Goal: Task Accomplishment & Management: Manage account settings

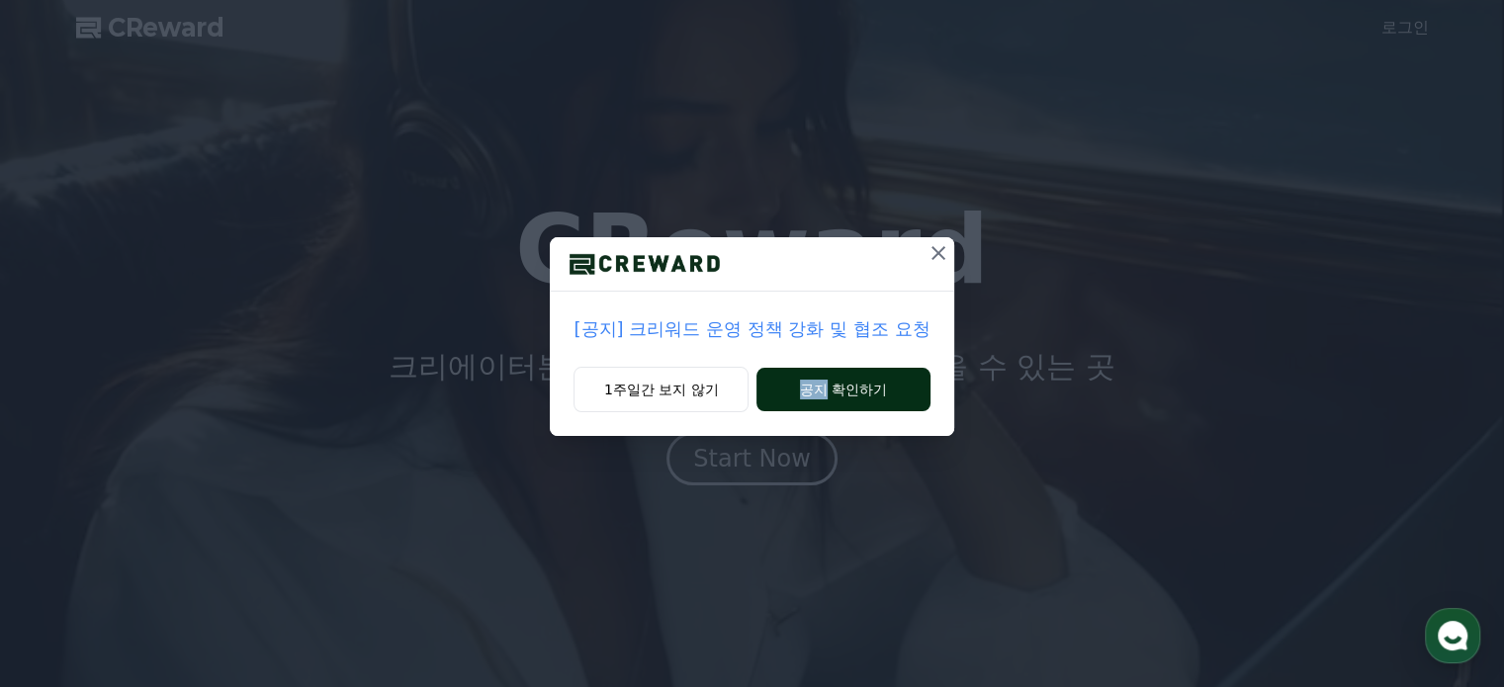
click at [818, 383] on button "공지 확인하기" at bounding box center [843, 390] width 173 height 44
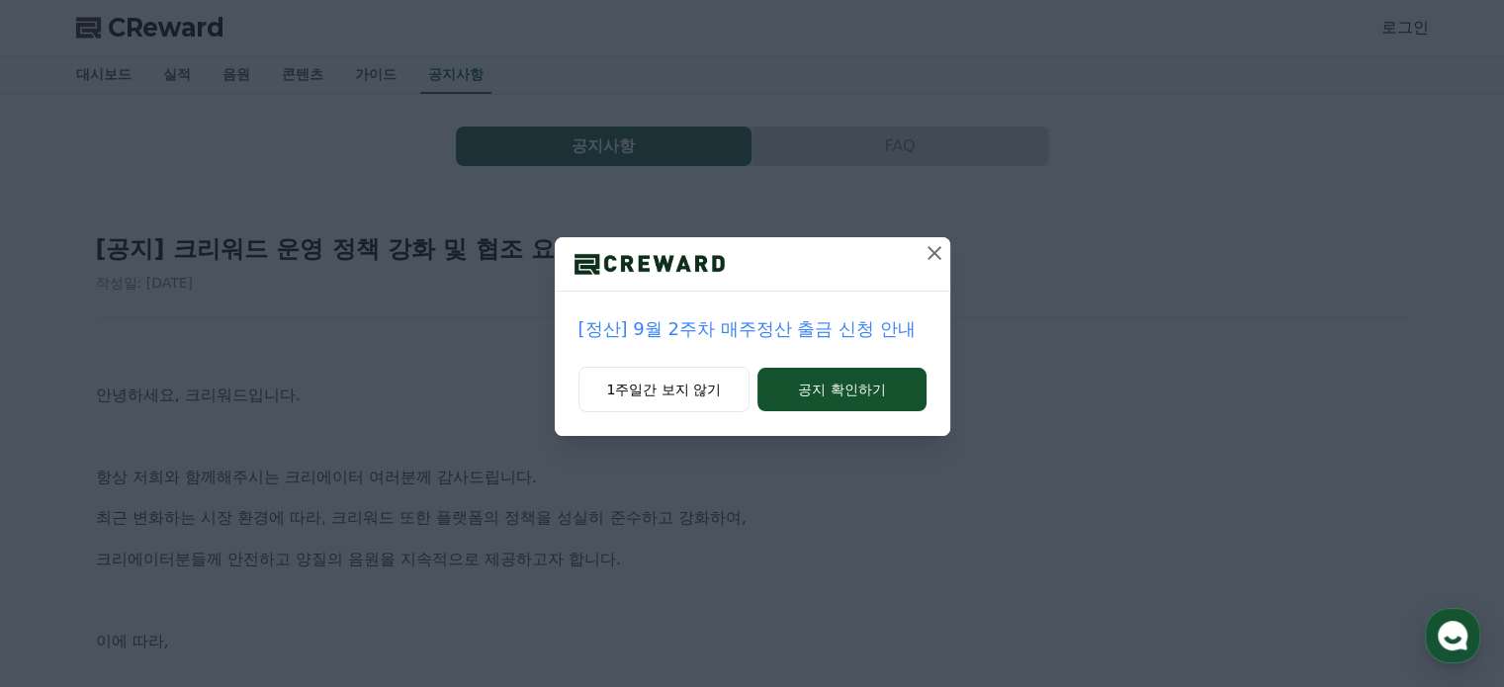
click at [939, 254] on icon at bounding box center [935, 253] width 24 height 24
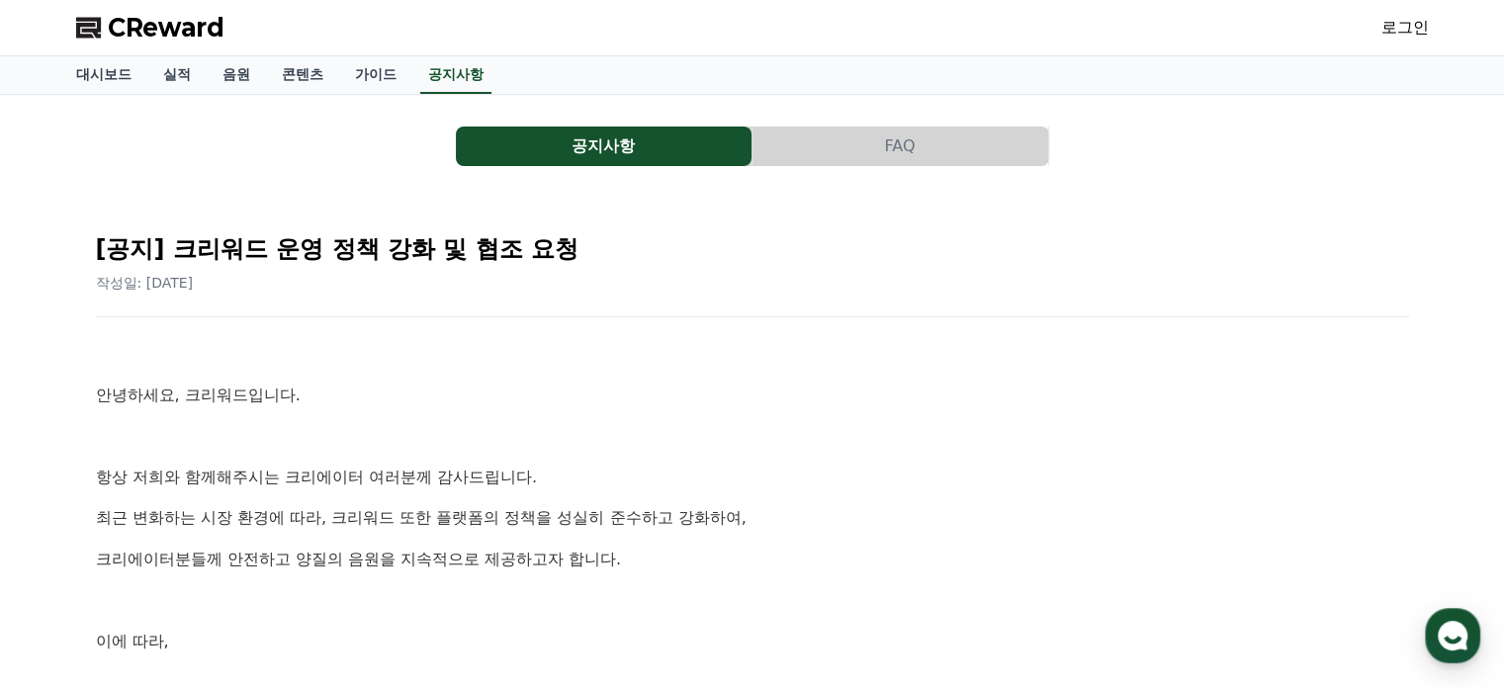
click at [1412, 19] on link "로그인" at bounding box center [1405, 28] width 47 height 24
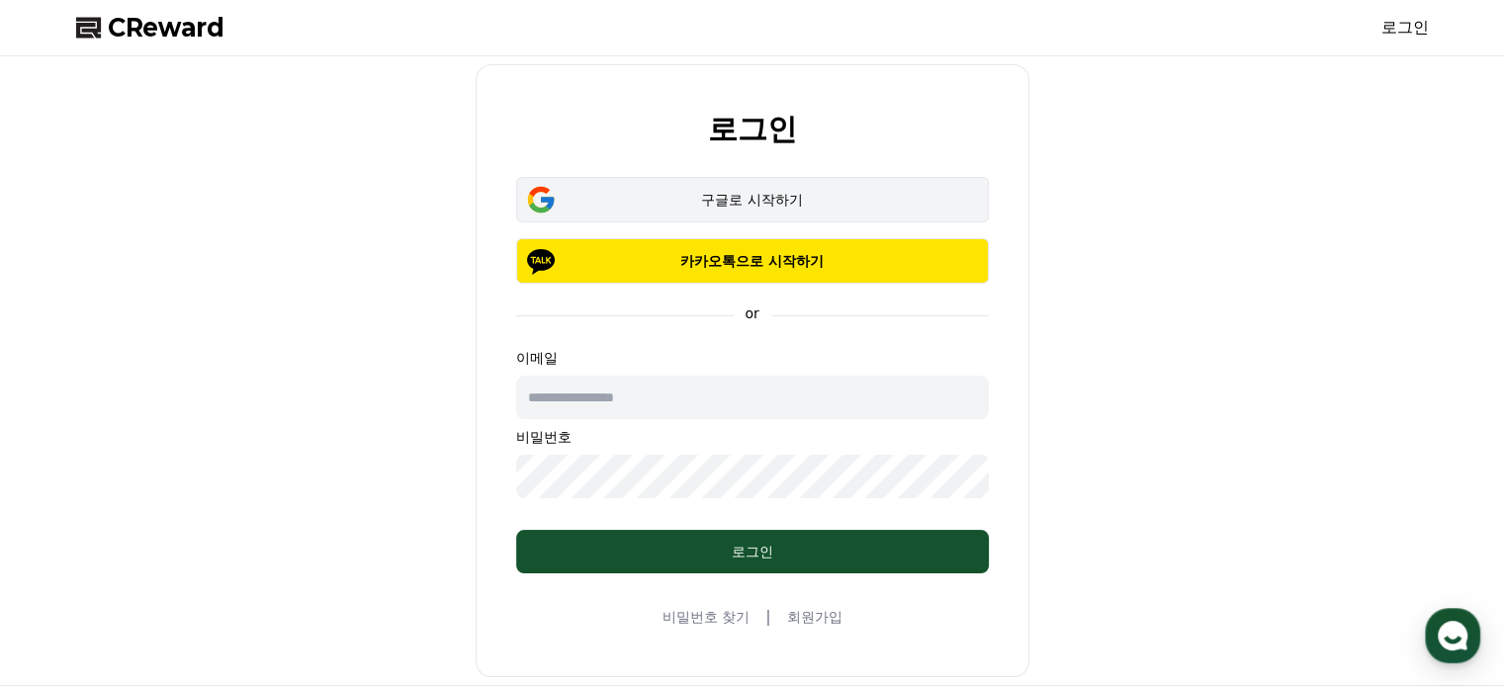
click at [748, 196] on div "구글로 시작하기" at bounding box center [752, 200] width 415 height 20
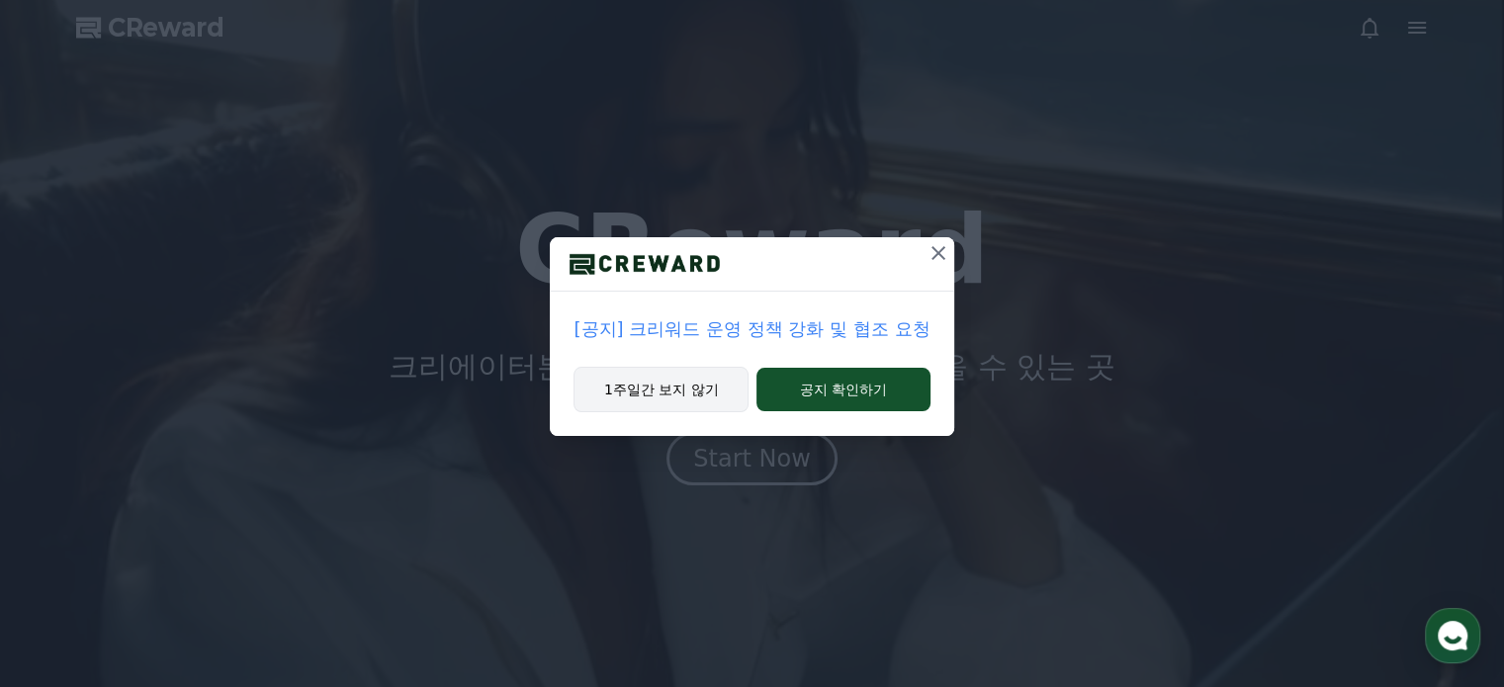
click at [682, 391] on button "1주일간 보지 않기" at bounding box center [661, 389] width 175 height 45
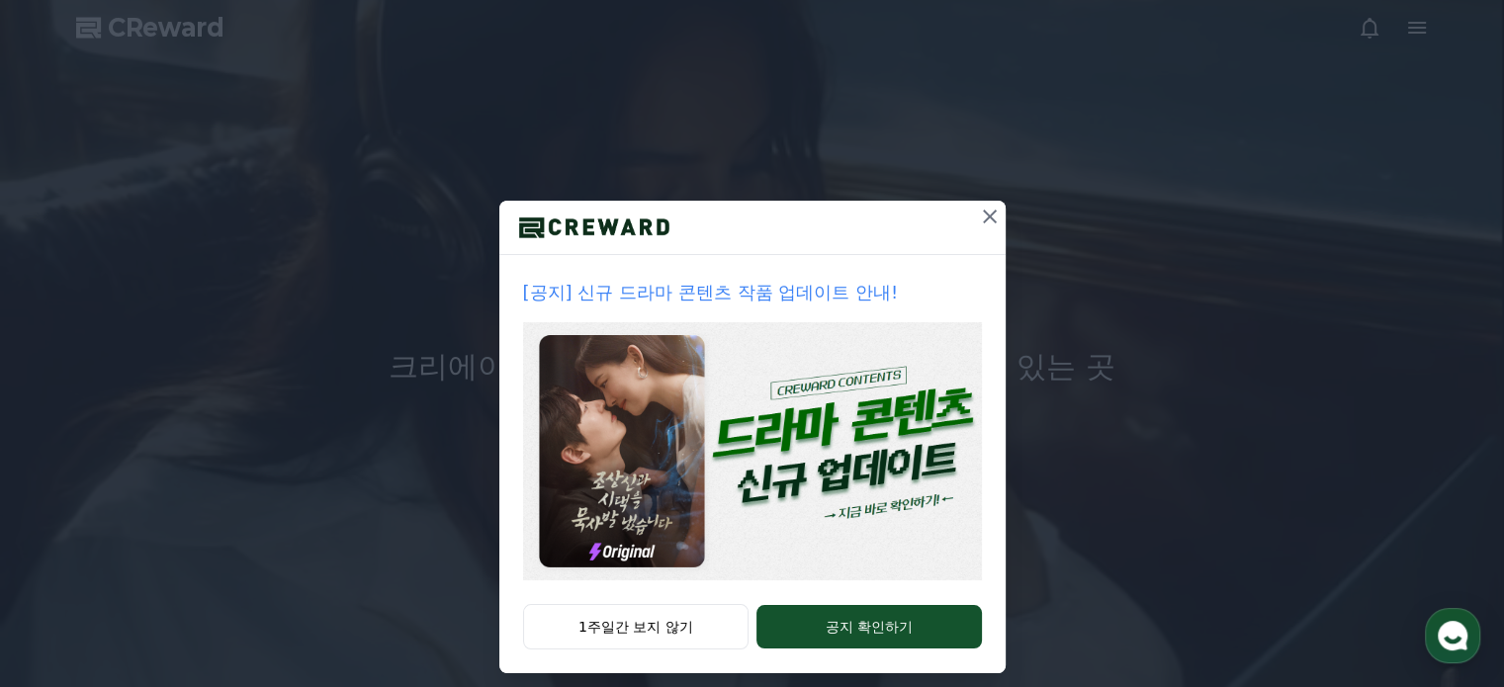
scroll to position [53, 0]
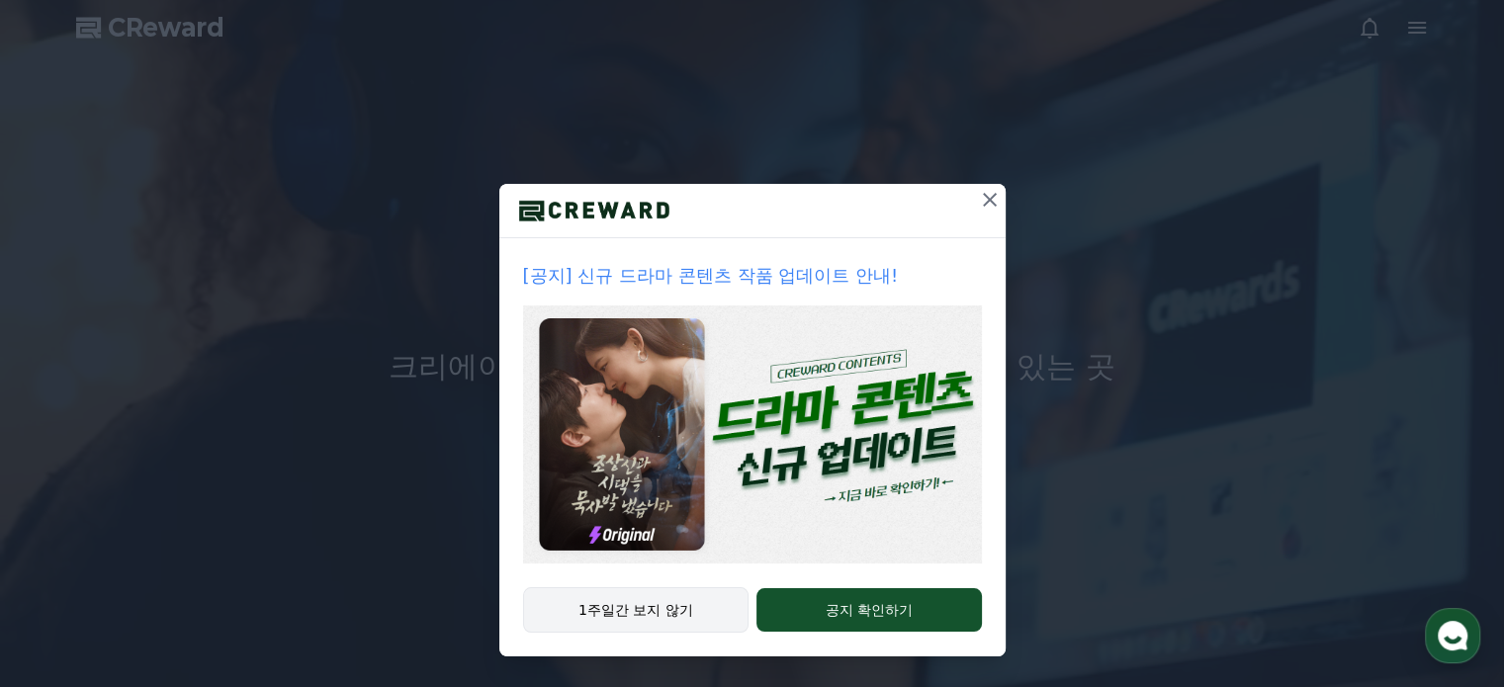
click at [687, 600] on button "1주일간 보지 않기" at bounding box center [636, 609] width 226 height 45
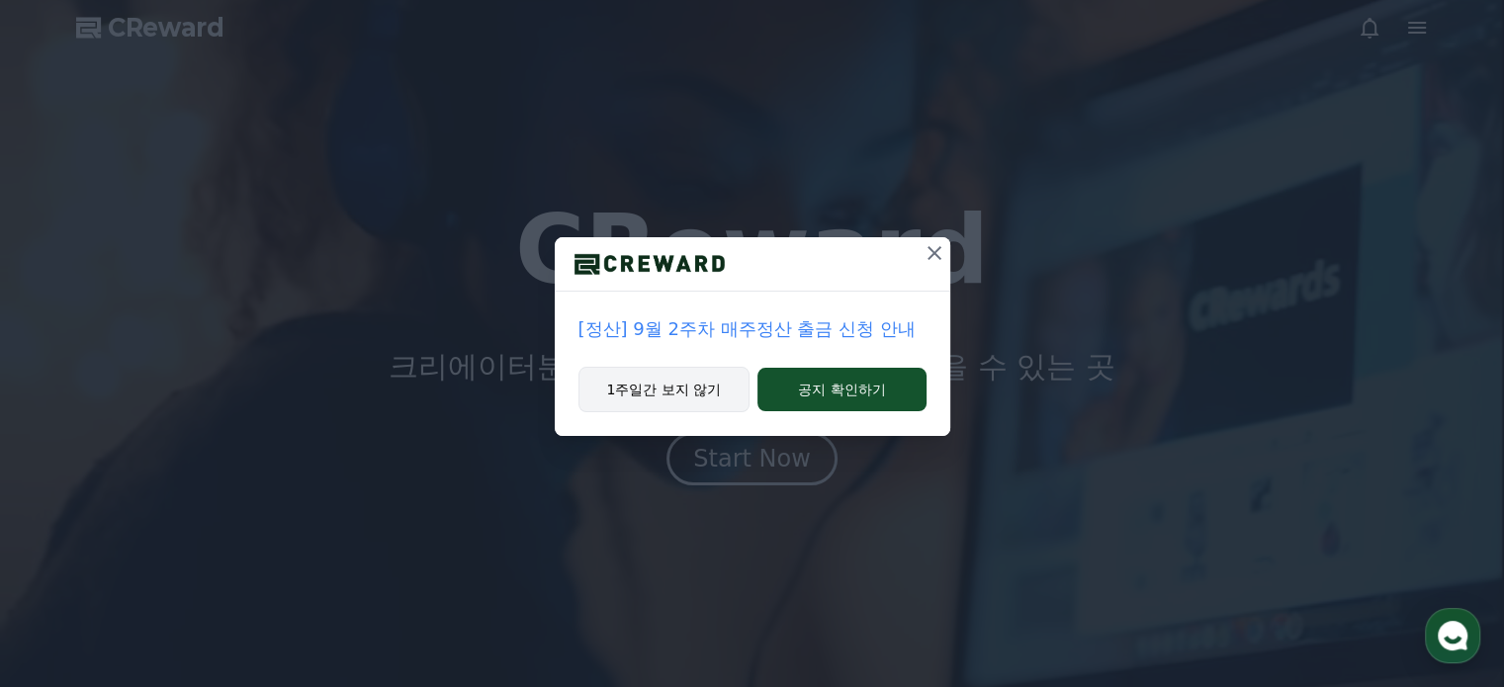
scroll to position [0, 0]
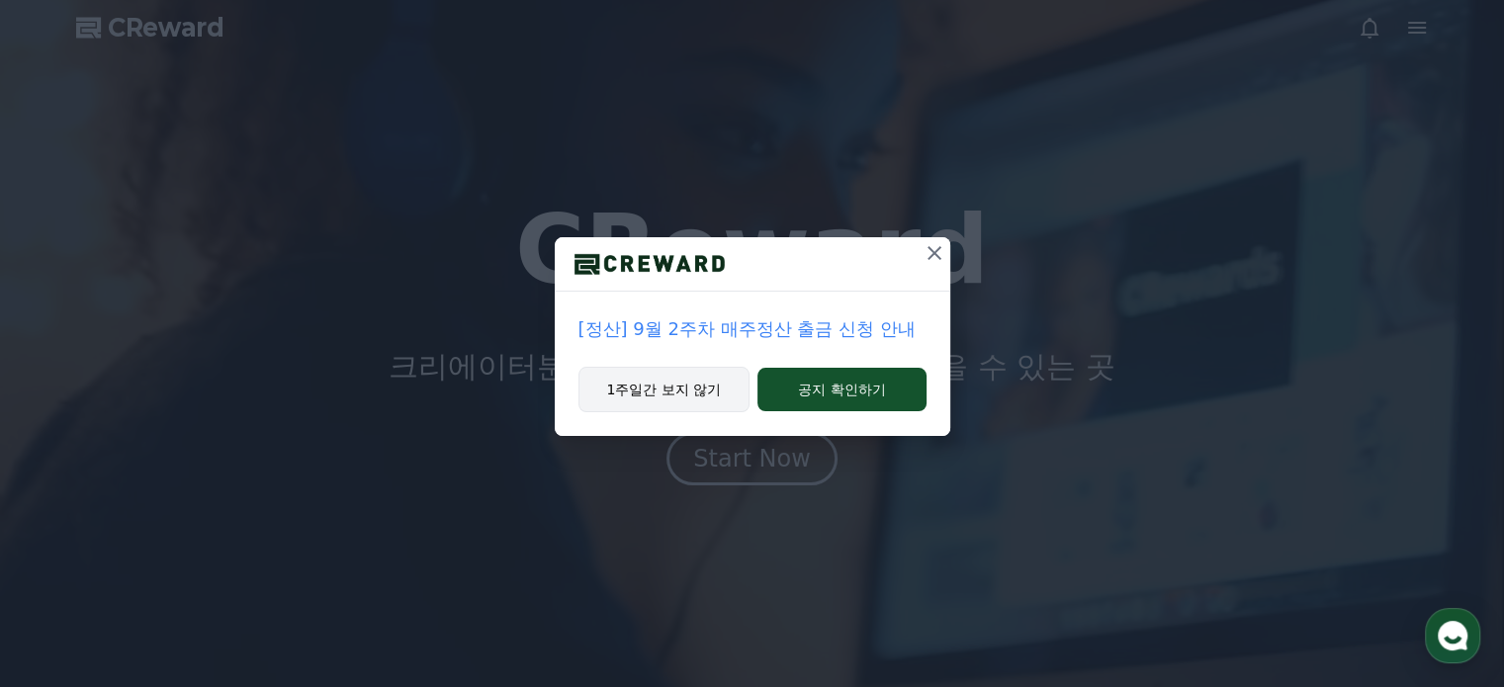
click at [696, 394] on button "1주일간 보지 않기" at bounding box center [665, 389] width 172 height 45
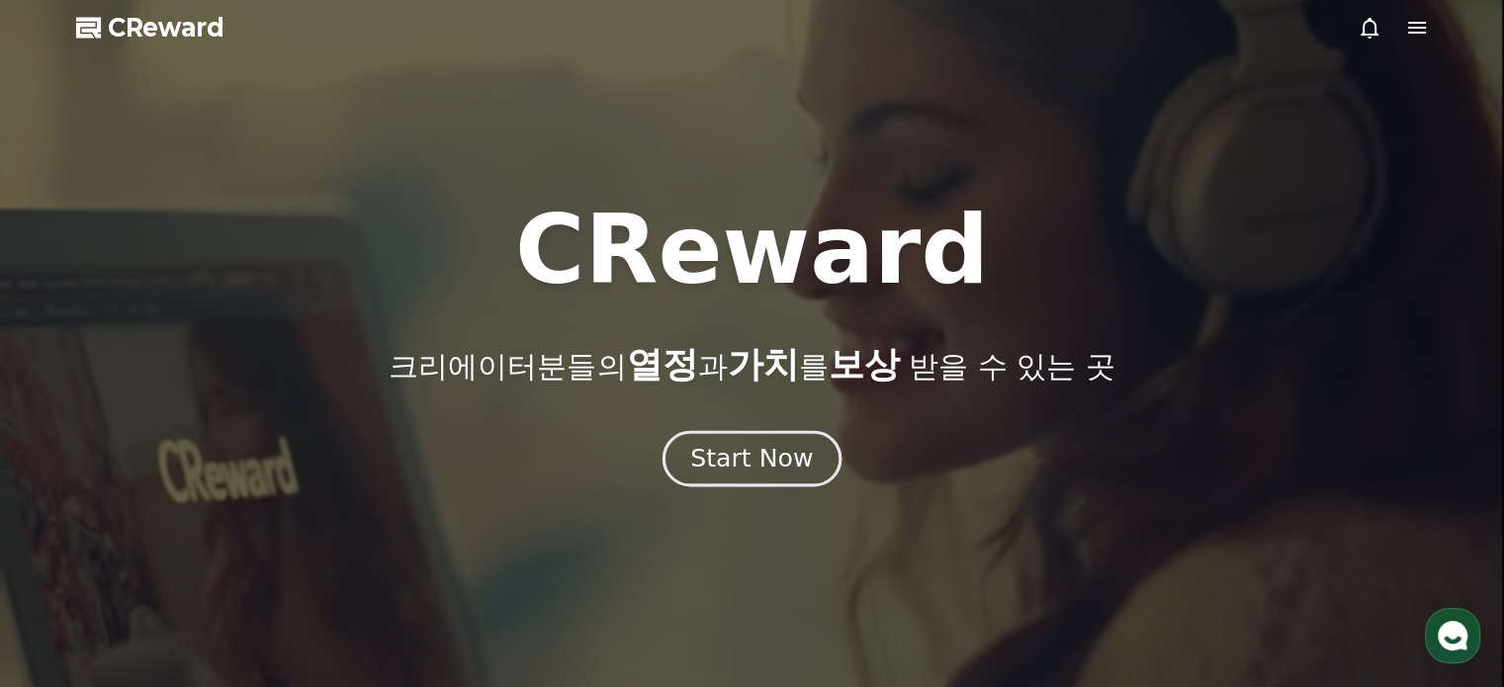
click at [757, 449] on div "Start Now" at bounding box center [751, 459] width 123 height 34
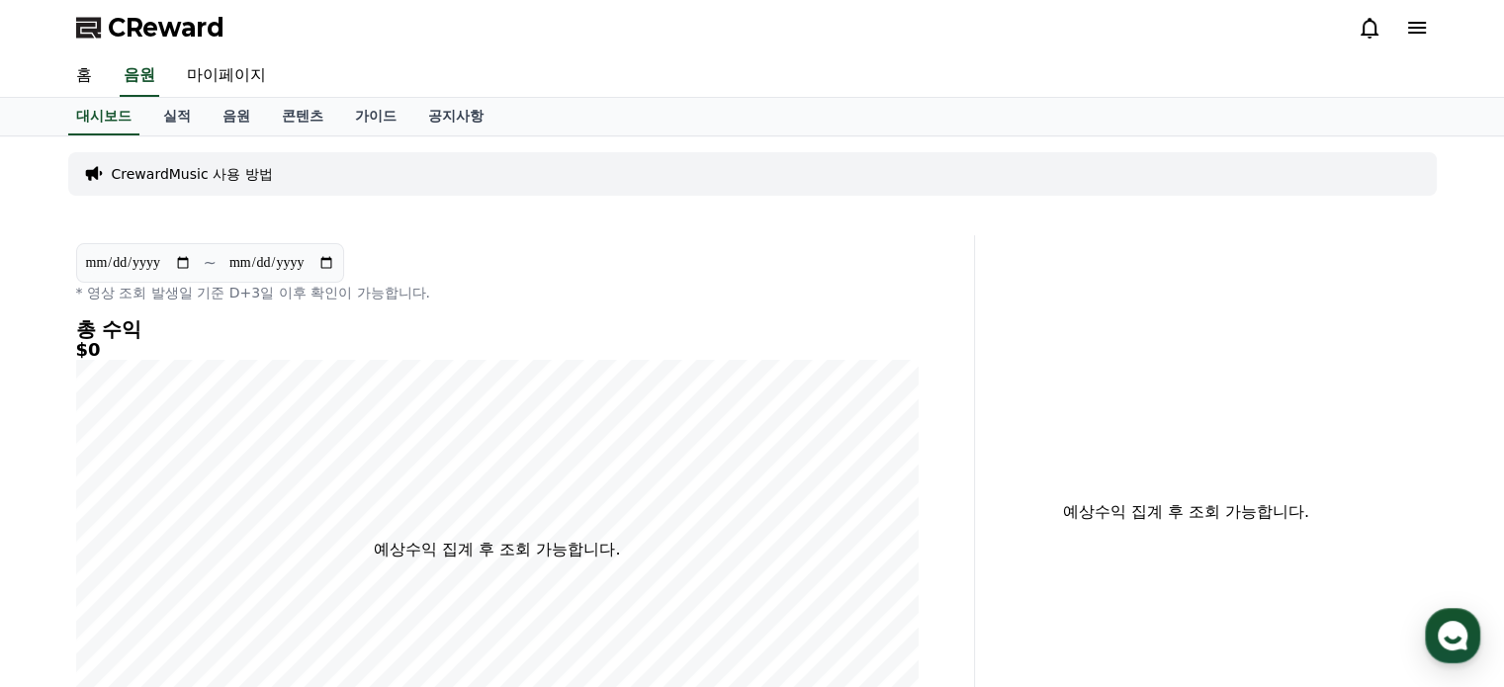
click at [1370, 34] on icon at bounding box center [1370, 28] width 18 height 21
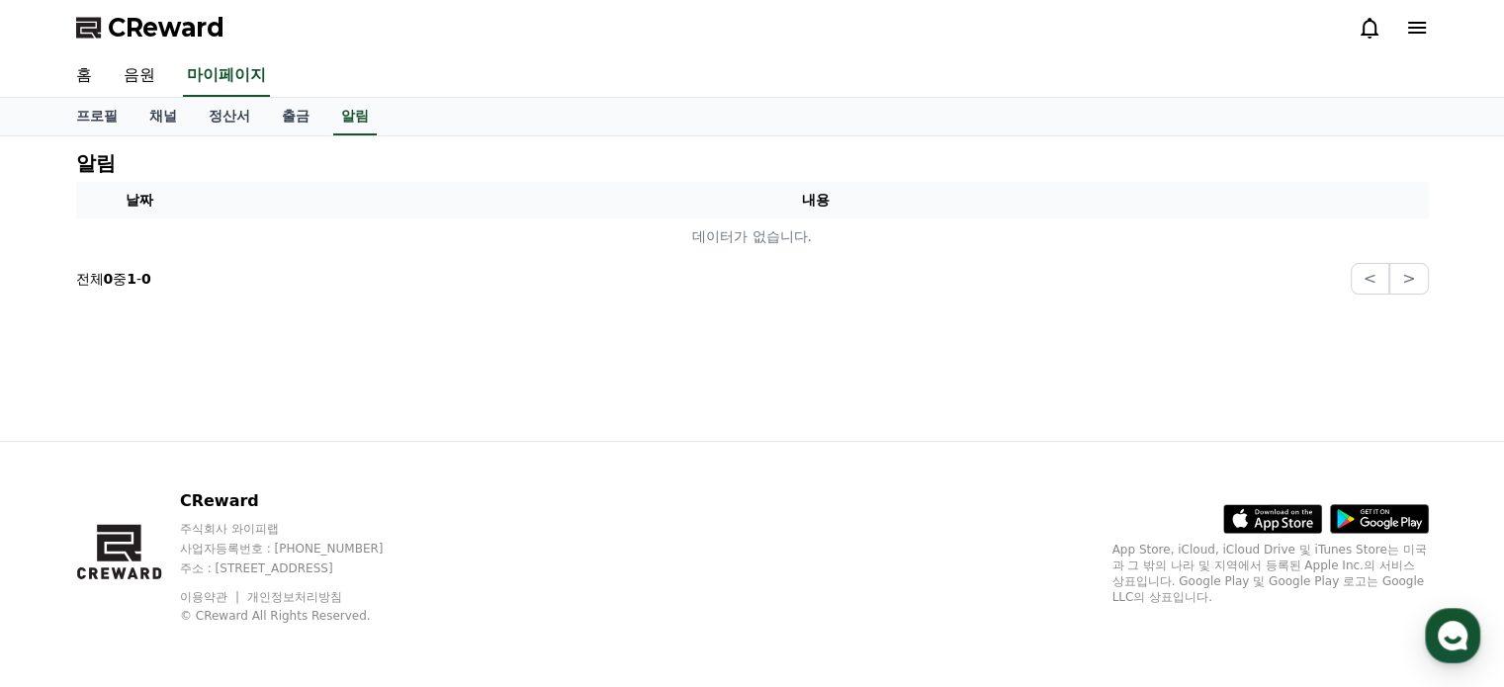
click at [1414, 31] on icon at bounding box center [1417, 28] width 24 height 24
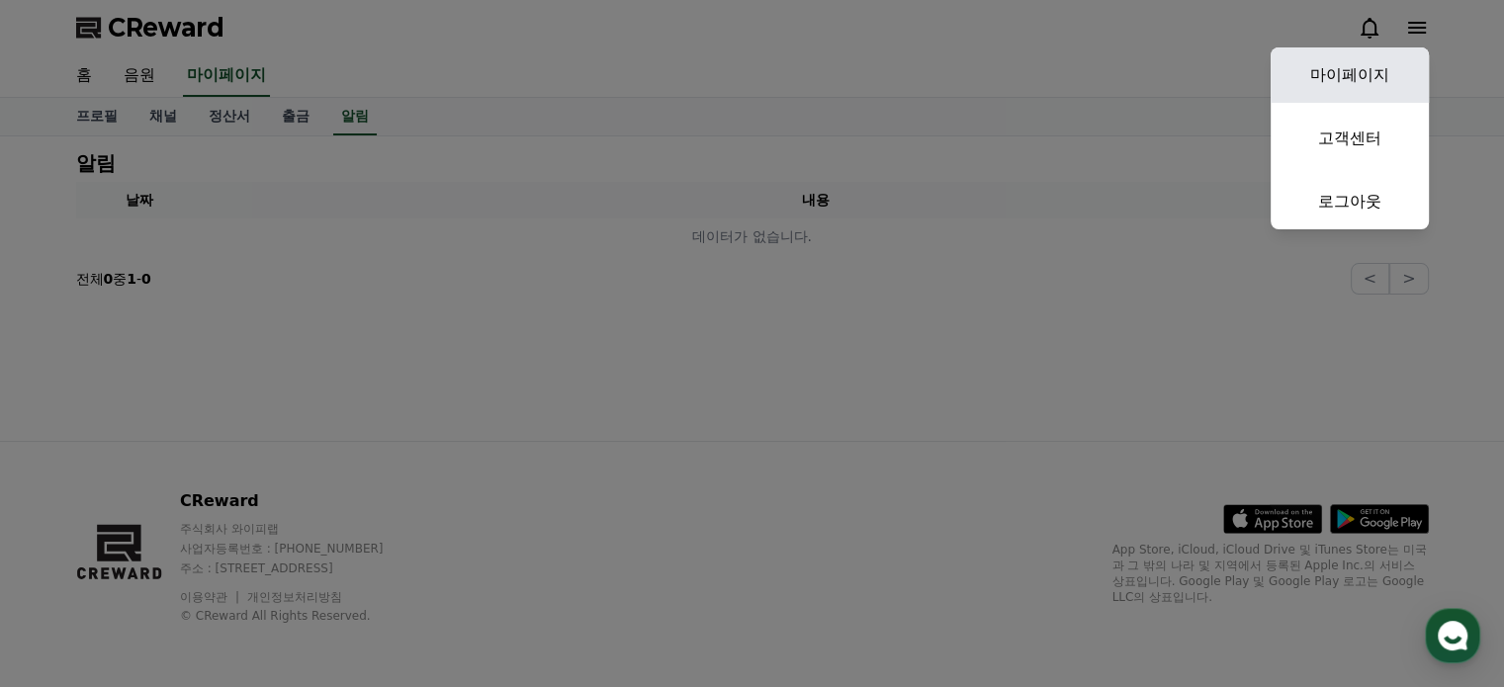
click at [1372, 75] on link "마이페이지" at bounding box center [1350, 74] width 158 height 55
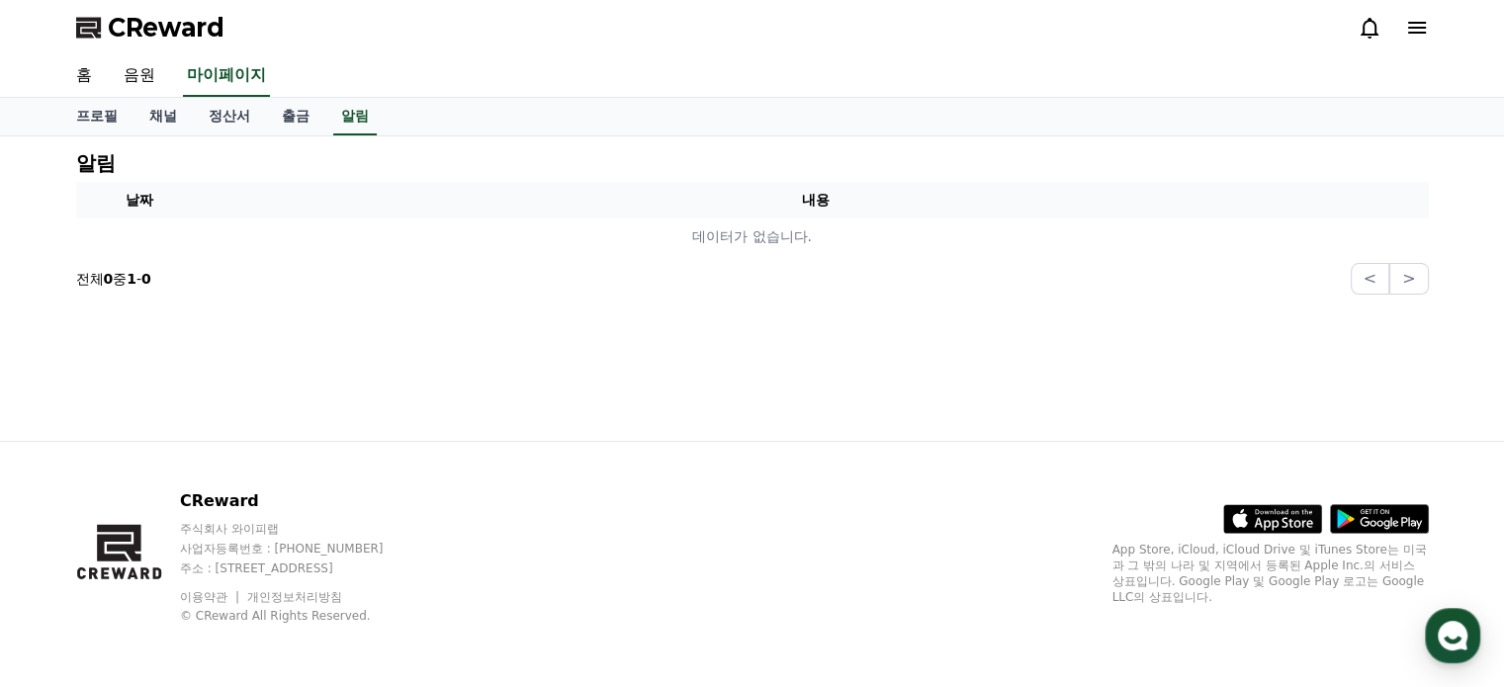
select select "**********"
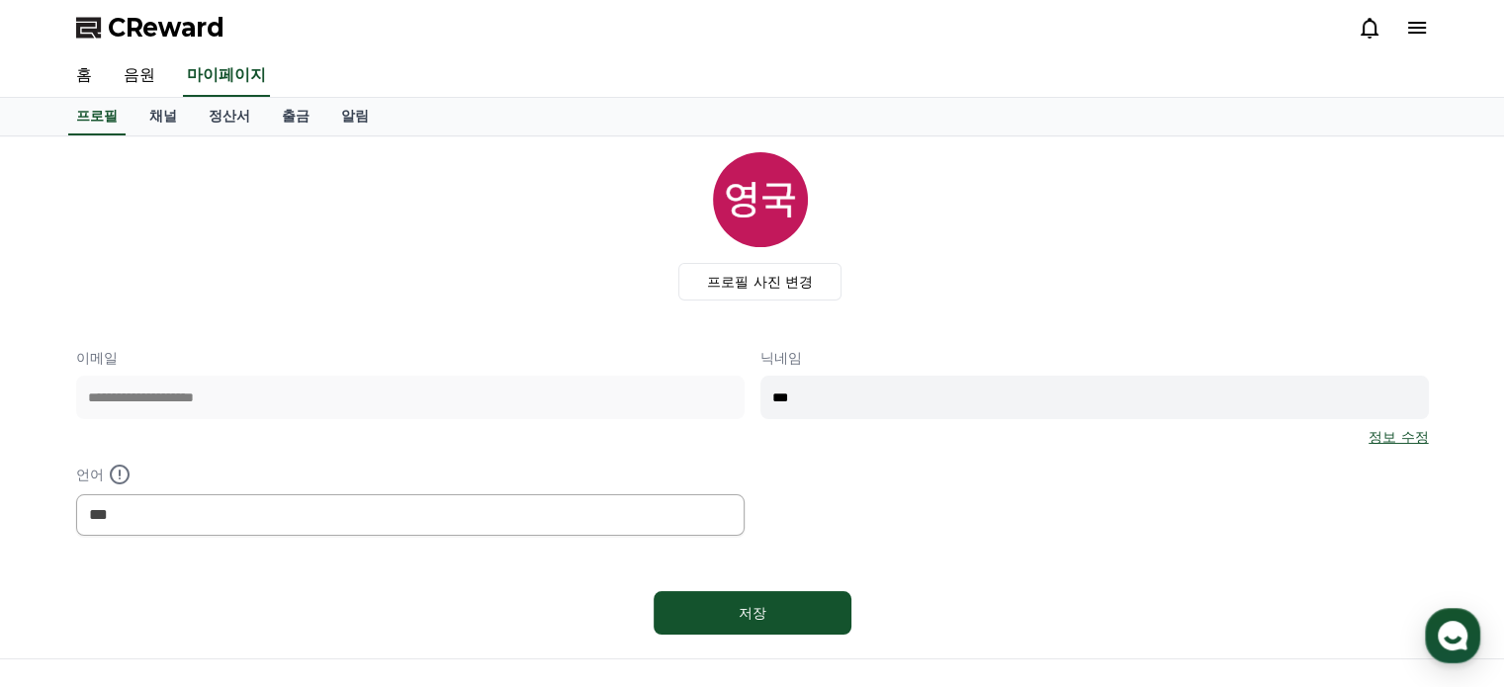
click at [166, 137] on div "**********" at bounding box center [752, 397] width 1385 height 522
click at [169, 118] on link "채널" at bounding box center [163, 117] width 59 height 38
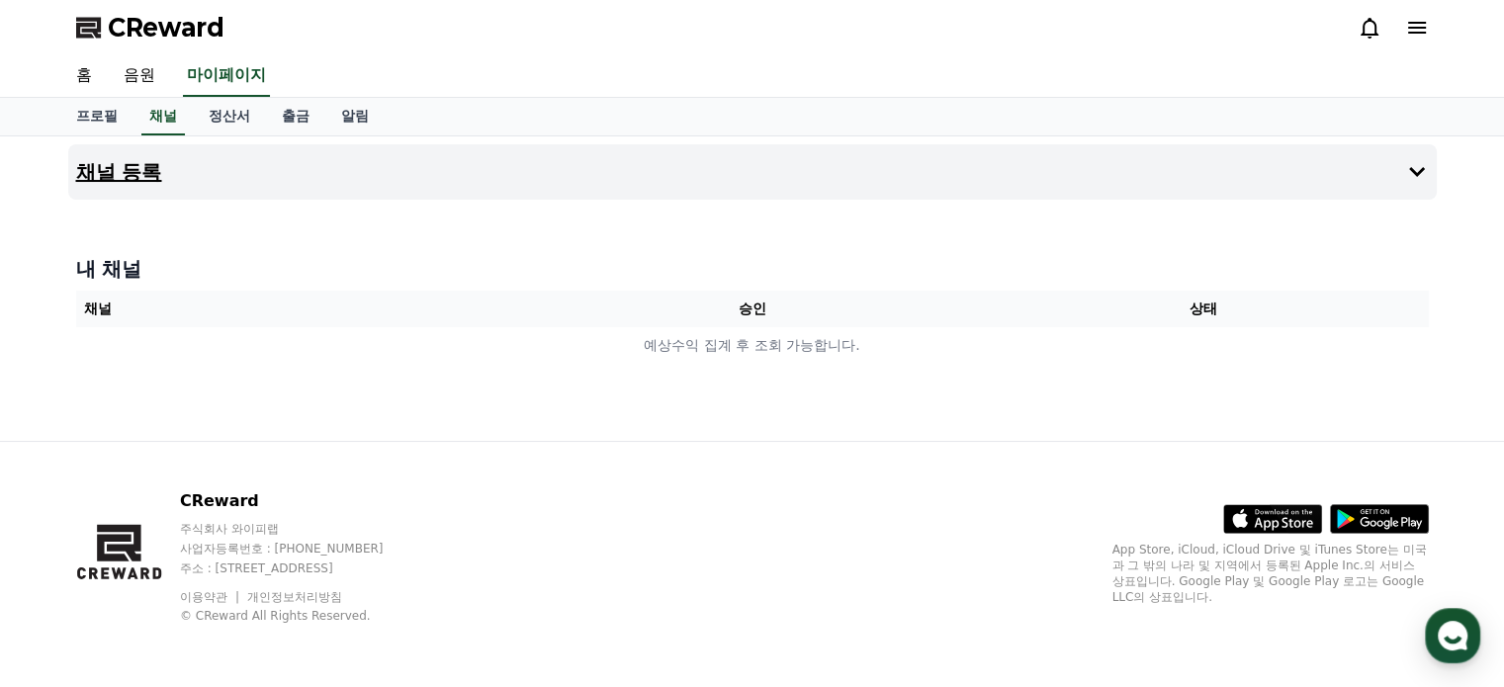
click at [150, 179] on h4 "채널 등록" at bounding box center [119, 172] width 86 height 22
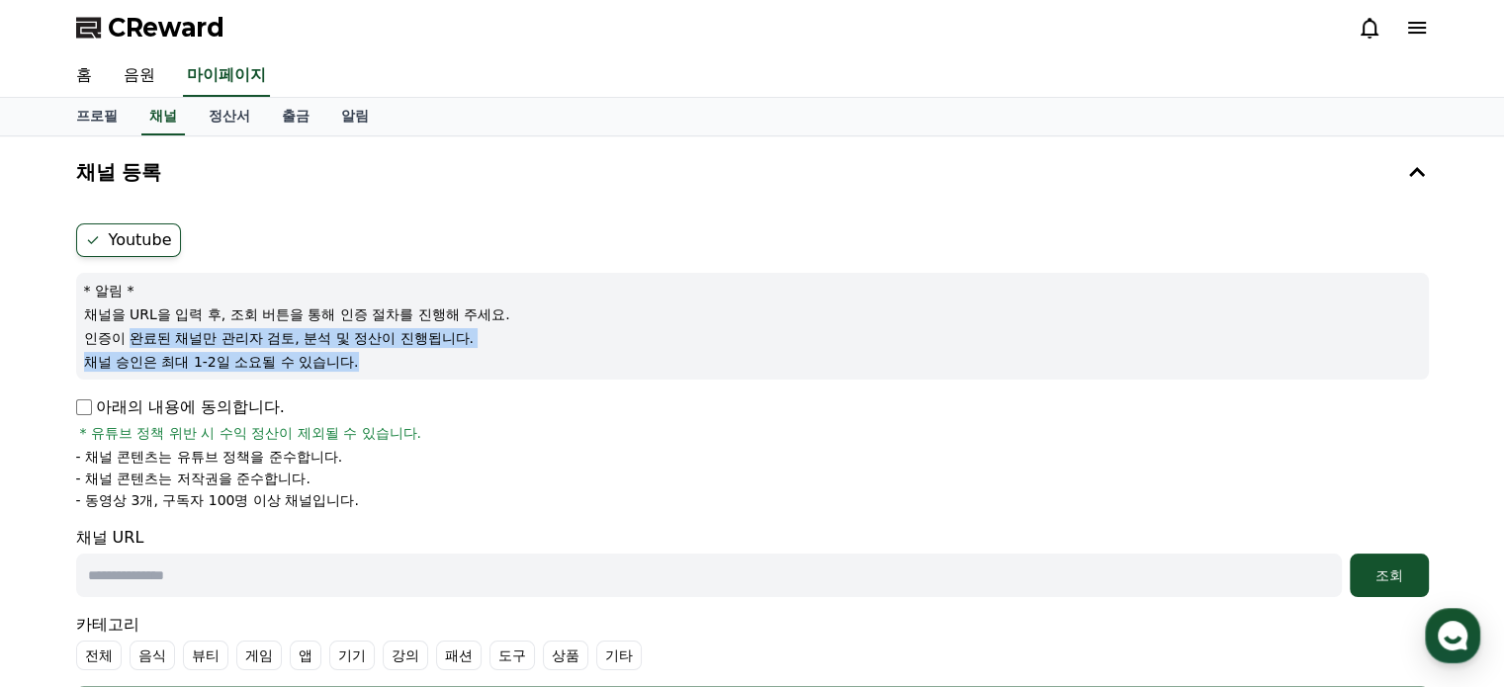
drag, startPoint x: 132, startPoint y: 341, endPoint x: 379, endPoint y: 379, distance: 250.1
click at [379, 379] on form "Youtube * 알림 * 채널을 URL을 입력 후, 조회 버튼을 통해 인증 절차를 진행해 주세요. 인증이 완료된 채널만 관리자 검토, 분석 …" at bounding box center [752, 477] width 1353 height 506
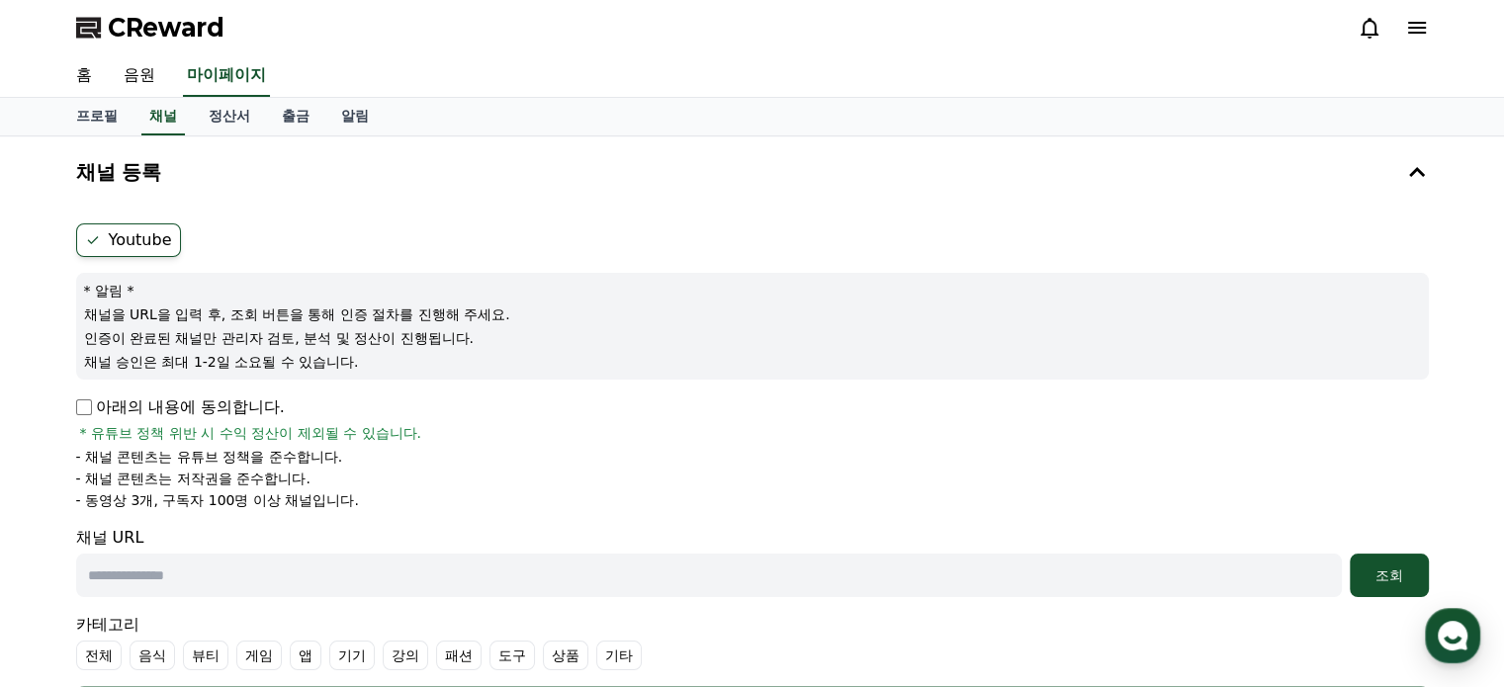
scroll to position [99, 0]
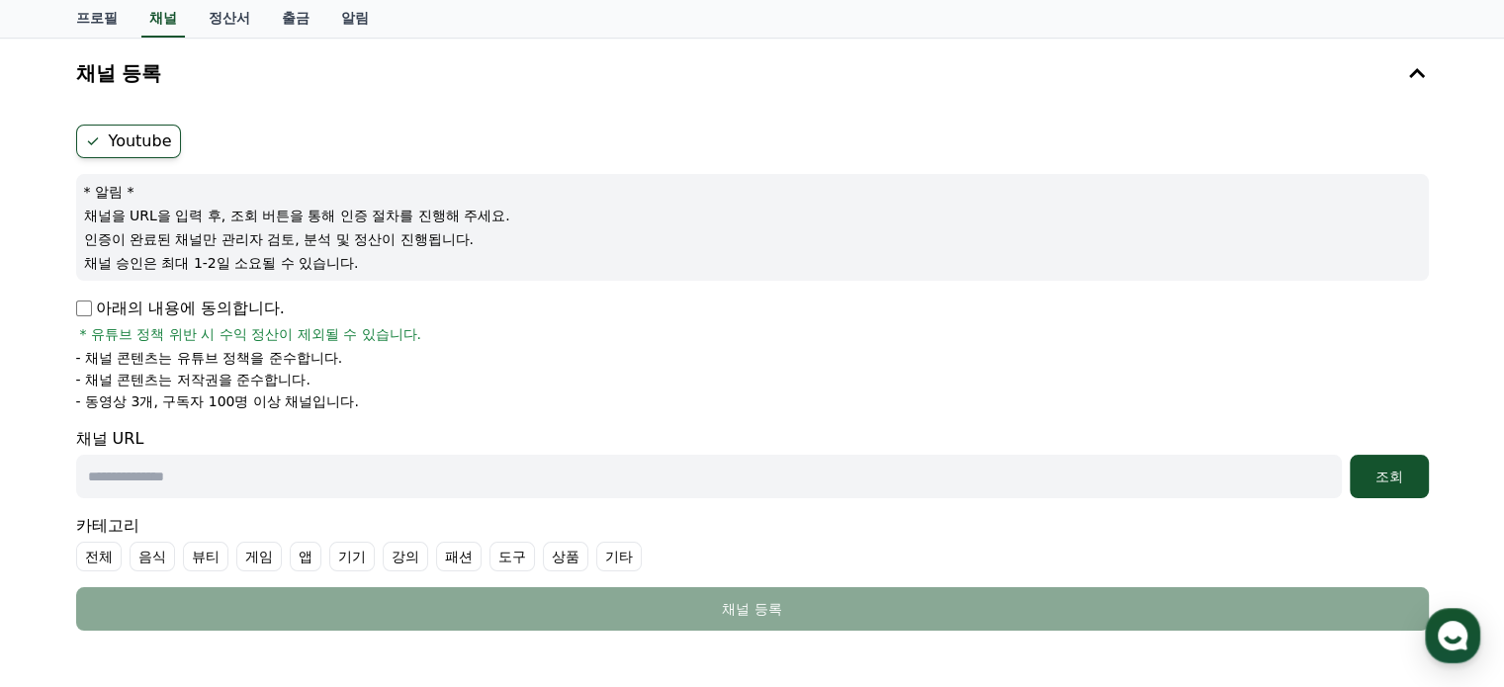
click at [275, 474] on input "text" at bounding box center [709, 477] width 1266 height 44
click at [339, 470] on input "text" at bounding box center [709, 477] width 1266 height 44
paste input "**********"
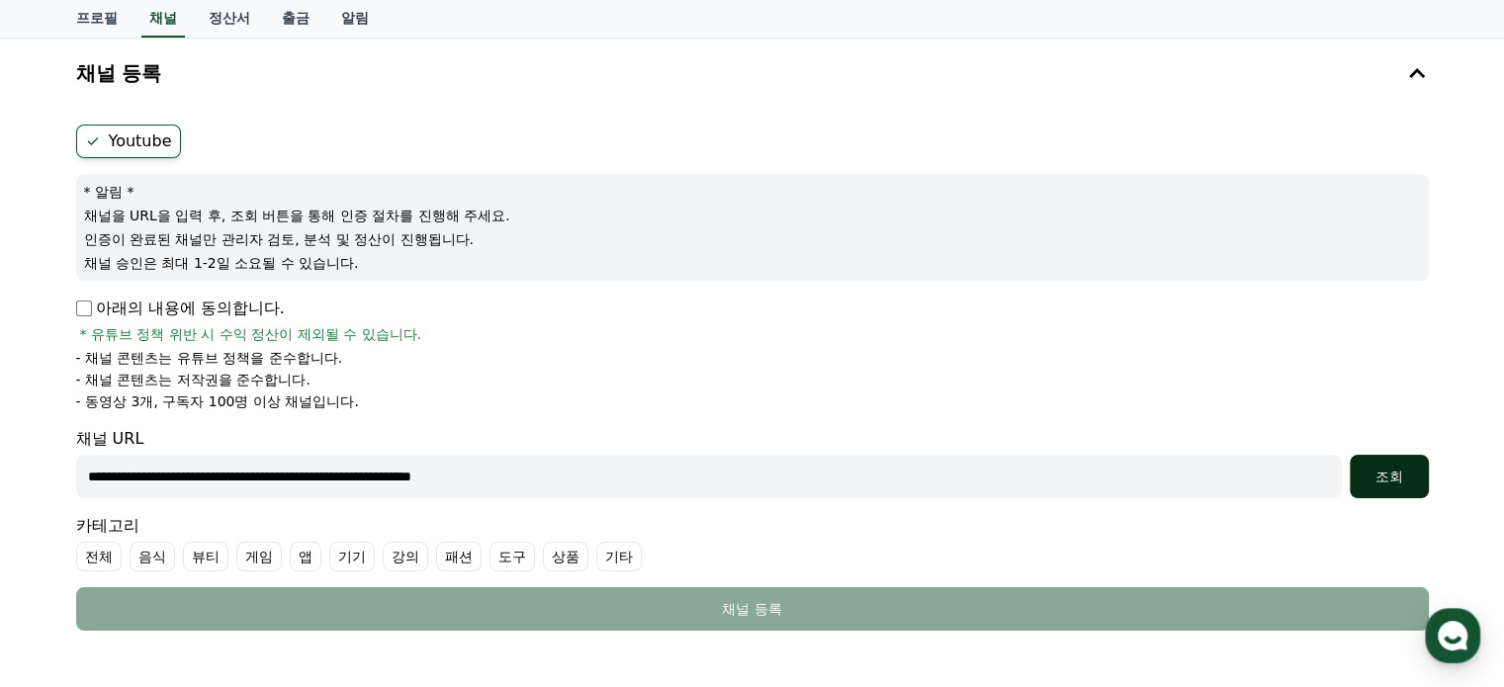
type input "**********"
click at [1381, 489] on button "조회" at bounding box center [1389, 477] width 79 height 44
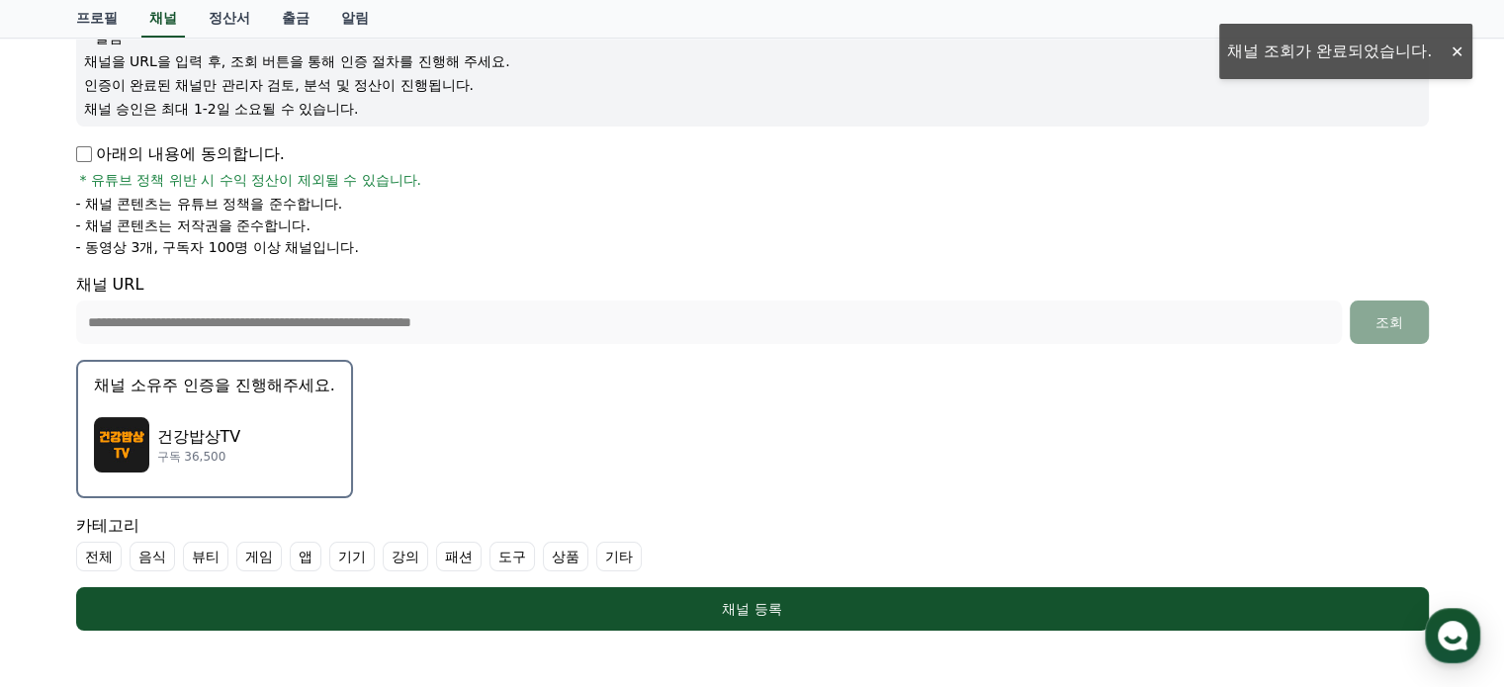
scroll to position [494, 0]
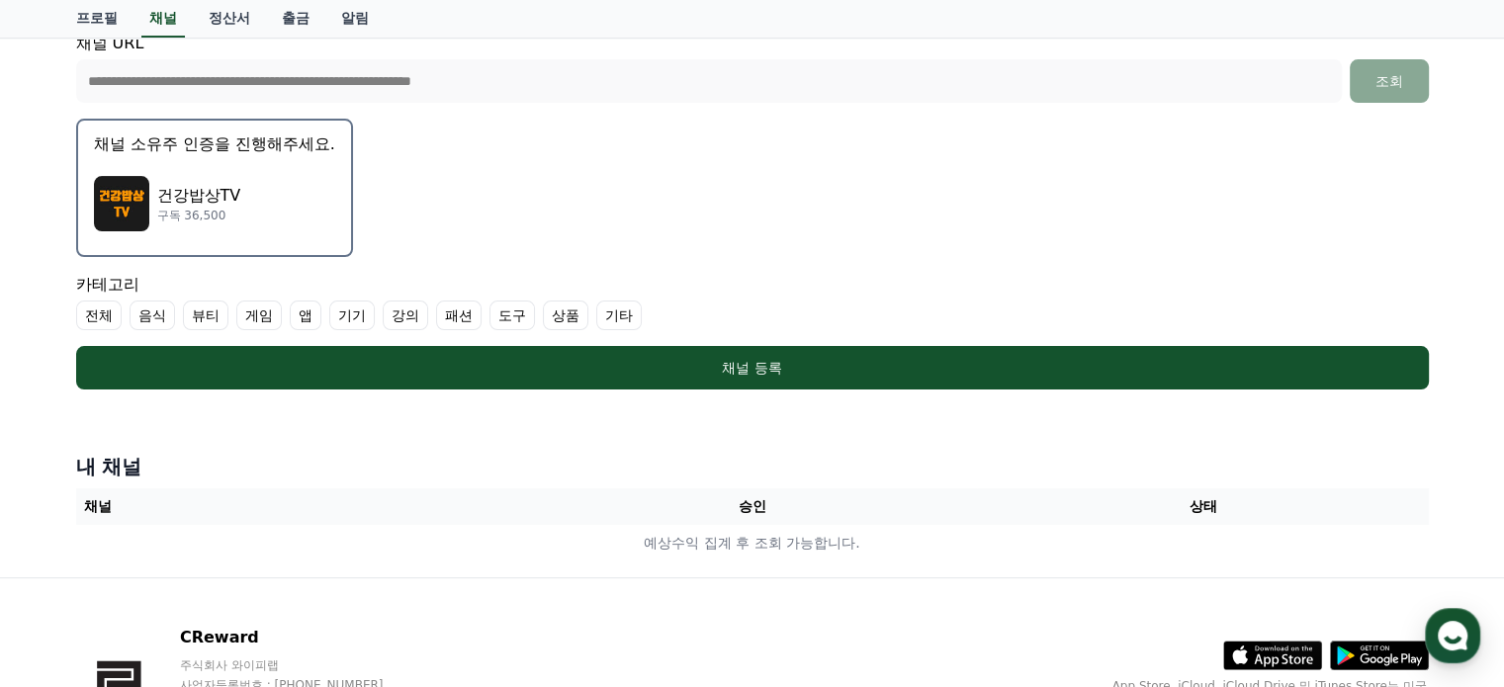
click at [139, 309] on label "음식" at bounding box center [152, 316] width 45 height 30
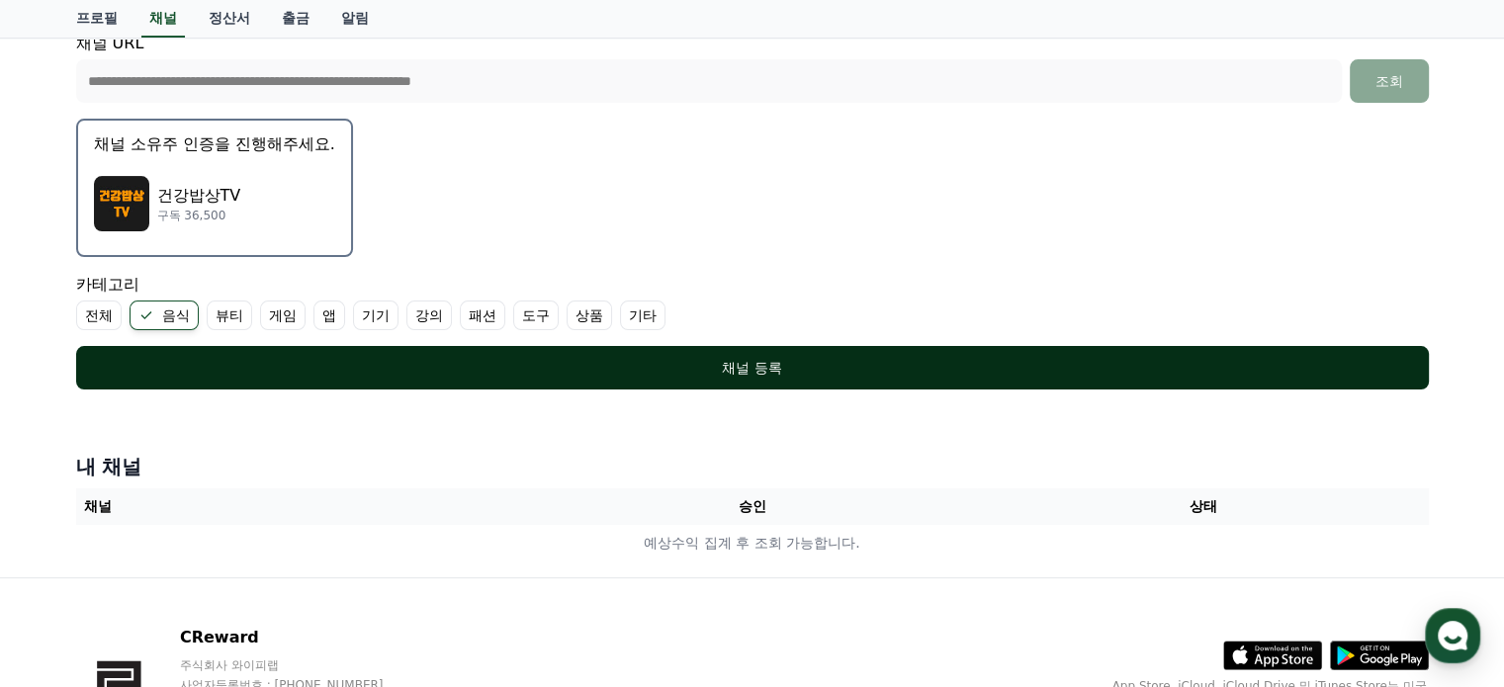
click at [277, 359] on div "채널 등록" at bounding box center [753, 368] width 1274 height 20
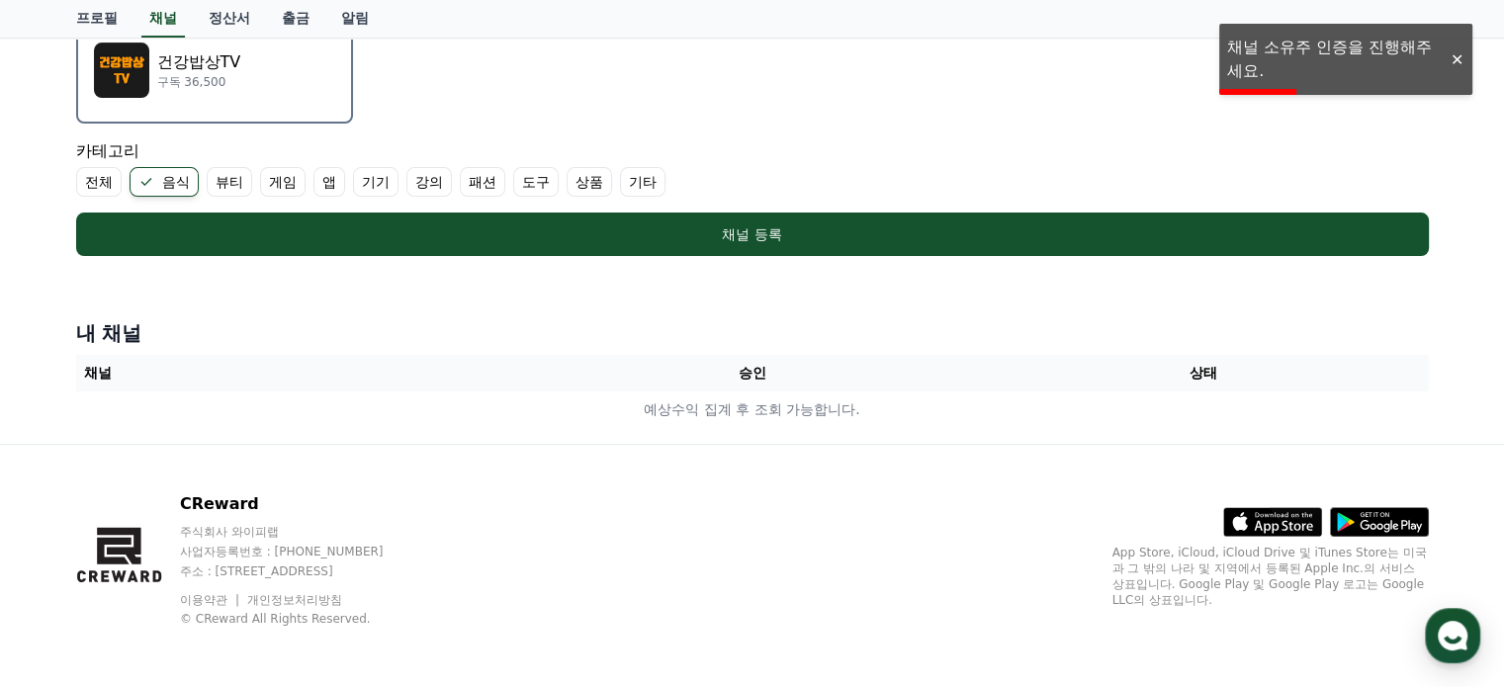
scroll to position [331, 0]
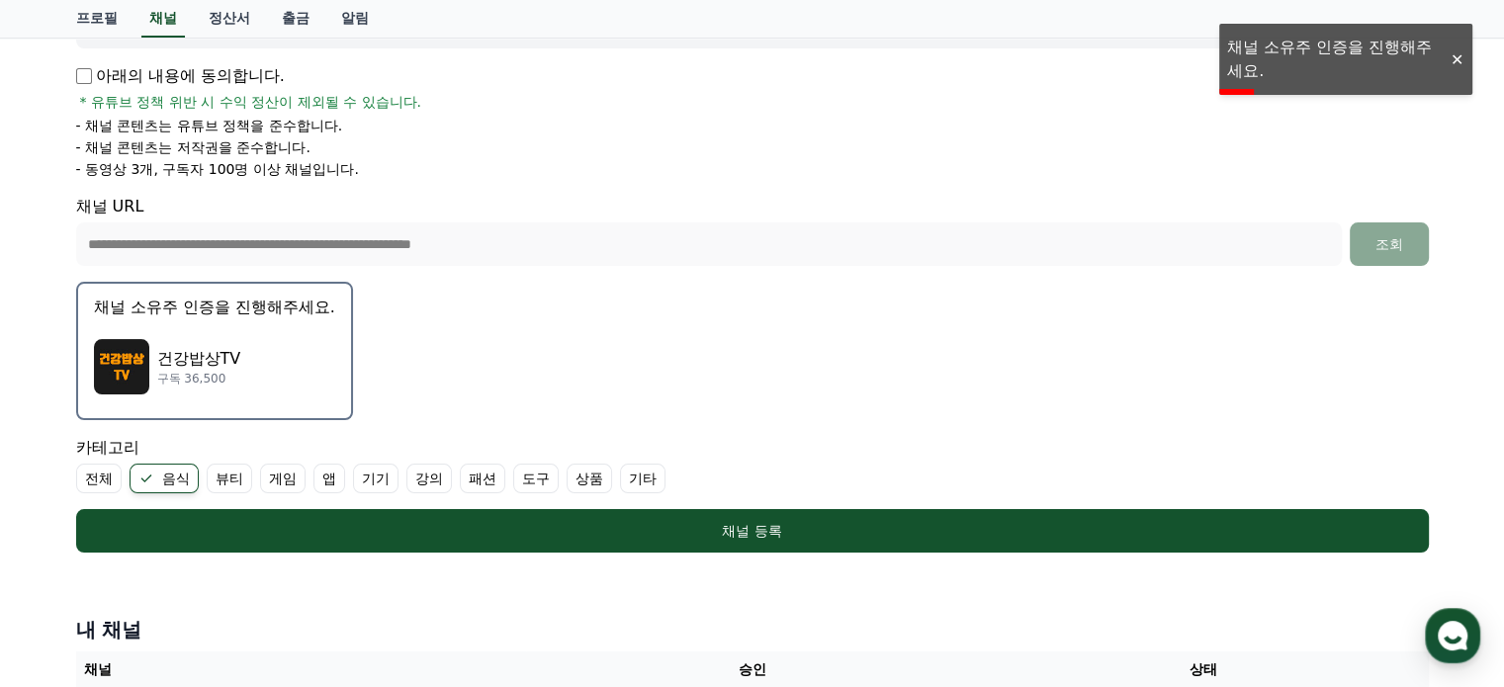
click at [261, 370] on div "건강밥상TV 구독 36,500" at bounding box center [214, 366] width 241 height 79
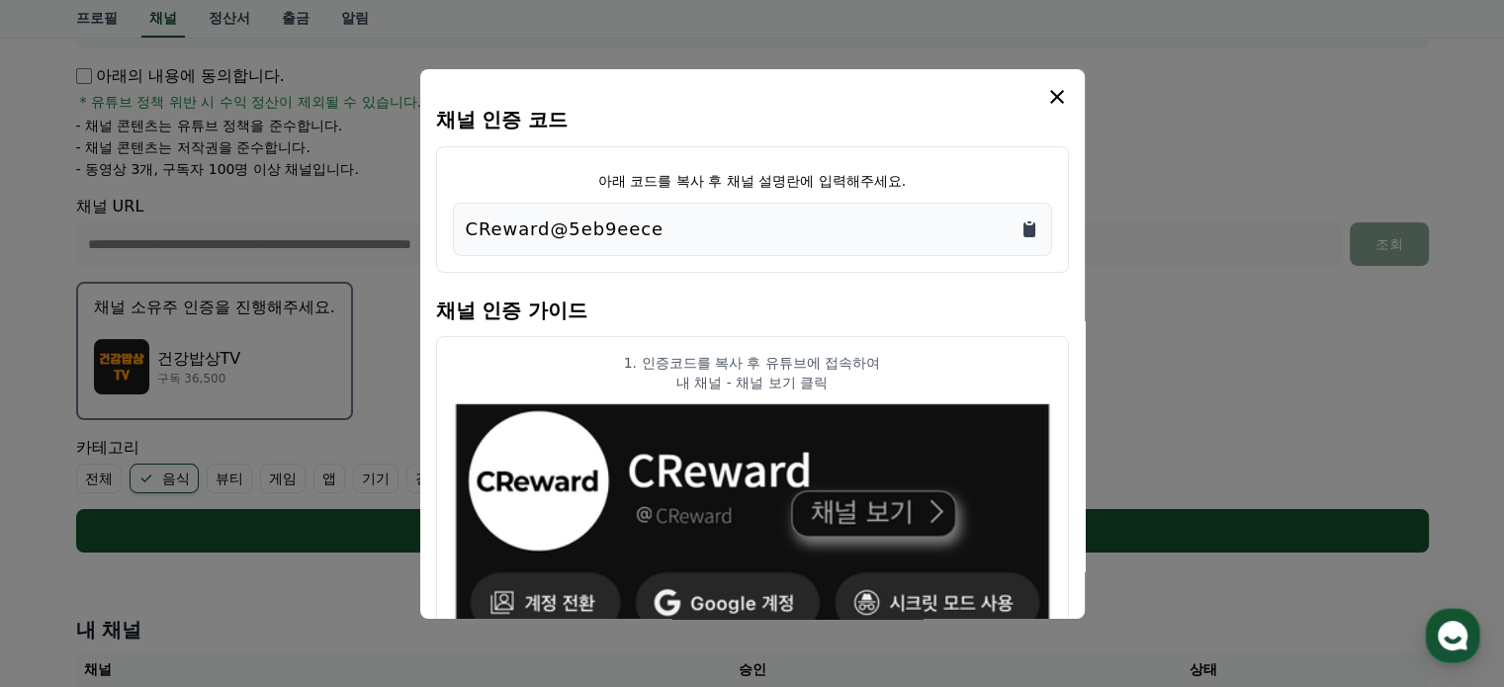
click at [1032, 223] on icon "Copy to clipboard" at bounding box center [1030, 230] width 12 height 15
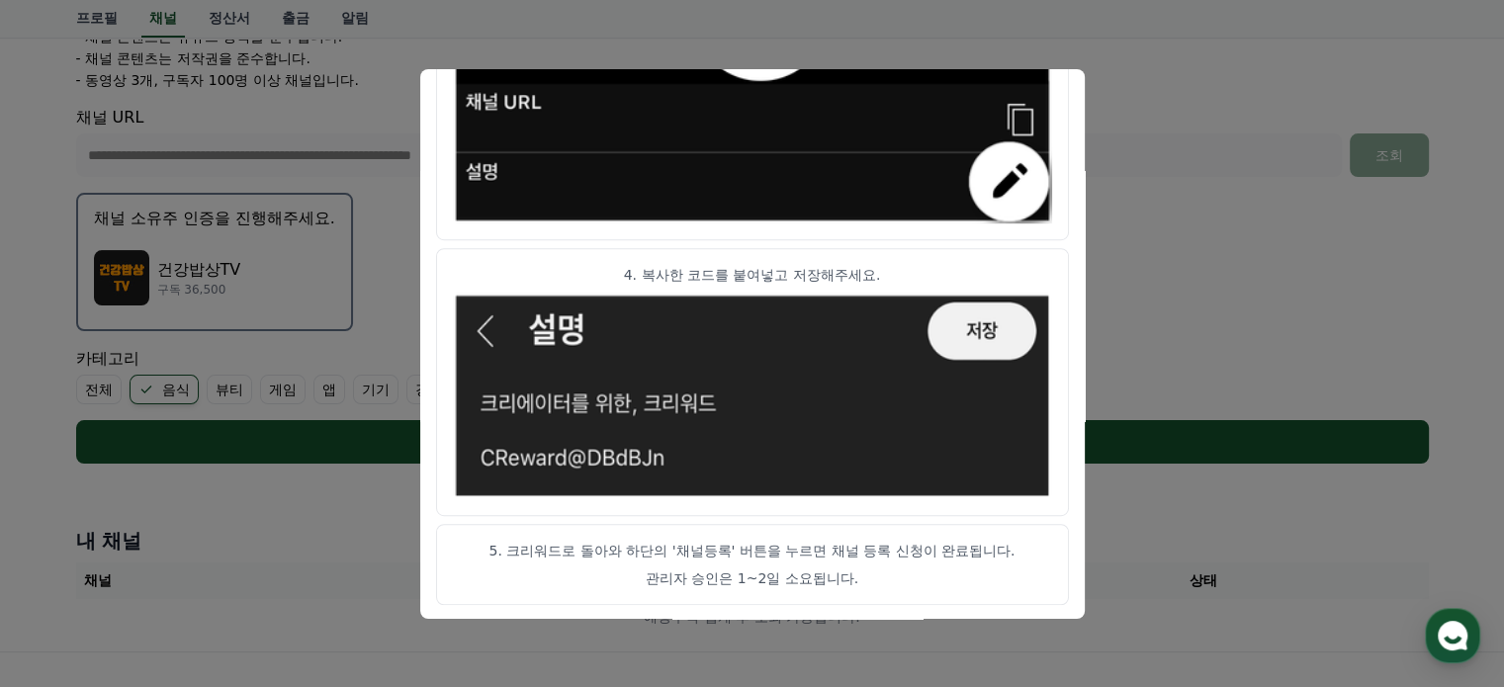
scroll to position [628, 0]
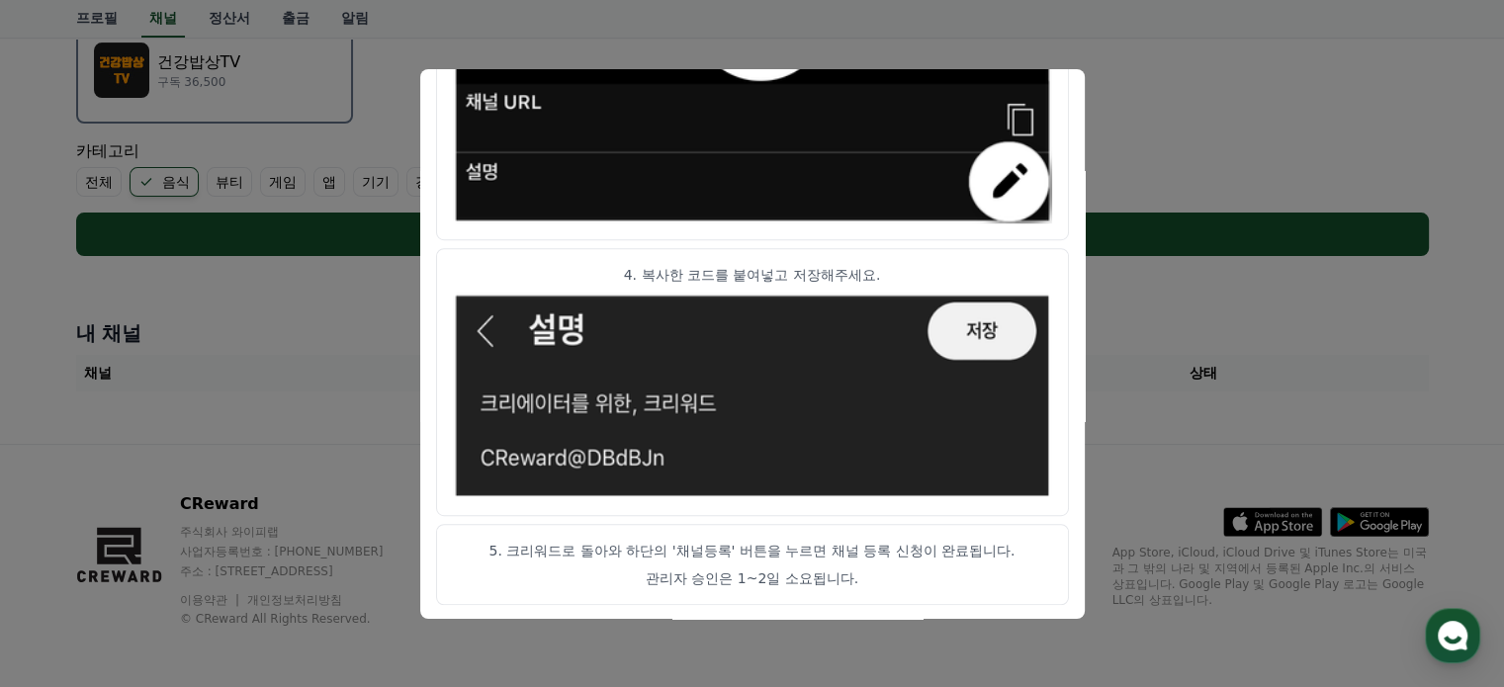
click at [1158, 340] on button "close modal" at bounding box center [752, 343] width 1504 height 687
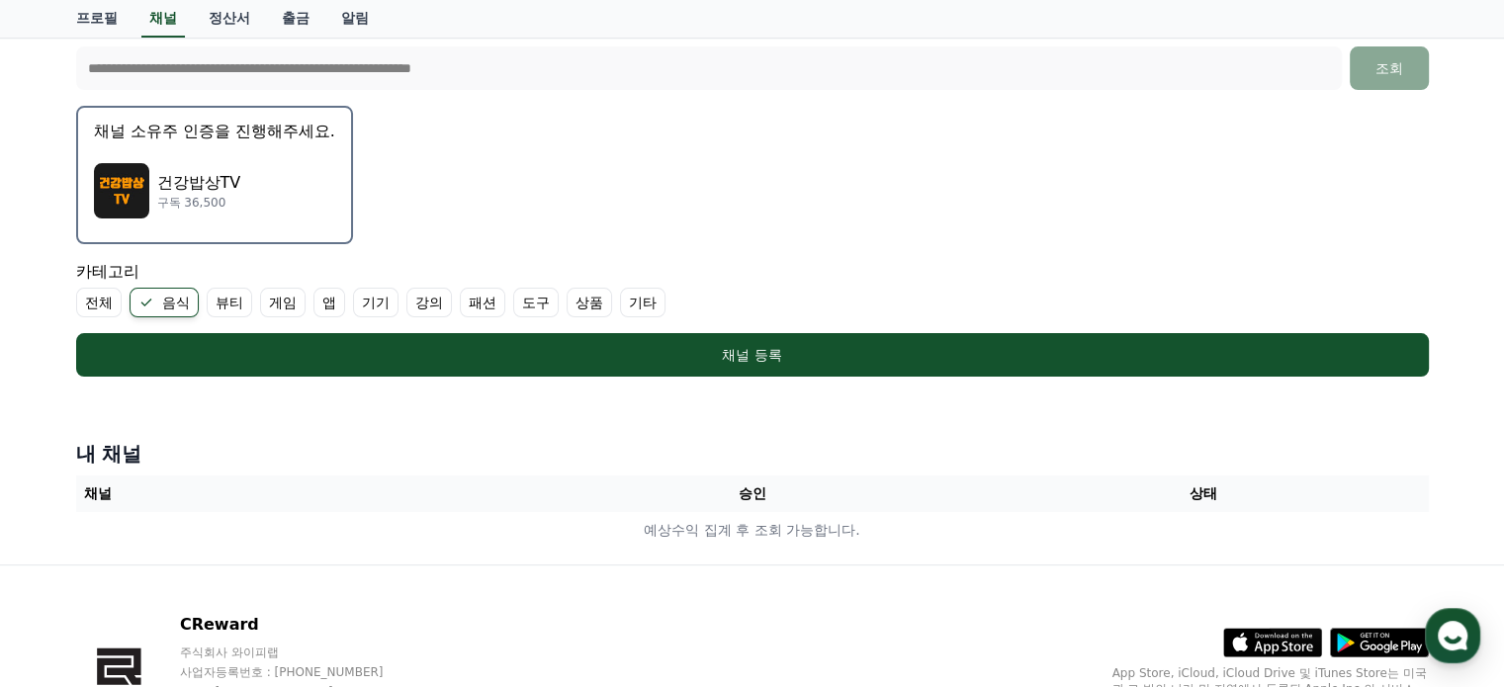
scroll to position [331, 0]
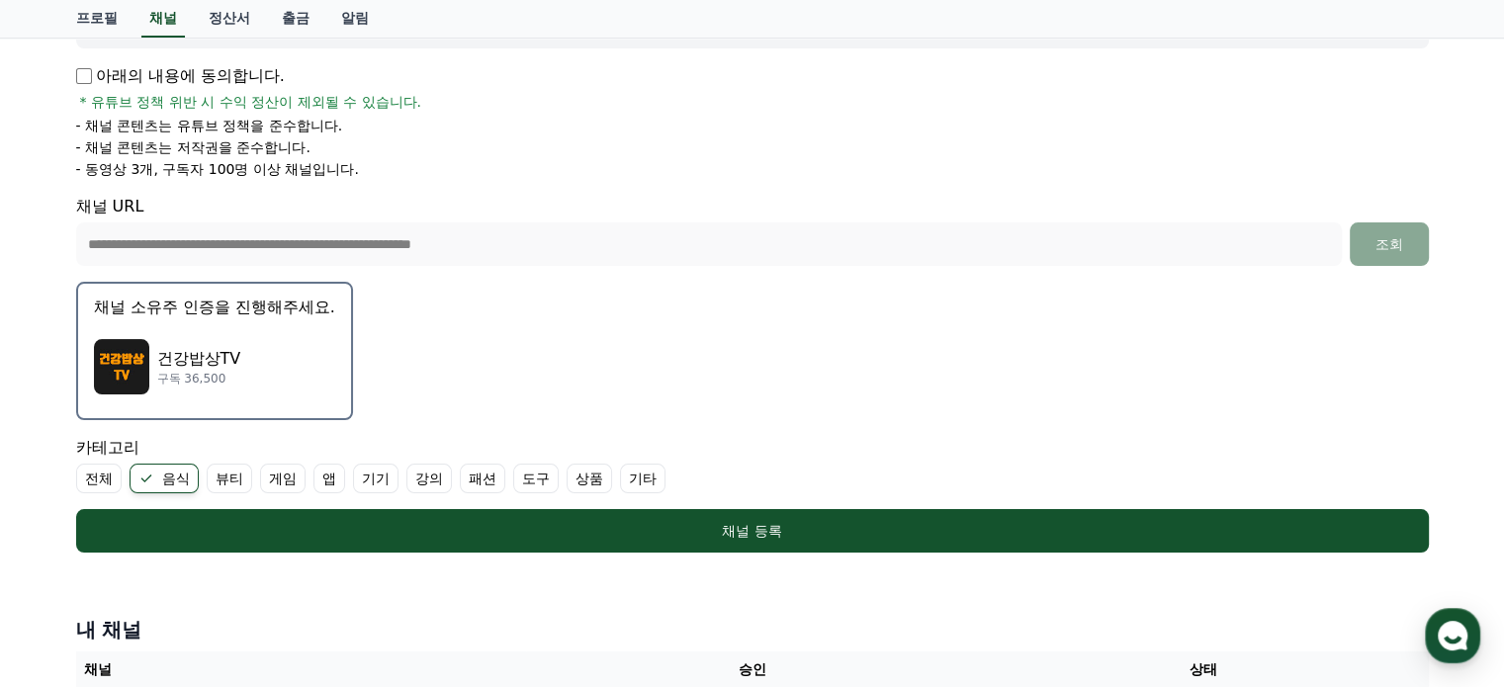
click at [257, 348] on div "건강밥상TV 구독 36,500" at bounding box center [214, 366] width 241 height 79
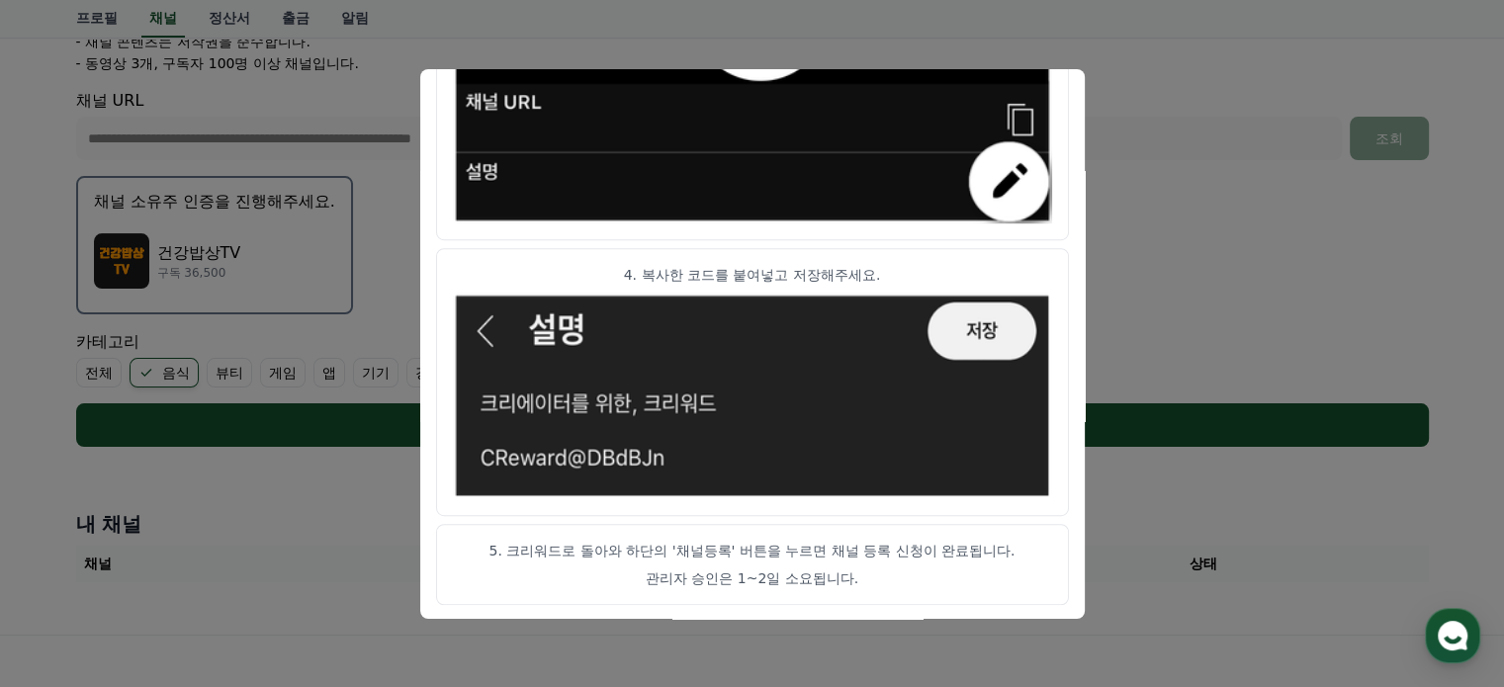
scroll to position [628, 0]
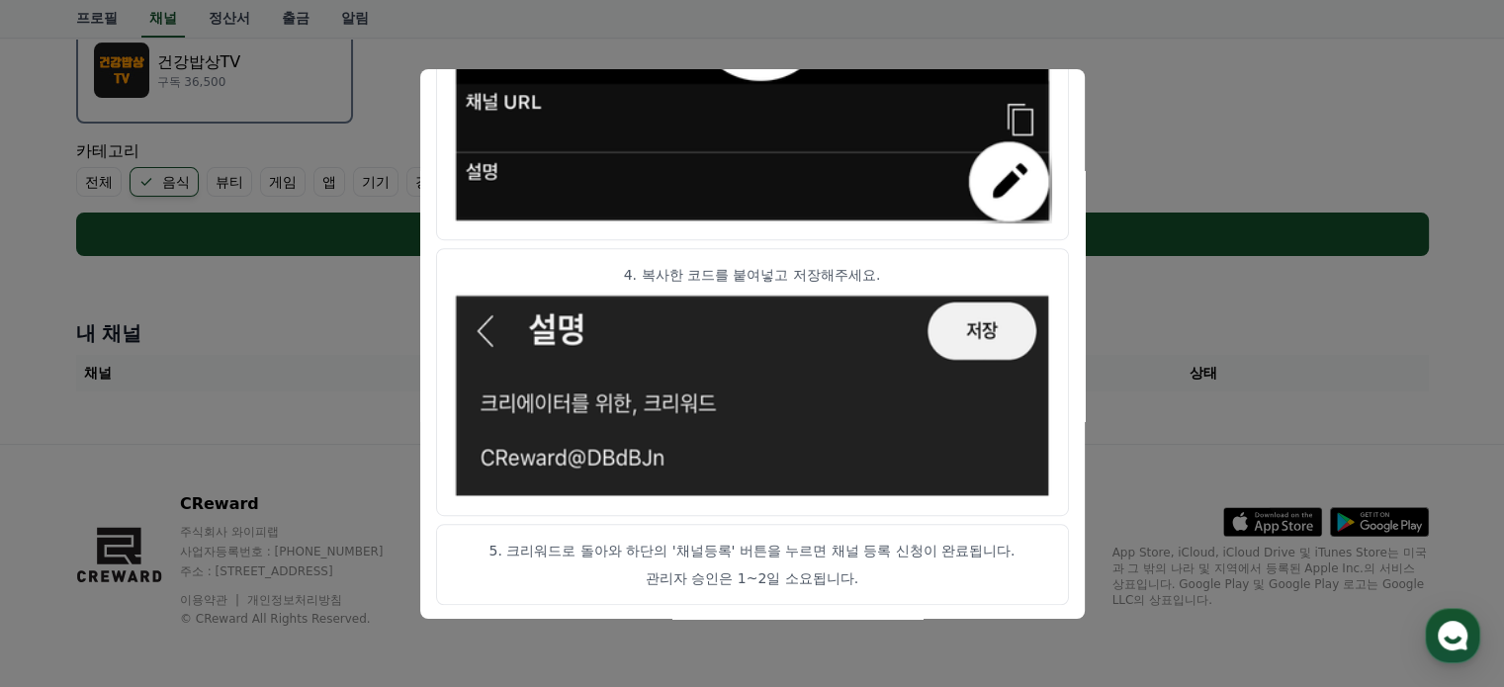
click at [1138, 421] on button "close modal" at bounding box center [752, 343] width 1504 height 687
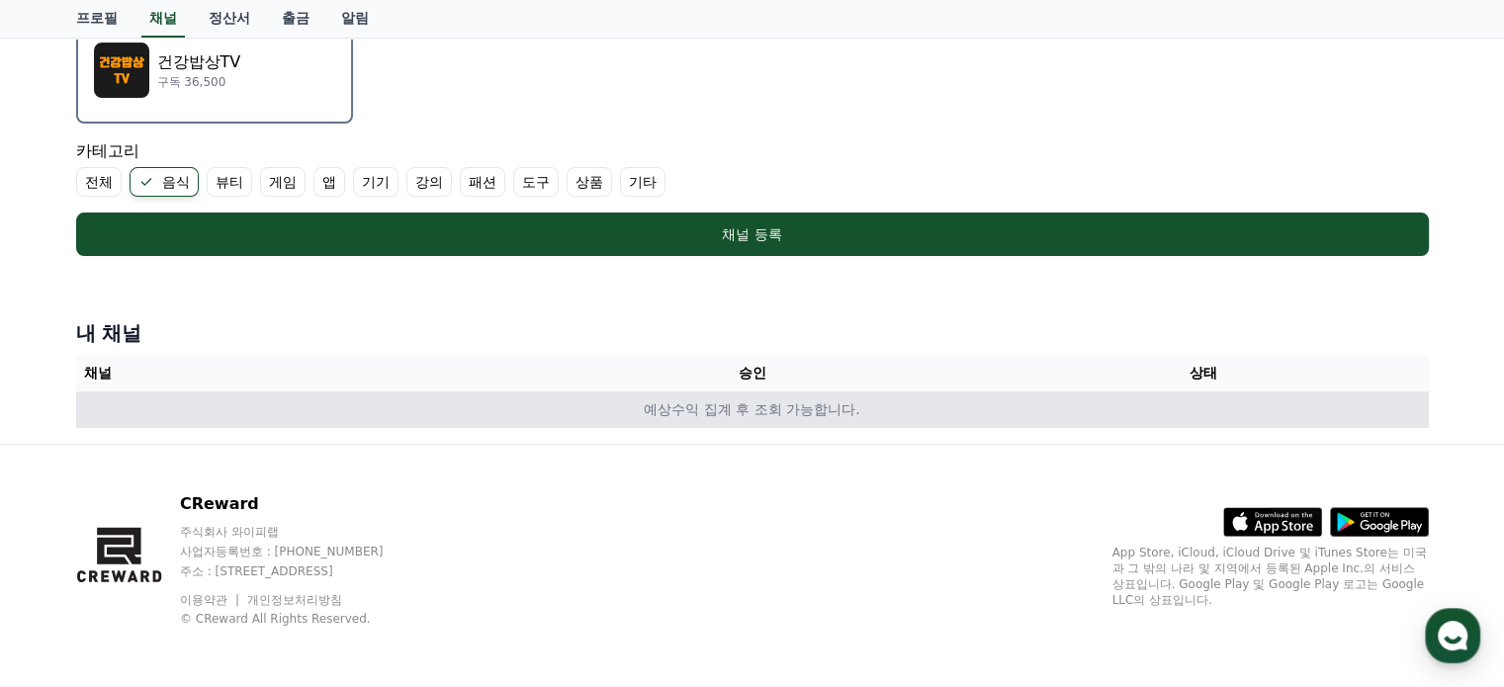
click at [574, 408] on td "예상수익 집계 후 조회 가능합니다." at bounding box center [752, 410] width 1353 height 37
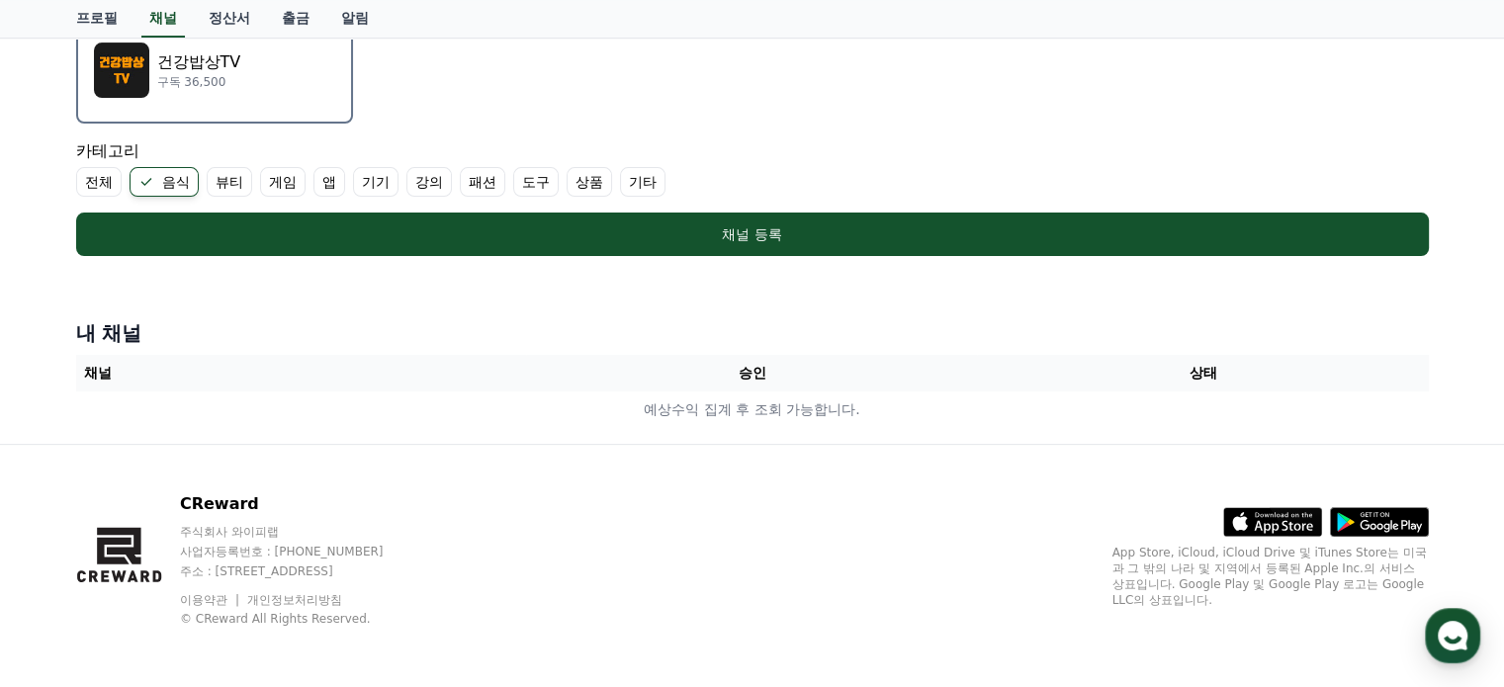
click at [545, 382] on th "승인" at bounding box center [751, 373] width 451 height 37
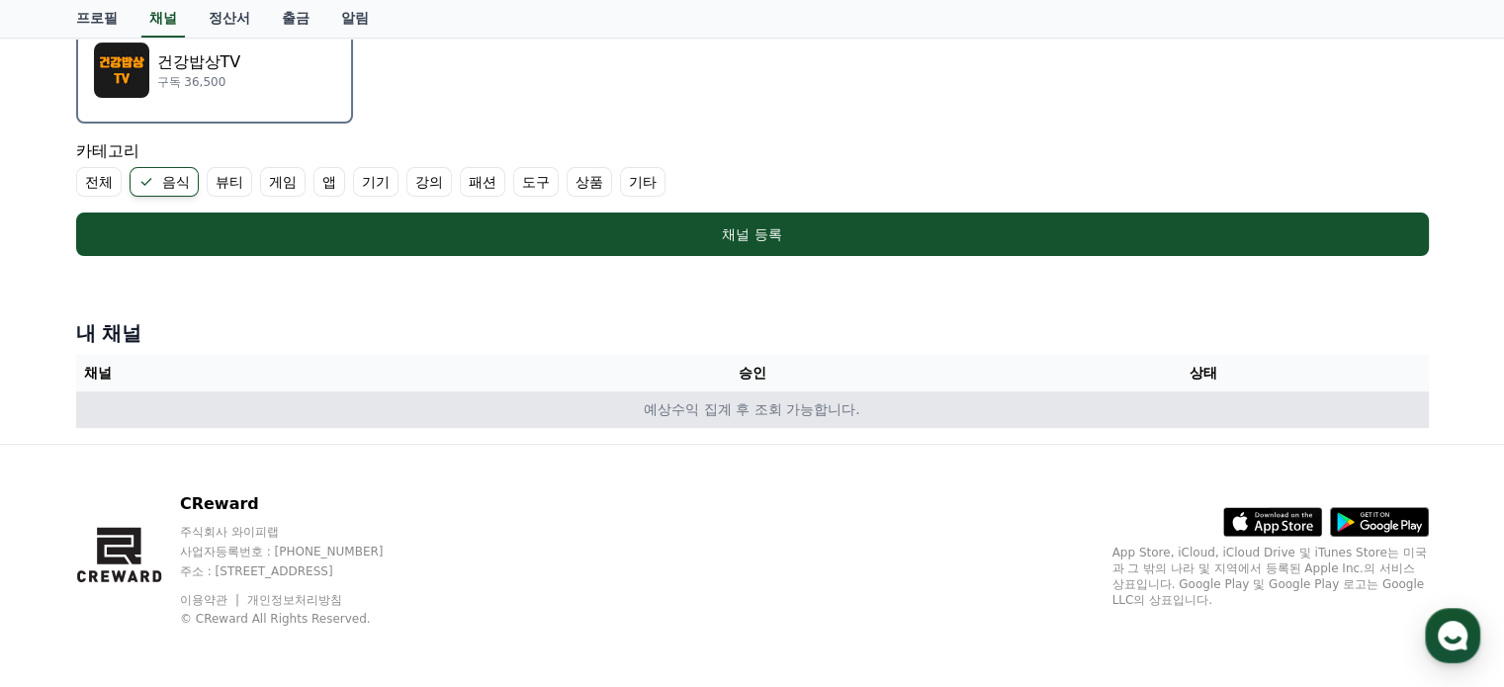
click at [515, 408] on td "예상수익 집계 후 조회 가능합니다." at bounding box center [752, 410] width 1353 height 37
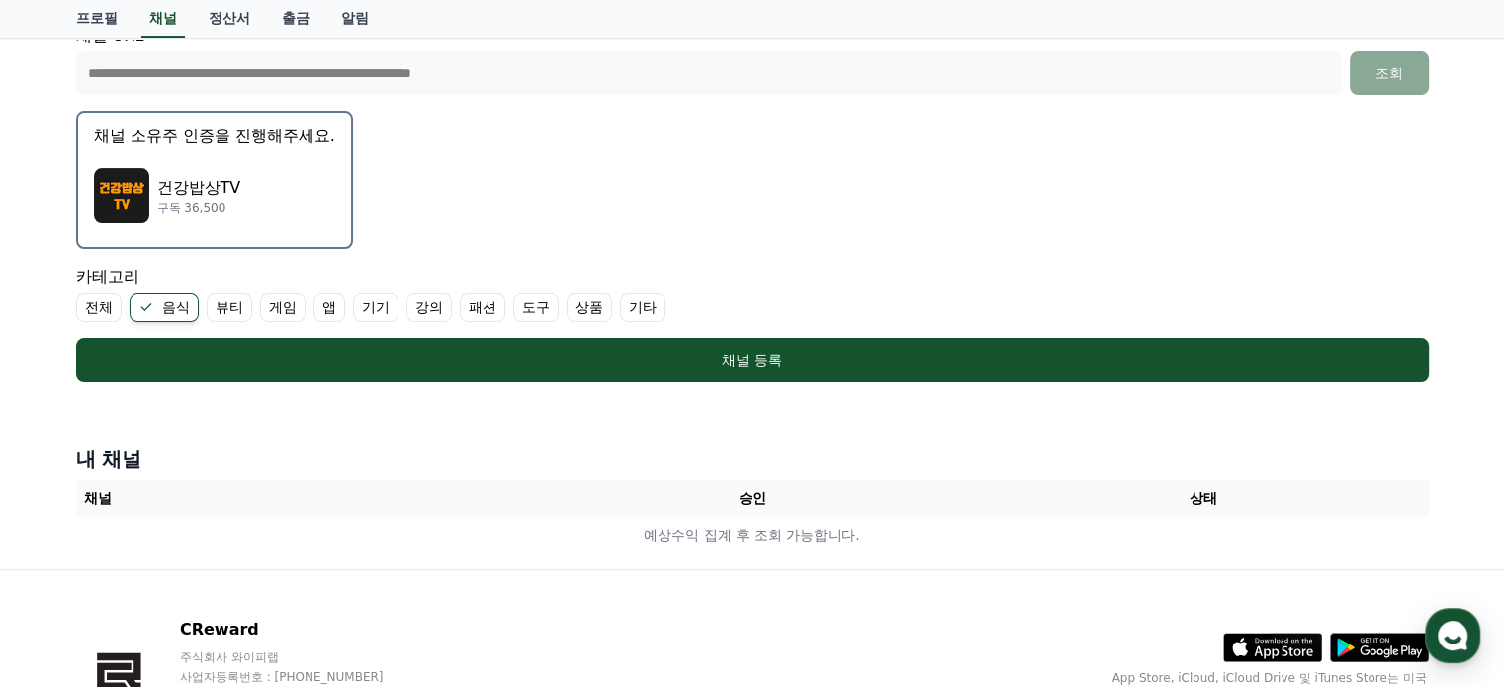
scroll to position [331, 0]
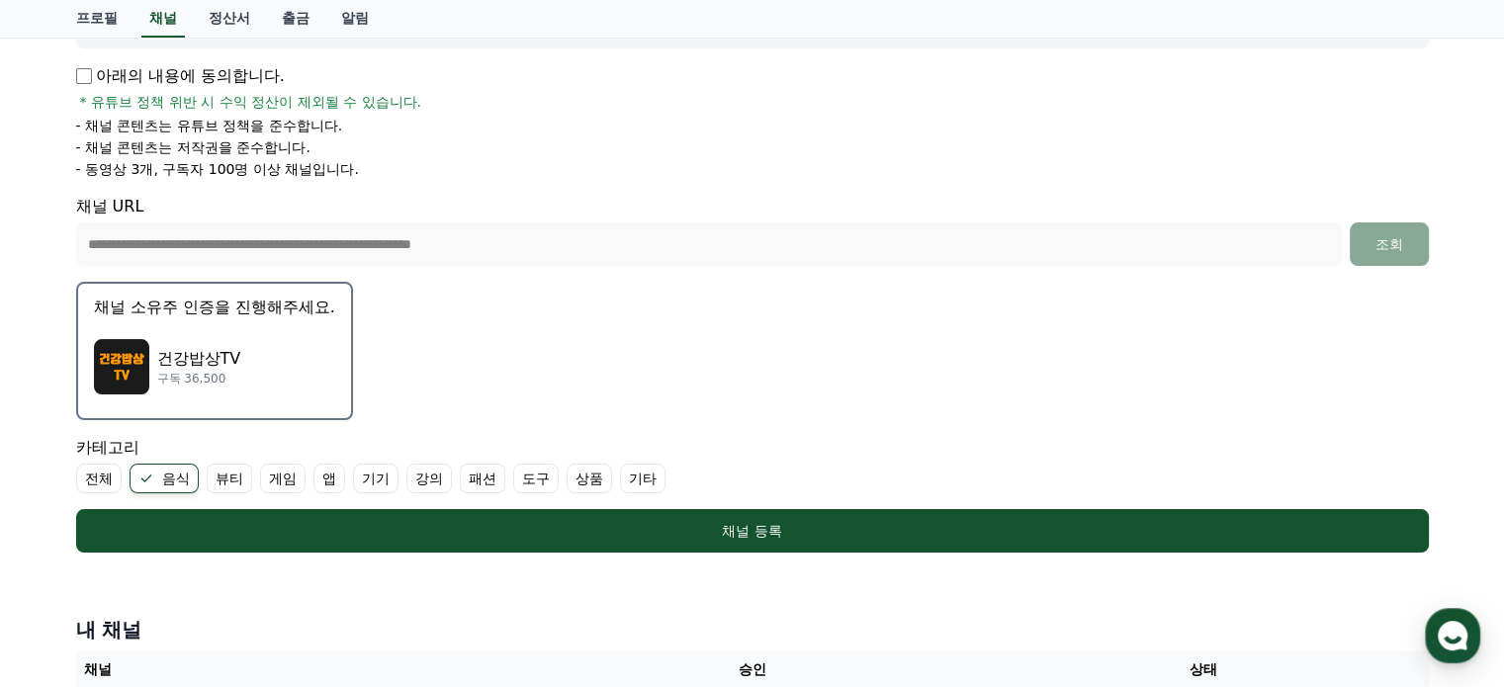
click at [274, 375] on div "건강밥상TV 구독 36,500" at bounding box center [214, 366] width 241 height 79
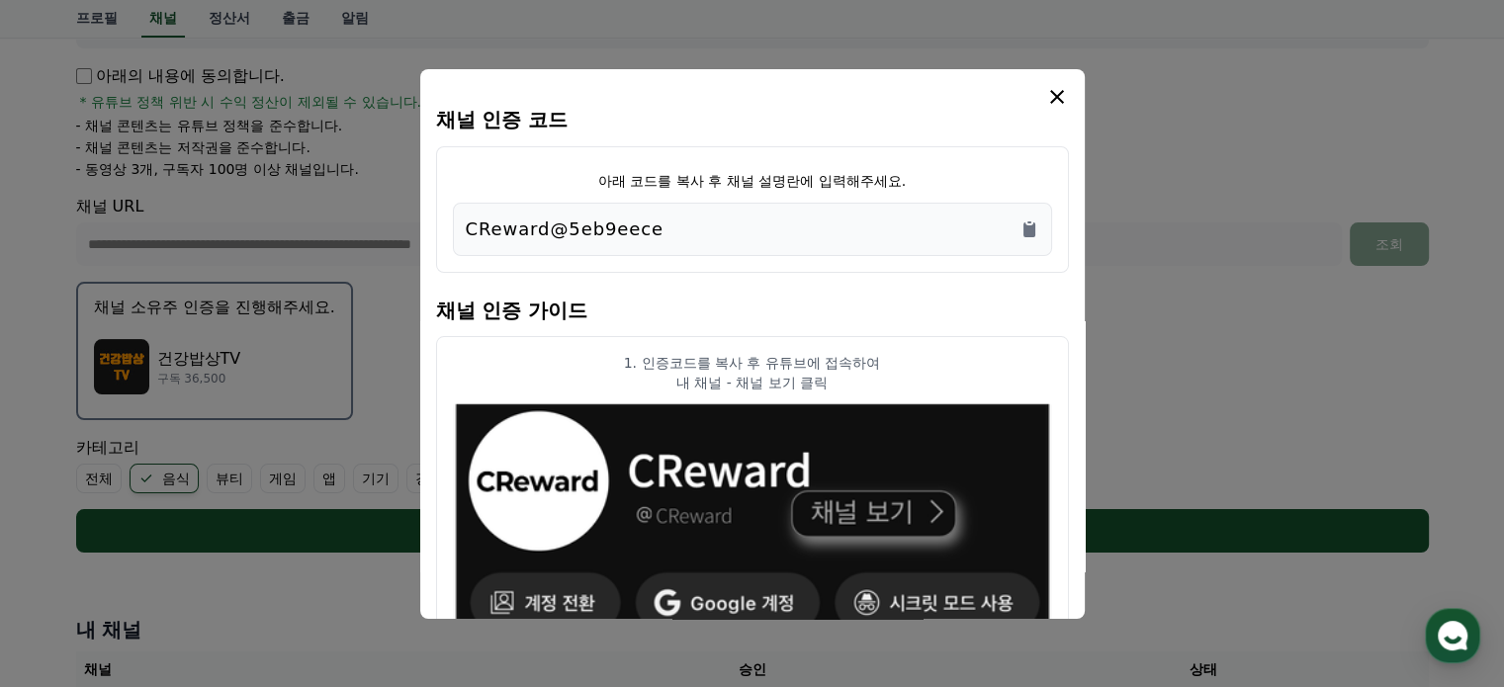
click at [1058, 88] on icon "modal" at bounding box center [1057, 97] width 24 height 24
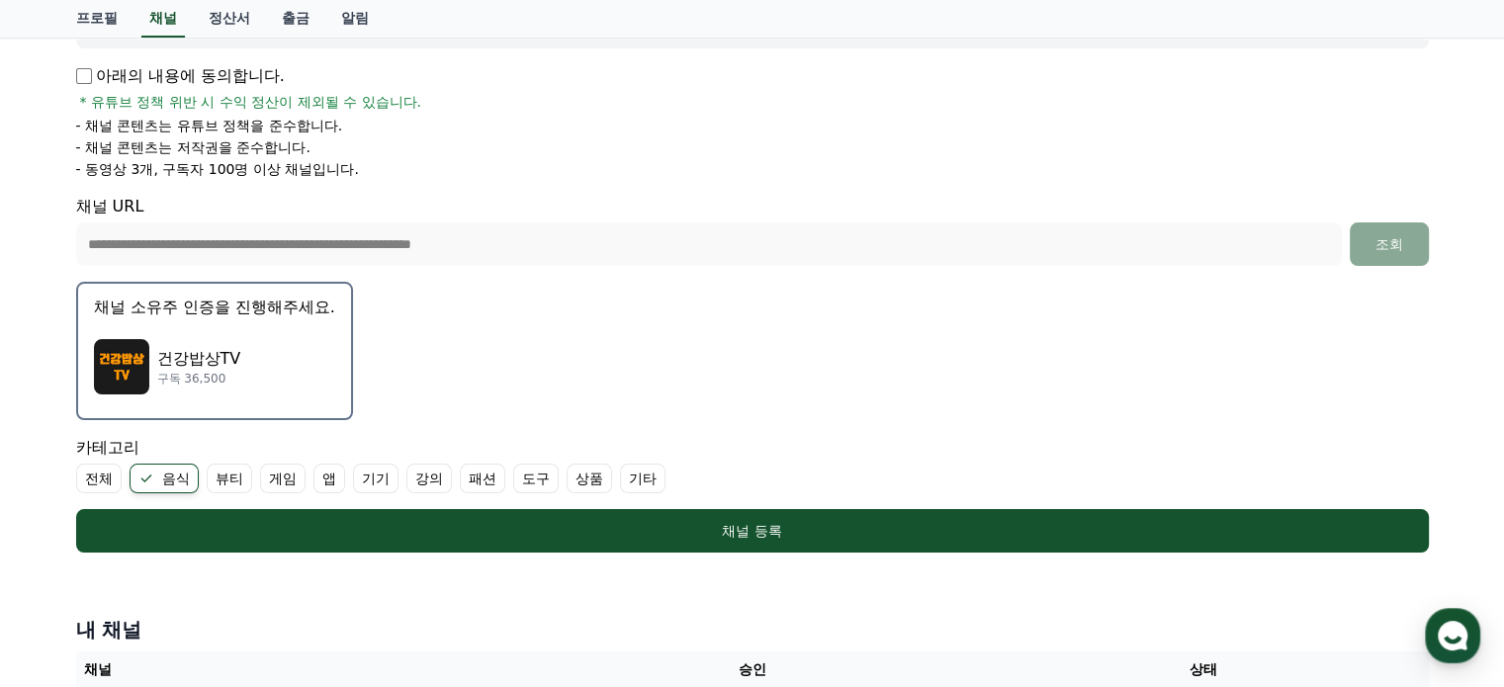
scroll to position [0, 0]
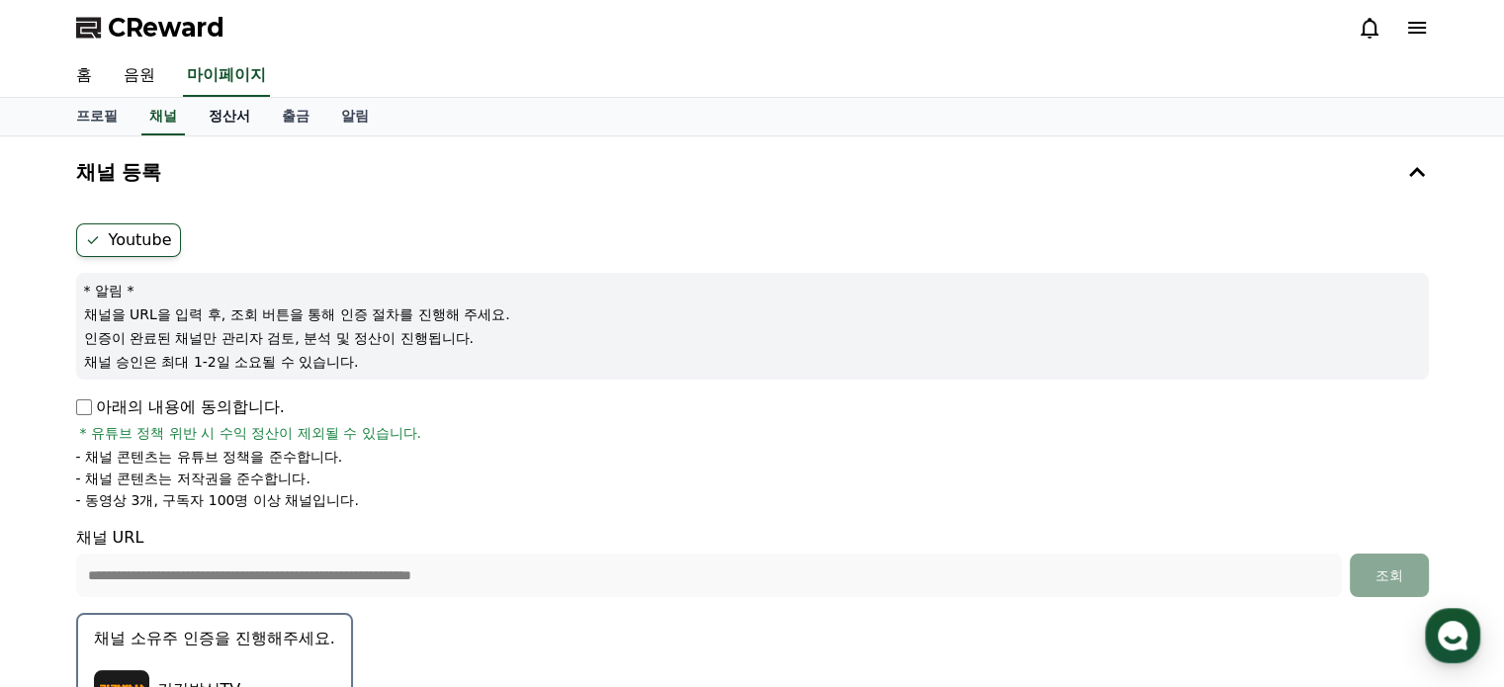
click at [243, 122] on link "정산서" at bounding box center [229, 117] width 73 height 38
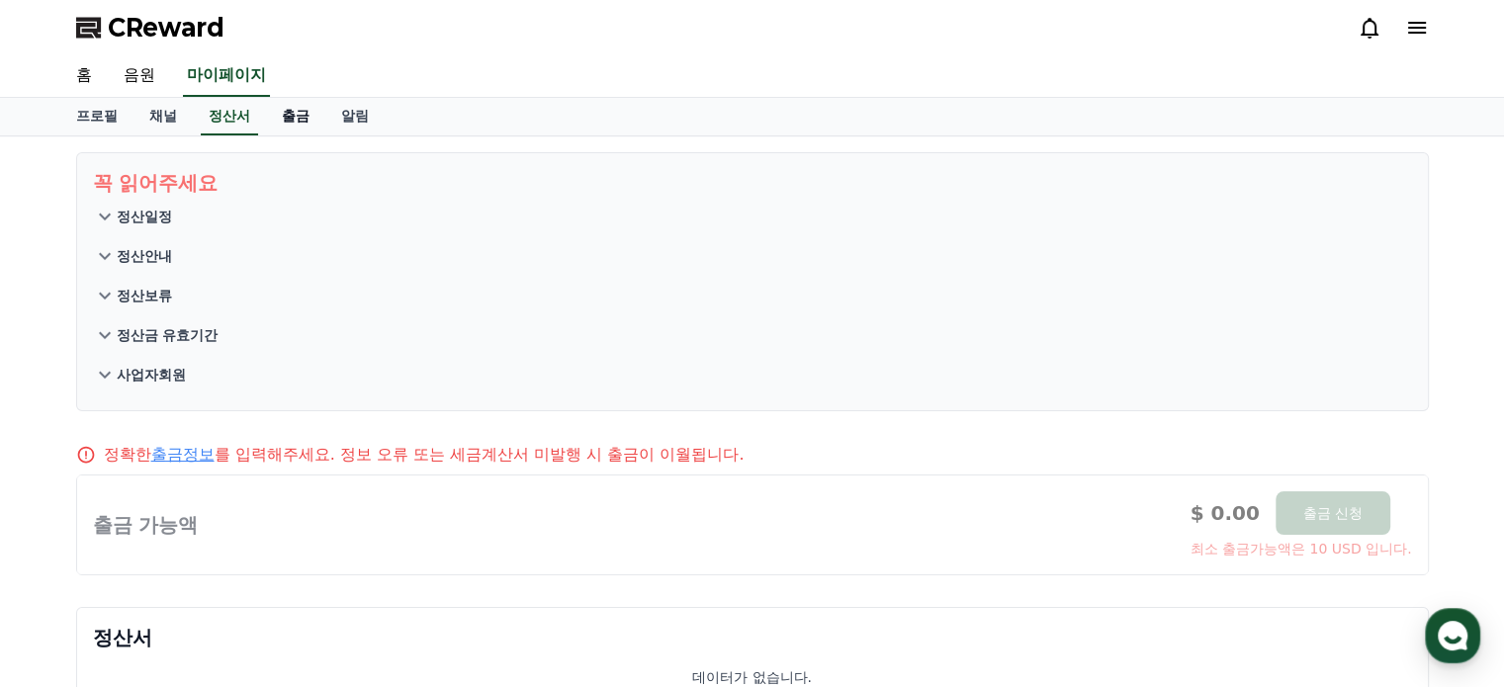
click at [285, 114] on link "출금" at bounding box center [295, 117] width 59 height 38
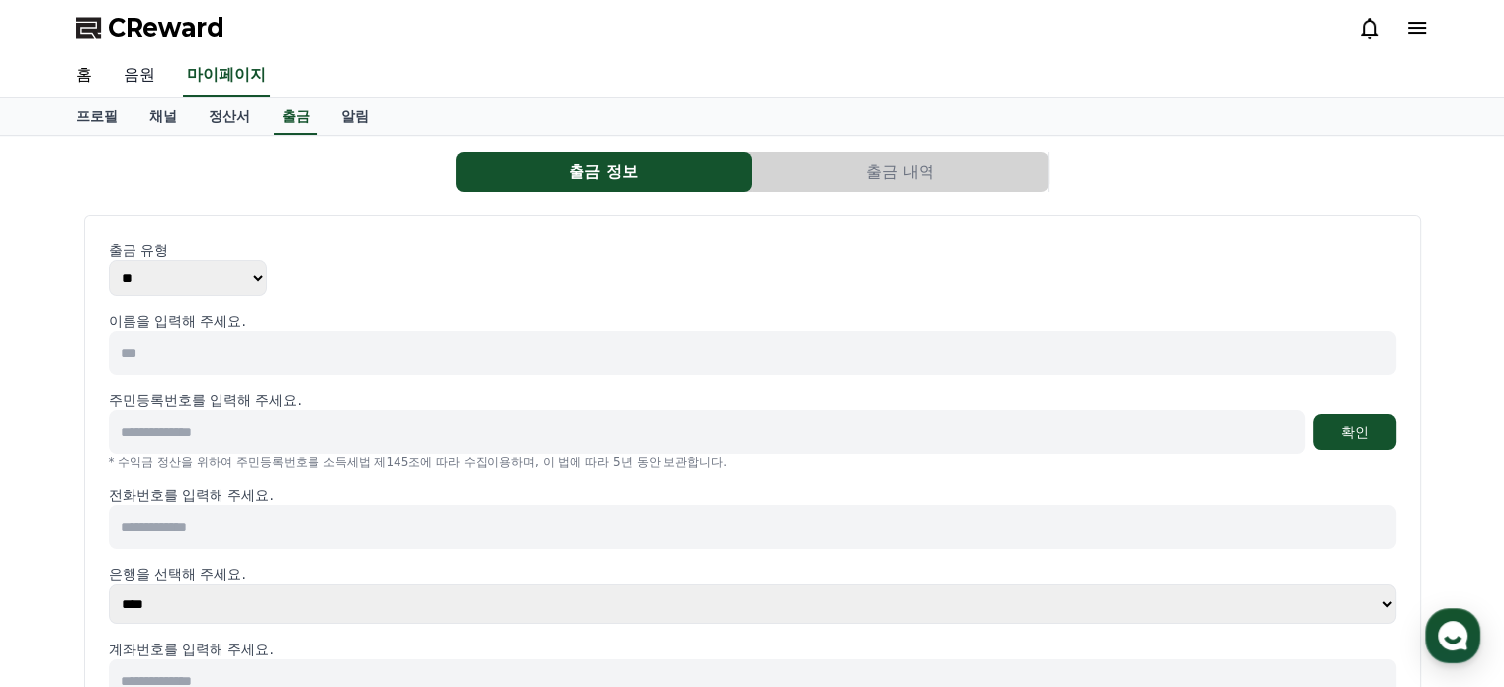
click at [117, 75] on link "음원" at bounding box center [139, 76] width 63 height 42
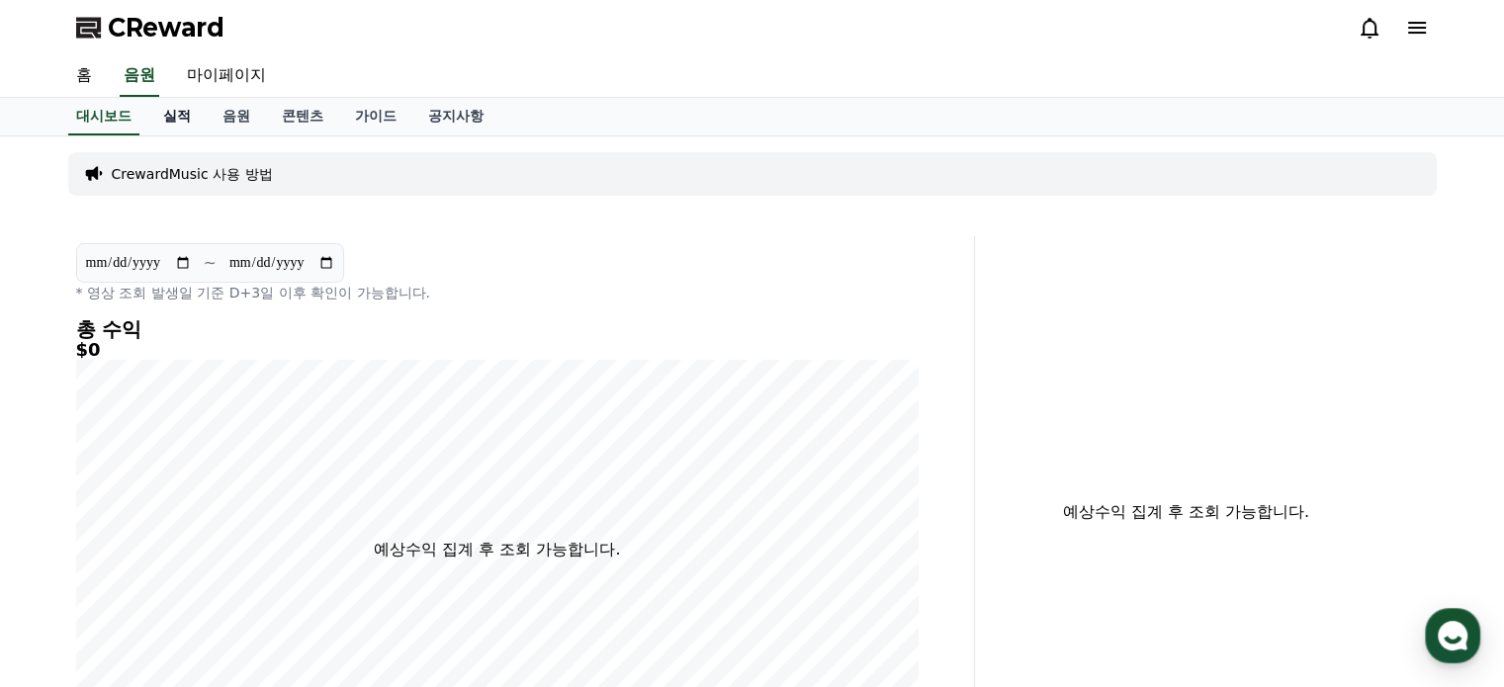
click at [166, 109] on link "실적" at bounding box center [176, 117] width 59 height 38
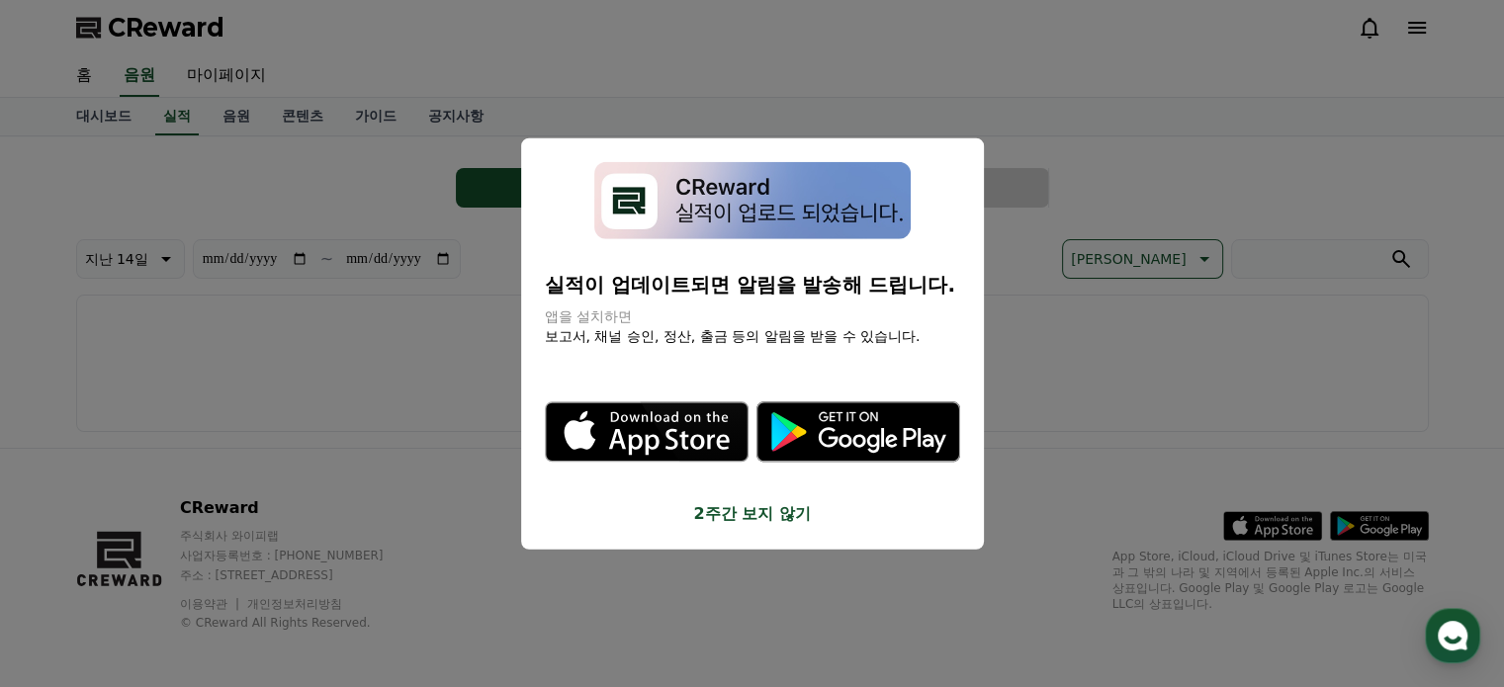
click at [222, 114] on button "close modal" at bounding box center [752, 343] width 1504 height 687
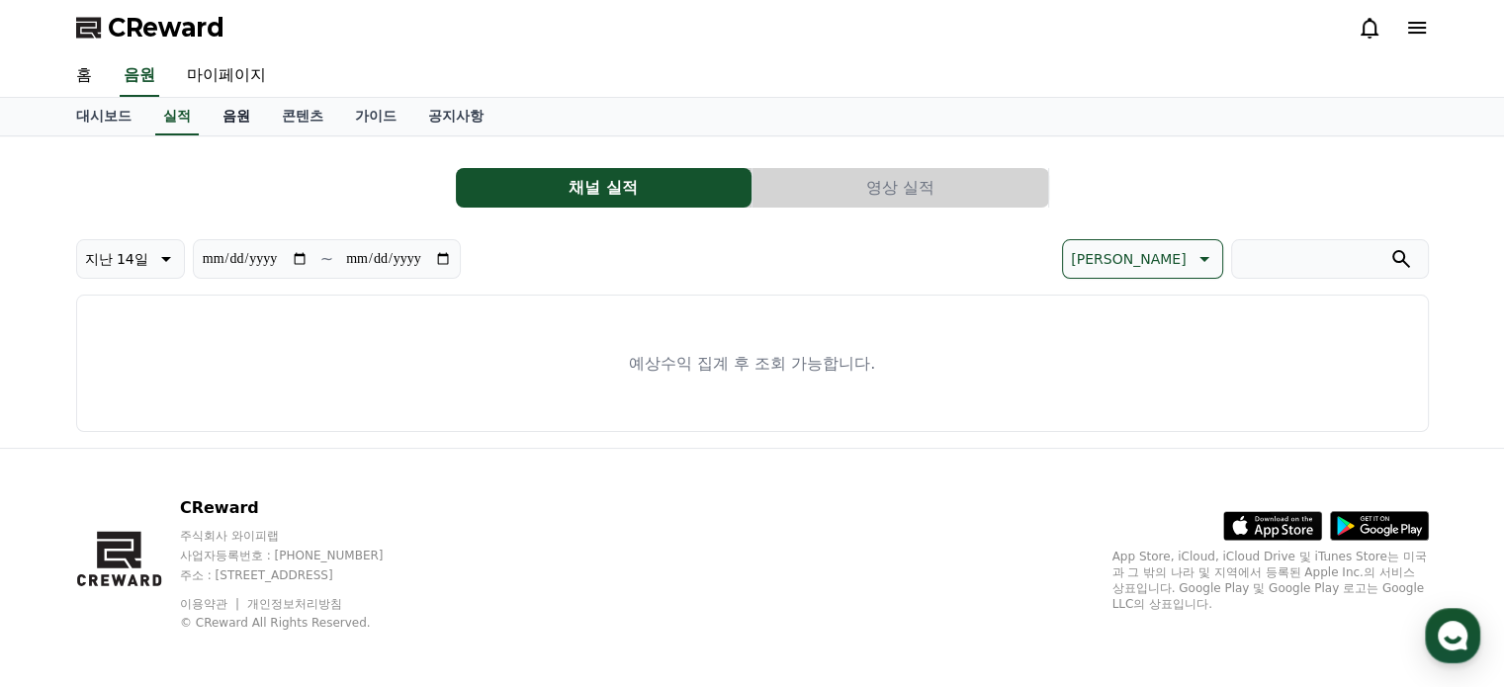
click at [230, 114] on link "음원" at bounding box center [236, 117] width 59 height 38
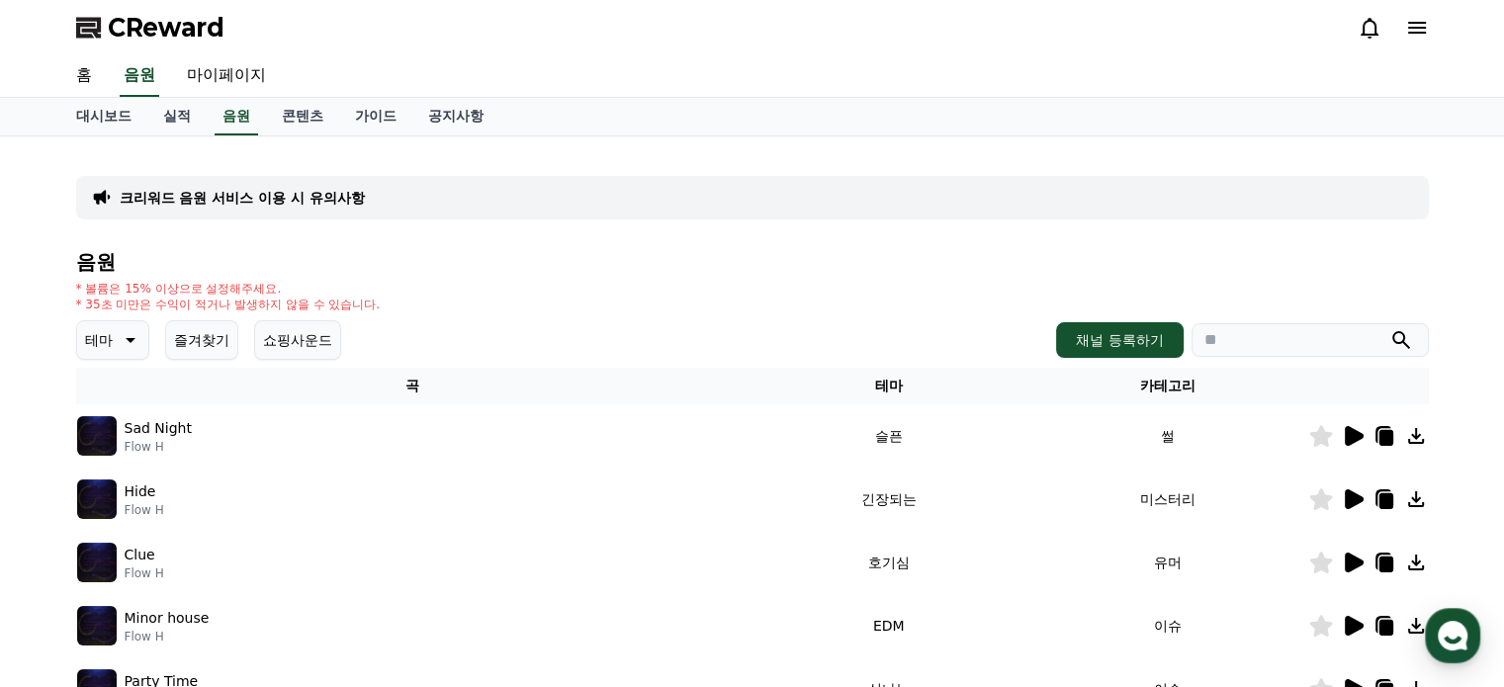
click at [1349, 436] on icon at bounding box center [1354, 436] width 19 height 20
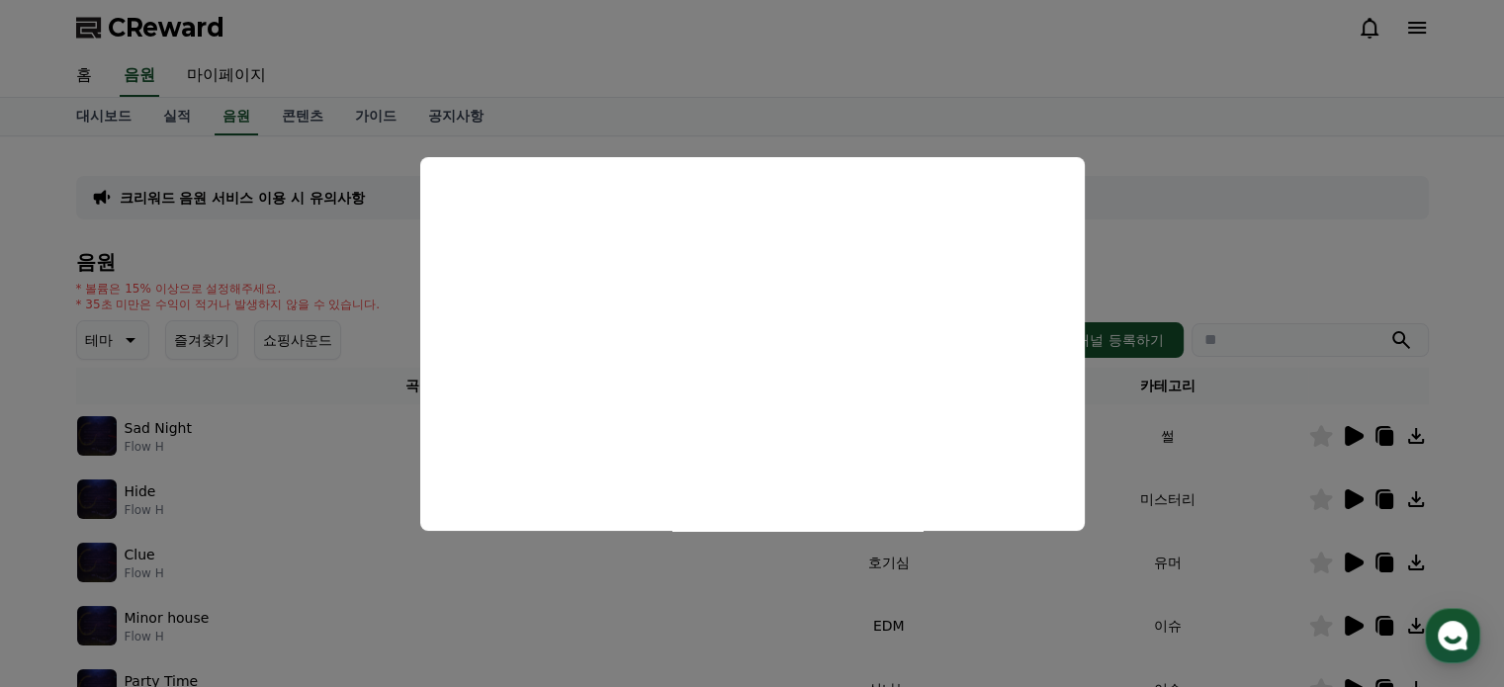
click at [1212, 512] on button "close modal" at bounding box center [752, 343] width 1504 height 687
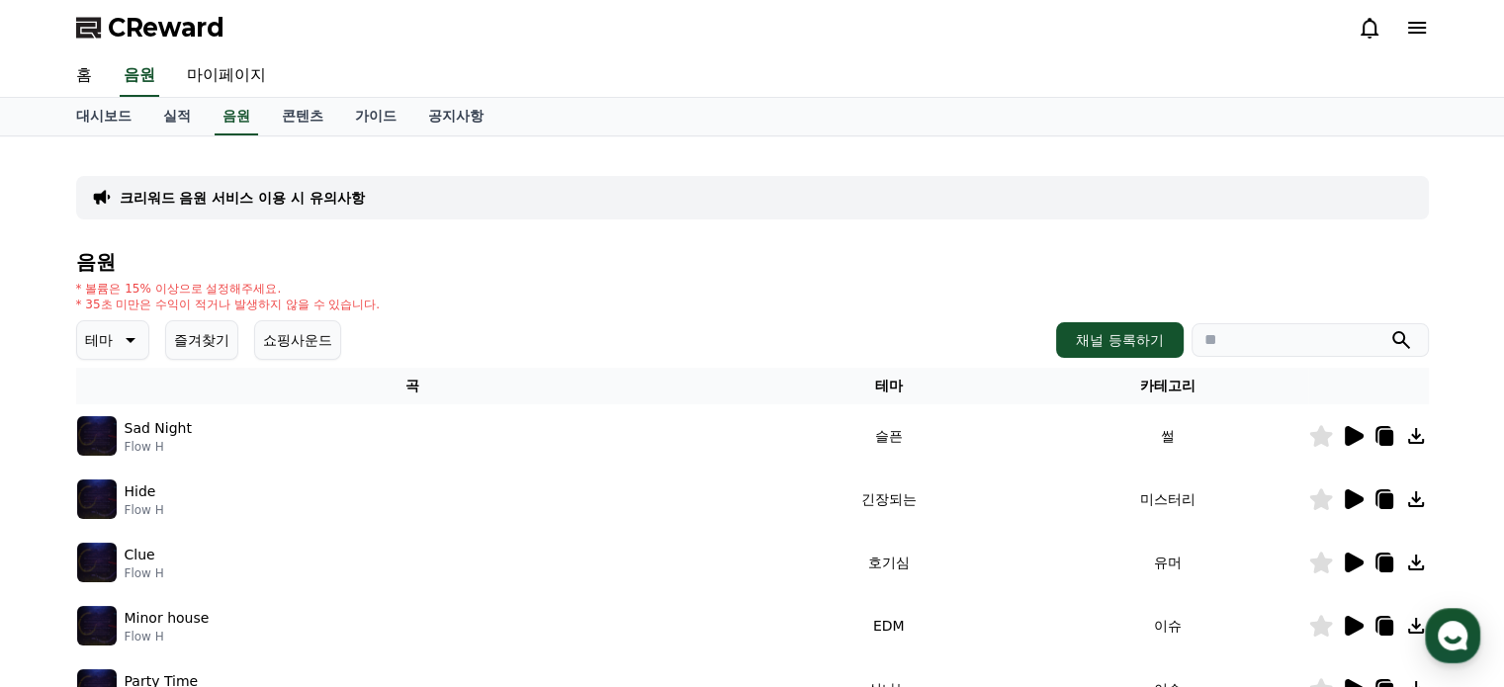
click at [1350, 557] on icon at bounding box center [1354, 563] width 19 height 20
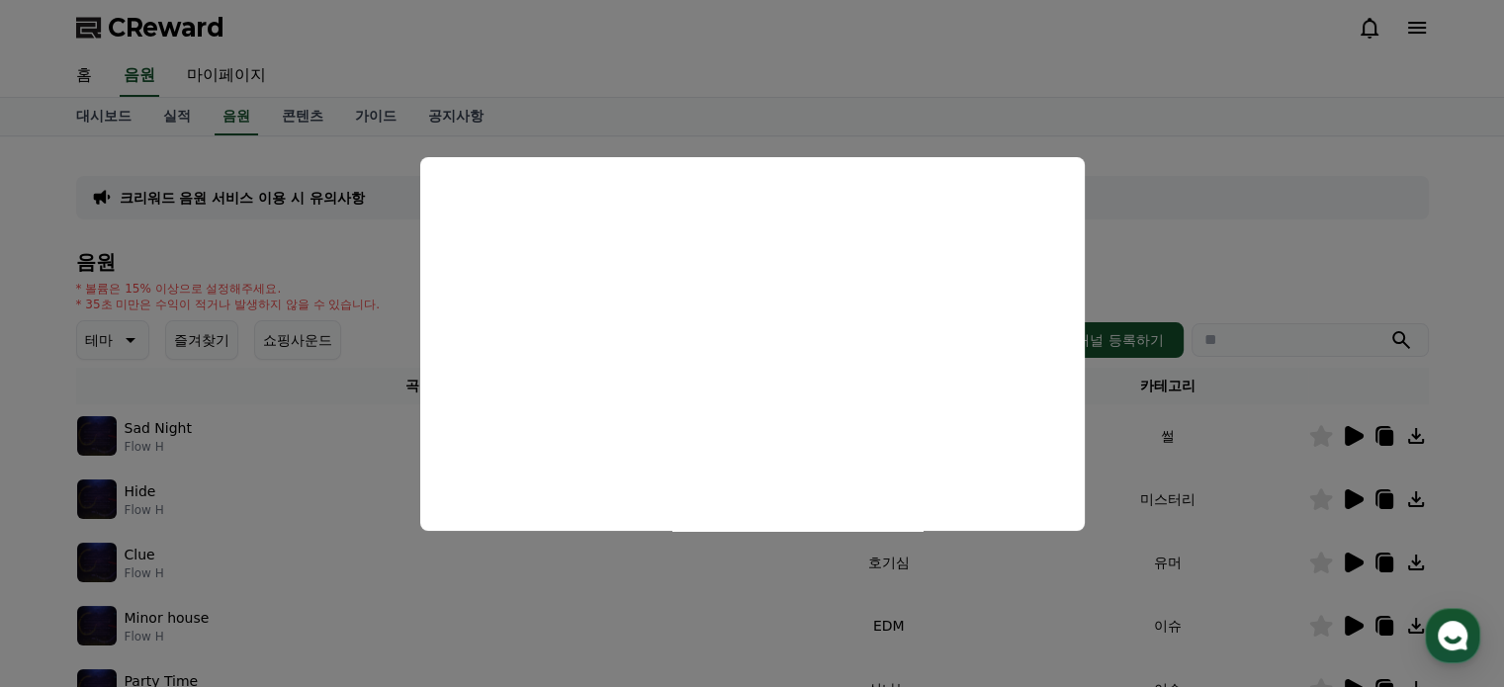
click at [1132, 520] on button "close modal" at bounding box center [752, 343] width 1504 height 687
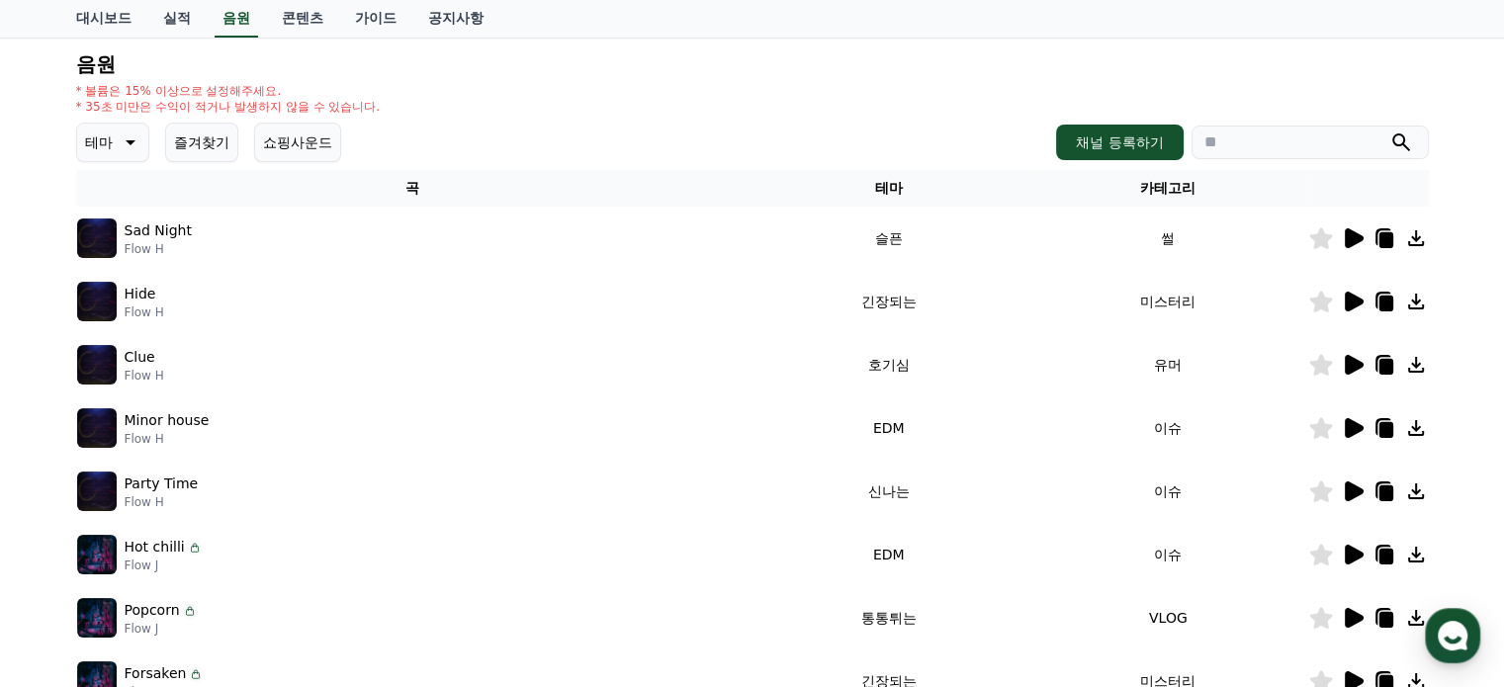
scroll to position [396, 0]
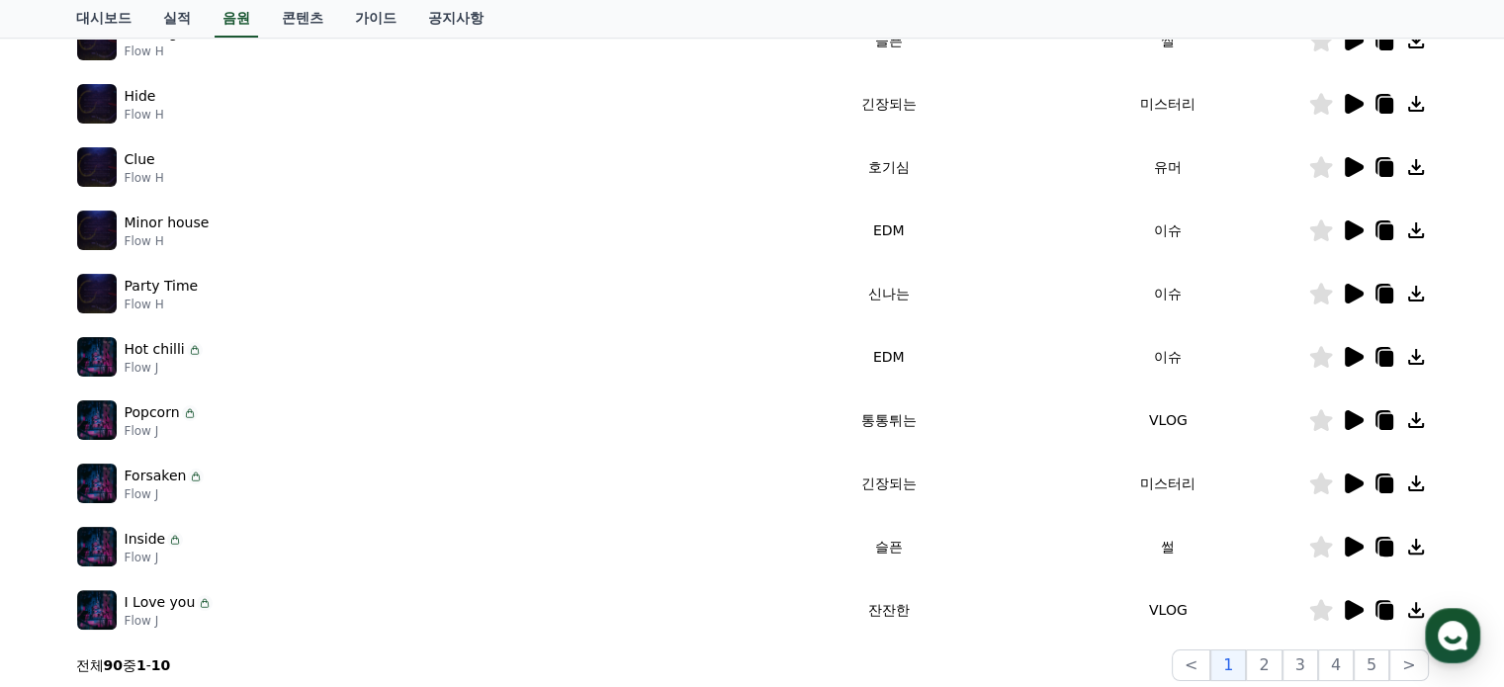
click at [1341, 421] on icon at bounding box center [1353, 420] width 24 height 24
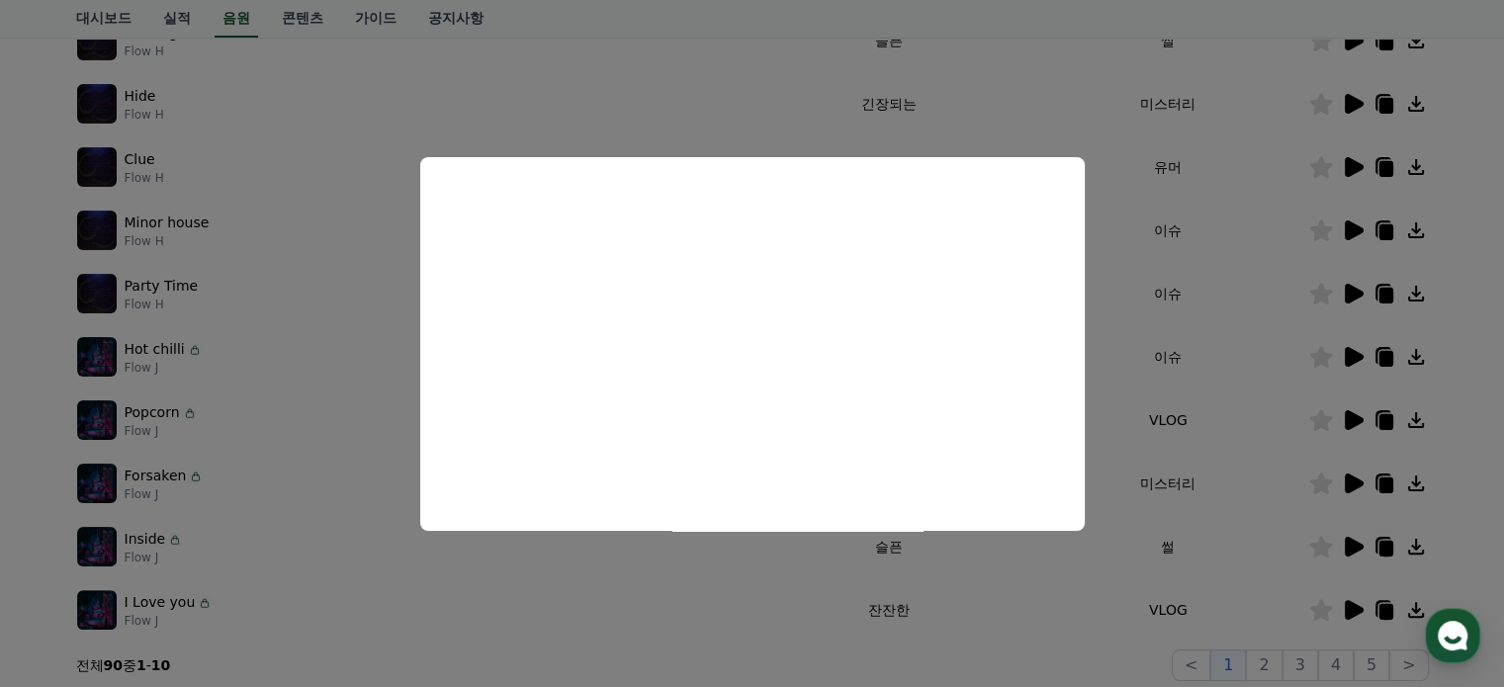
click at [1206, 477] on button "close modal" at bounding box center [752, 343] width 1504 height 687
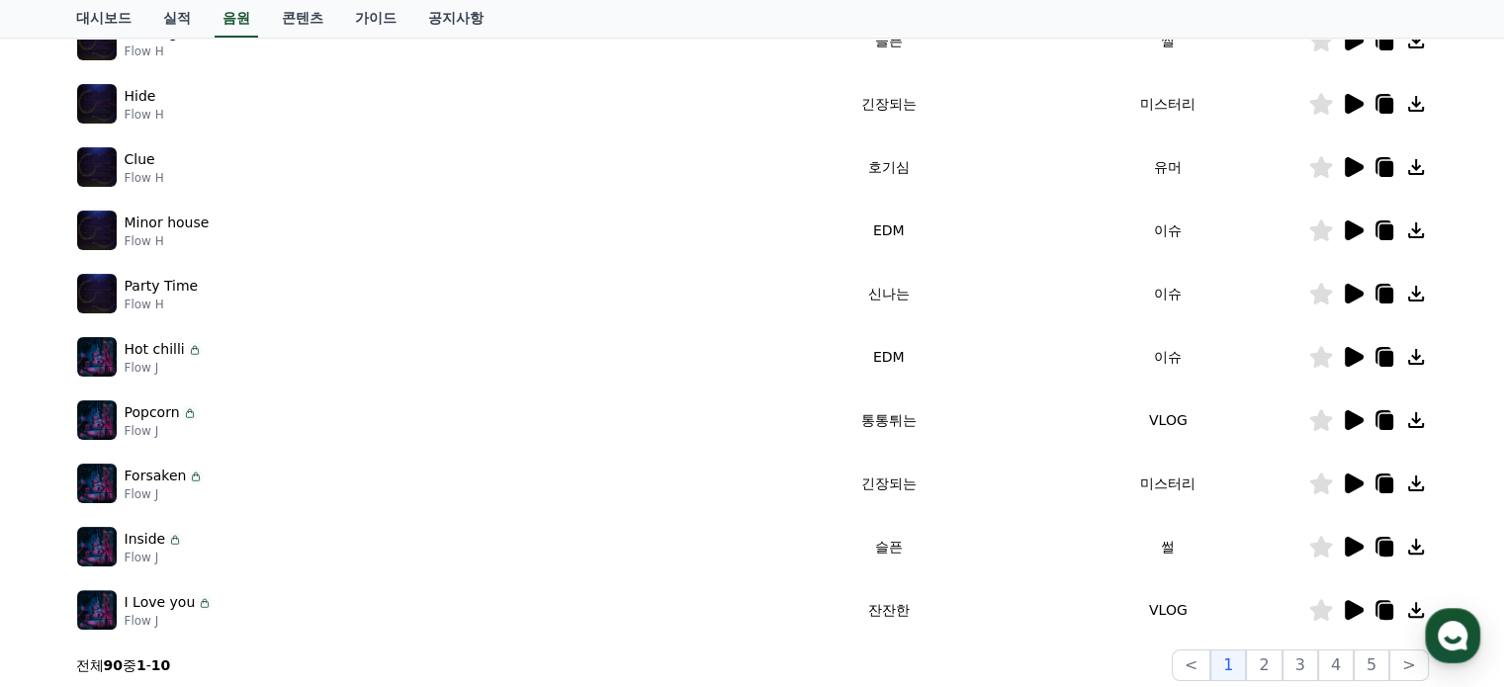
scroll to position [494, 0]
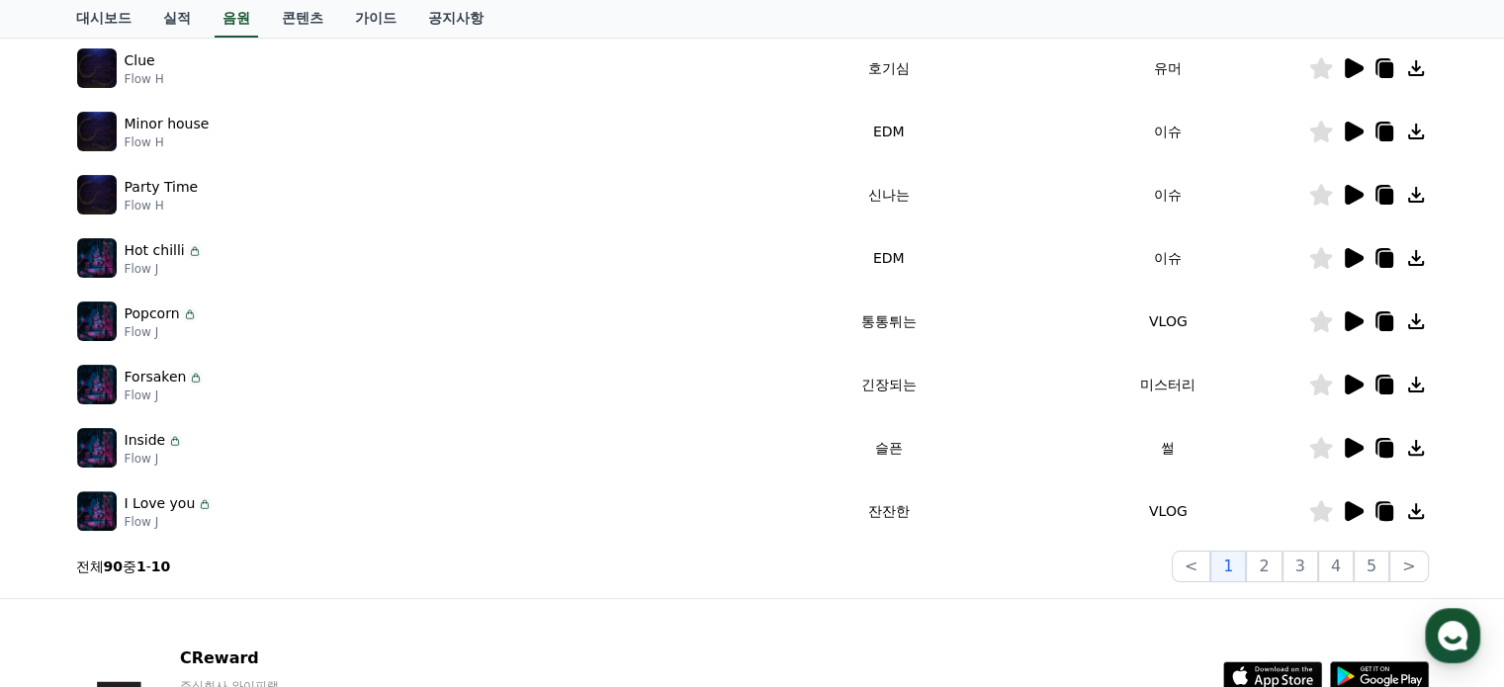
click at [1355, 512] on icon at bounding box center [1354, 511] width 19 height 20
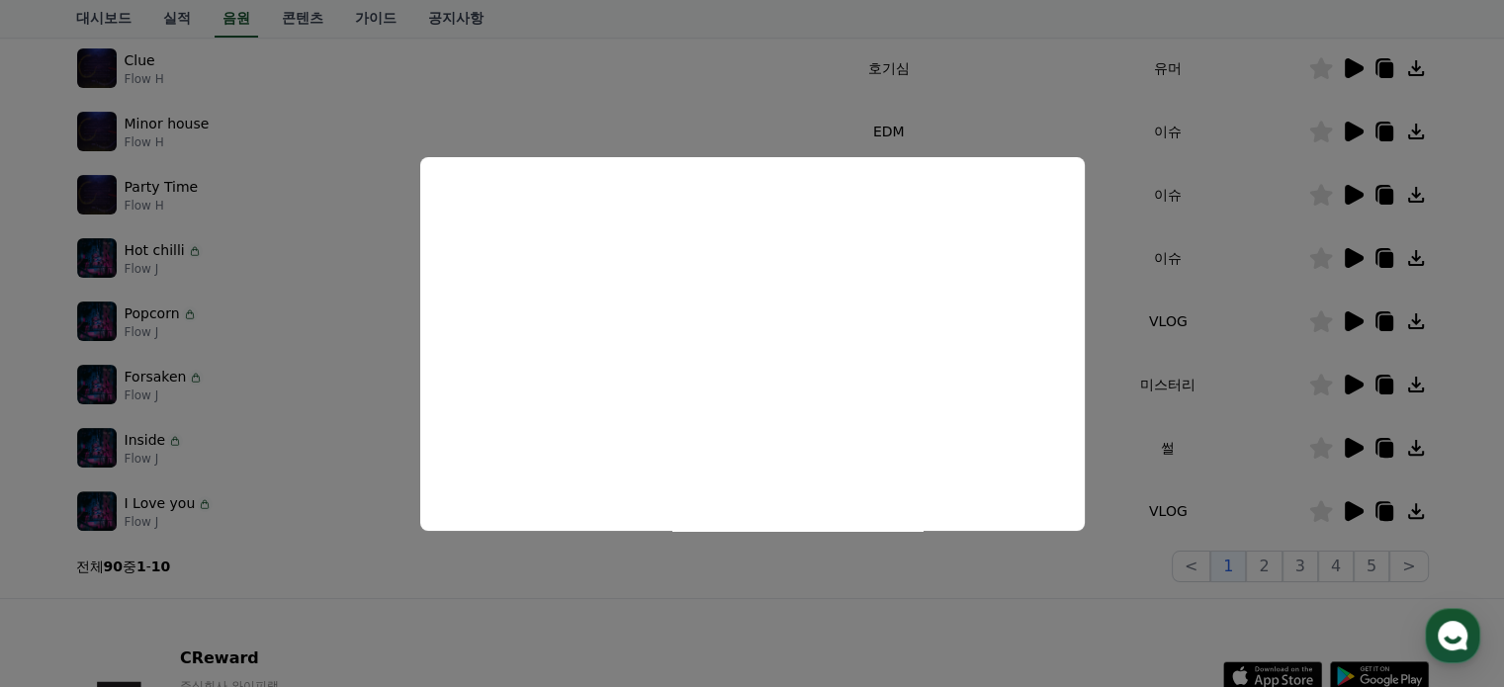
click at [1181, 497] on button "close modal" at bounding box center [752, 343] width 1504 height 687
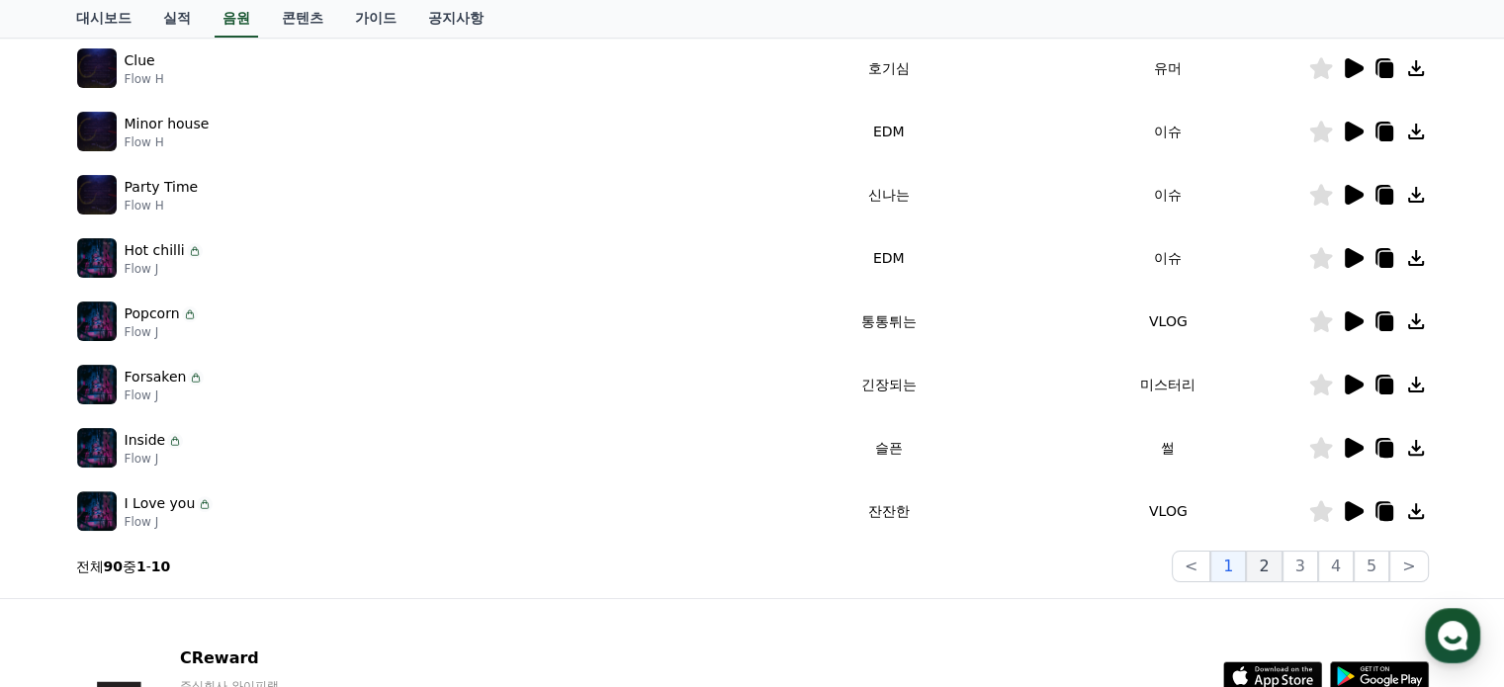
click at [1263, 557] on button "2" at bounding box center [1264, 567] width 36 height 32
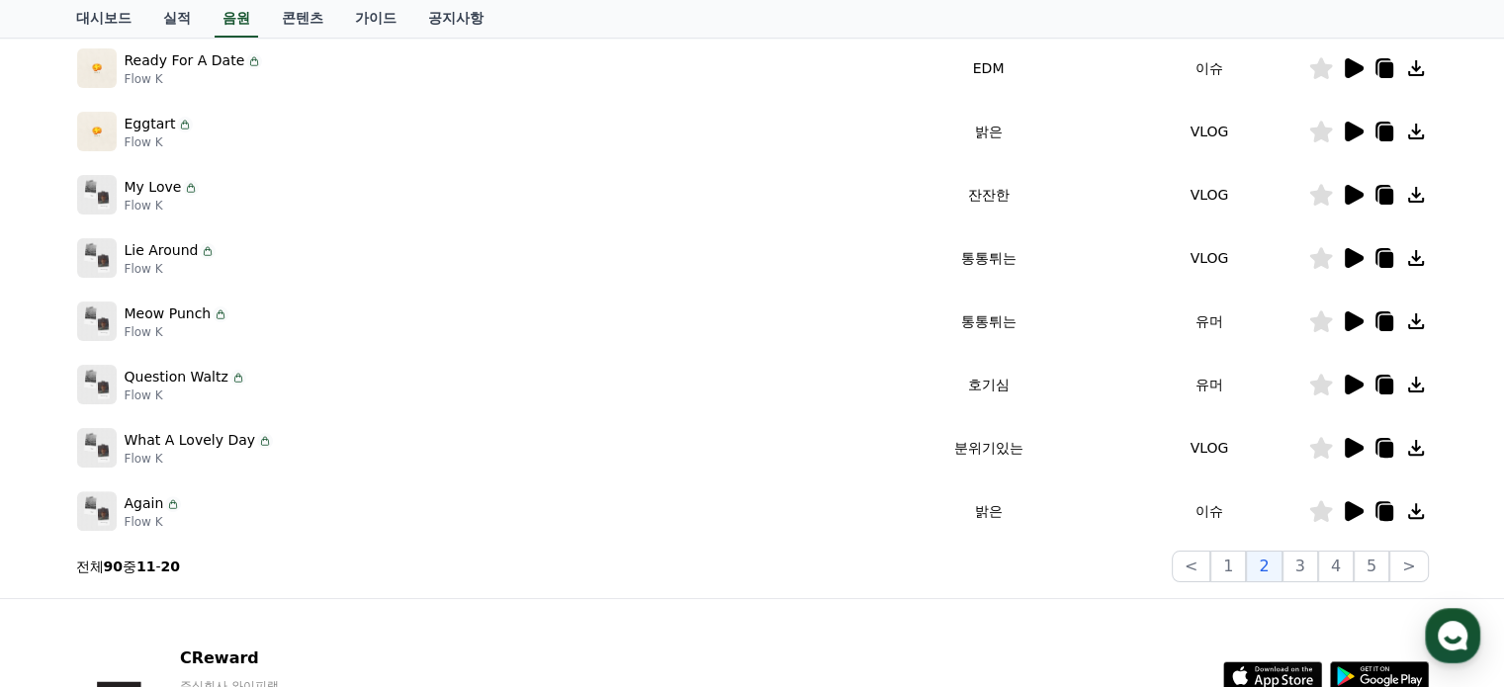
click at [1344, 505] on icon at bounding box center [1353, 511] width 24 height 24
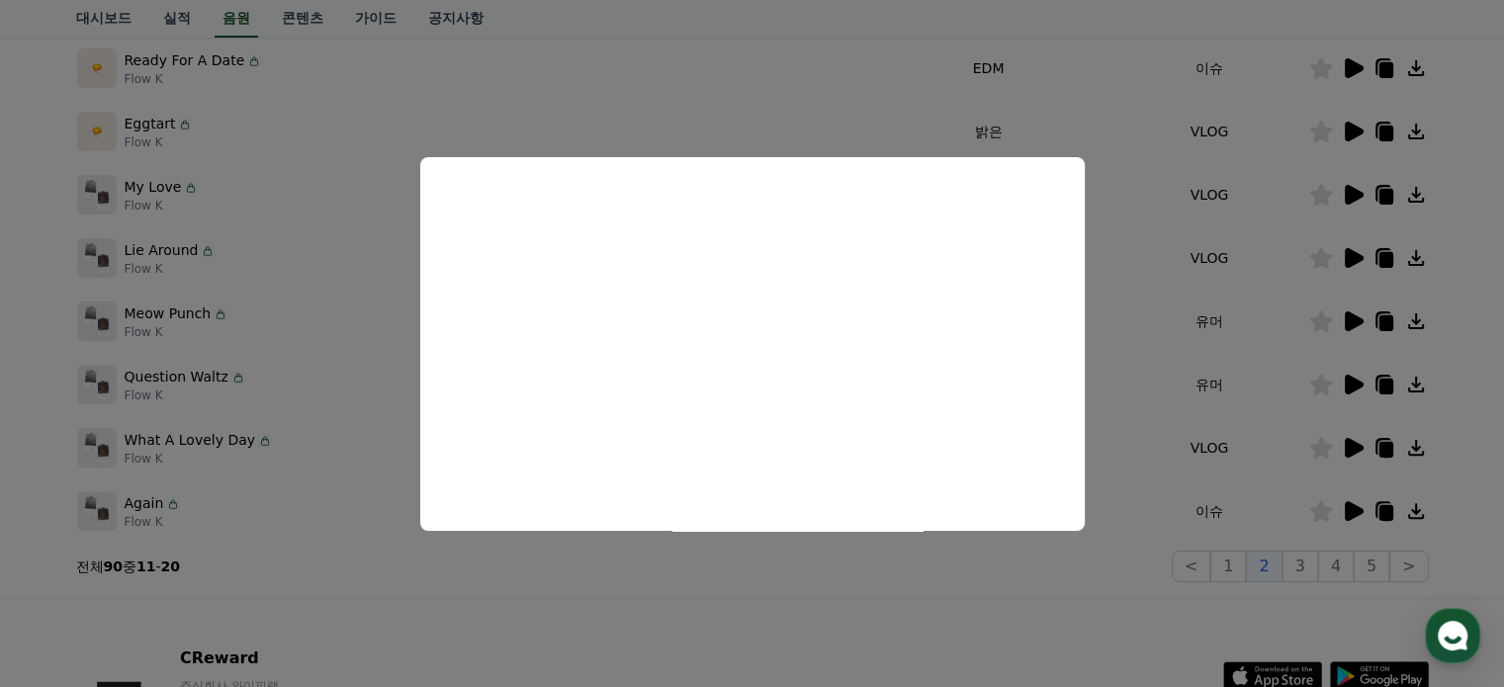
click at [1232, 349] on button "close modal" at bounding box center [752, 343] width 1504 height 687
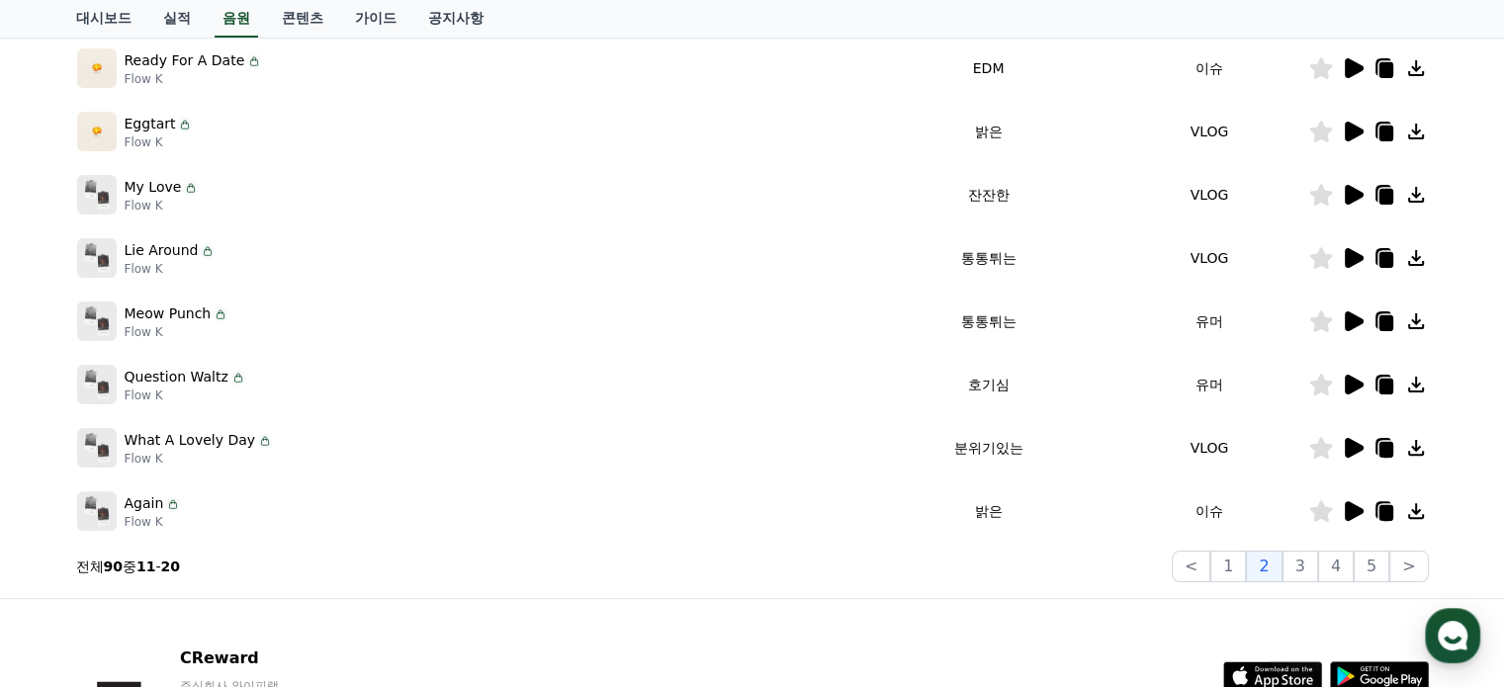
click at [1350, 327] on icon at bounding box center [1354, 322] width 19 height 20
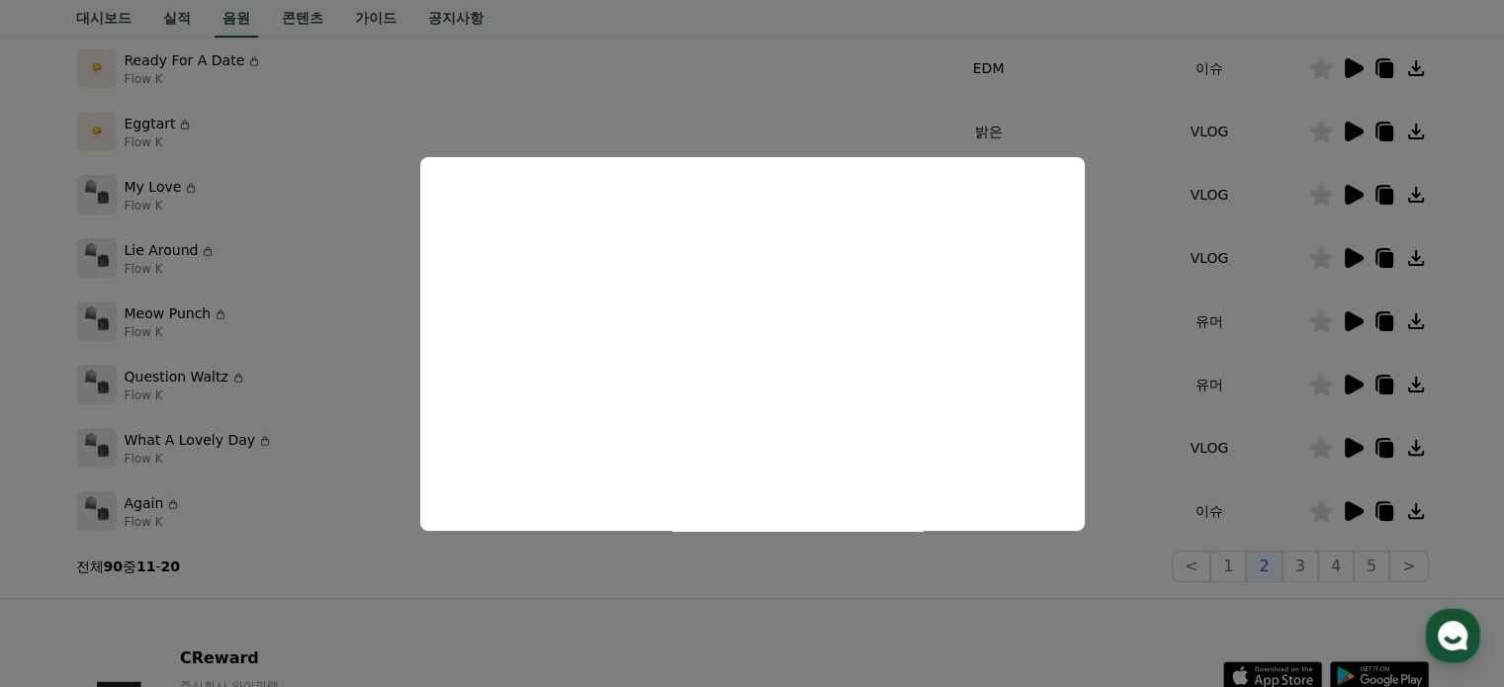
click at [1343, 383] on button "close modal" at bounding box center [752, 343] width 1504 height 687
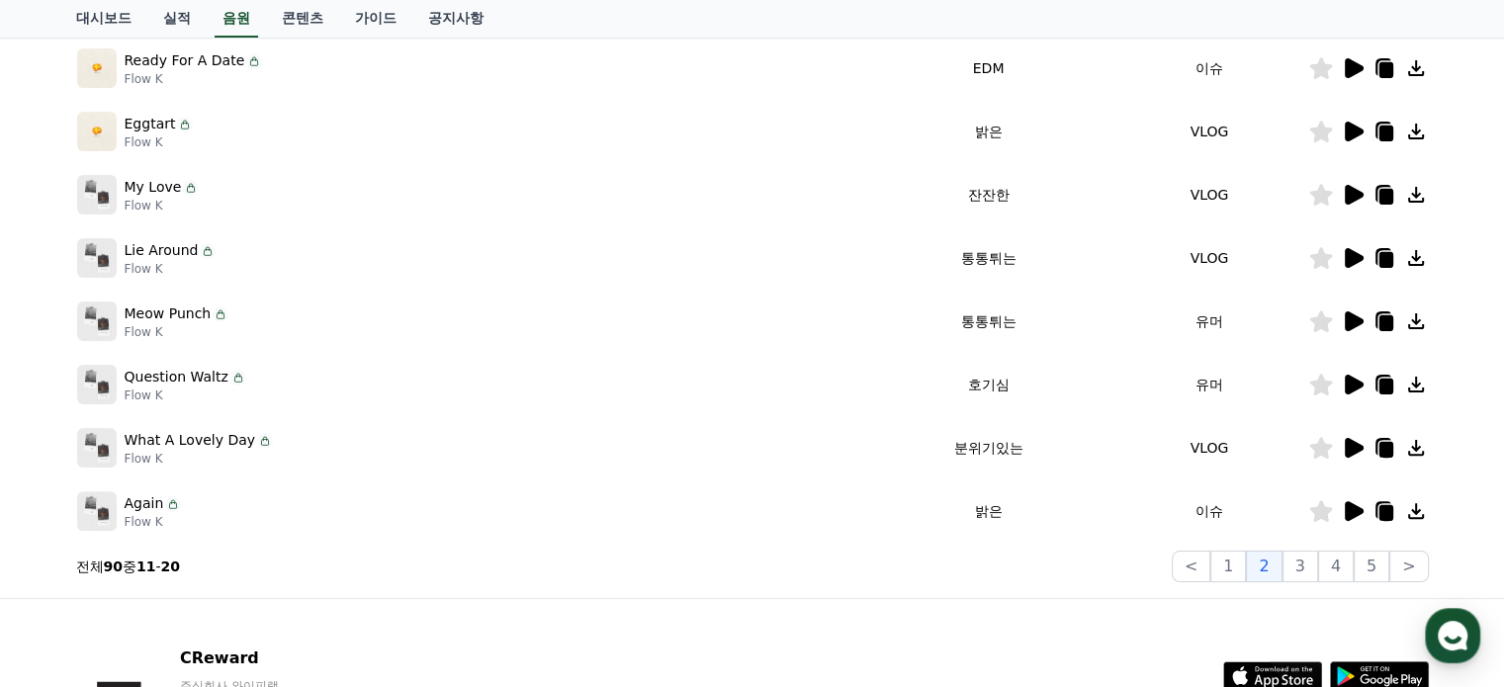
click at [1343, 383] on icon at bounding box center [1353, 385] width 24 height 24
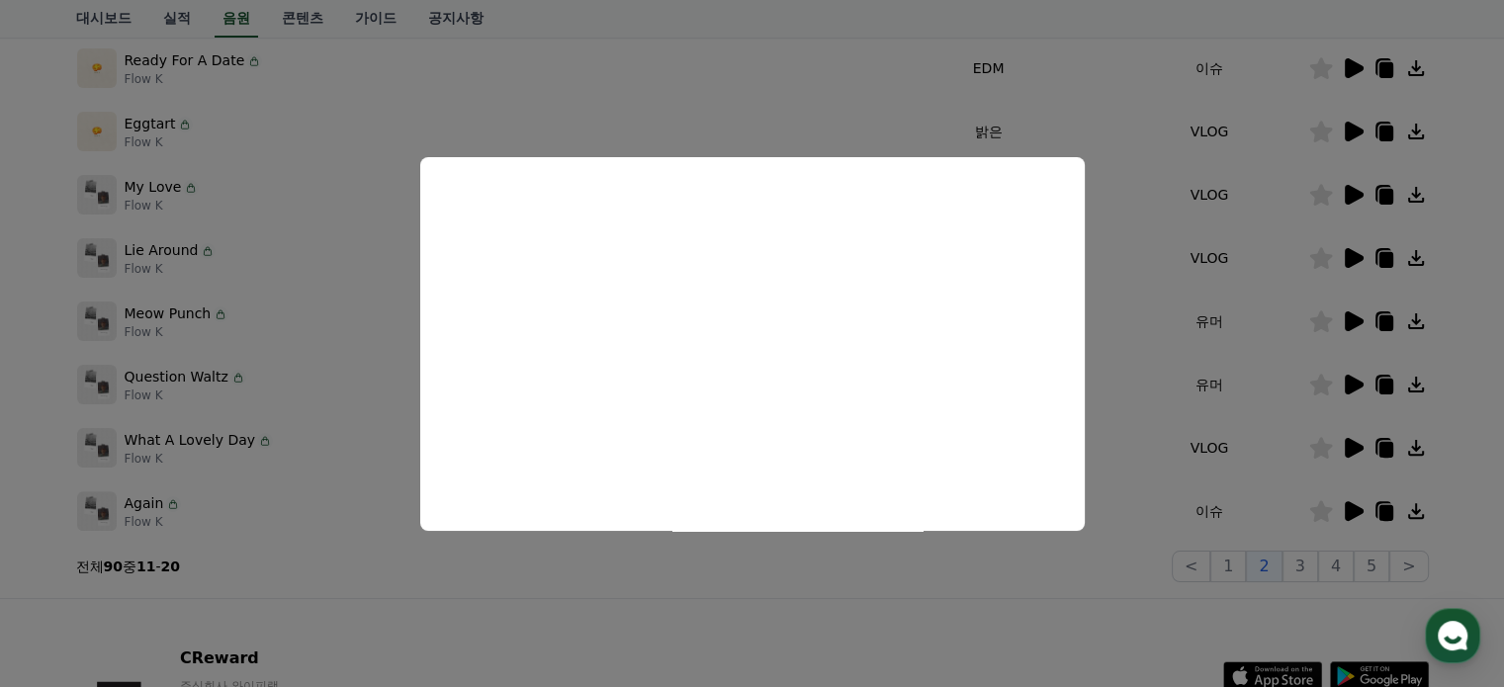
click at [1345, 255] on button "close modal" at bounding box center [752, 343] width 1504 height 687
click at [1345, 255] on icon at bounding box center [1354, 258] width 19 height 20
click at [1275, 190] on button "close modal" at bounding box center [752, 343] width 1504 height 687
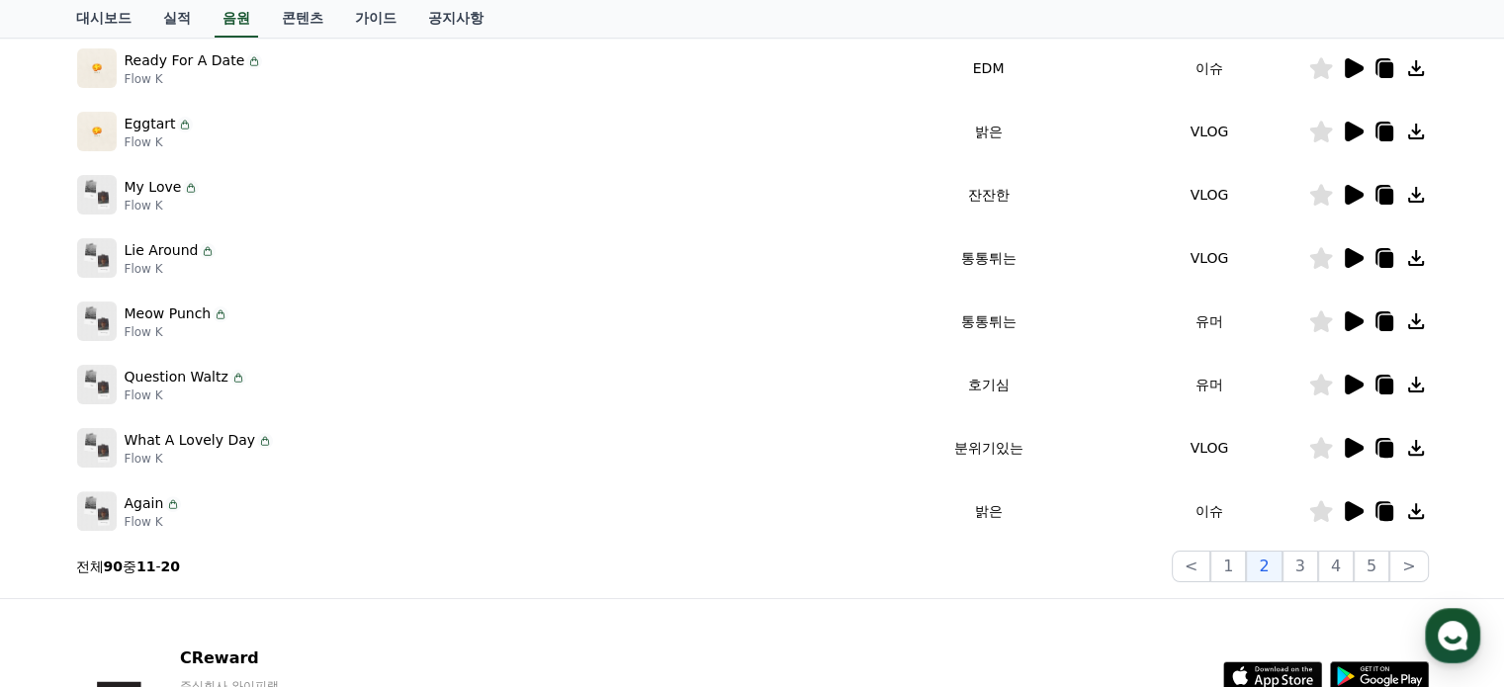
click at [1347, 193] on icon at bounding box center [1354, 195] width 19 height 20
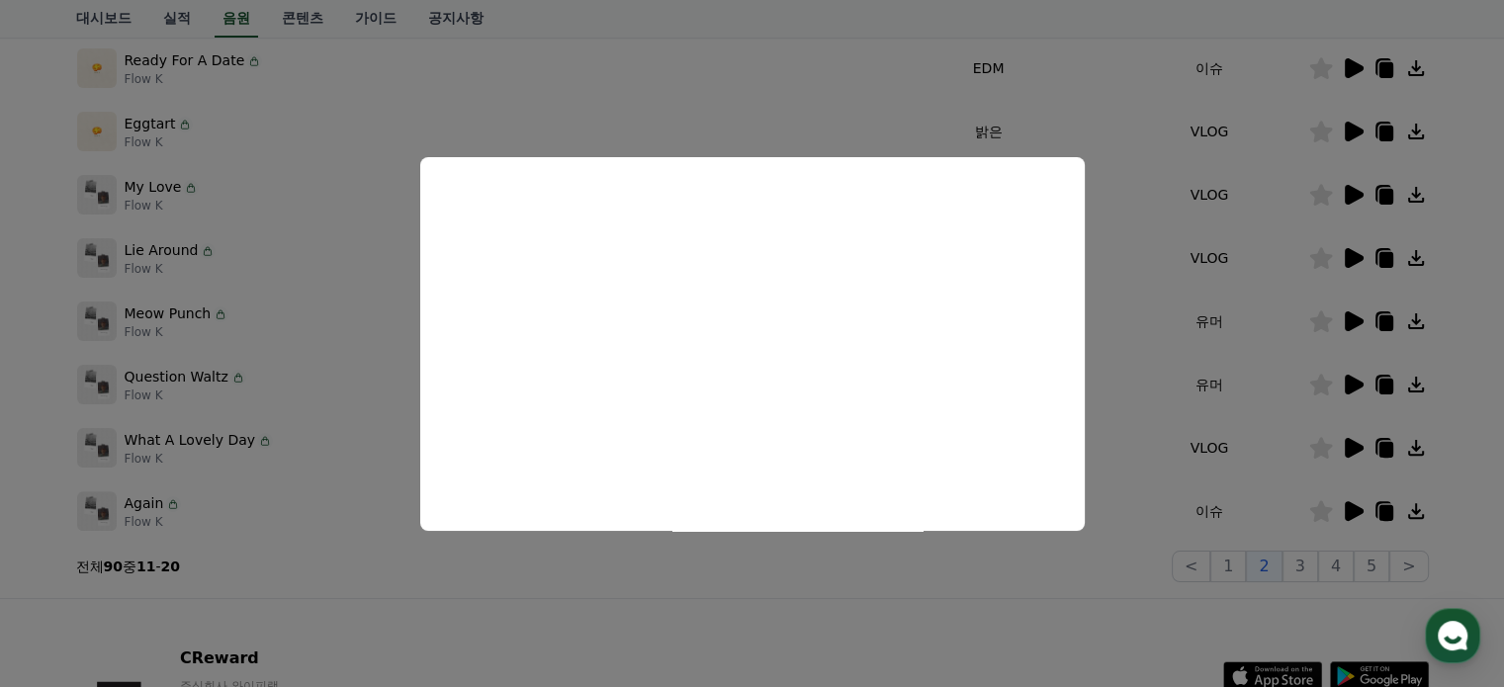
click at [1105, 320] on button "close modal" at bounding box center [752, 343] width 1504 height 687
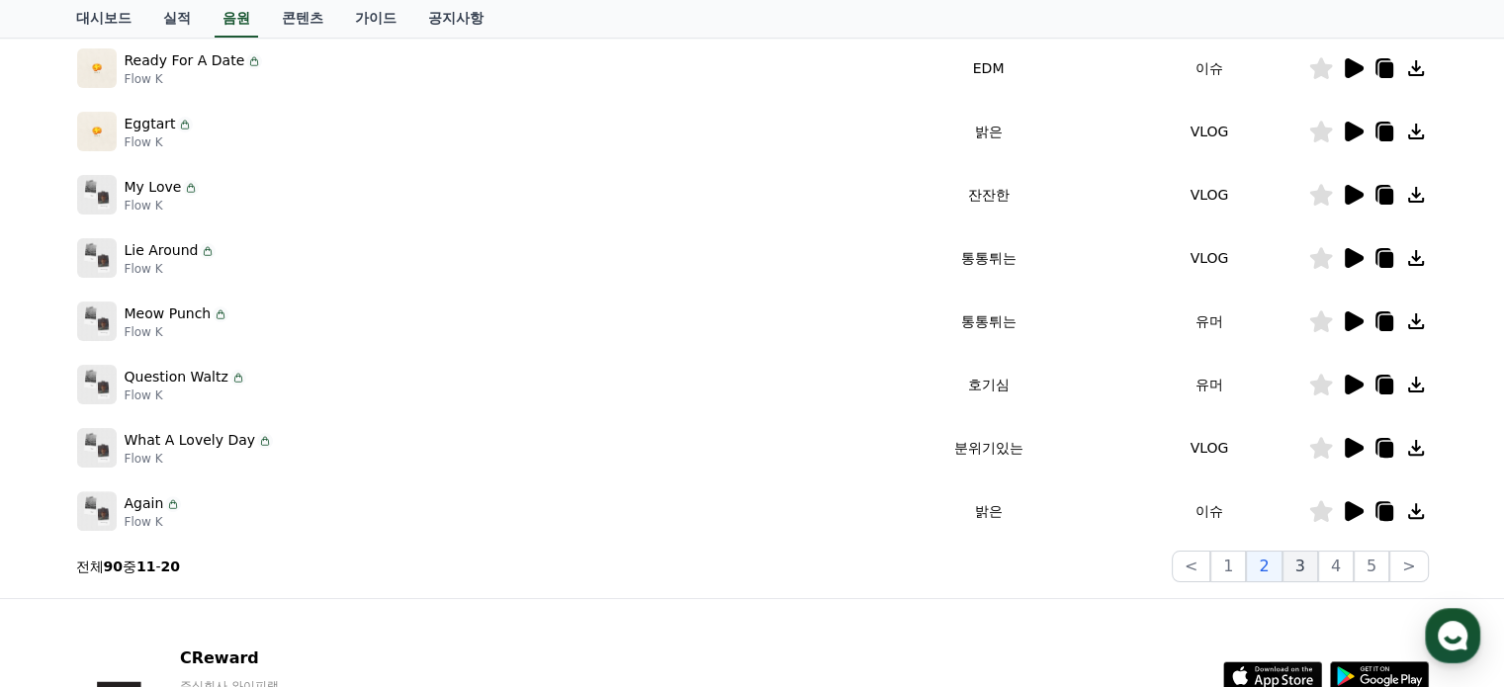
click at [1301, 560] on button "3" at bounding box center [1301, 567] width 36 height 32
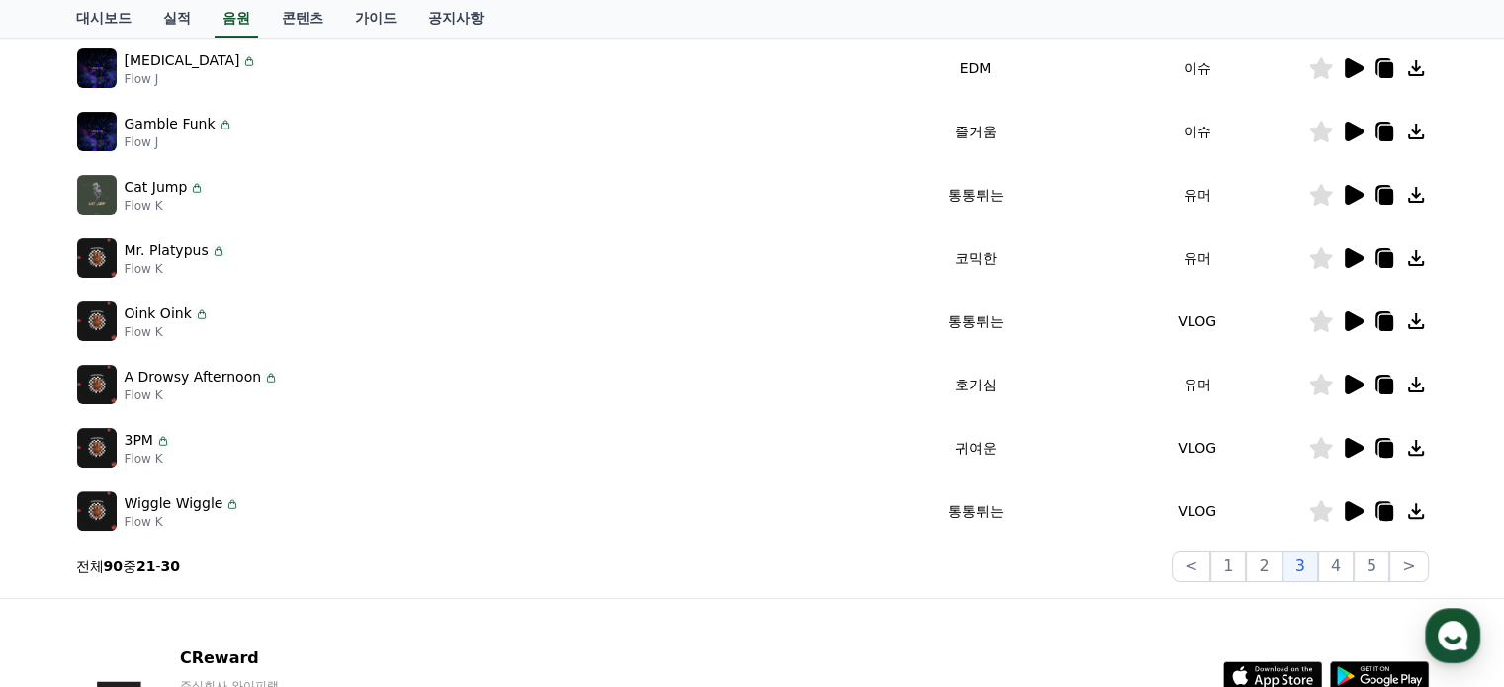
click at [1347, 388] on icon at bounding box center [1354, 385] width 19 height 20
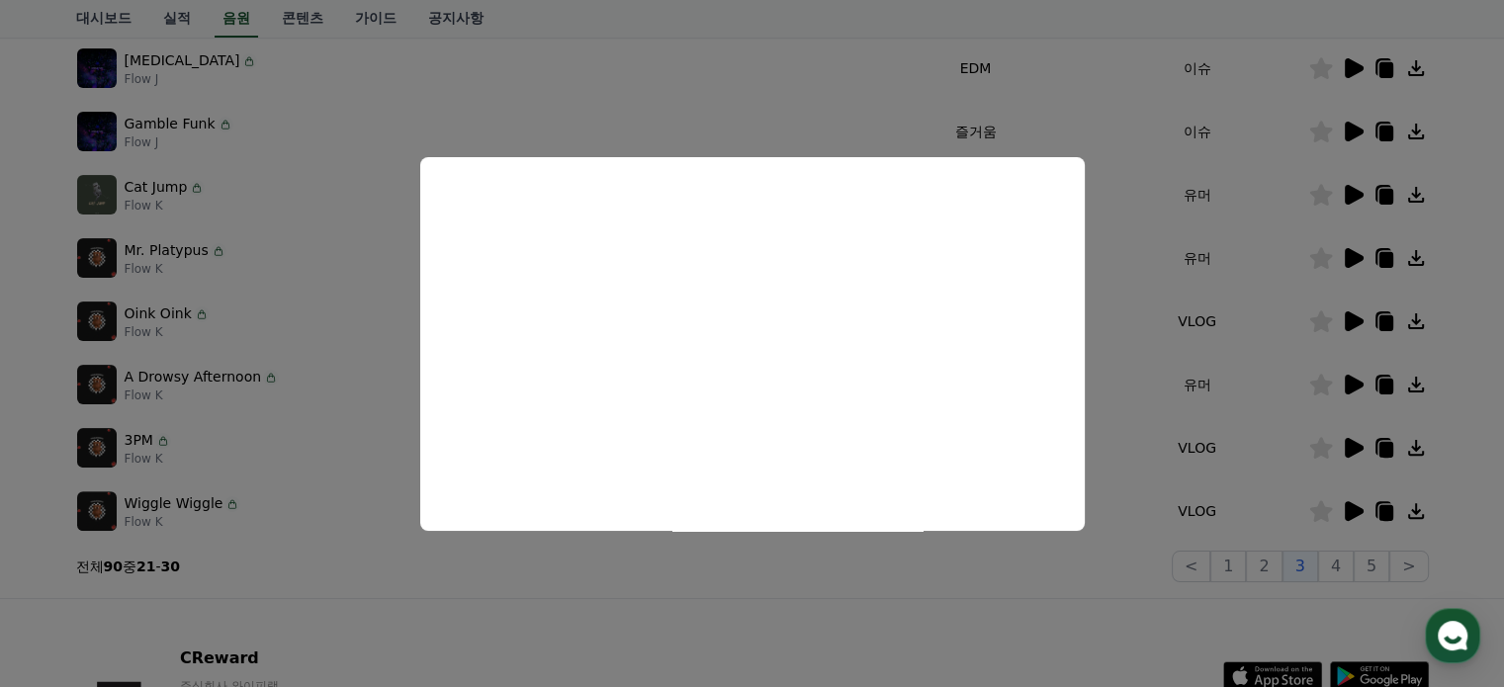
click at [1185, 426] on button "close modal" at bounding box center [752, 343] width 1504 height 687
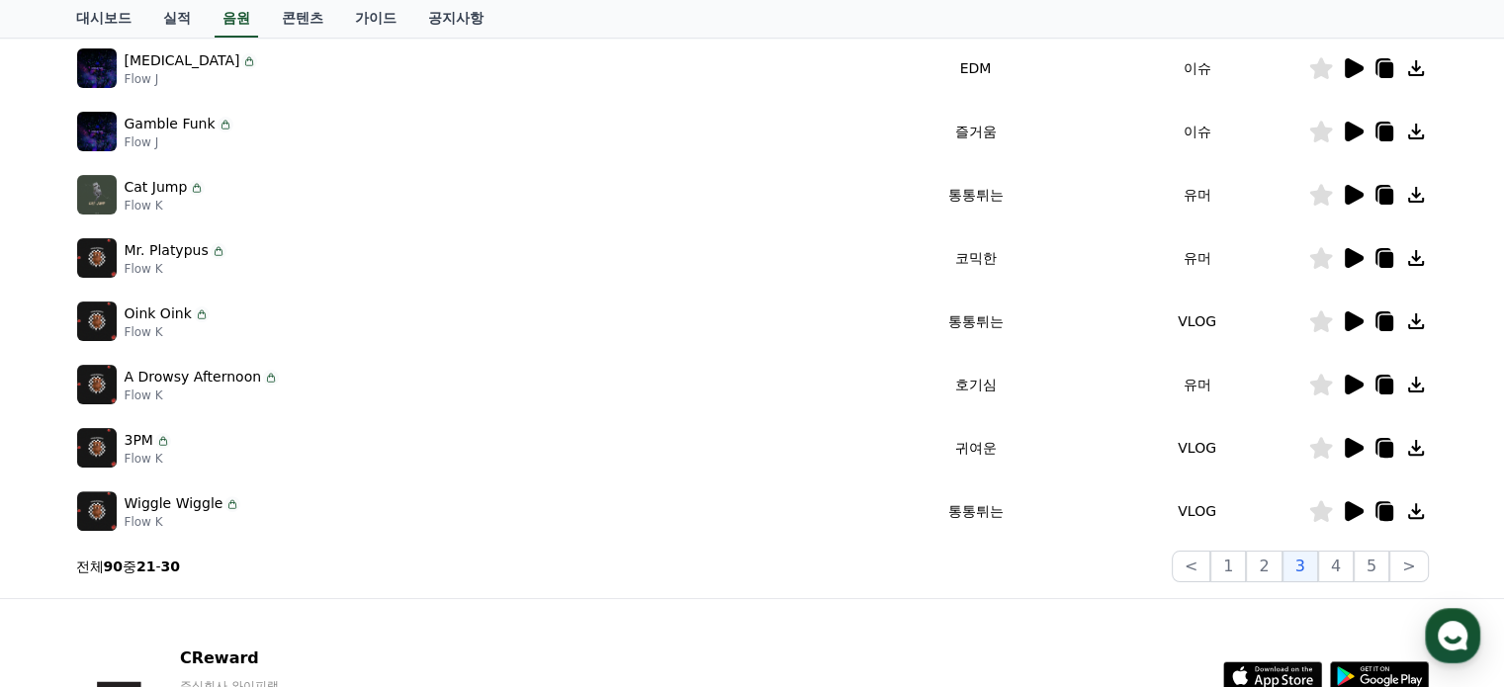
click at [1353, 446] on icon at bounding box center [1354, 448] width 19 height 20
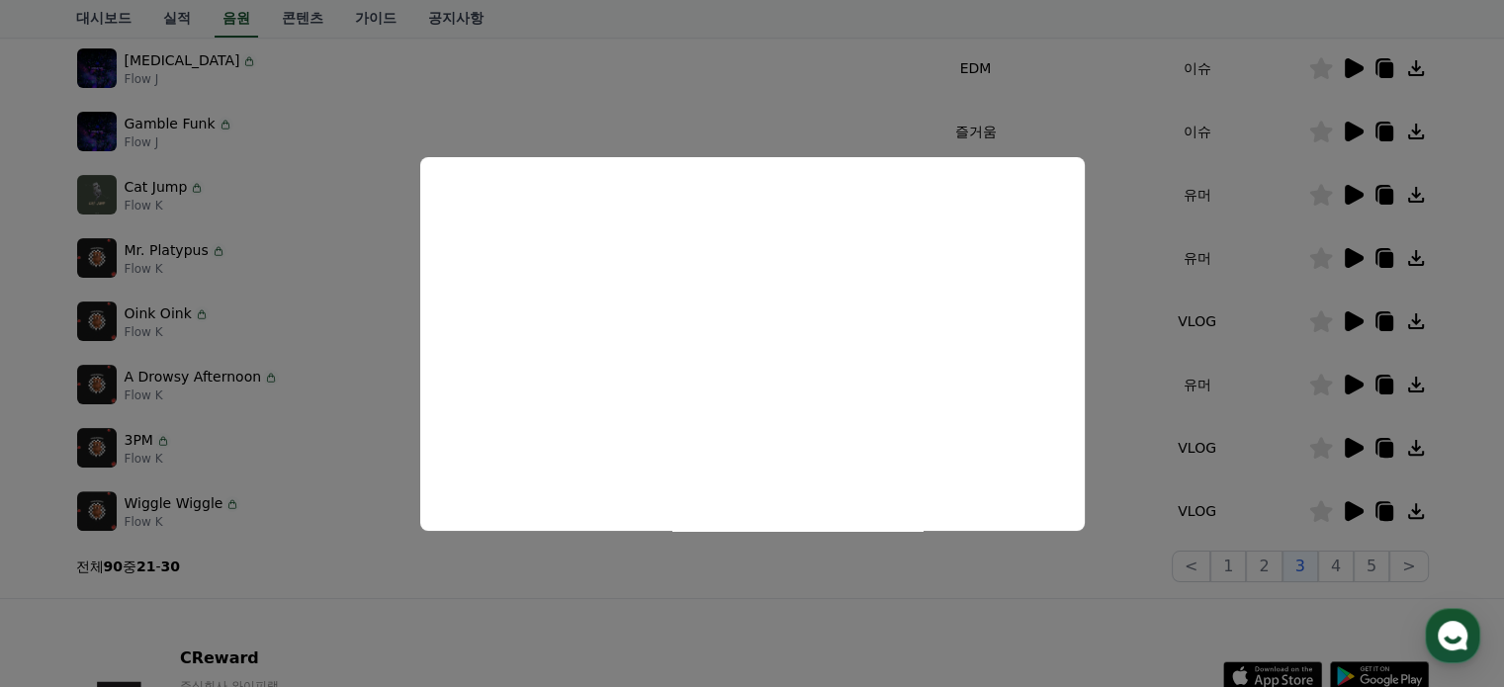
click at [1273, 433] on button "close modal" at bounding box center [752, 343] width 1504 height 687
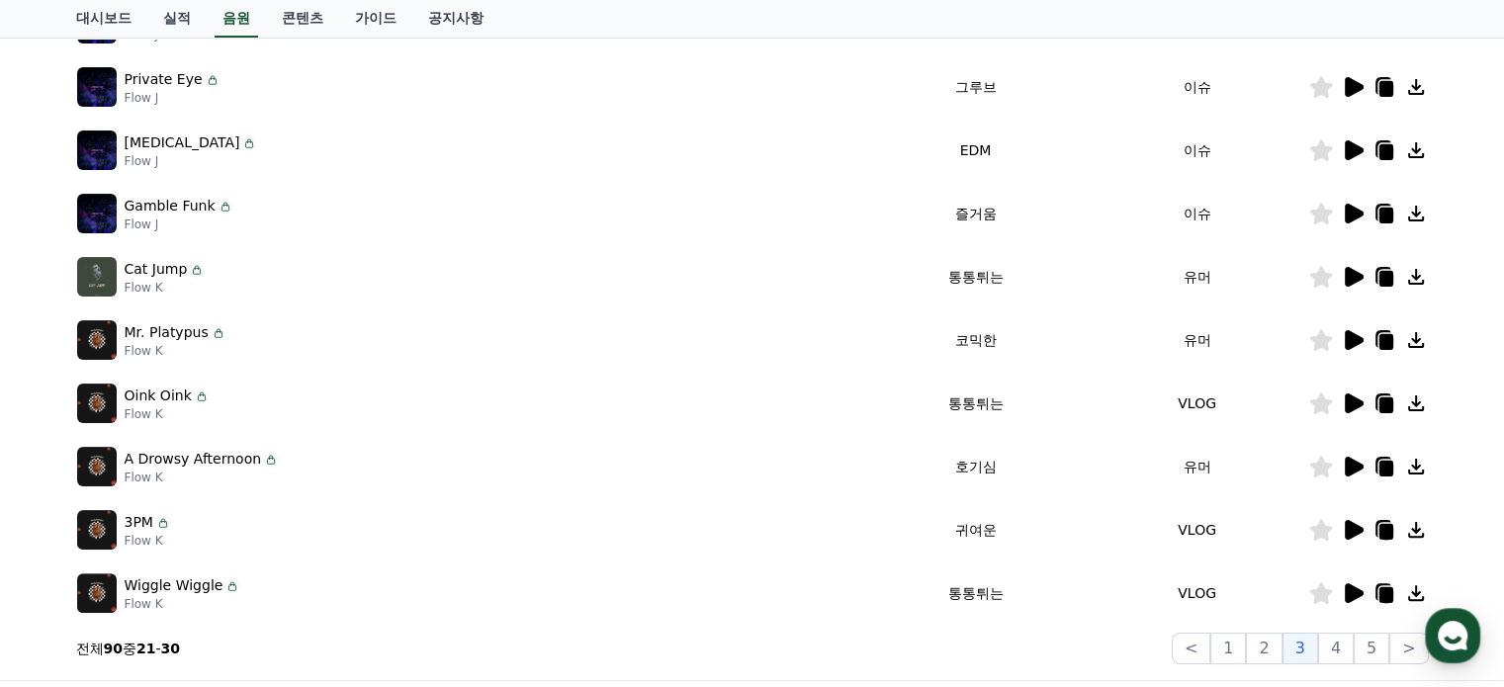
scroll to position [297, 0]
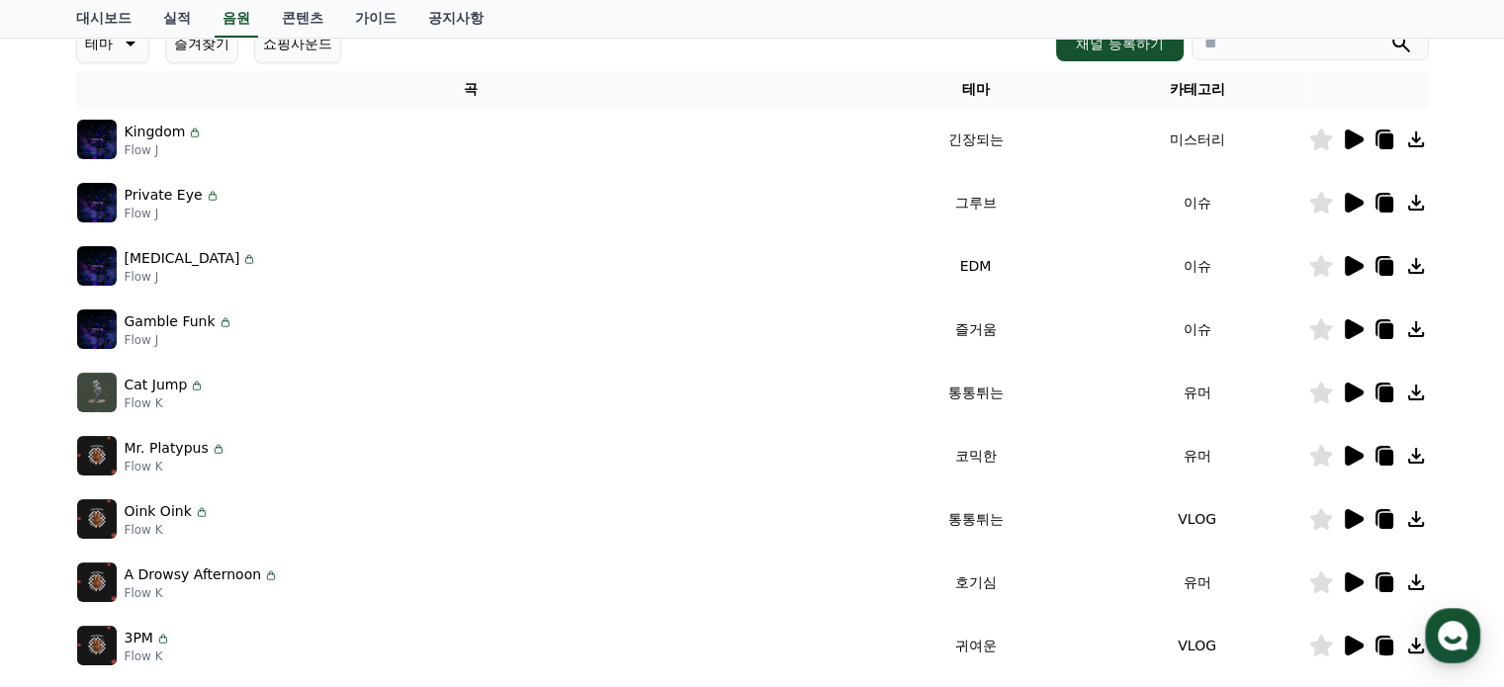
click at [1341, 202] on icon at bounding box center [1353, 203] width 24 height 24
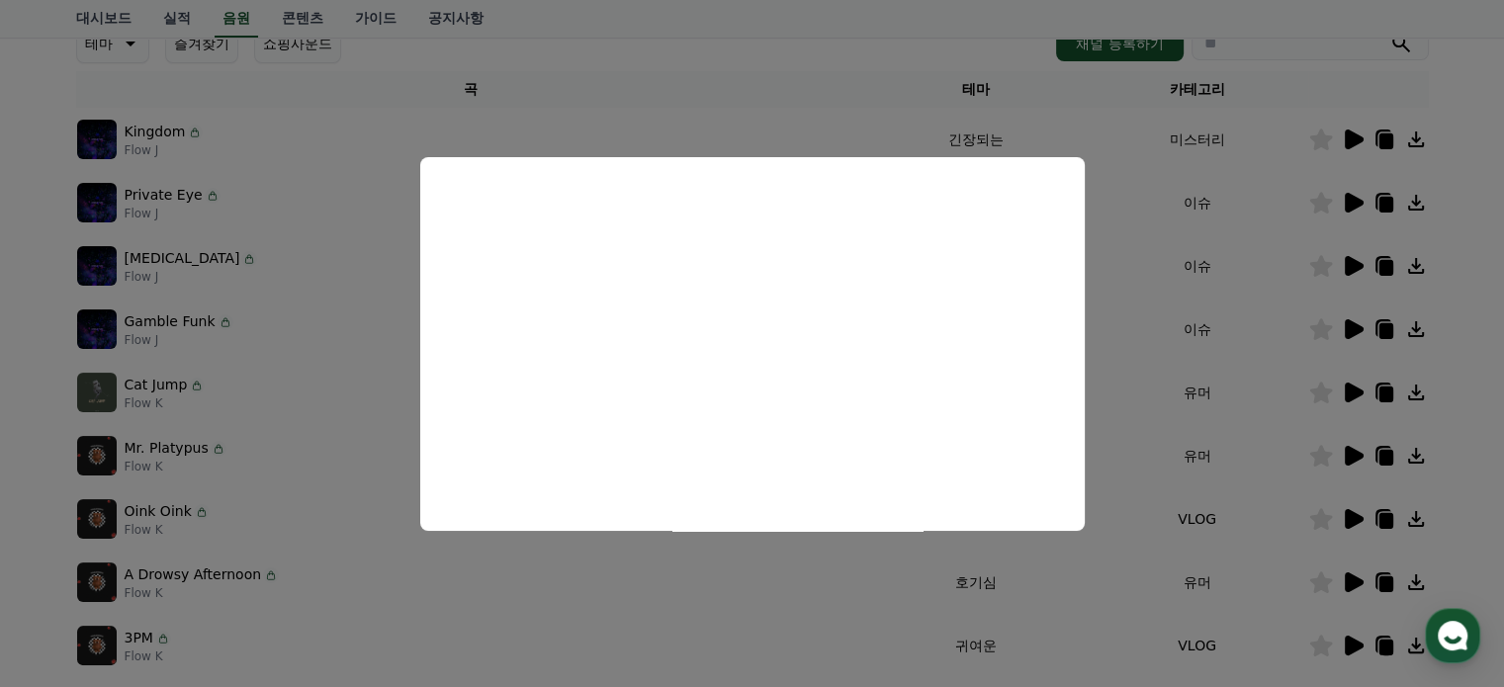
click at [1171, 395] on button "close modal" at bounding box center [752, 343] width 1504 height 687
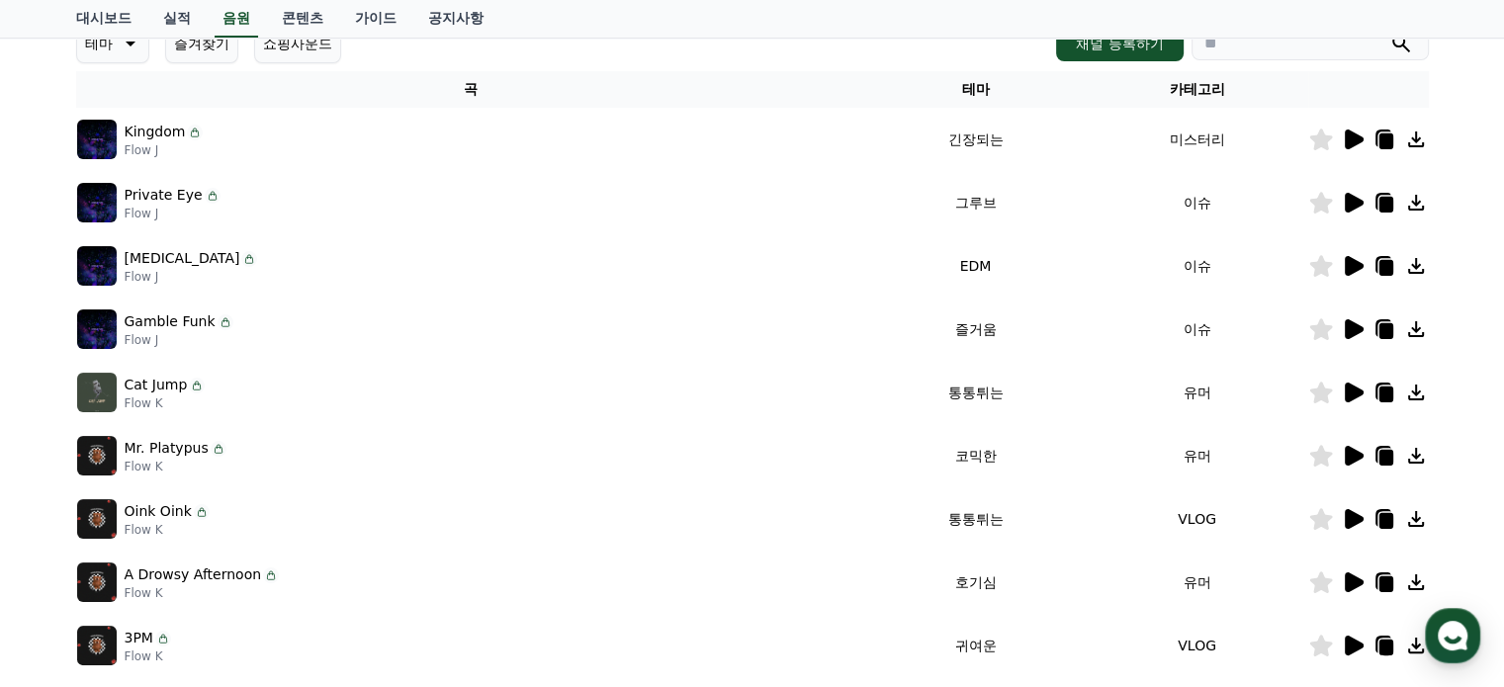
click at [1320, 208] on icon at bounding box center [1320, 203] width 23 height 22
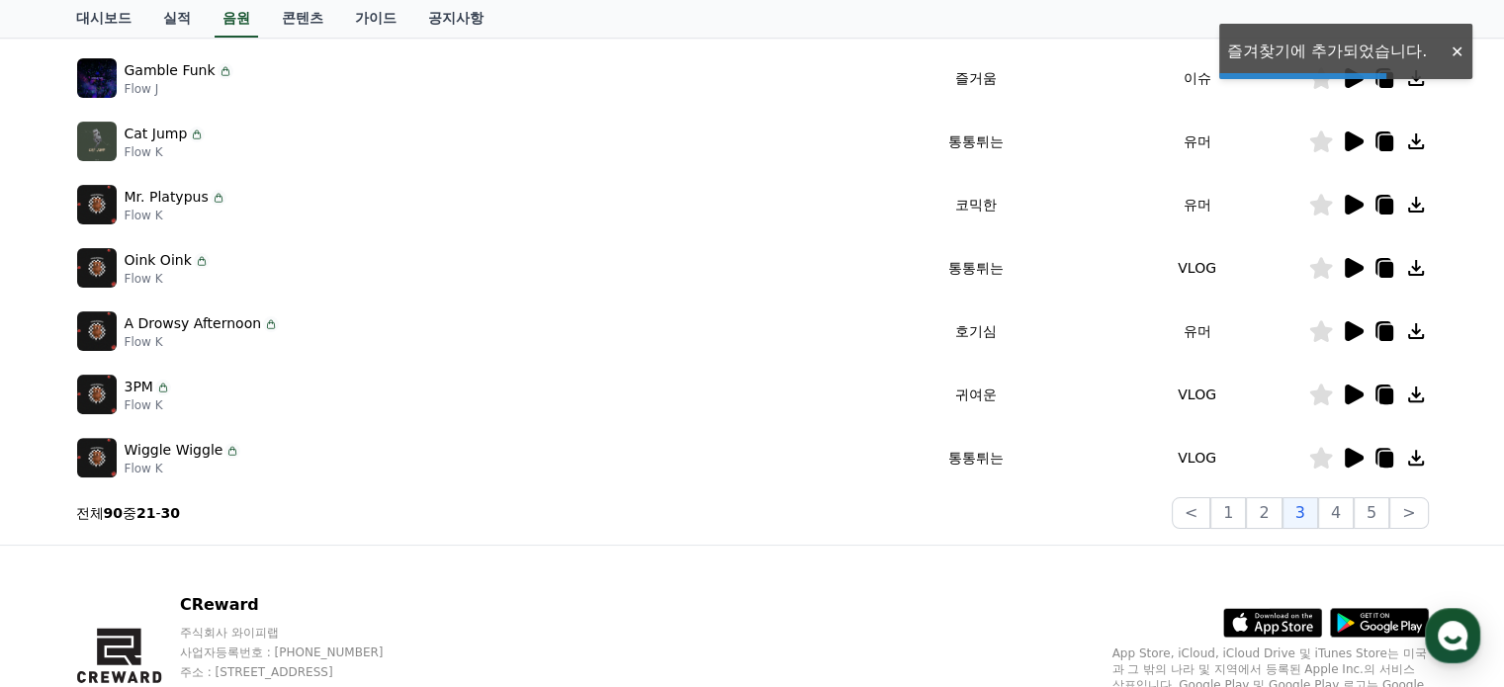
scroll to position [650, 0]
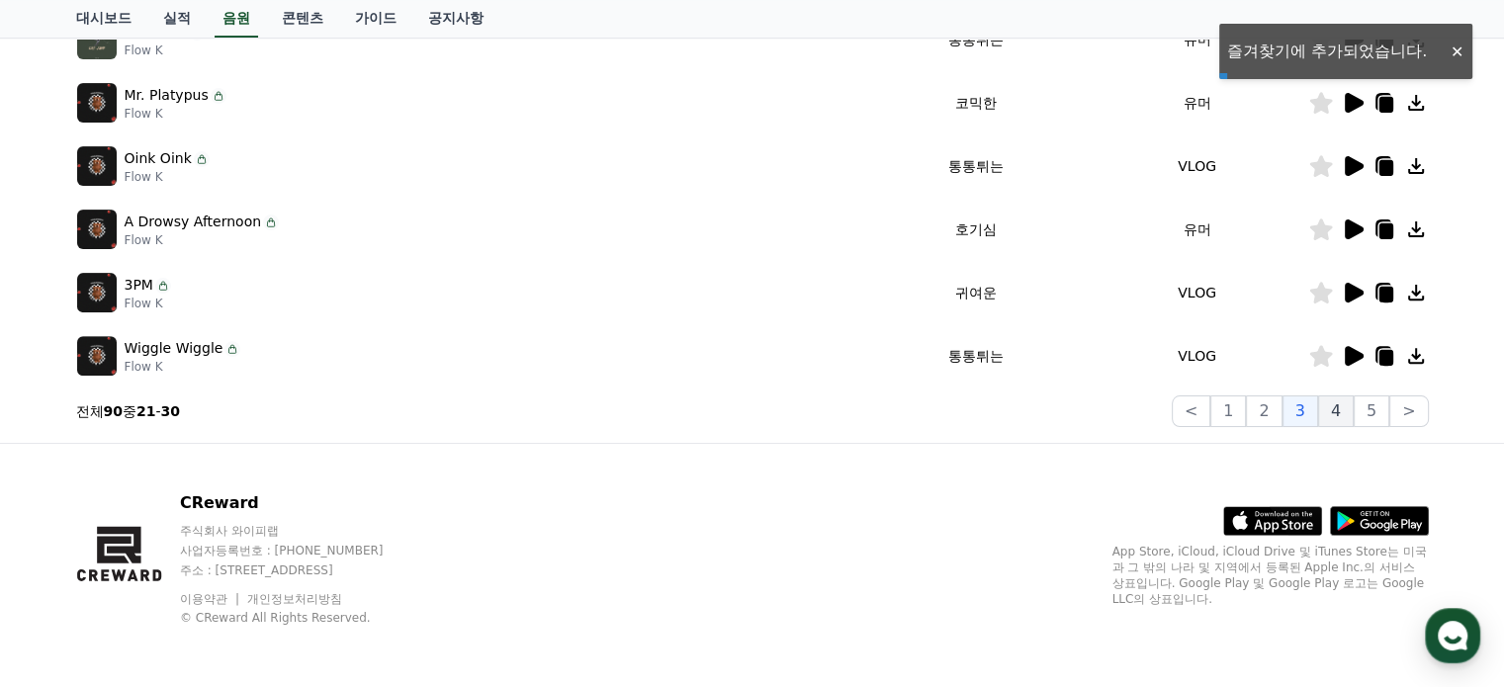
click at [1333, 408] on button "4" at bounding box center [1336, 412] width 36 height 32
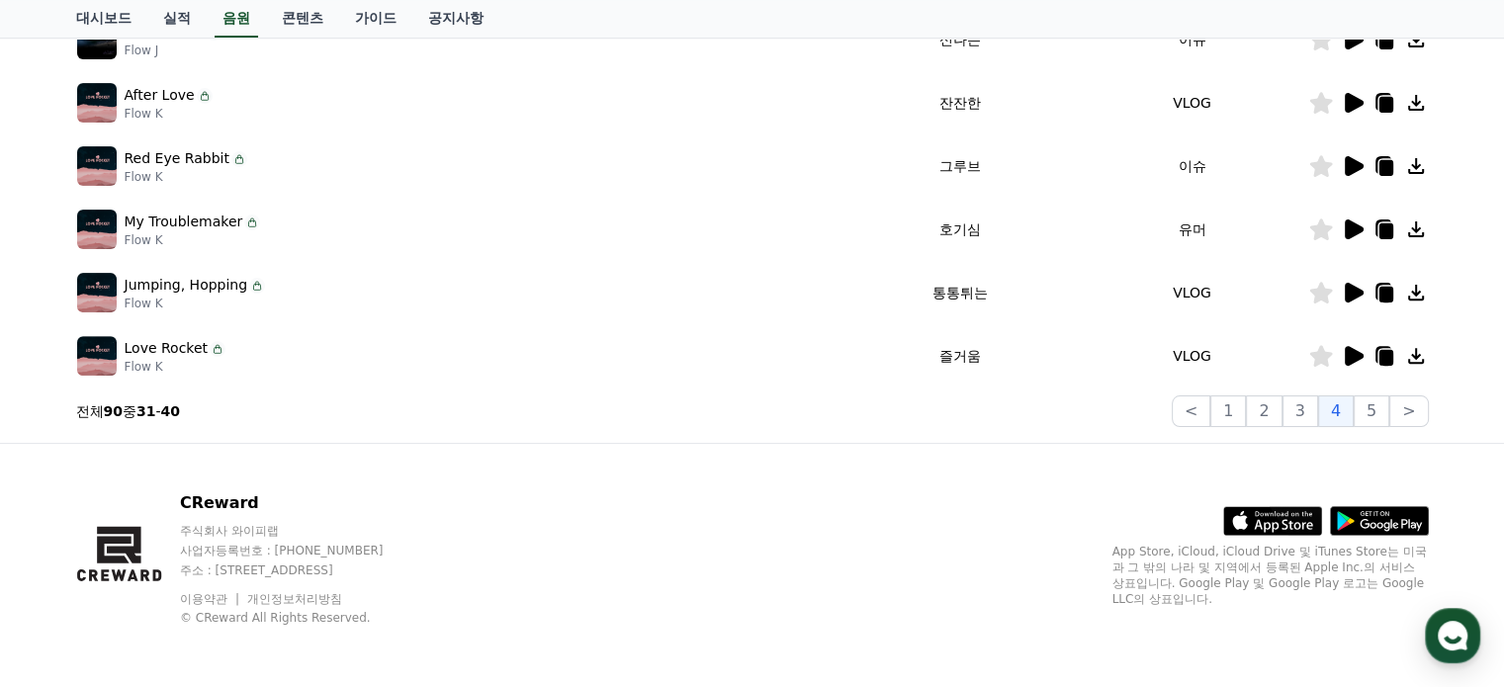
click at [1346, 356] on icon at bounding box center [1354, 356] width 19 height 20
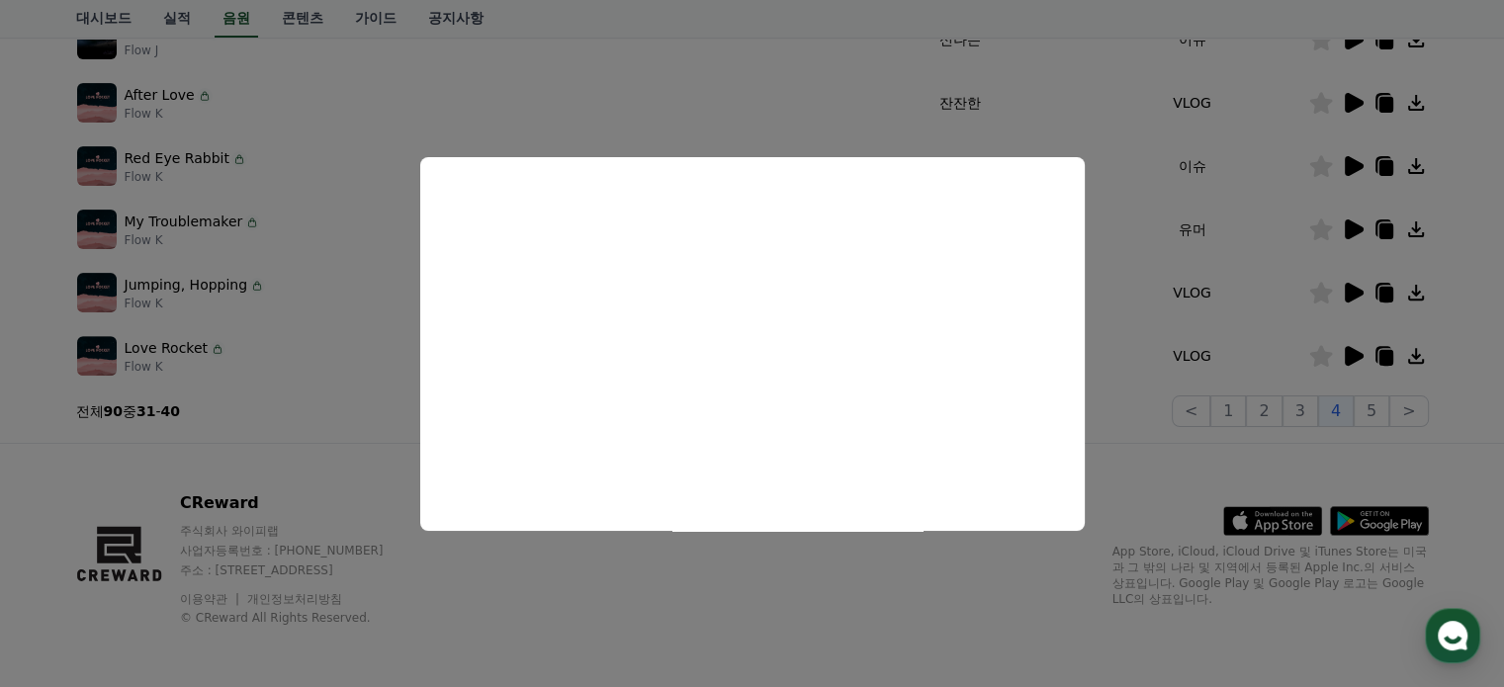
click at [1292, 236] on button "close modal" at bounding box center [752, 343] width 1504 height 687
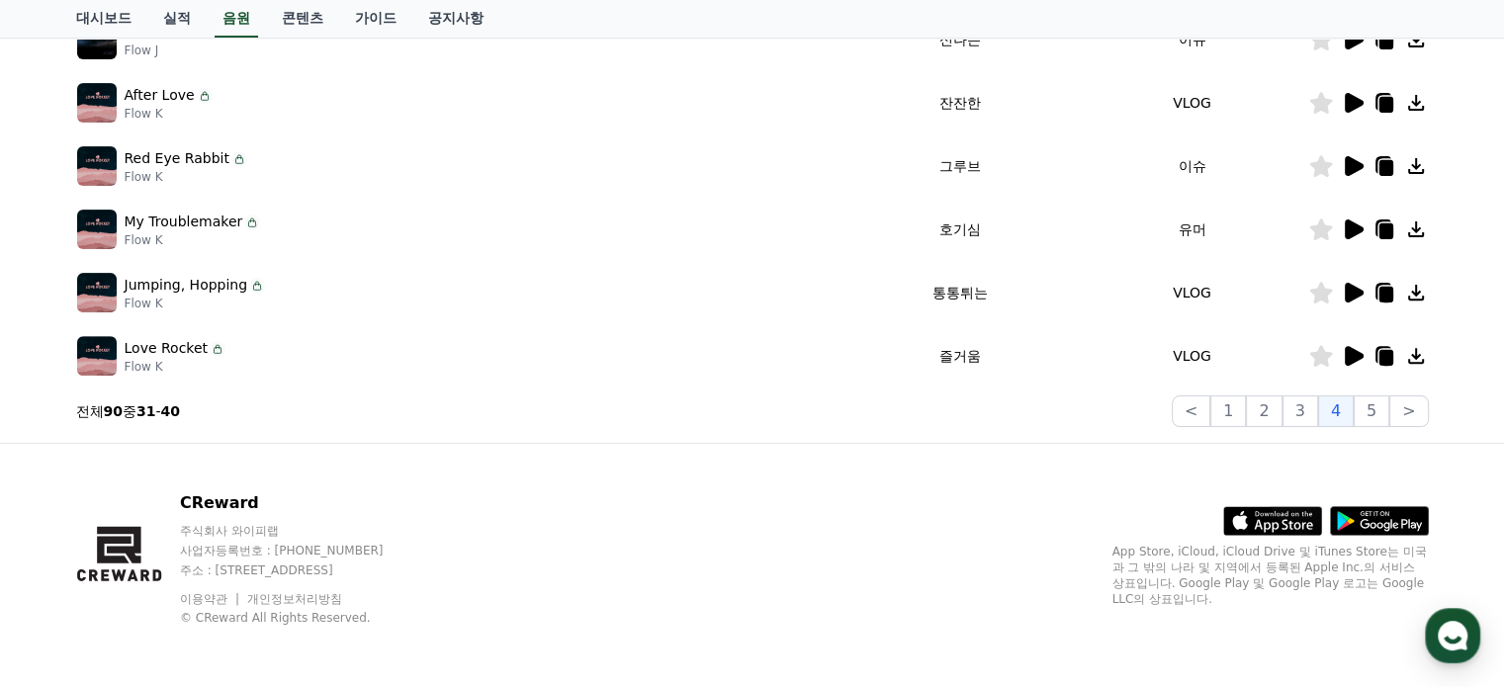
click at [1346, 224] on icon at bounding box center [1354, 230] width 19 height 20
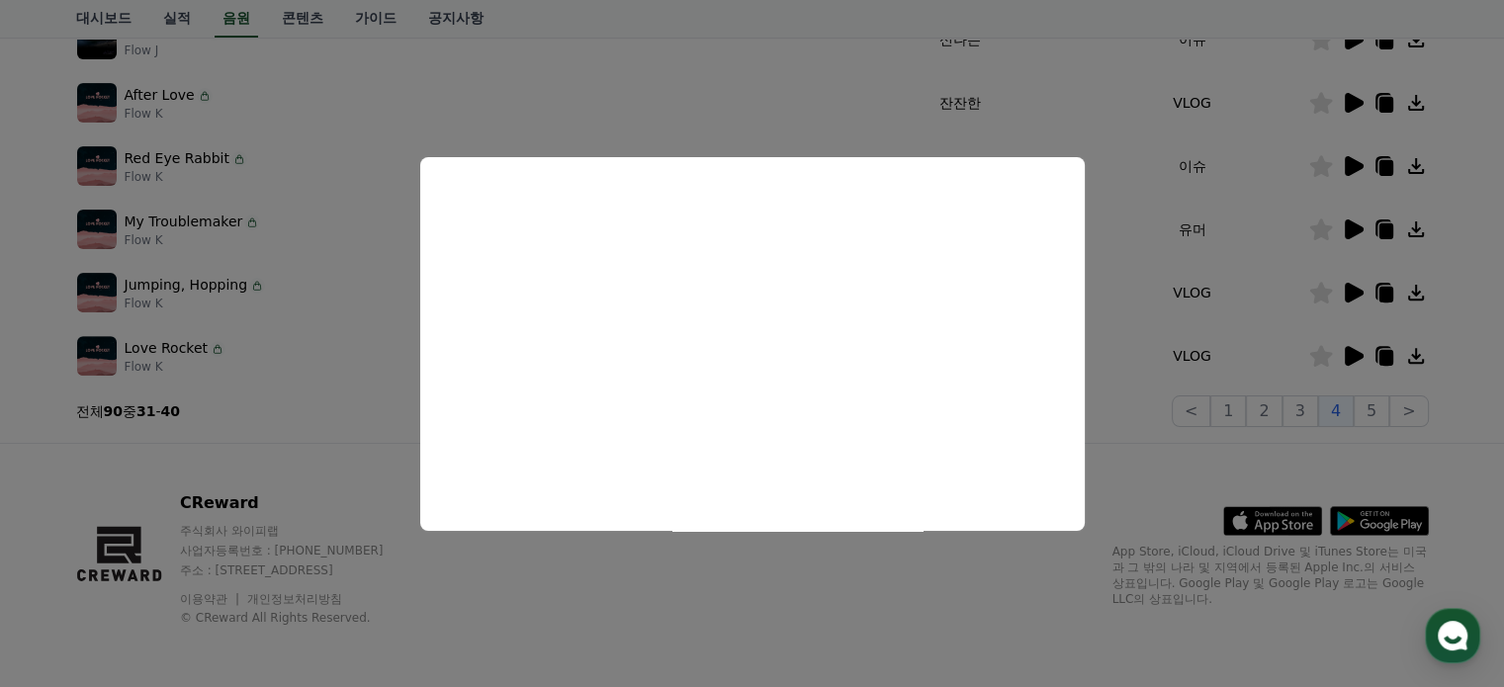
click at [1251, 335] on button "close modal" at bounding box center [752, 343] width 1504 height 687
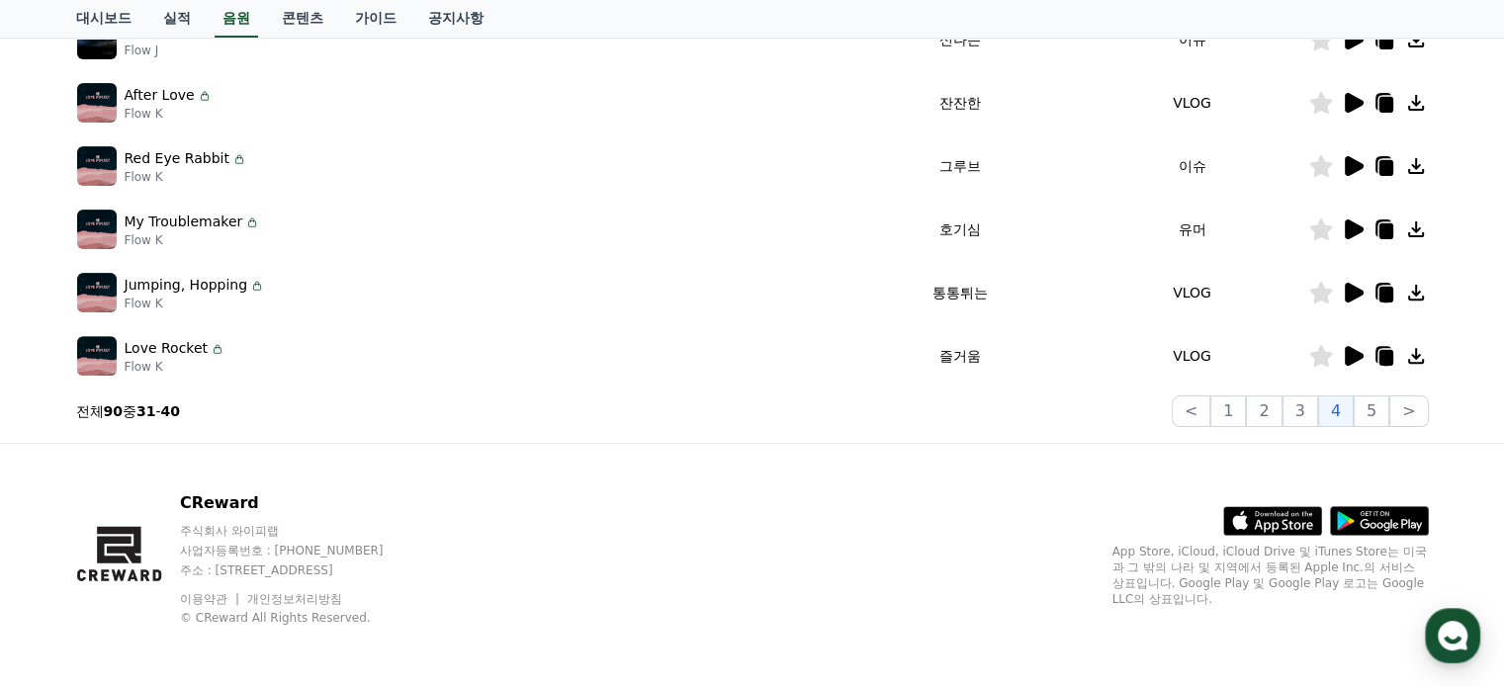
click at [1320, 359] on icon at bounding box center [1320, 356] width 23 height 22
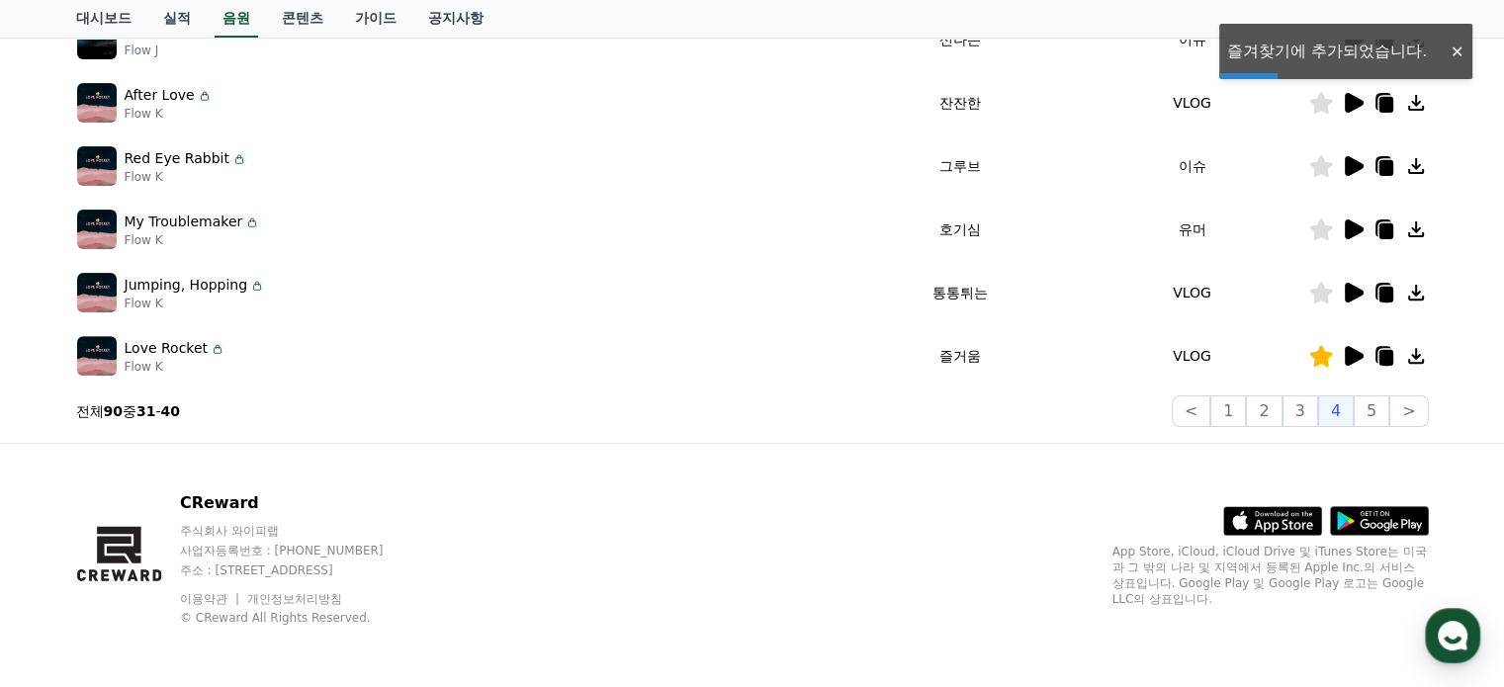
click at [1347, 352] on icon at bounding box center [1354, 356] width 19 height 20
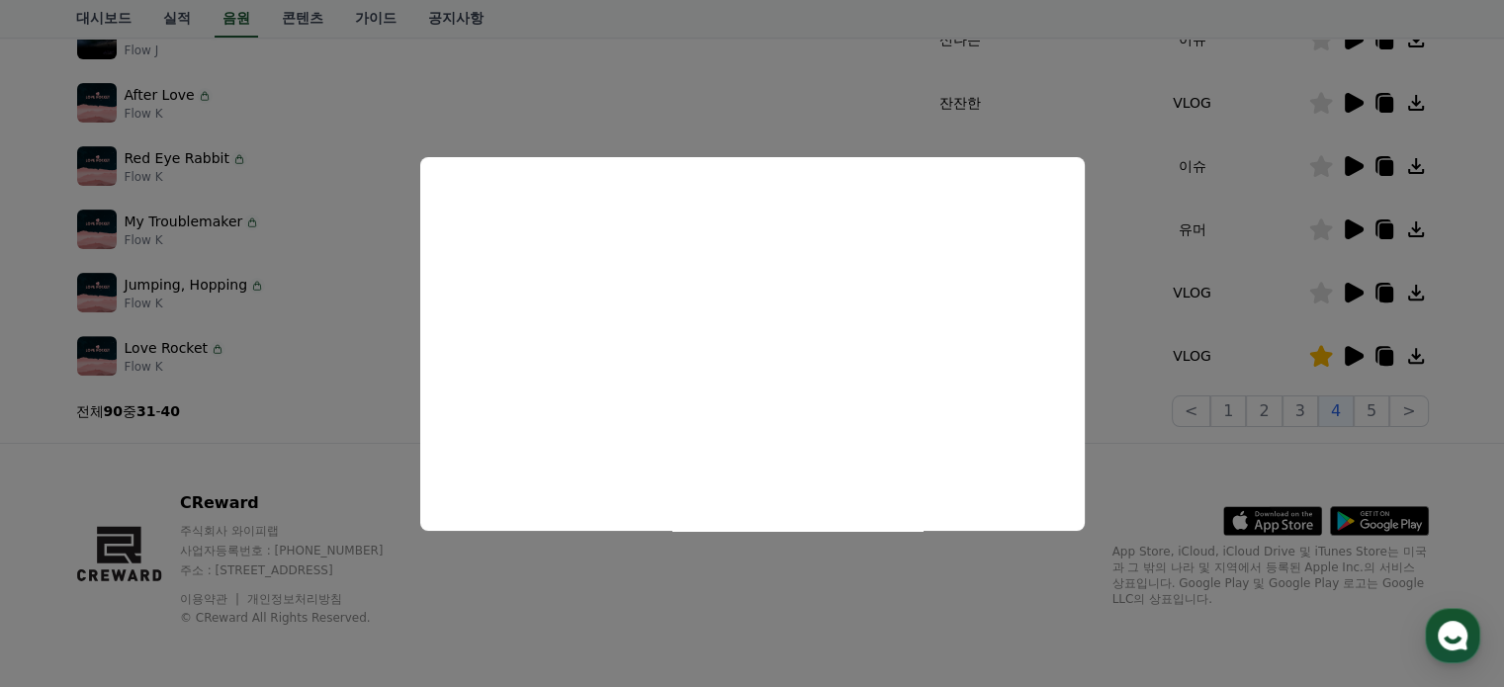
click at [1278, 273] on button "close modal" at bounding box center [752, 343] width 1504 height 687
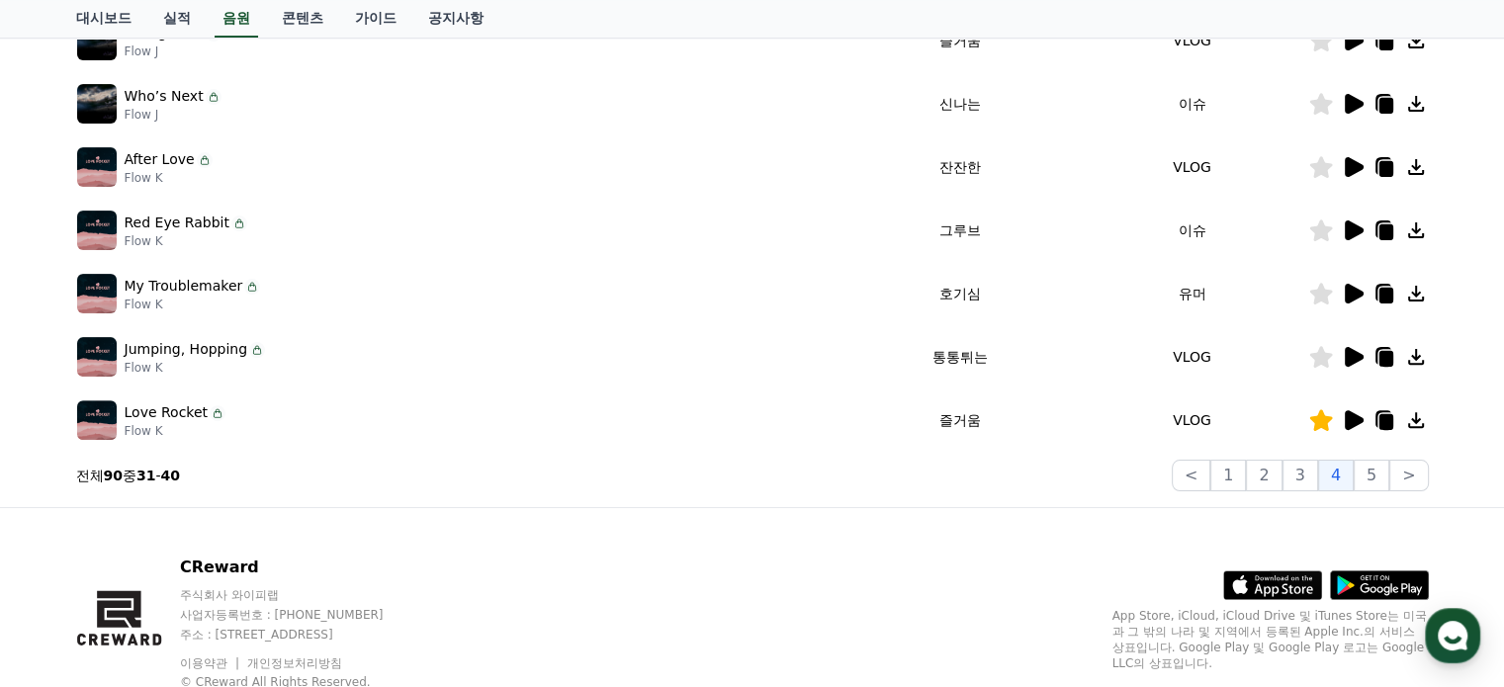
scroll to position [551, 0]
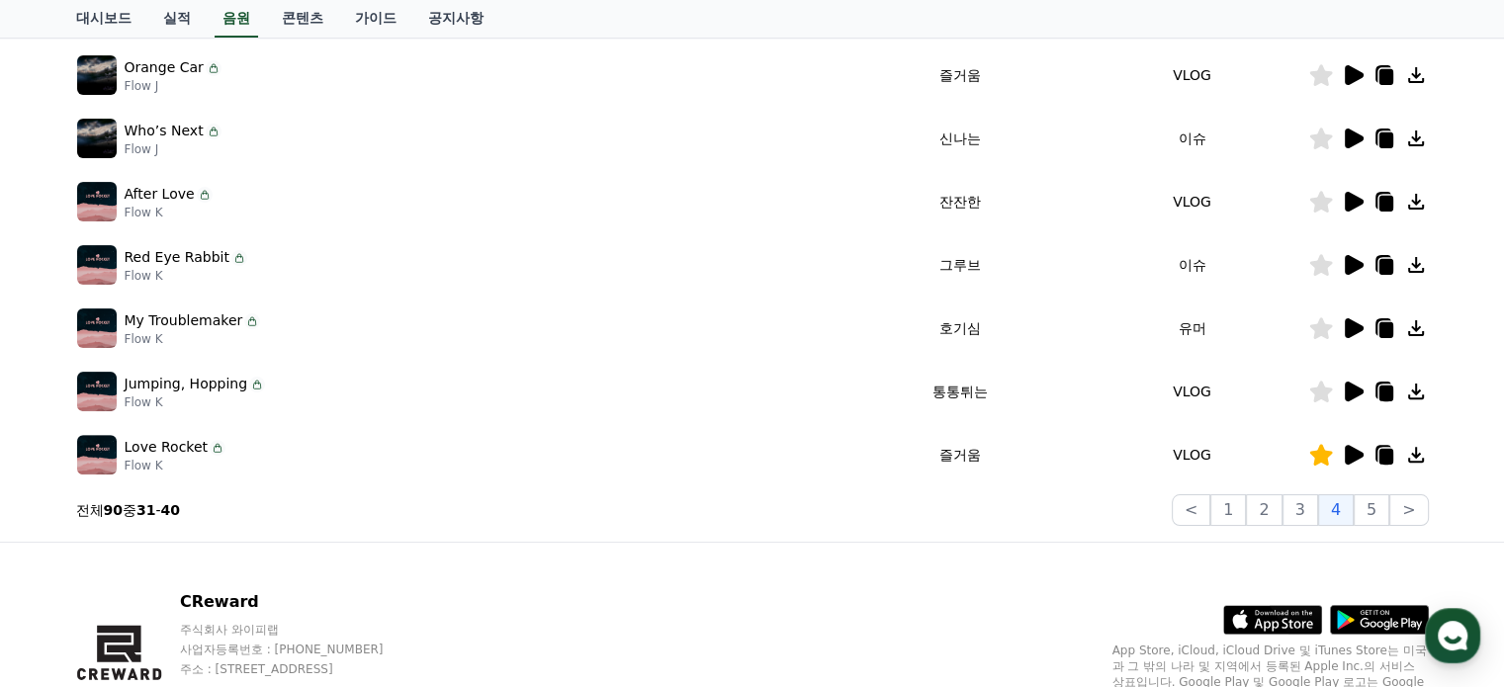
click at [1343, 258] on icon at bounding box center [1353, 265] width 24 height 24
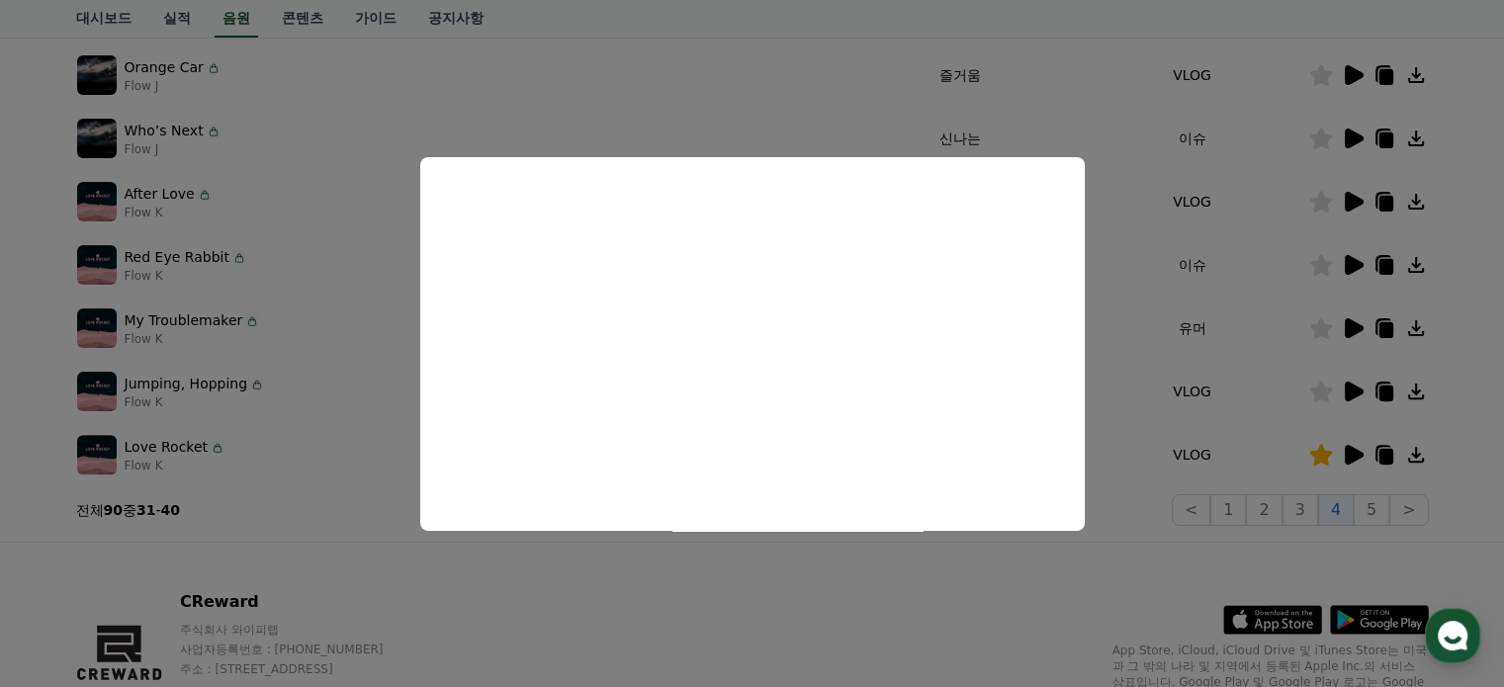
click at [1344, 202] on button "close modal" at bounding box center [752, 343] width 1504 height 687
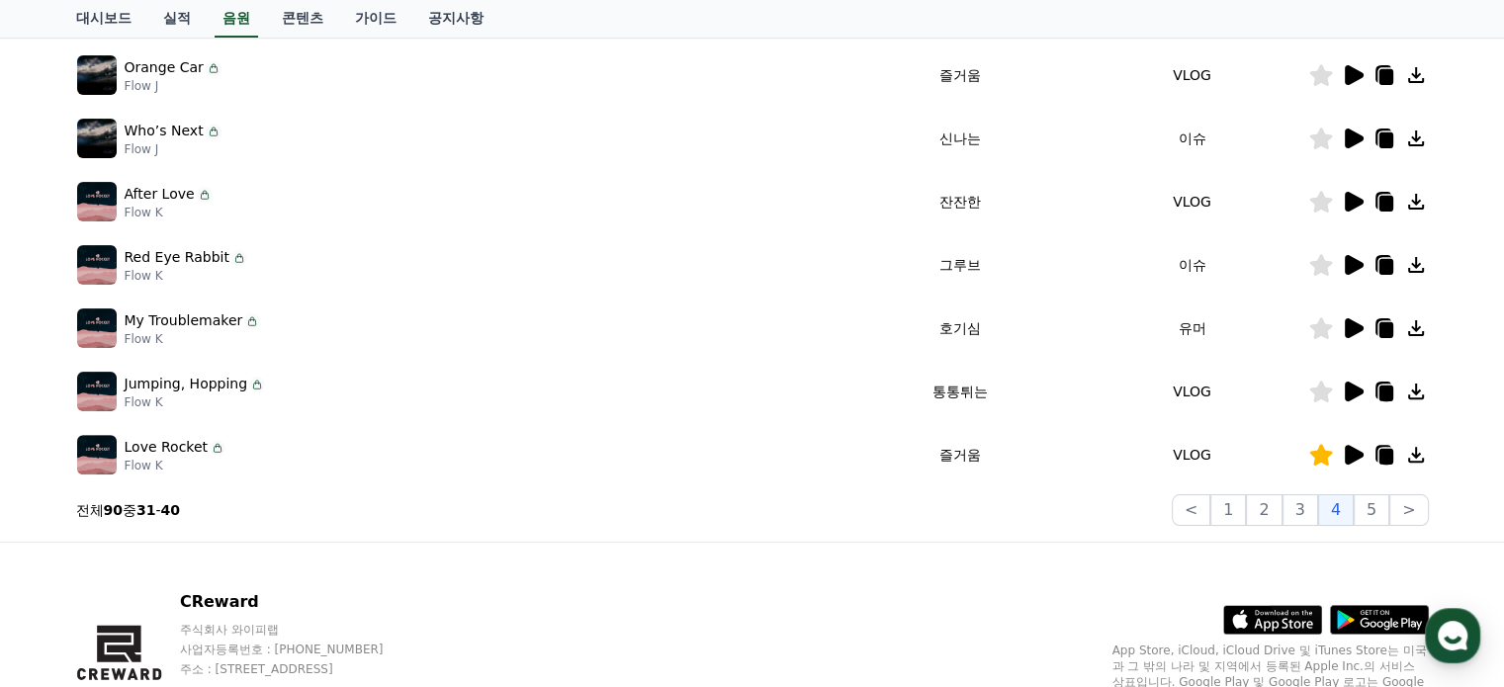
click at [1345, 202] on icon at bounding box center [1354, 202] width 19 height 20
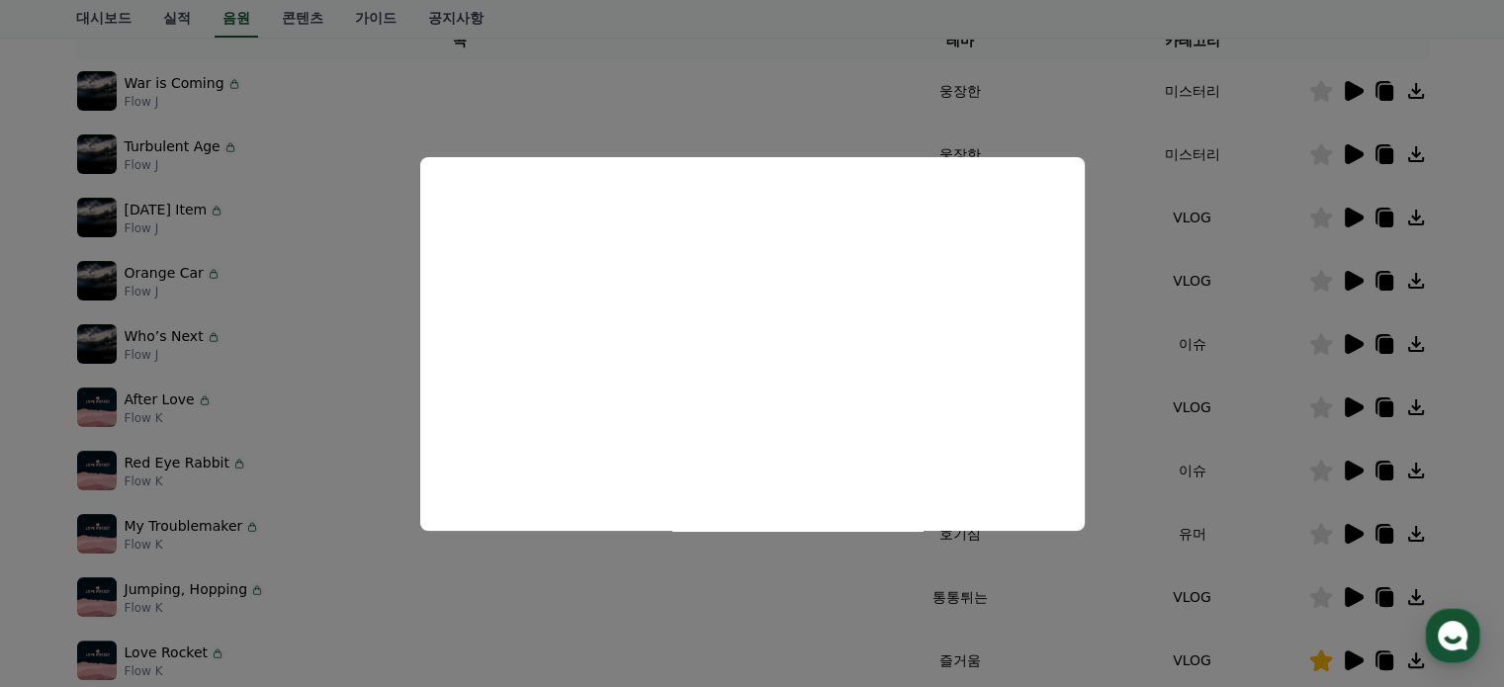
scroll to position [452, 0]
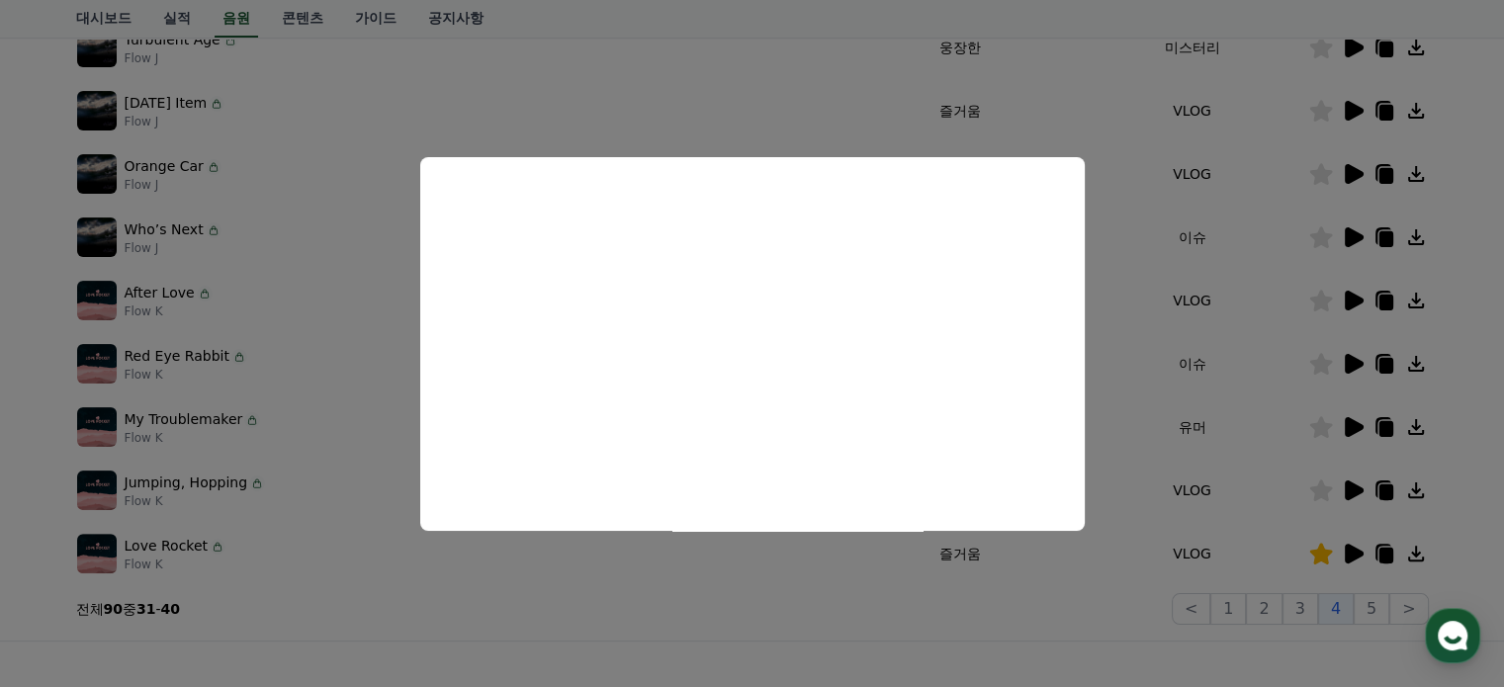
click at [1223, 336] on button "close modal" at bounding box center [752, 343] width 1504 height 687
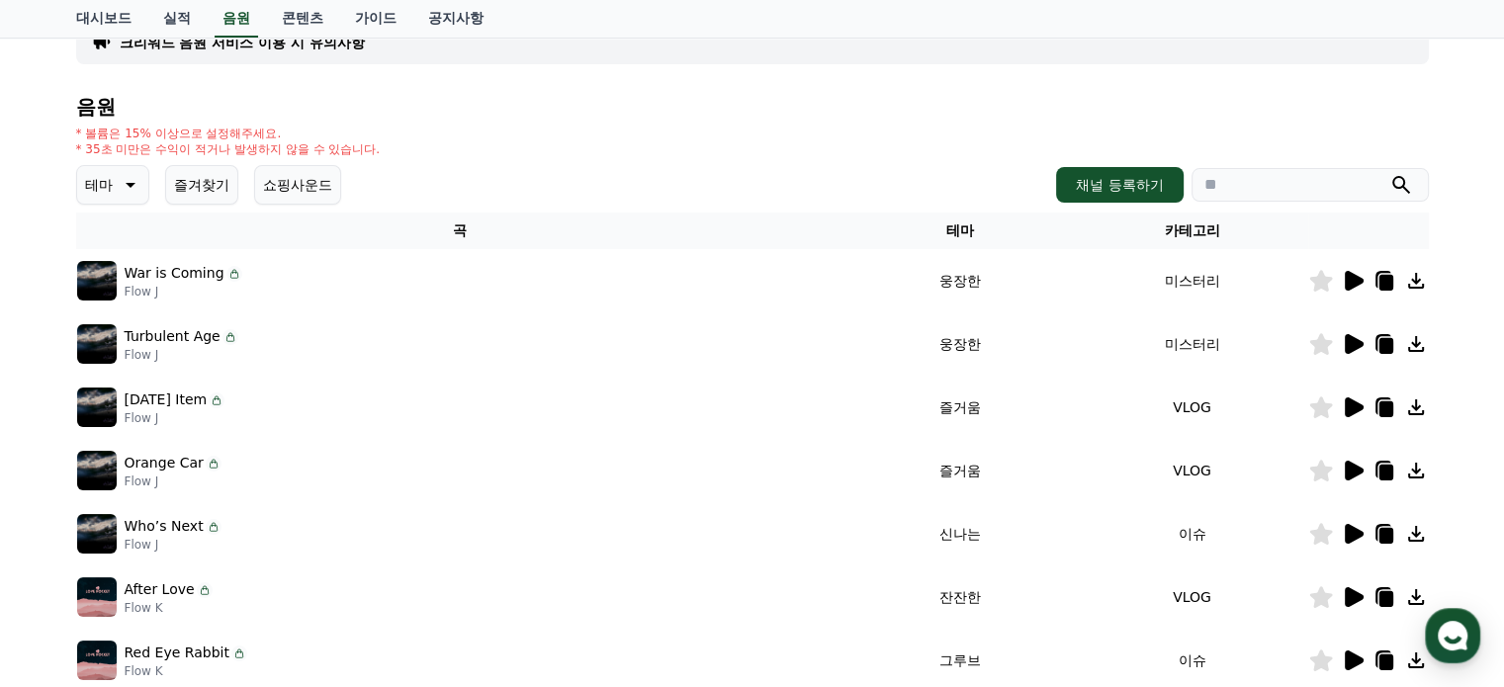
scroll to position [650, 0]
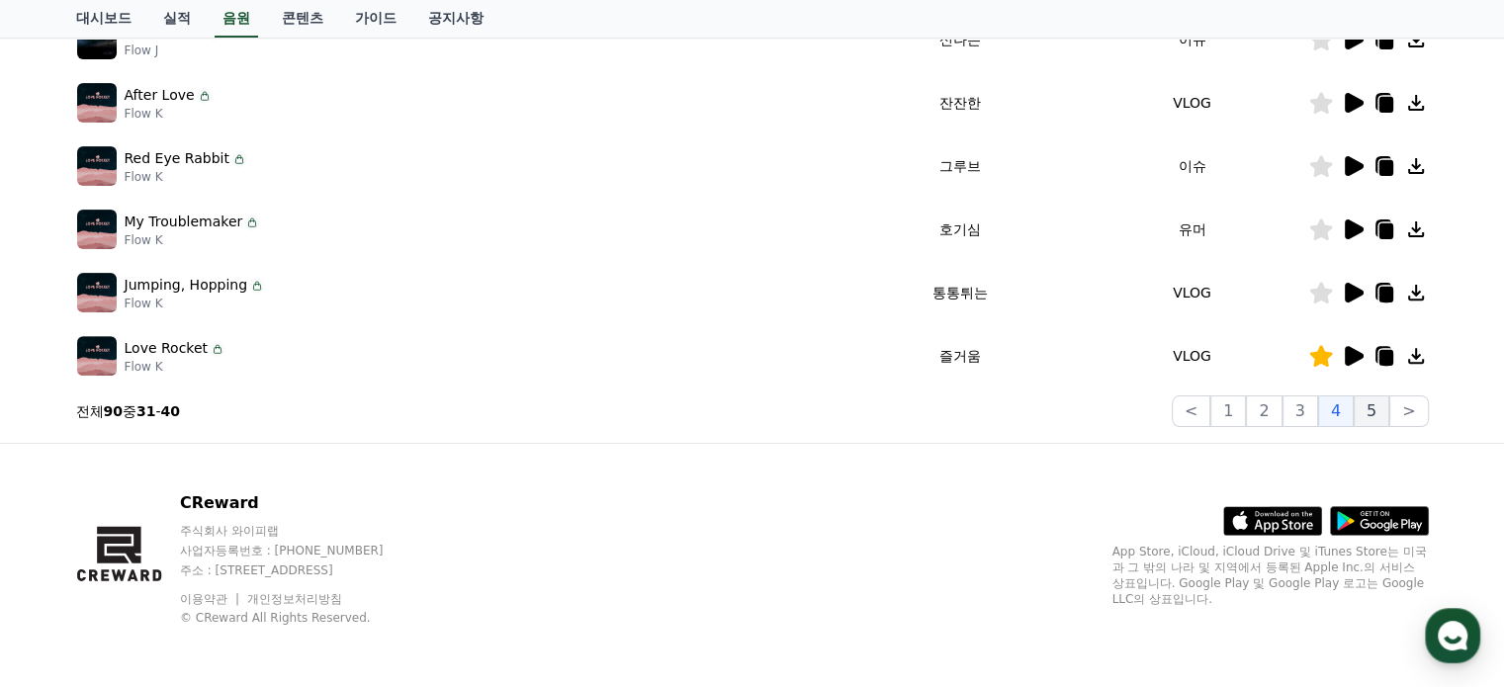
click at [1377, 402] on button "5" at bounding box center [1372, 412] width 36 height 32
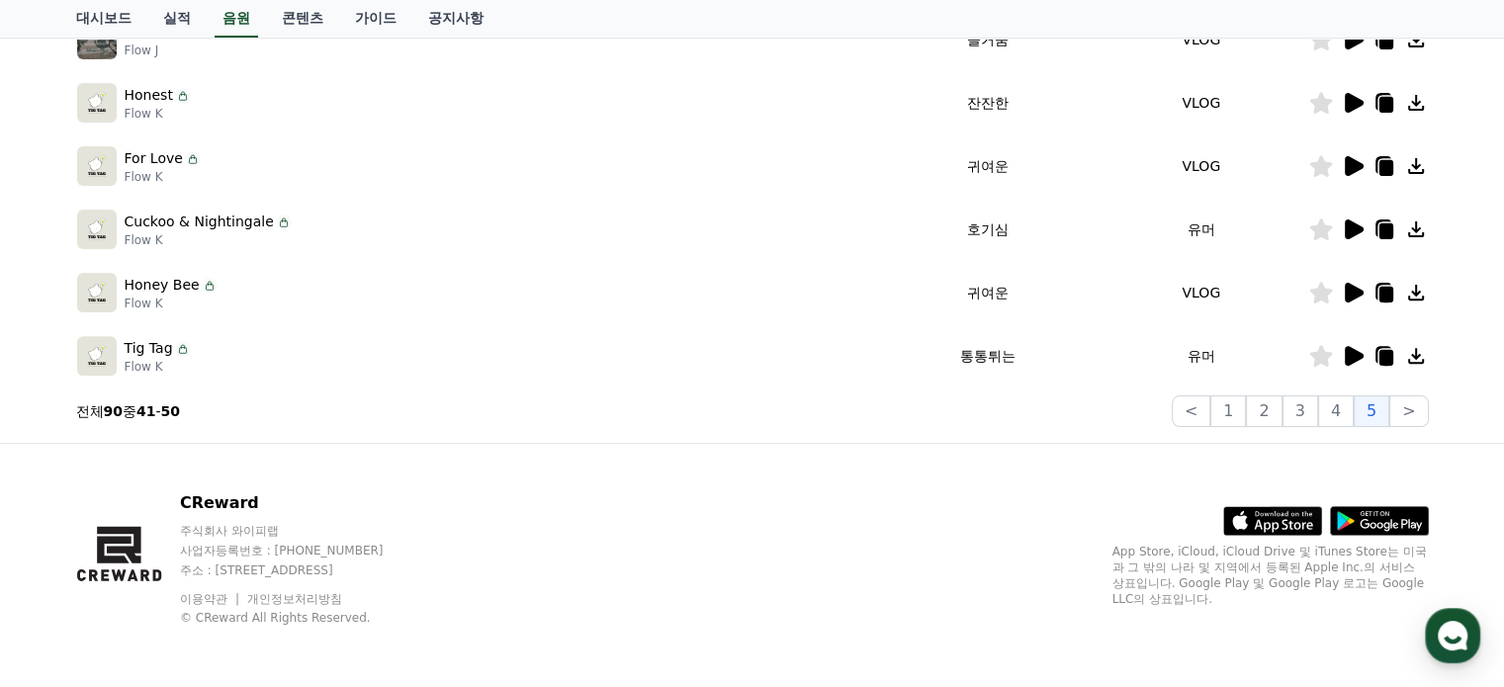
click at [1356, 228] on icon at bounding box center [1354, 230] width 19 height 20
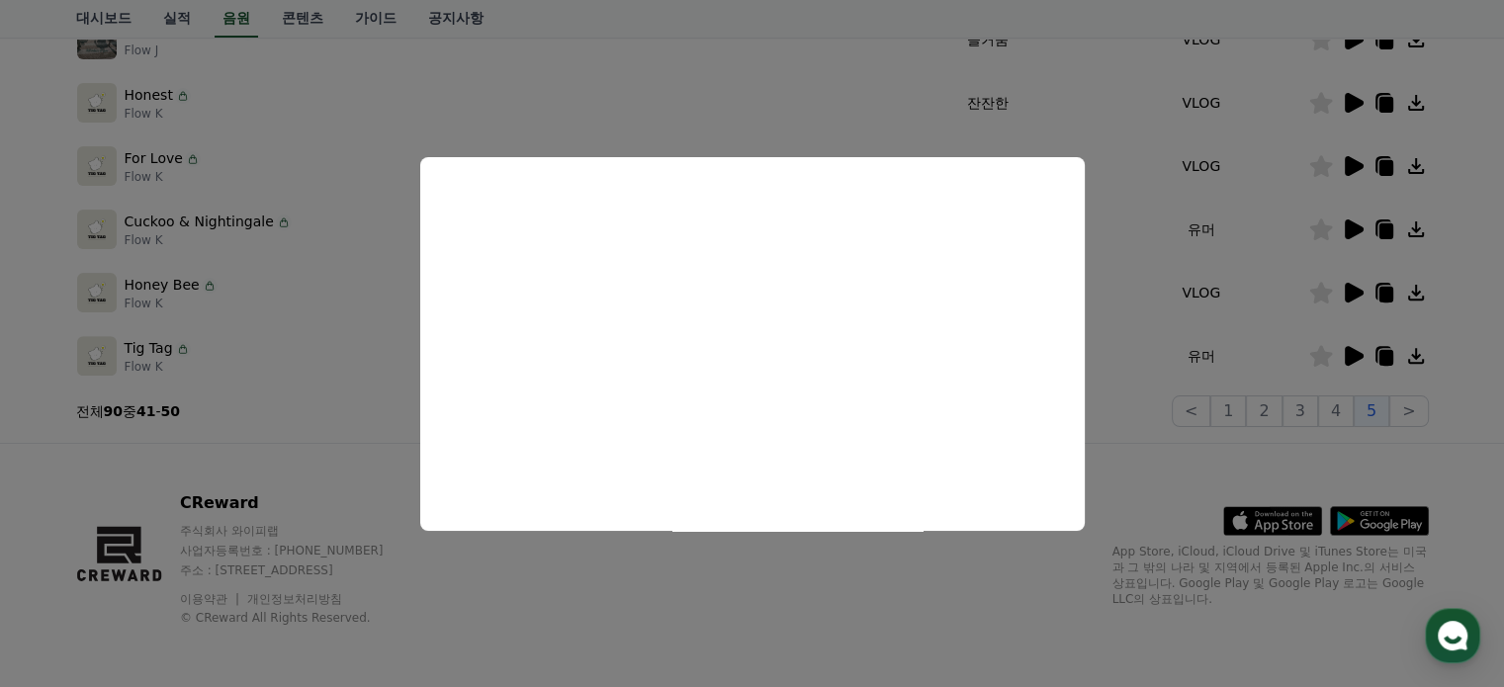
click at [1353, 104] on button "close modal" at bounding box center [752, 343] width 1504 height 687
click at [1353, 104] on icon at bounding box center [1354, 103] width 19 height 20
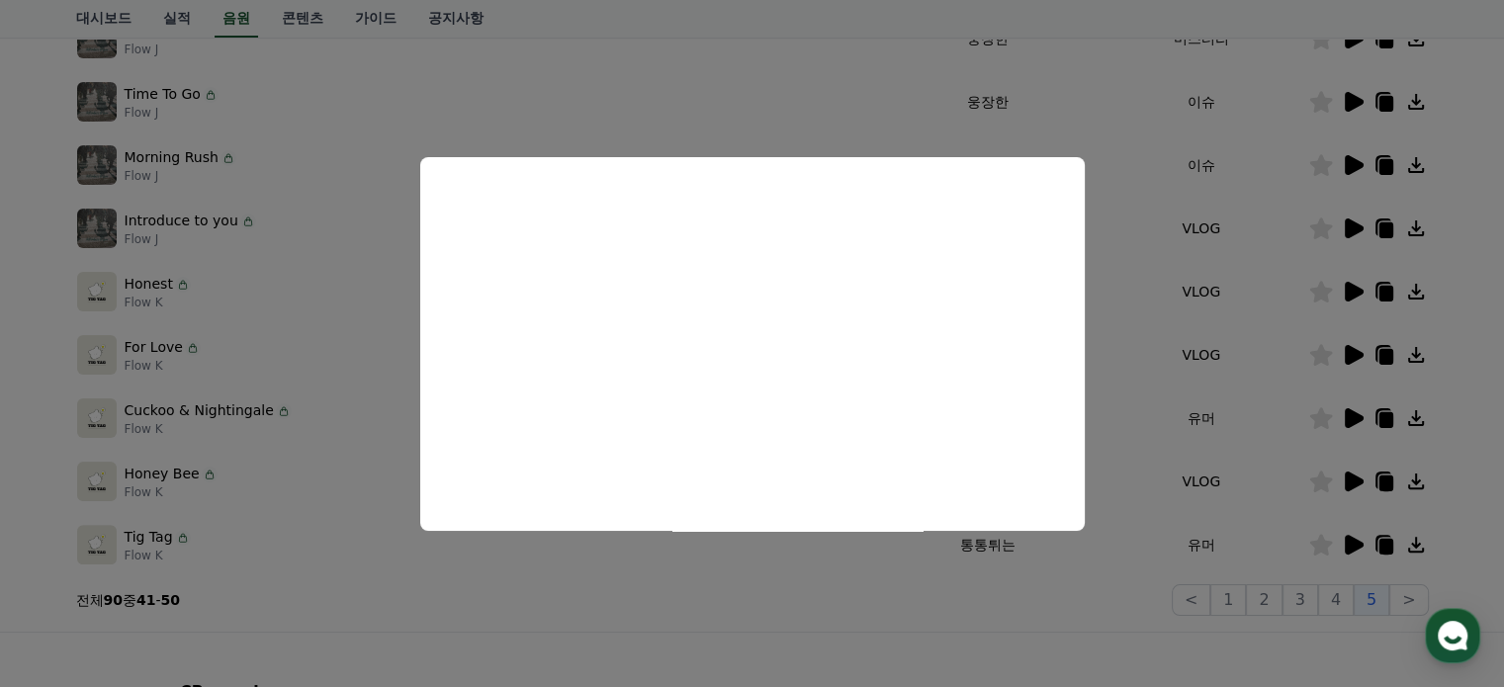
scroll to position [353, 0]
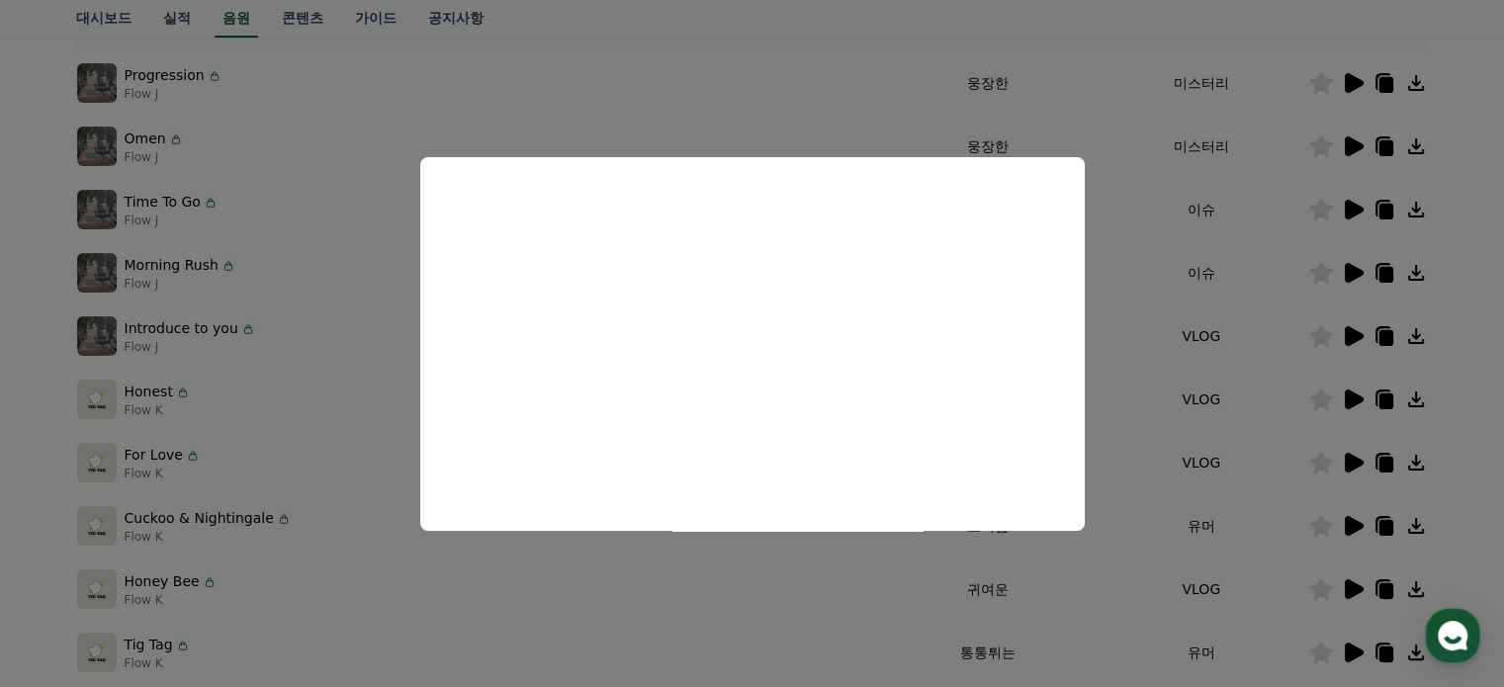
click at [1127, 400] on button "close modal" at bounding box center [752, 343] width 1504 height 687
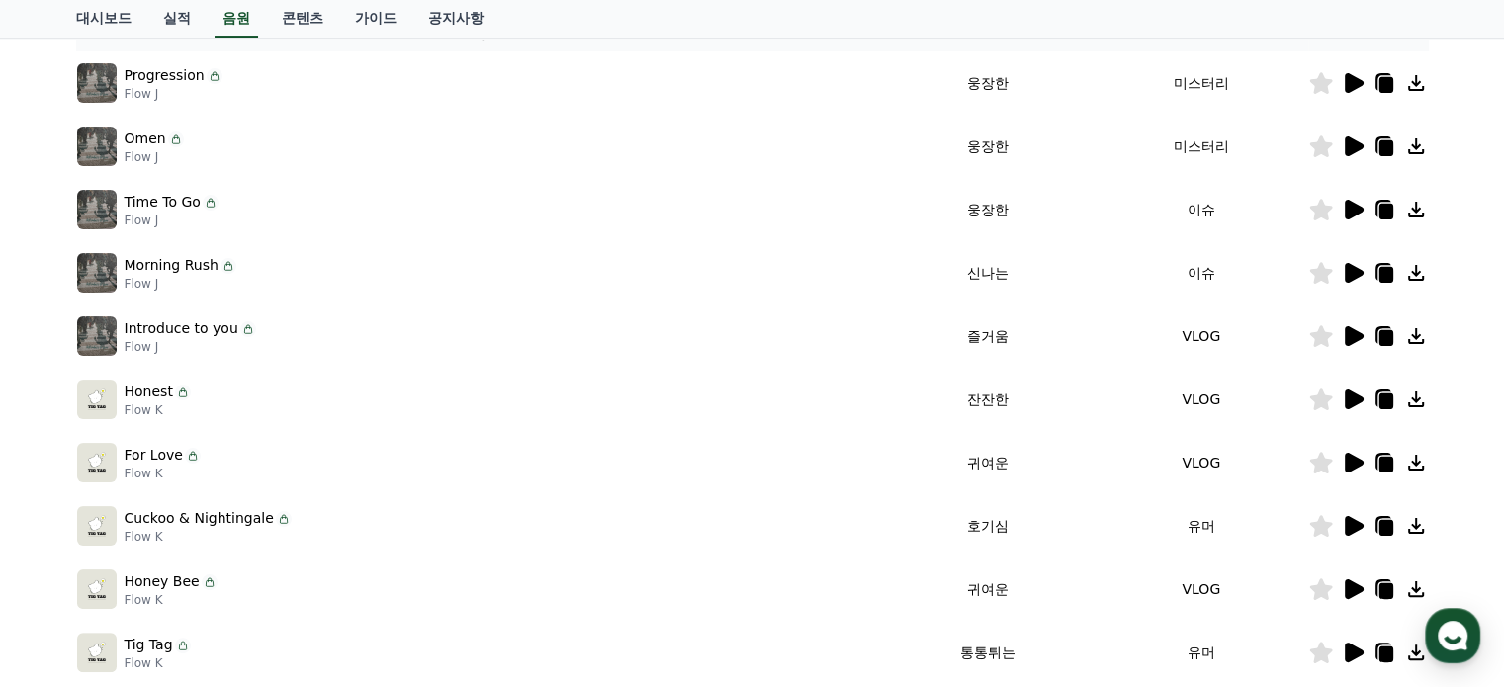
click at [1360, 212] on icon at bounding box center [1353, 210] width 24 height 24
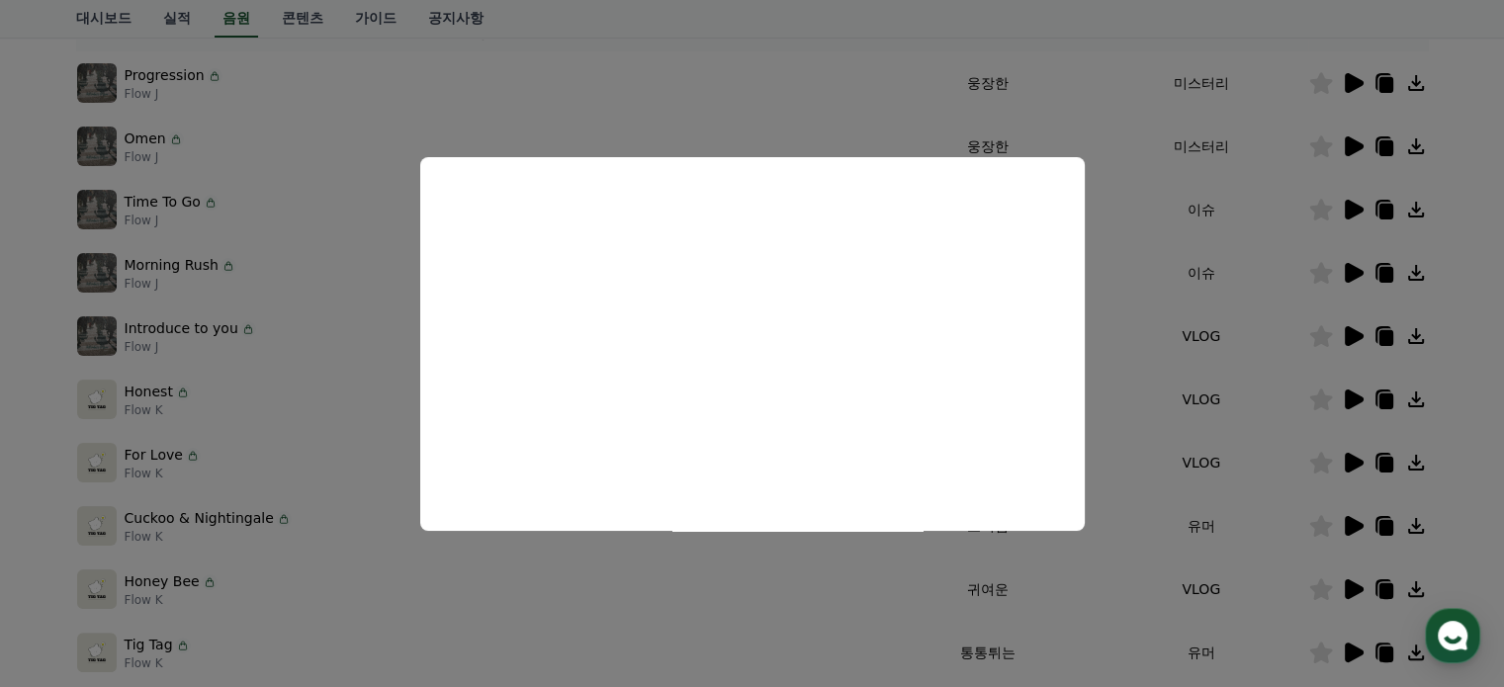
click at [1260, 321] on button "close modal" at bounding box center [752, 343] width 1504 height 687
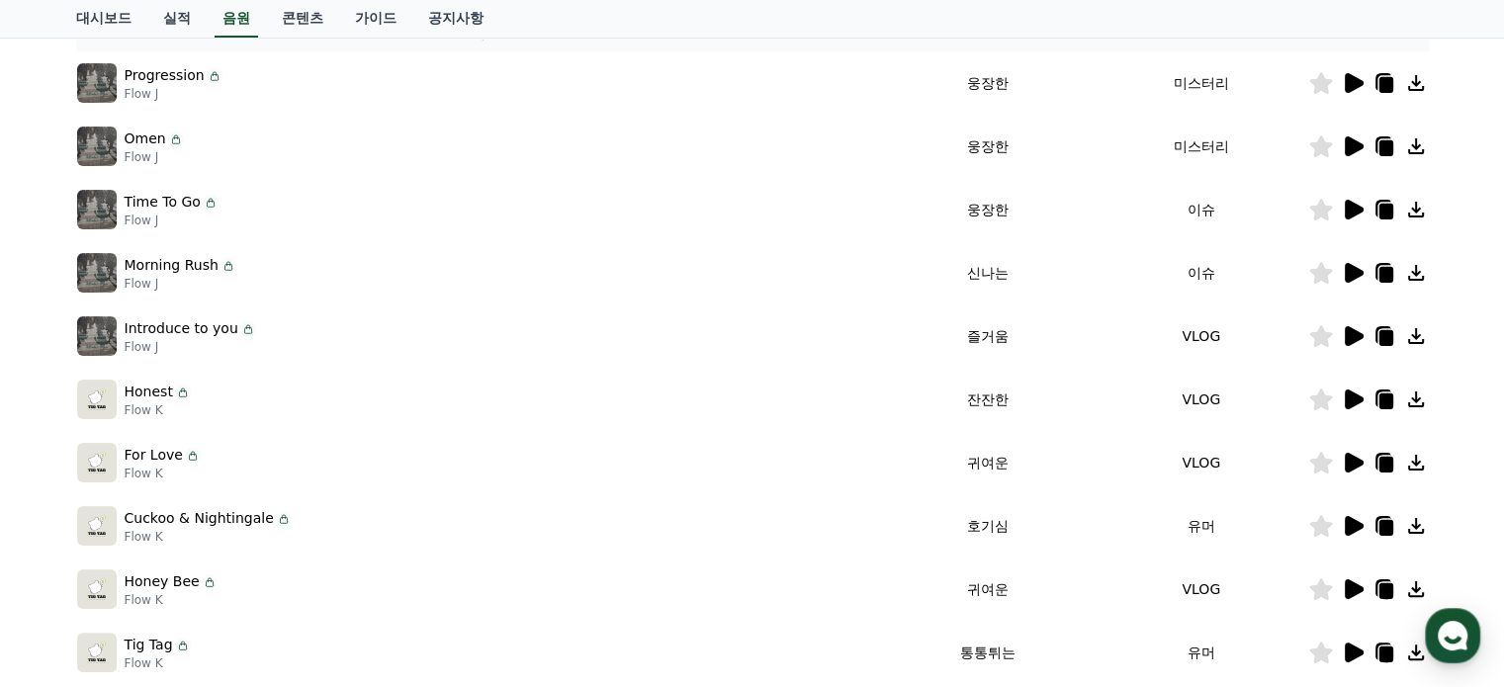
click at [1347, 267] on icon at bounding box center [1354, 273] width 19 height 20
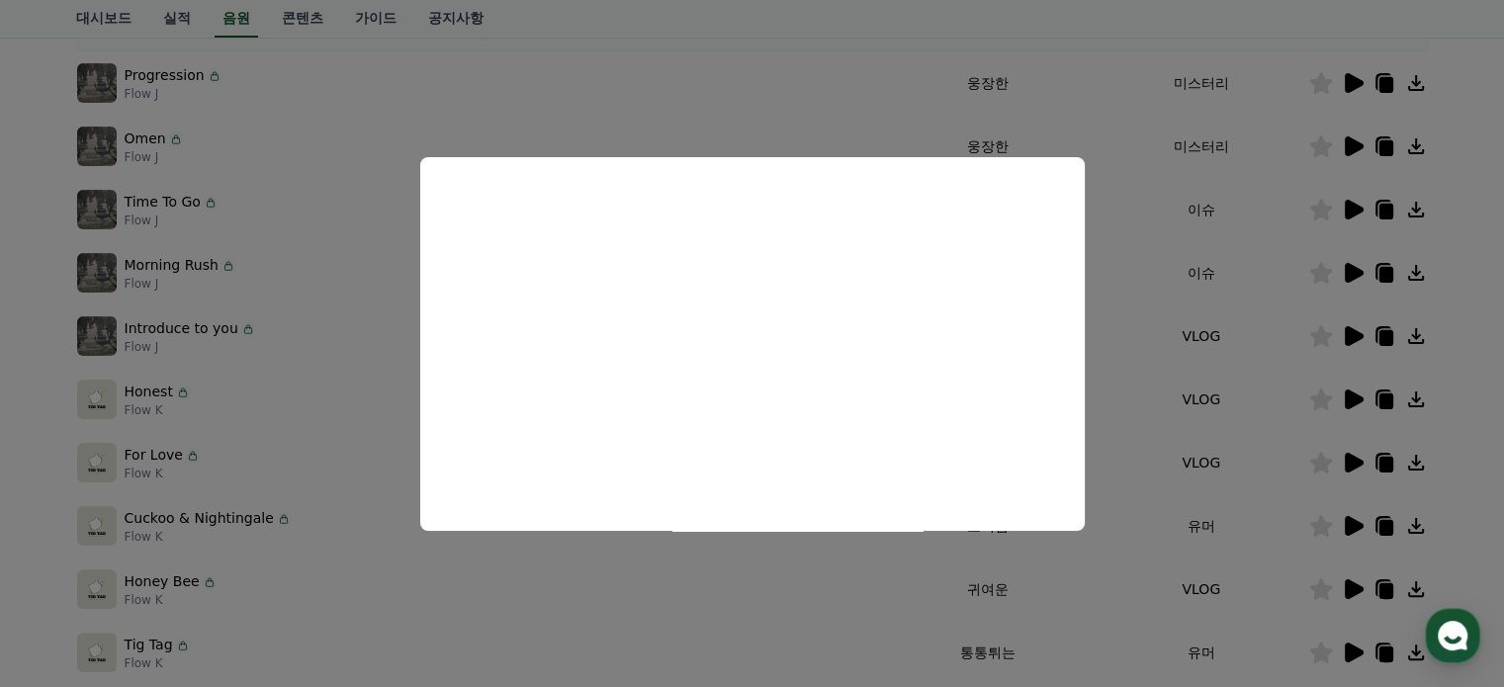
click at [1292, 257] on button "close modal" at bounding box center [752, 343] width 1504 height 687
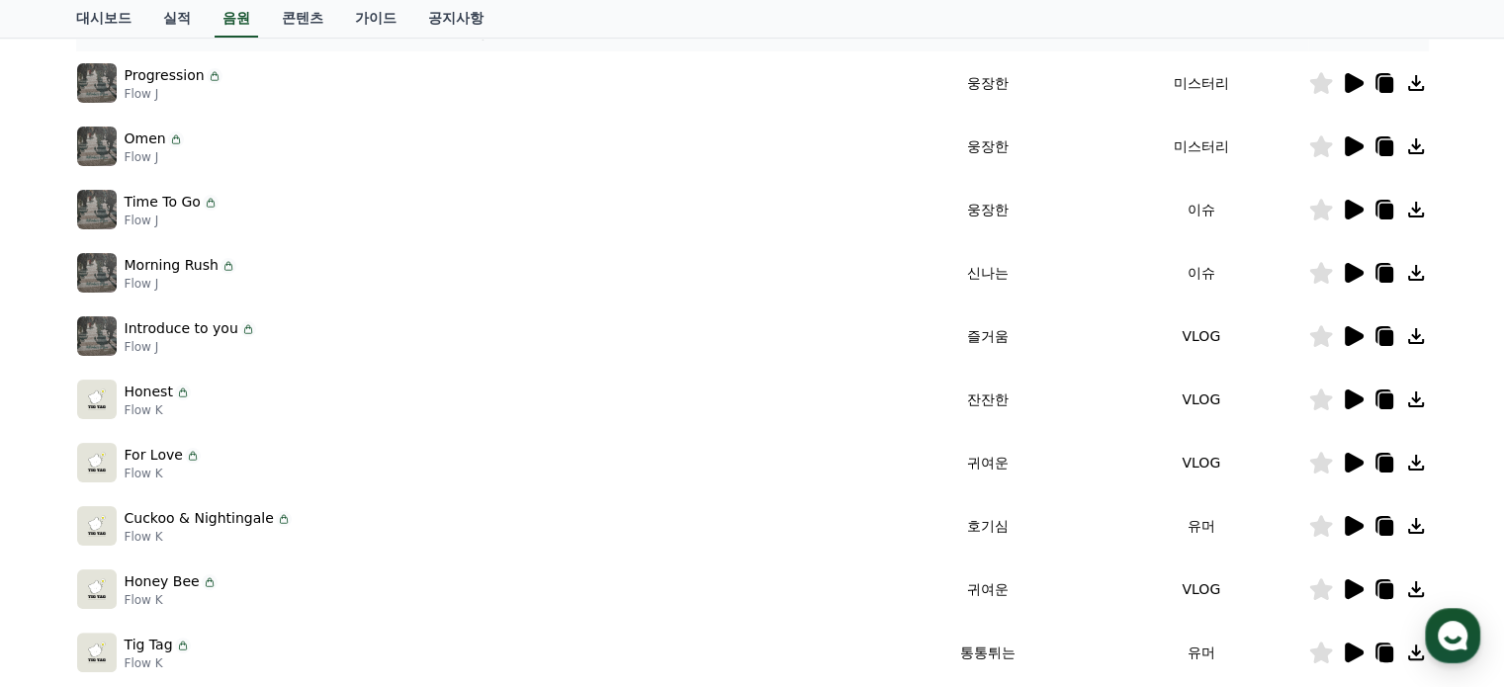
click at [1325, 203] on icon at bounding box center [1321, 210] width 24 height 22
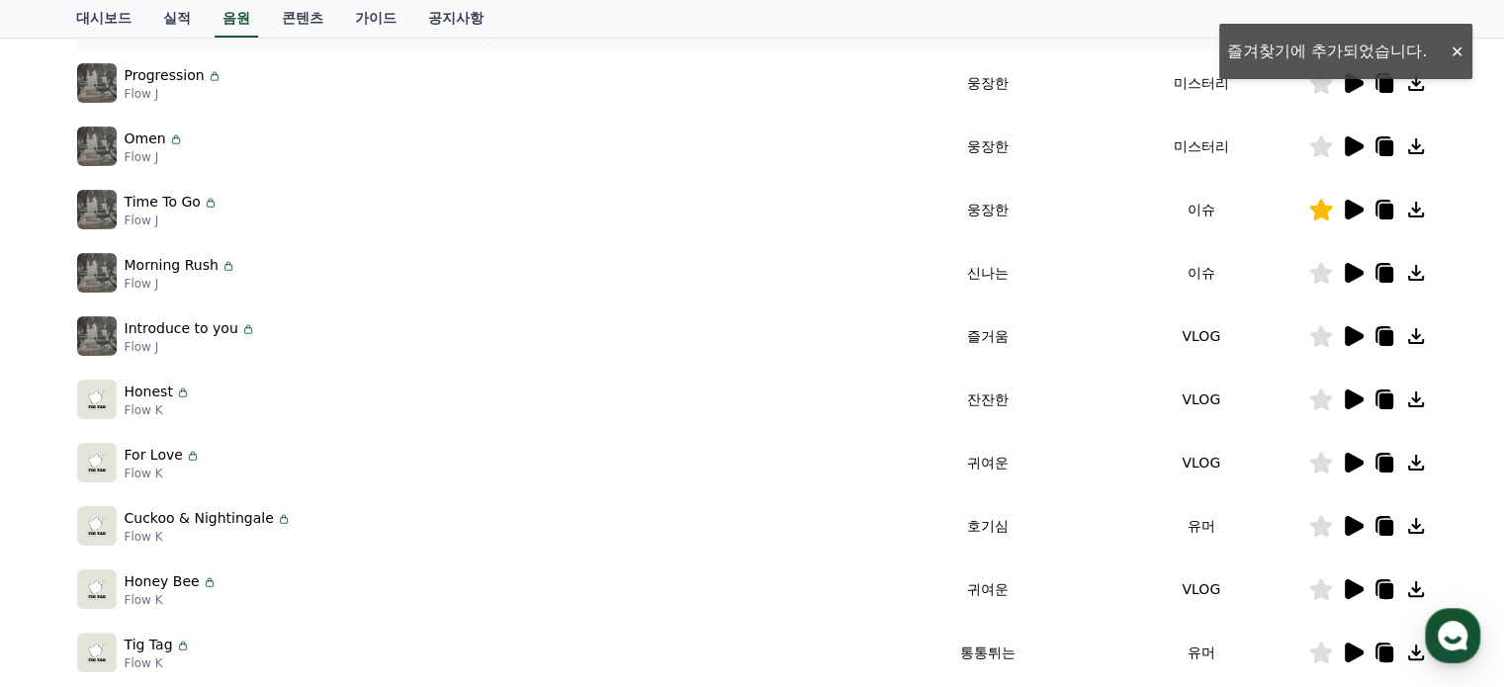
click at [1345, 134] on icon at bounding box center [1353, 146] width 24 height 24
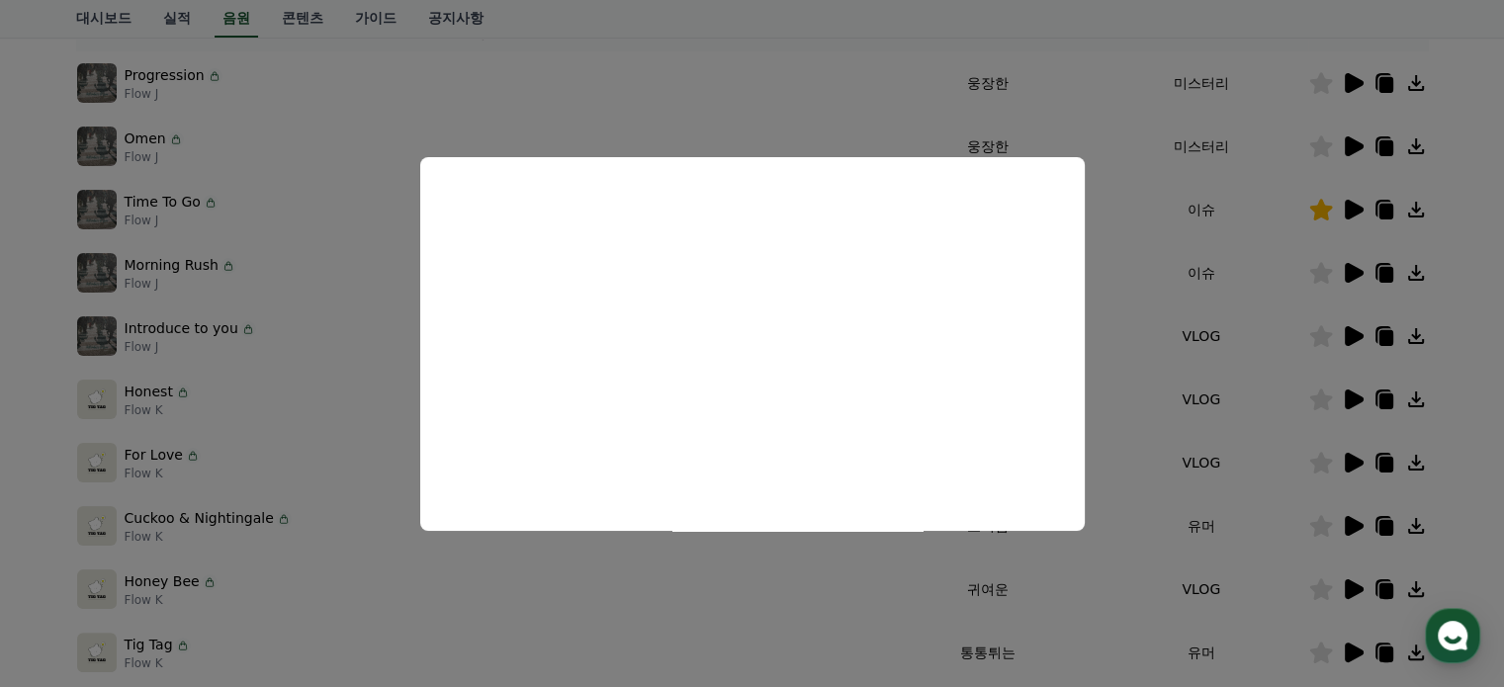
click at [1294, 92] on button "close modal" at bounding box center [752, 343] width 1504 height 687
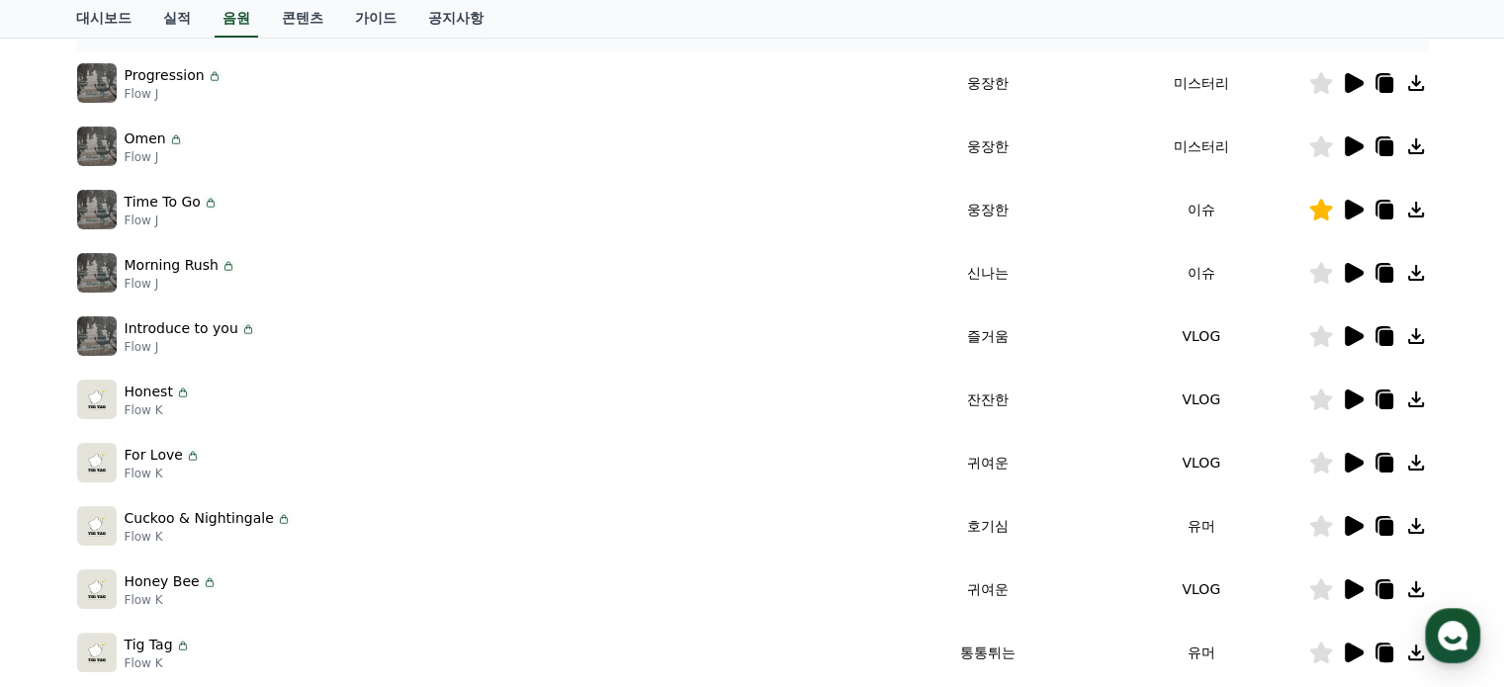
click at [1361, 82] on icon at bounding box center [1354, 83] width 19 height 20
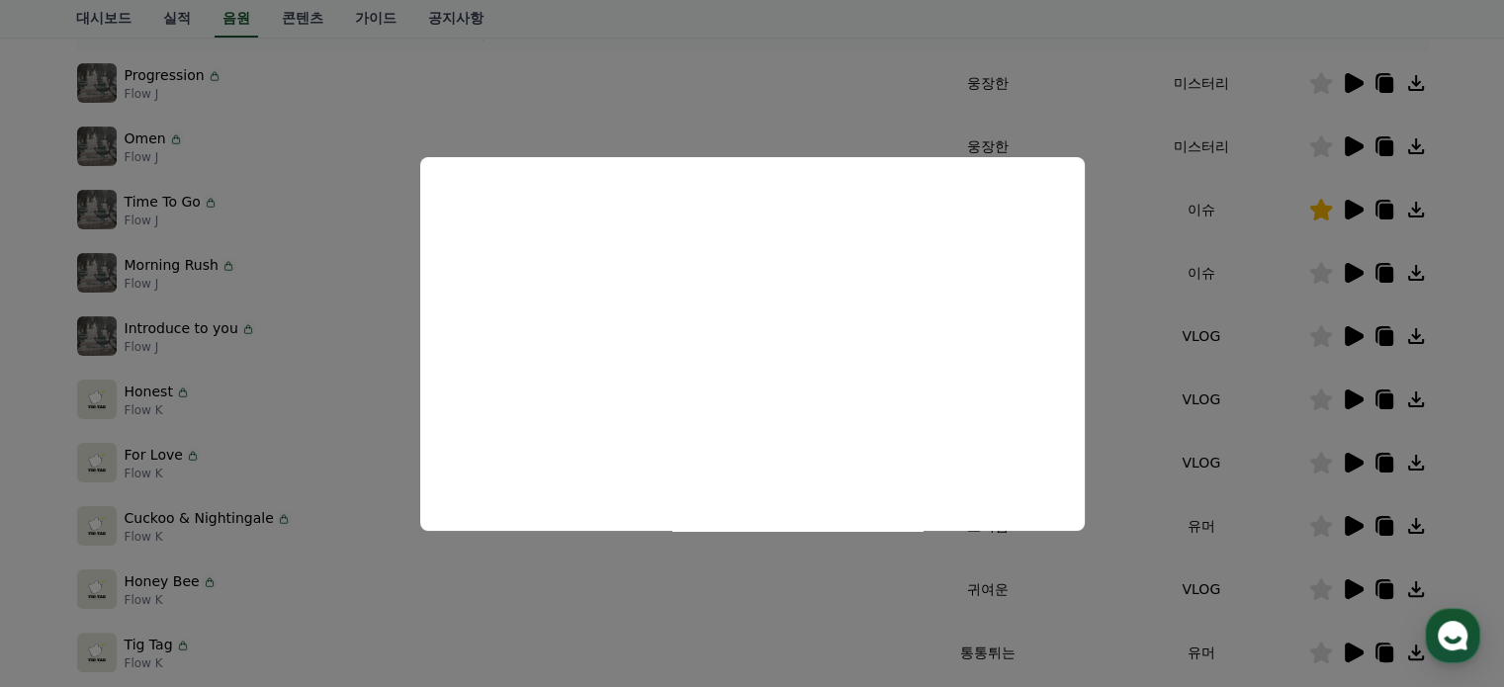
click at [1163, 521] on button "close modal" at bounding box center [752, 343] width 1504 height 687
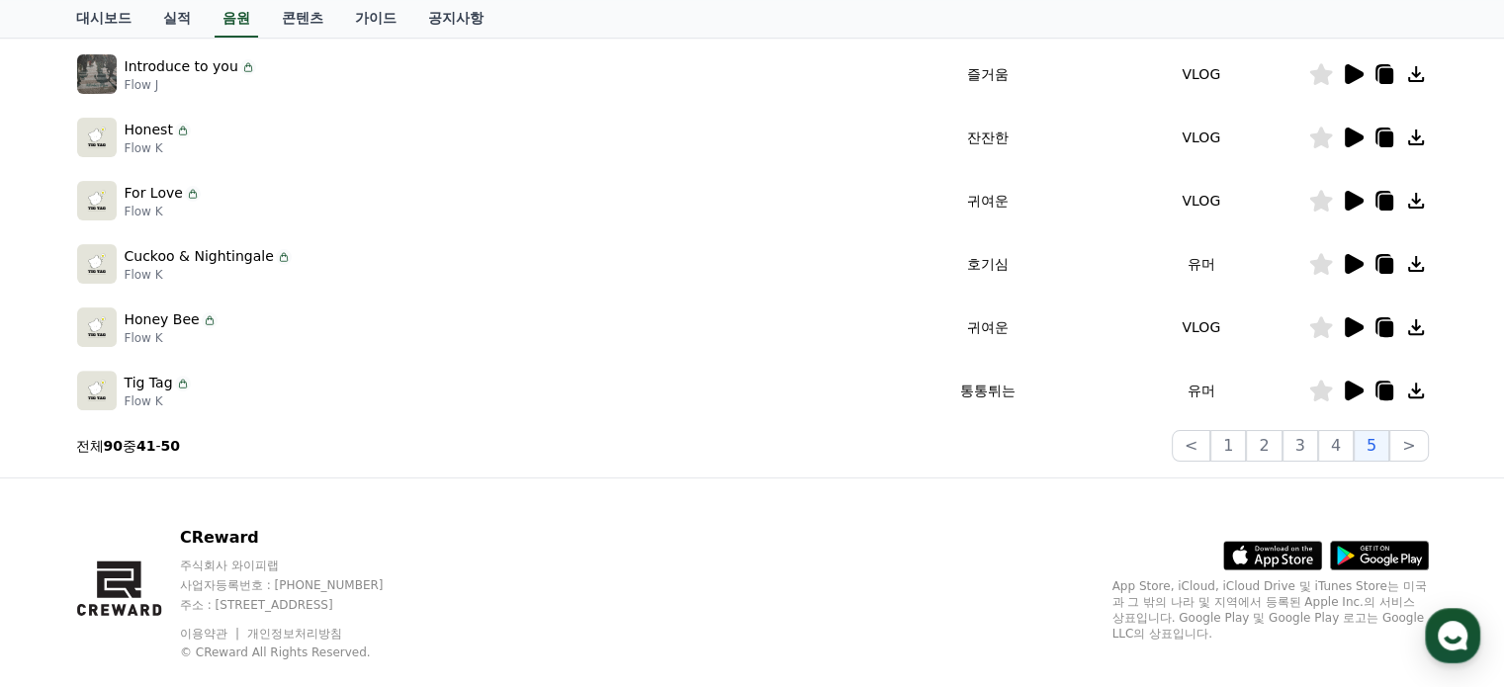
scroll to position [650, 0]
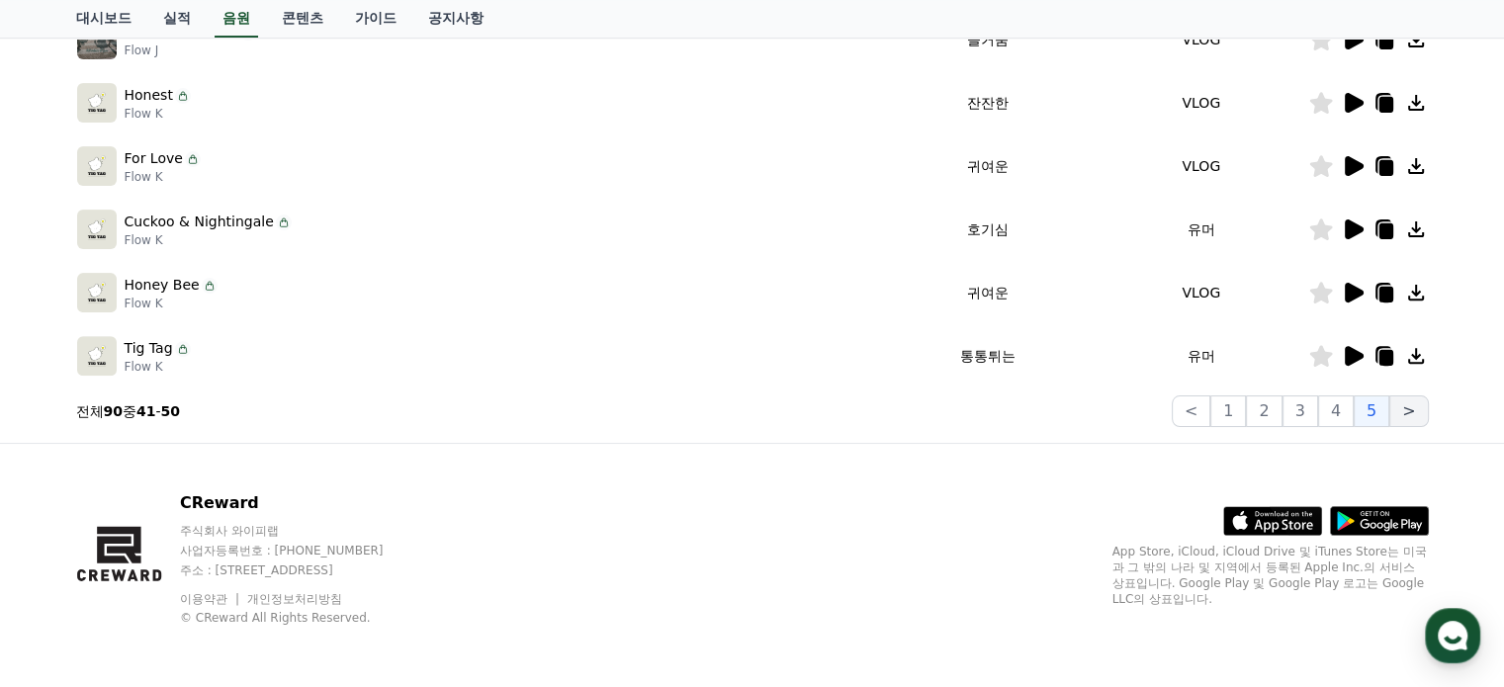
click at [1405, 411] on button ">" at bounding box center [1409, 412] width 39 height 32
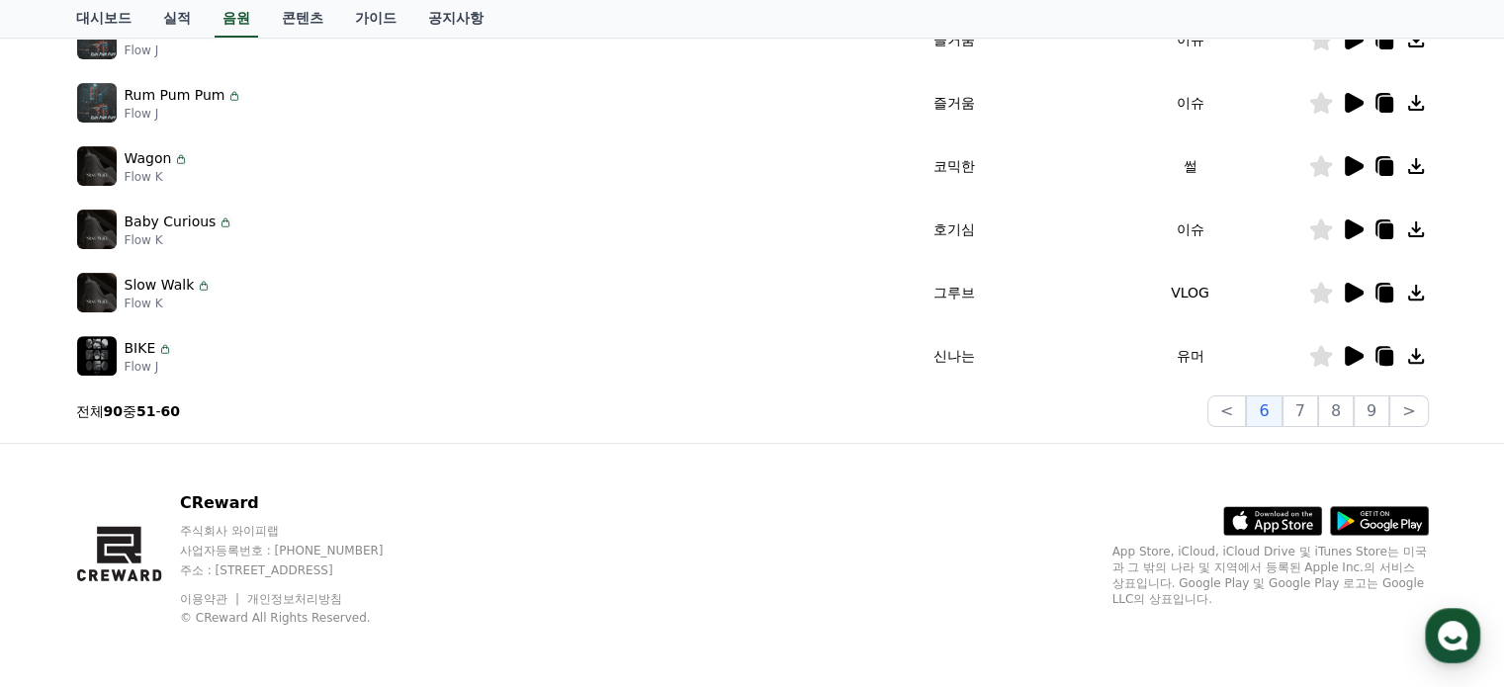
click at [1351, 356] on icon at bounding box center [1354, 356] width 19 height 20
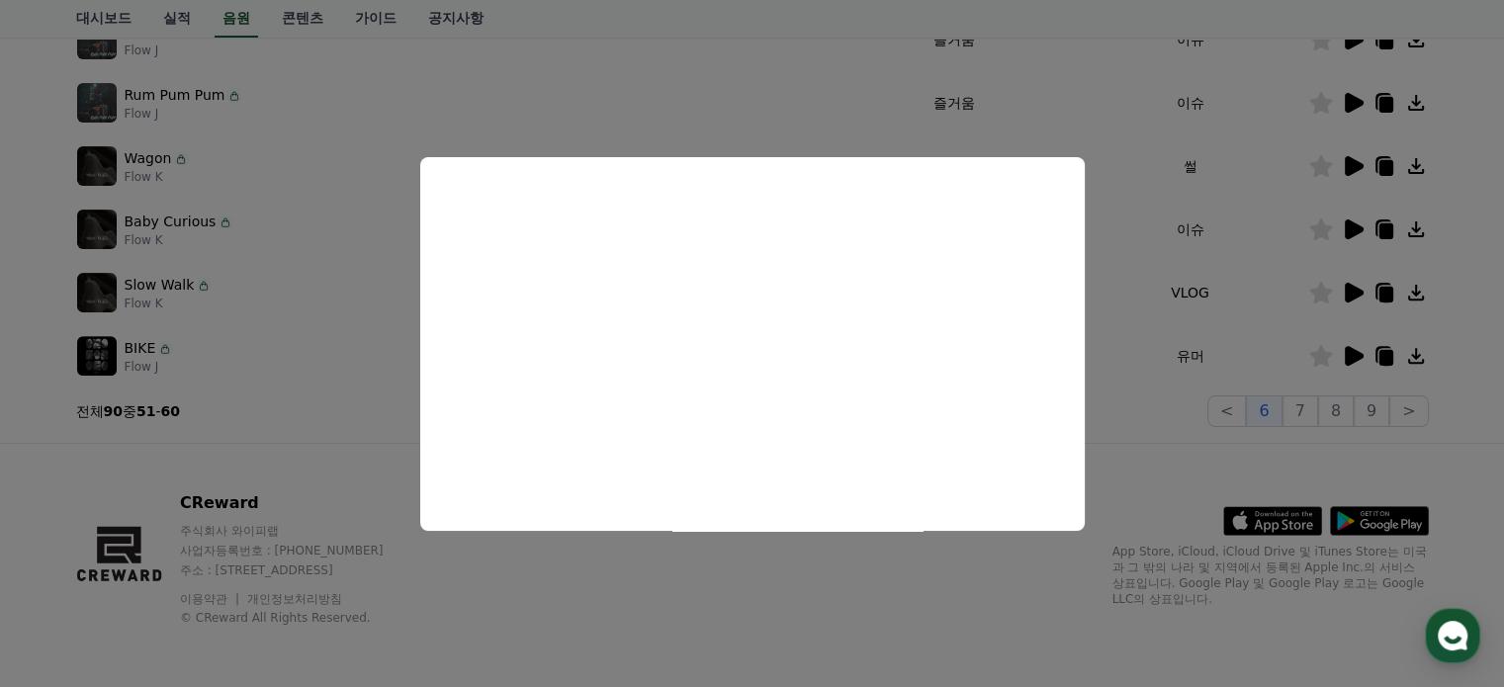
click at [1342, 288] on button "close modal" at bounding box center [752, 343] width 1504 height 687
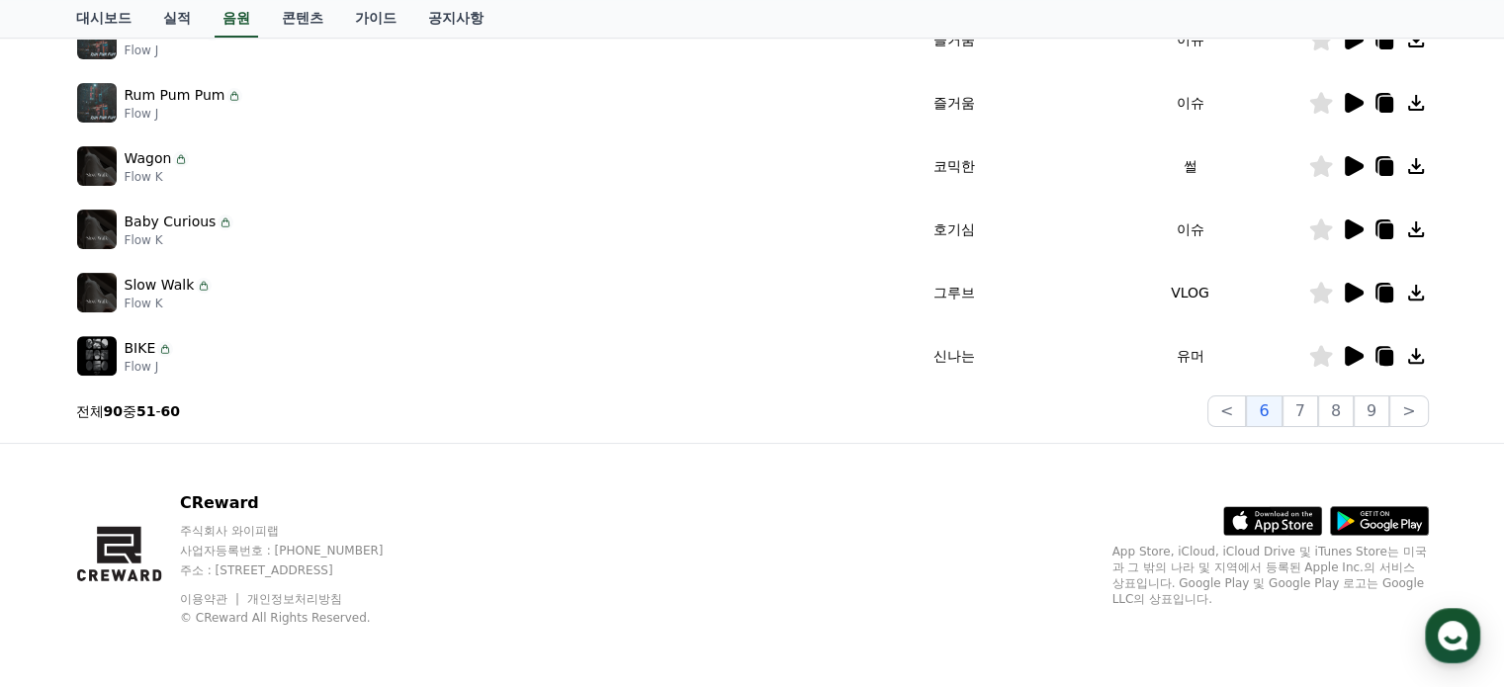
click at [1342, 288] on icon at bounding box center [1353, 293] width 24 height 24
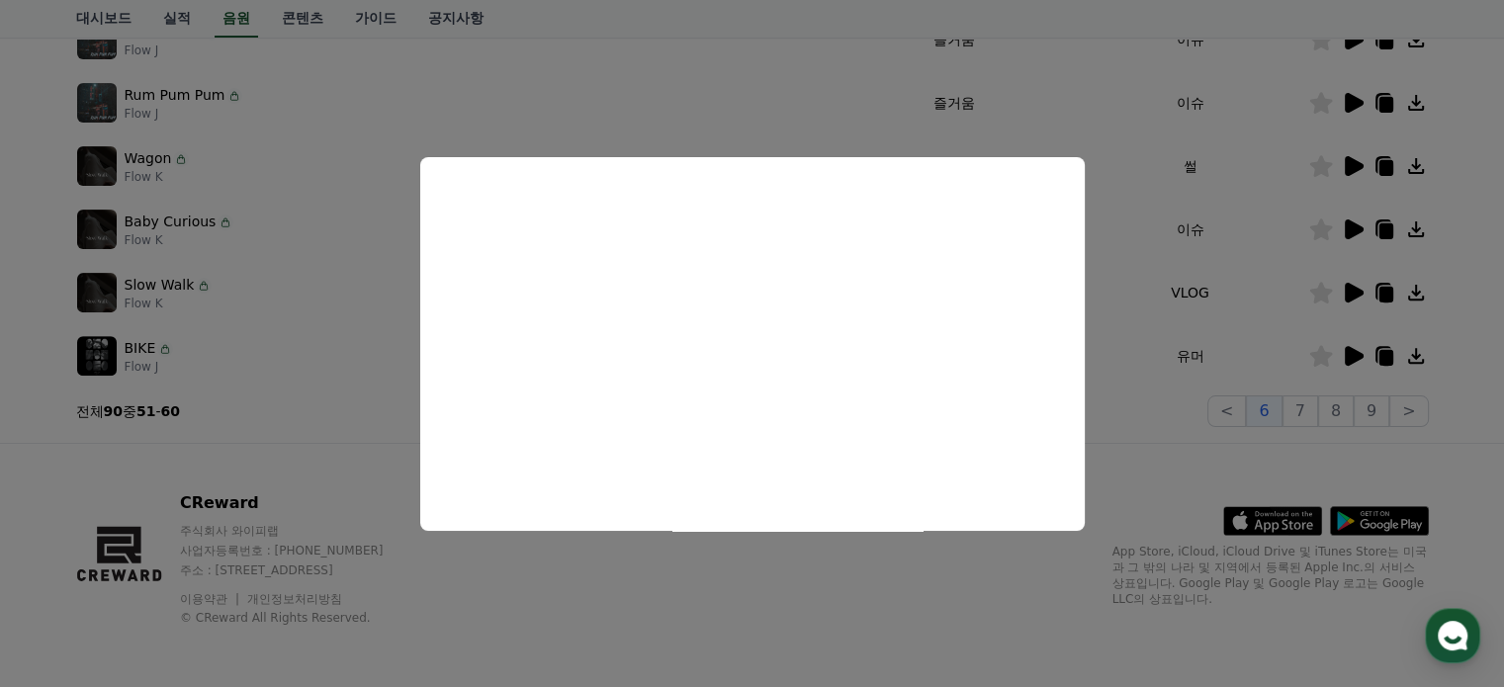
click at [1318, 217] on button "close modal" at bounding box center [752, 343] width 1504 height 687
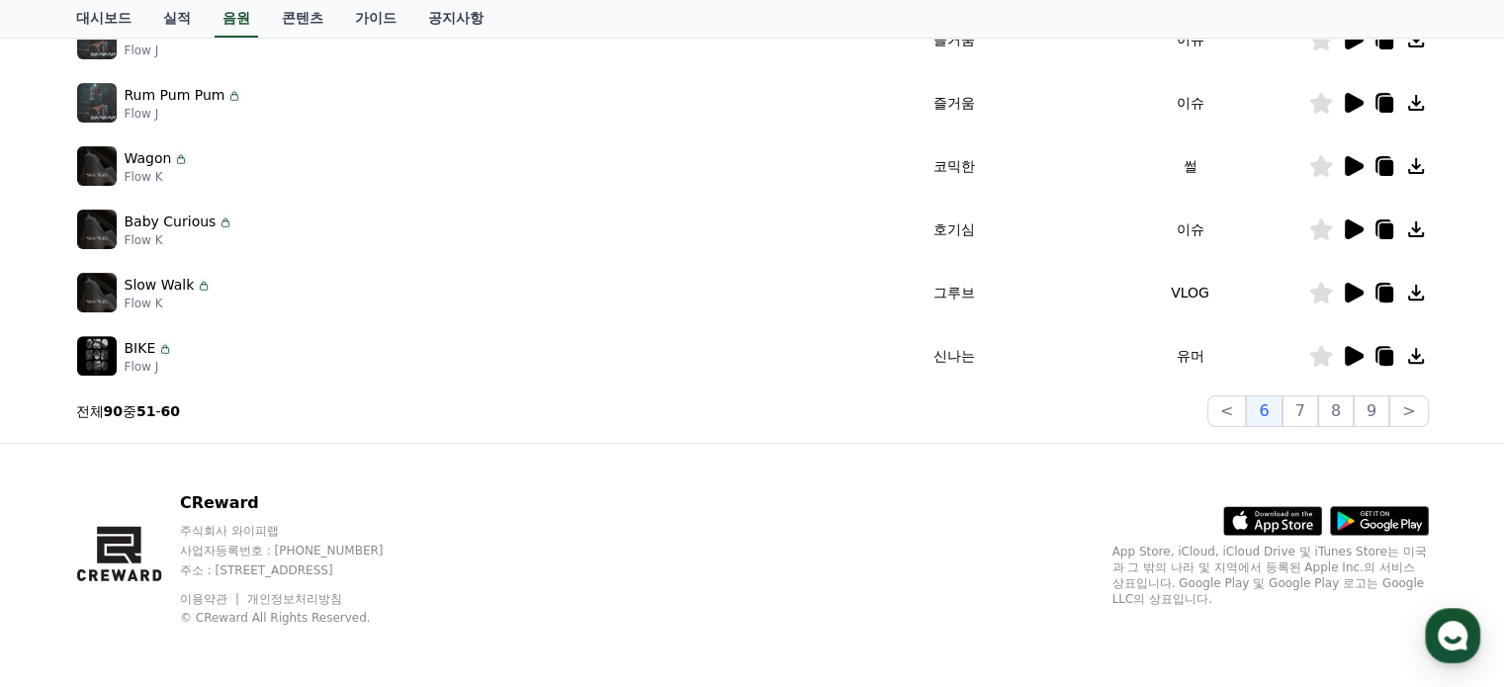
click at [1344, 227] on icon at bounding box center [1353, 230] width 24 height 24
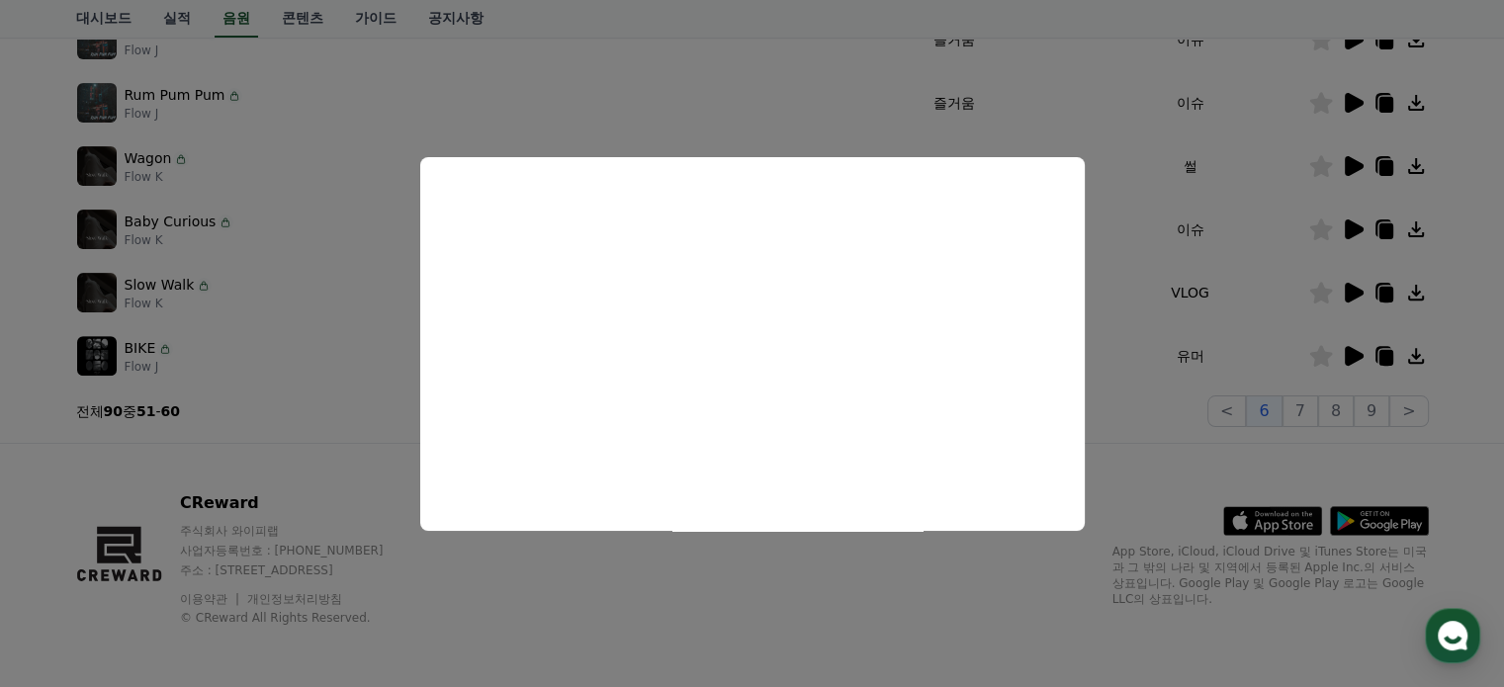
click at [1260, 181] on button "close modal" at bounding box center [752, 343] width 1504 height 687
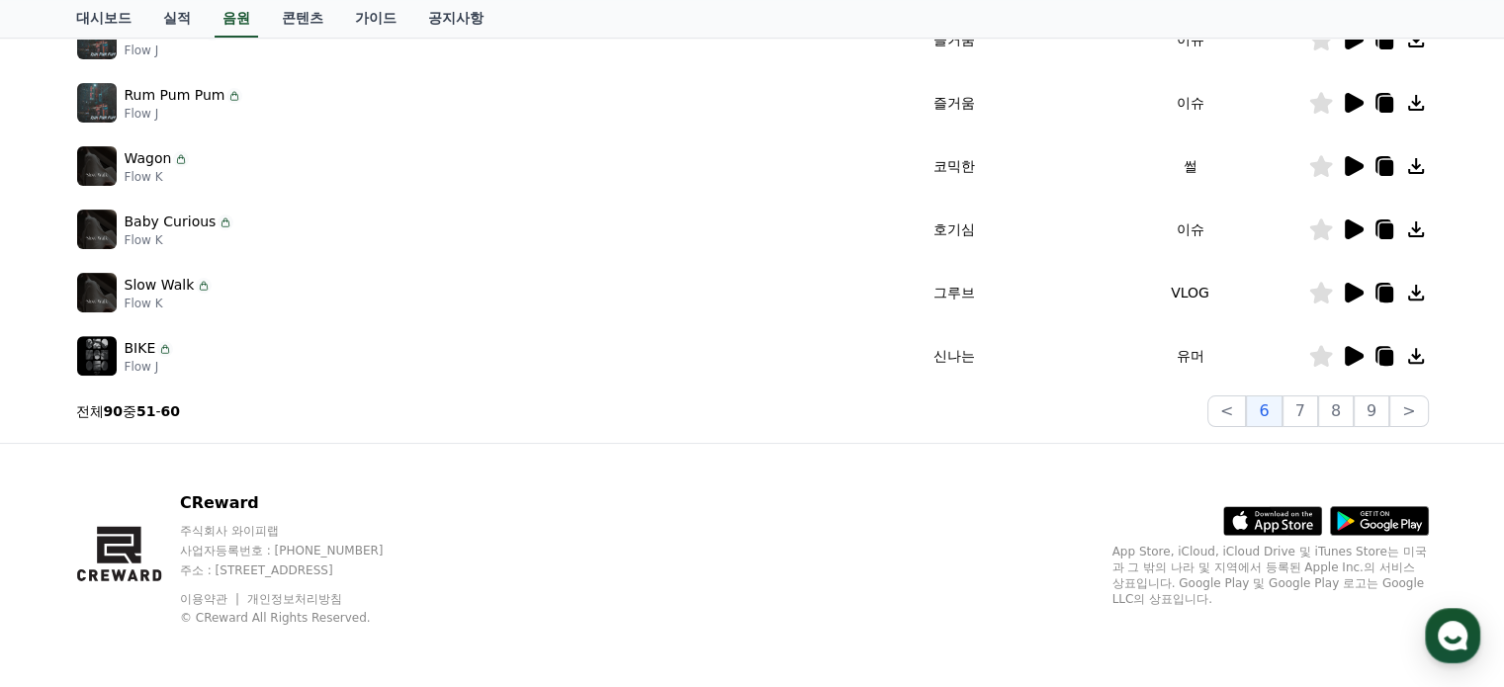
click at [1349, 159] on icon at bounding box center [1354, 166] width 19 height 20
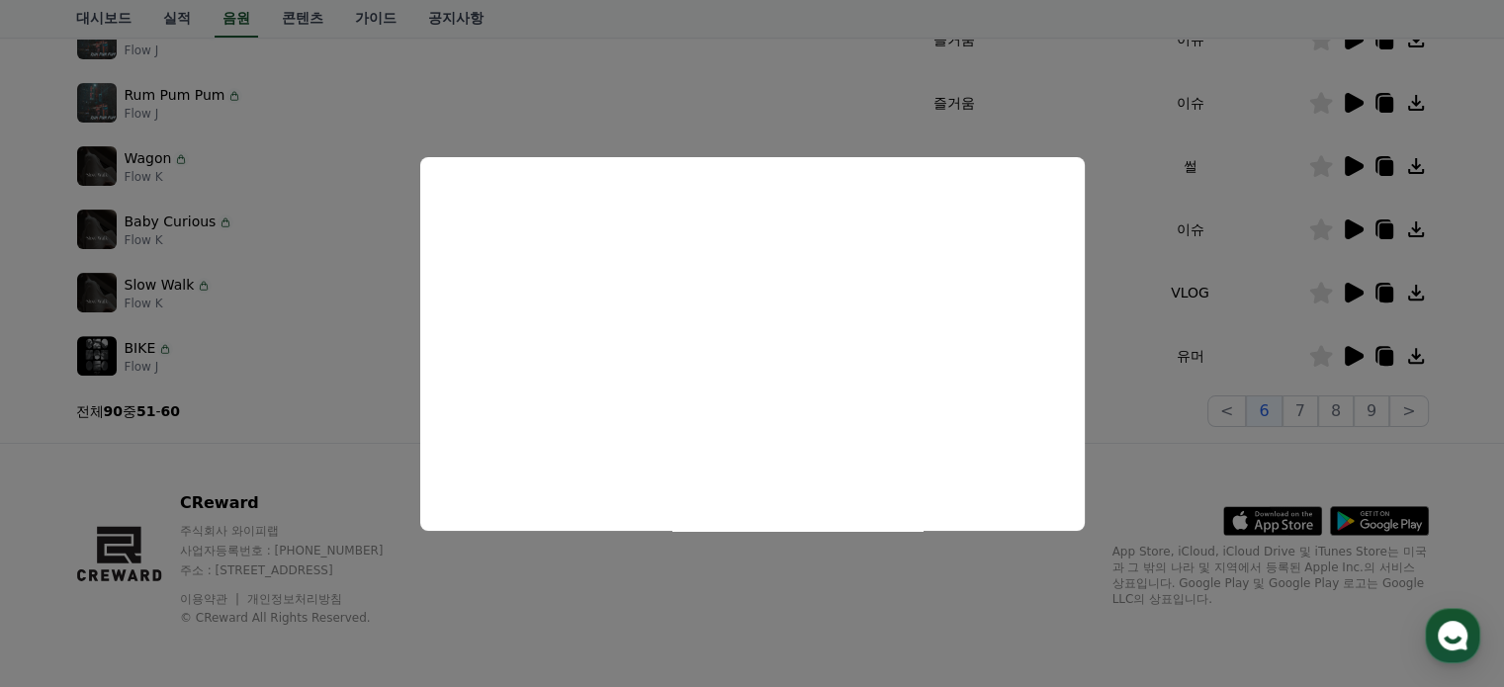
click at [1341, 96] on button "close modal" at bounding box center [752, 343] width 1504 height 687
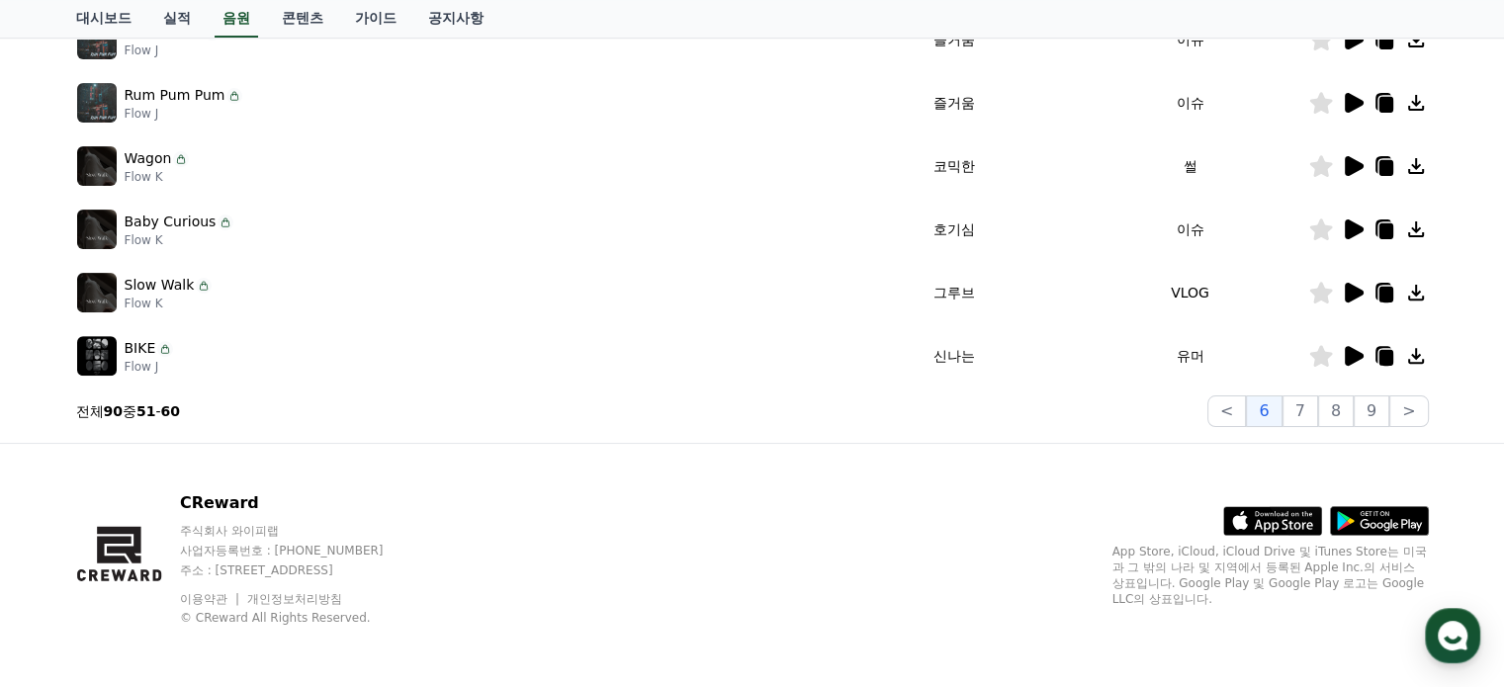
click at [1347, 98] on icon at bounding box center [1354, 103] width 19 height 20
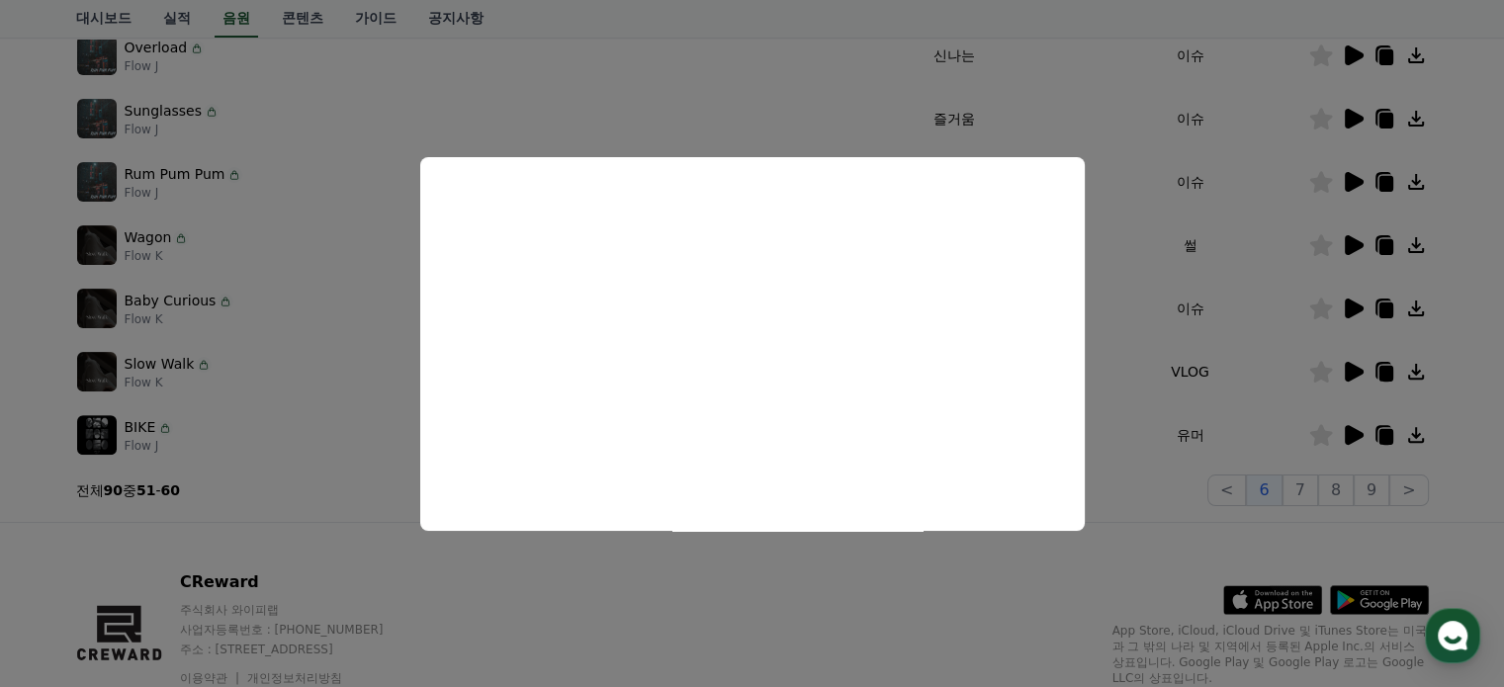
scroll to position [452, 0]
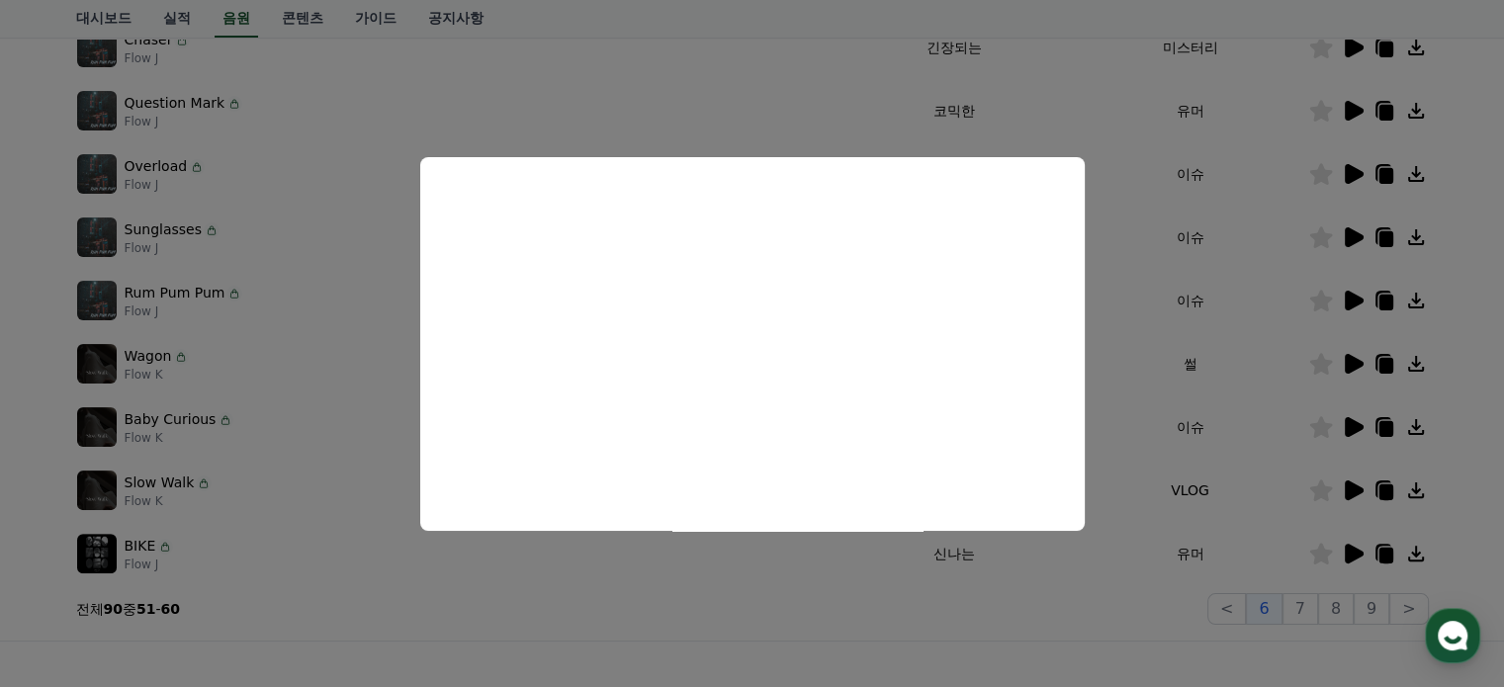
click at [1189, 344] on button "close modal" at bounding box center [752, 343] width 1504 height 687
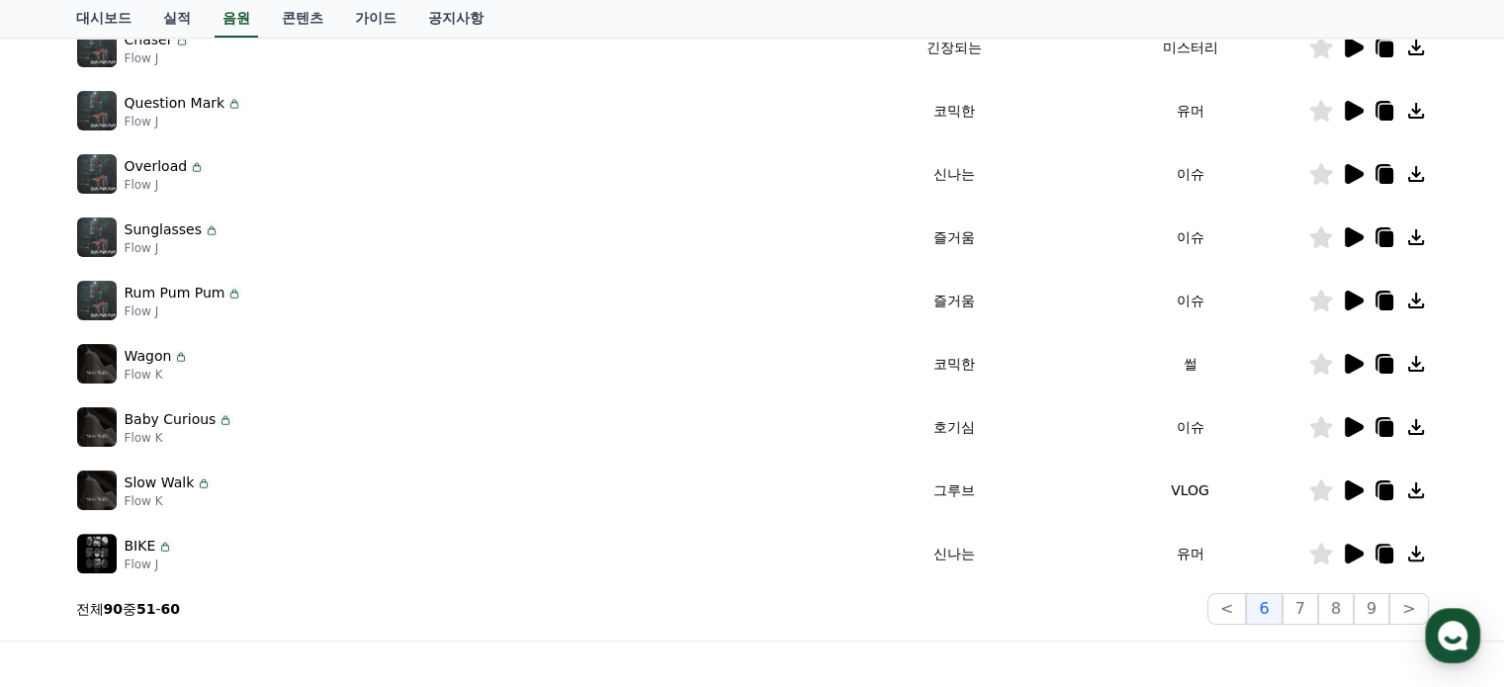
click at [1359, 355] on icon at bounding box center [1353, 364] width 24 height 24
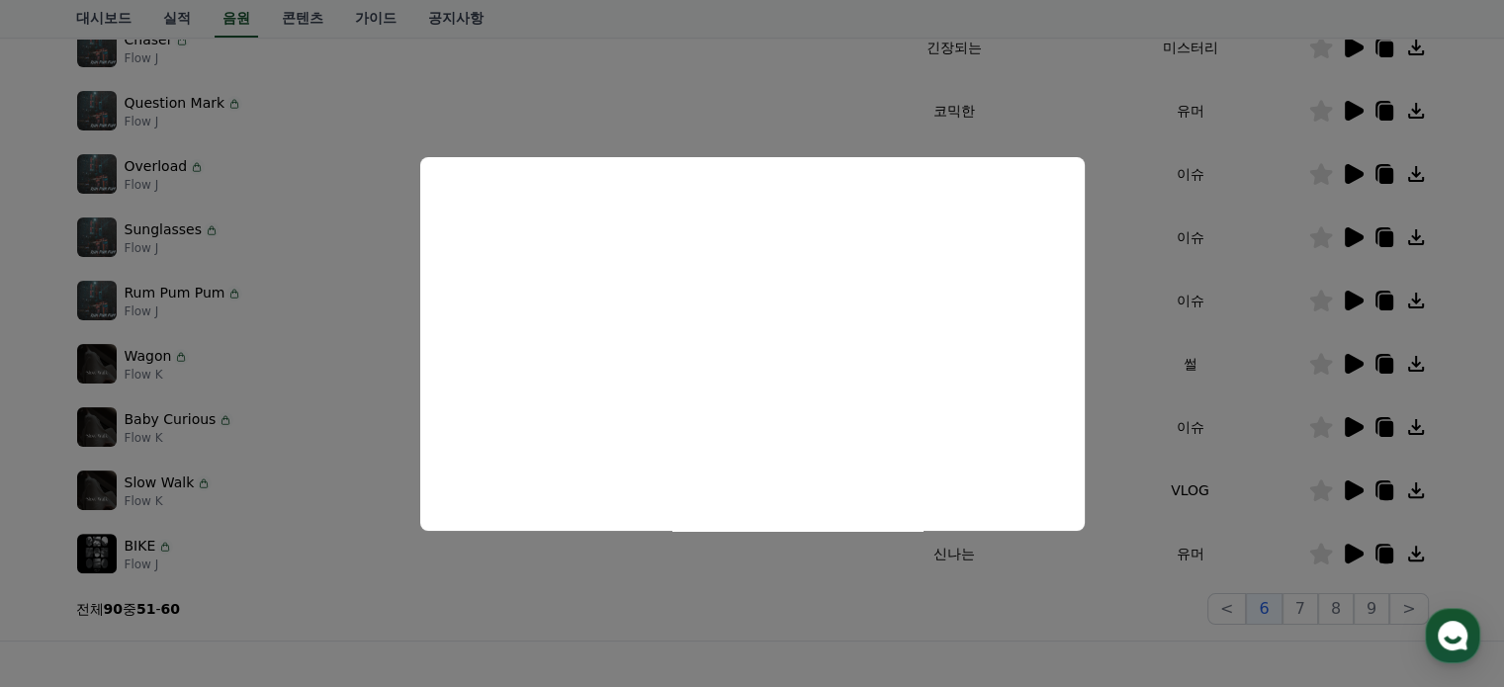
click at [1343, 300] on button "close modal" at bounding box center [752, 343] width 1504 height 687
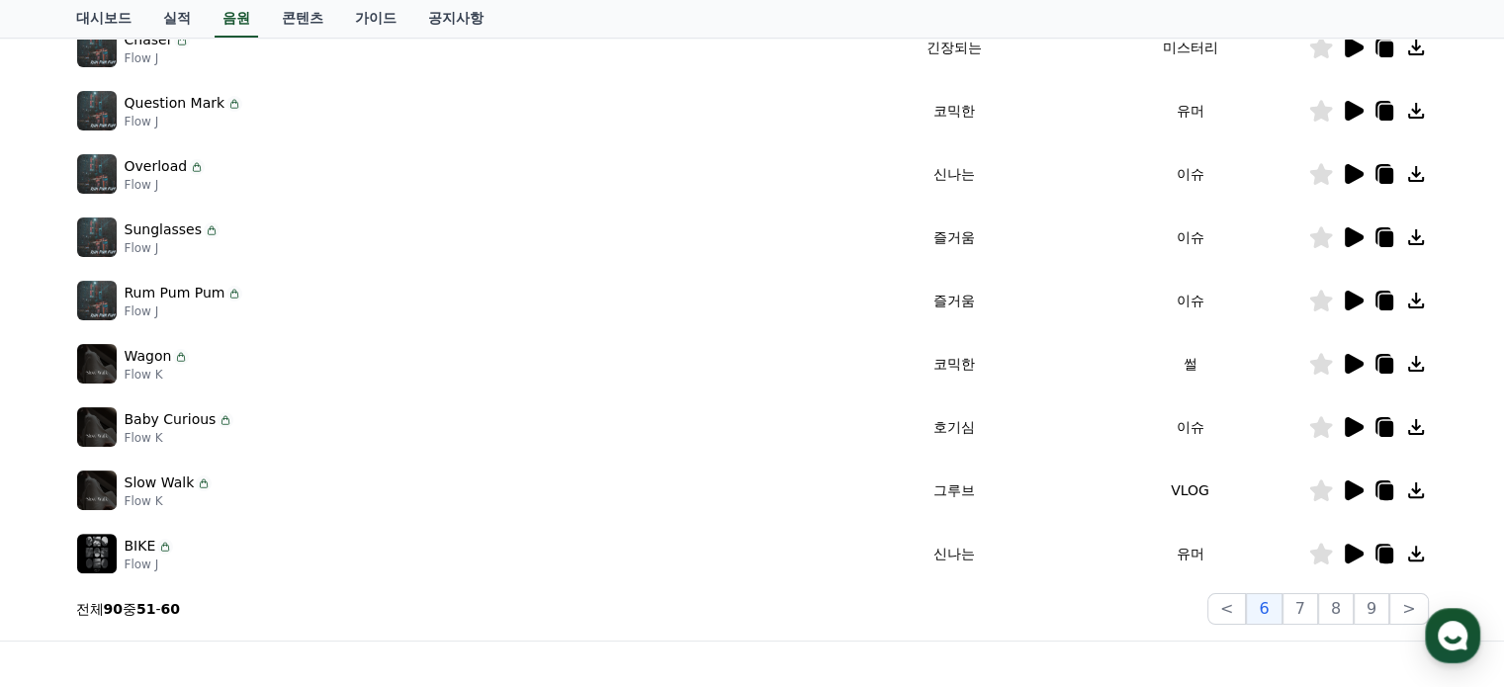
click at [1349, 295] on icon at bounding box center [1354, 301] width 19 height 20
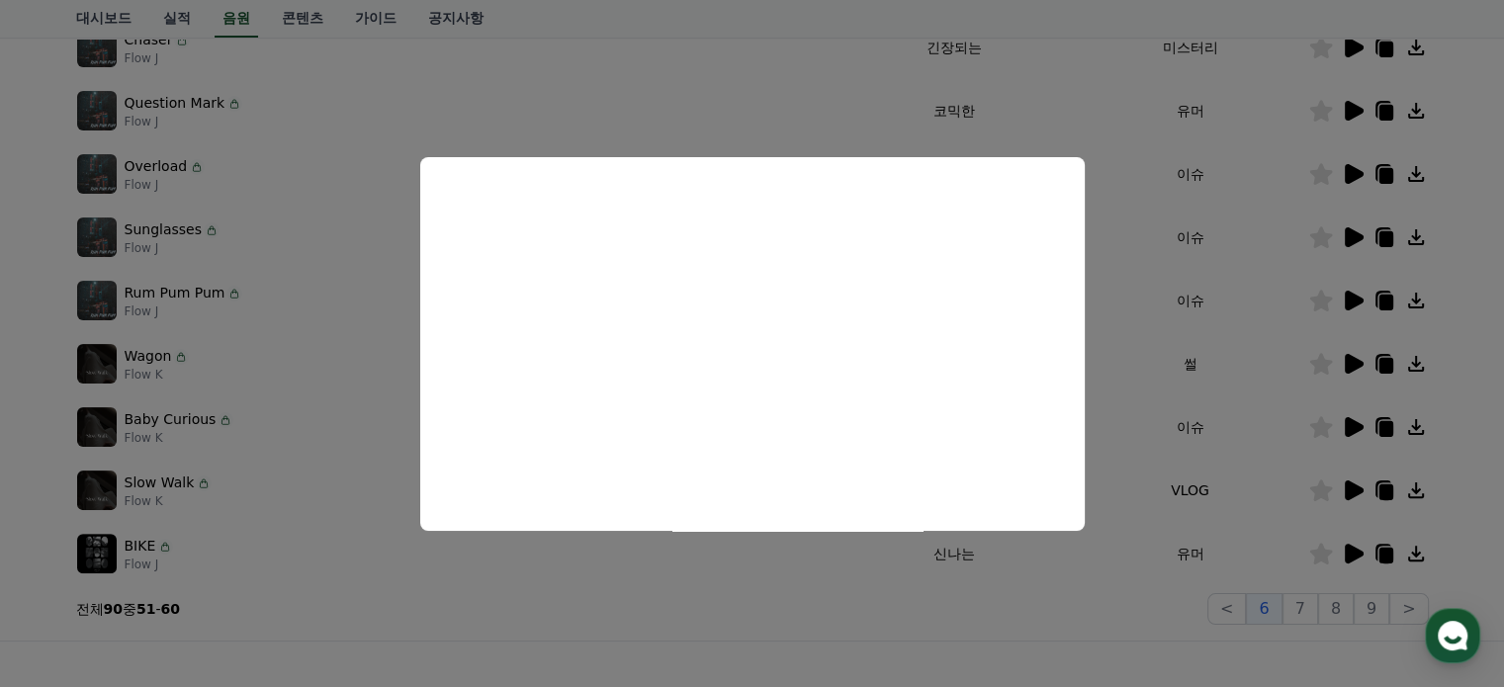
click at [1286, 314] on button "close modal" at bounding box center [752, 343] width 1504 height 687
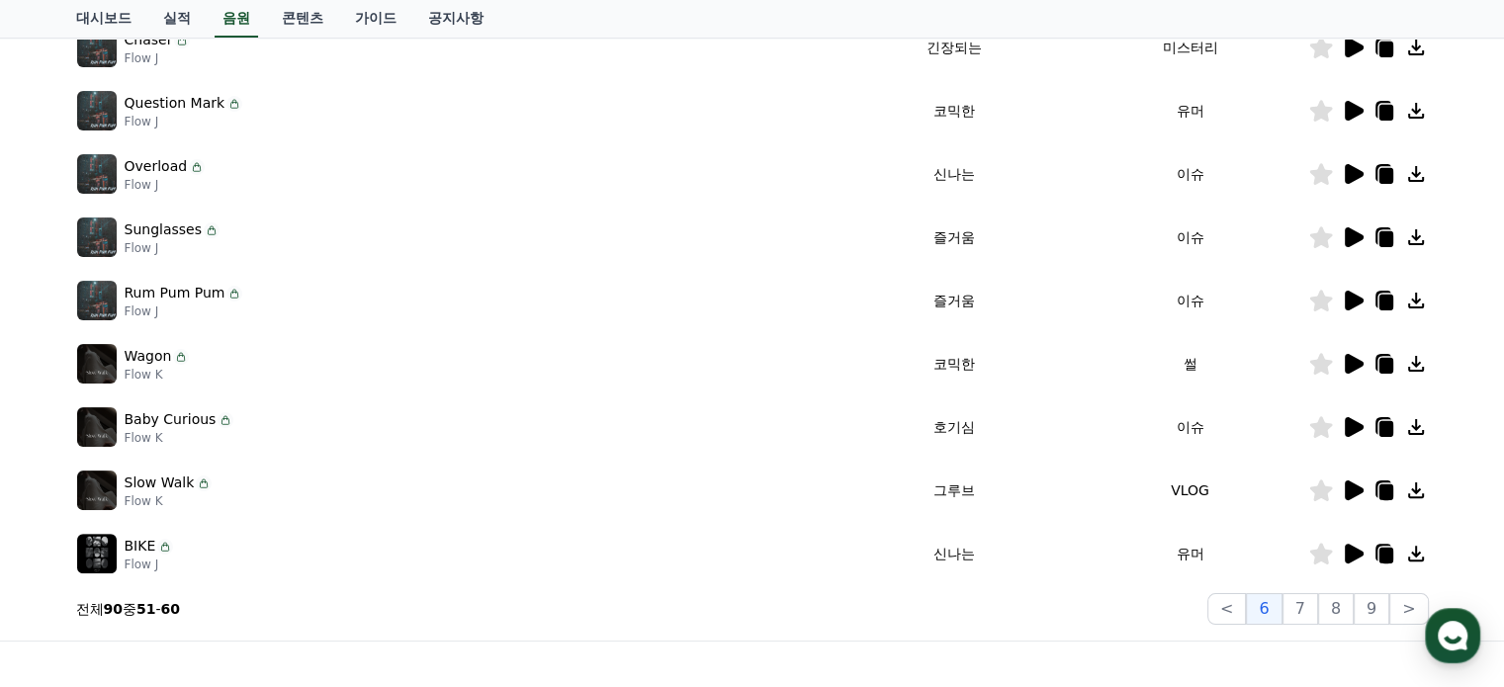
click at [1321, 300] on icon at bounding box center [1320, 301] width 23 height 22
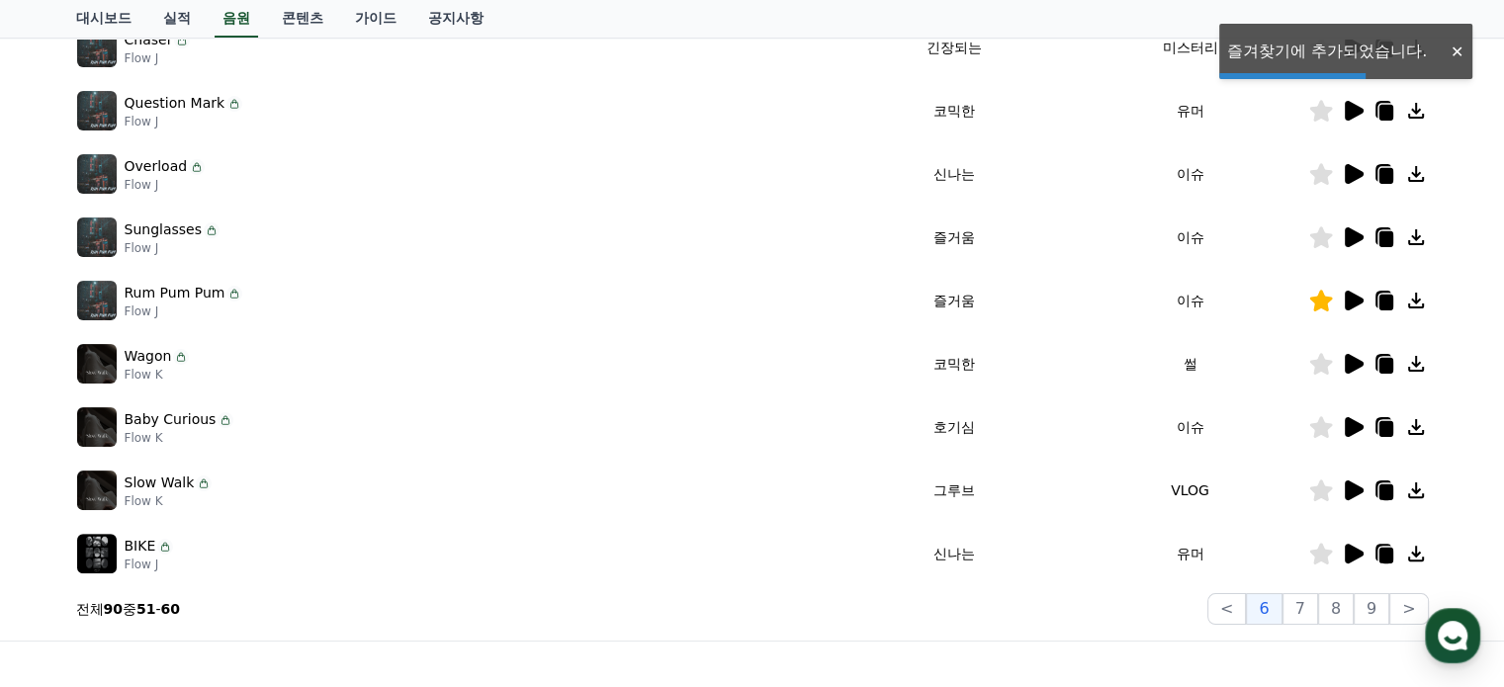
click at [1342, 236] on icon at bounding box center [1353, 237] width 24 height 24
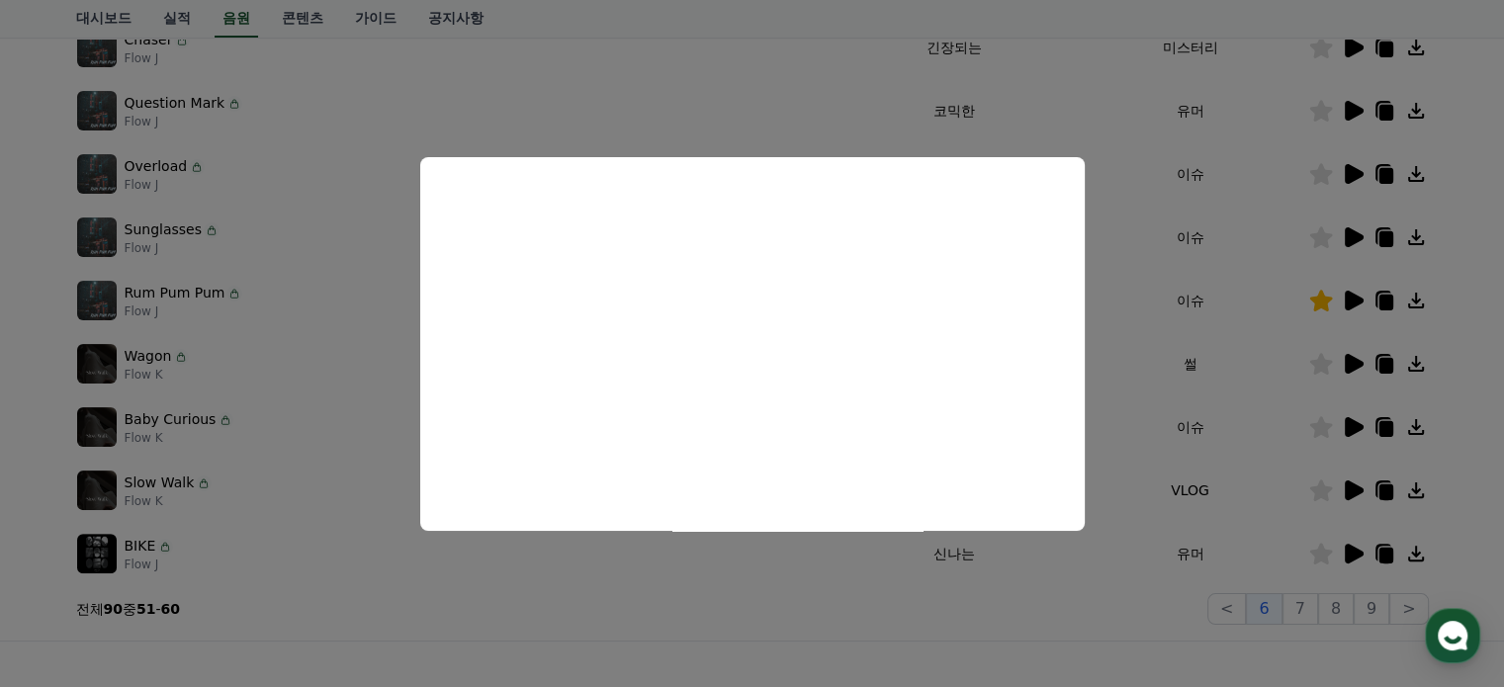
click at [1280, 183] on button "close modal" at bounding box center [752, 343] width 1504 height 687
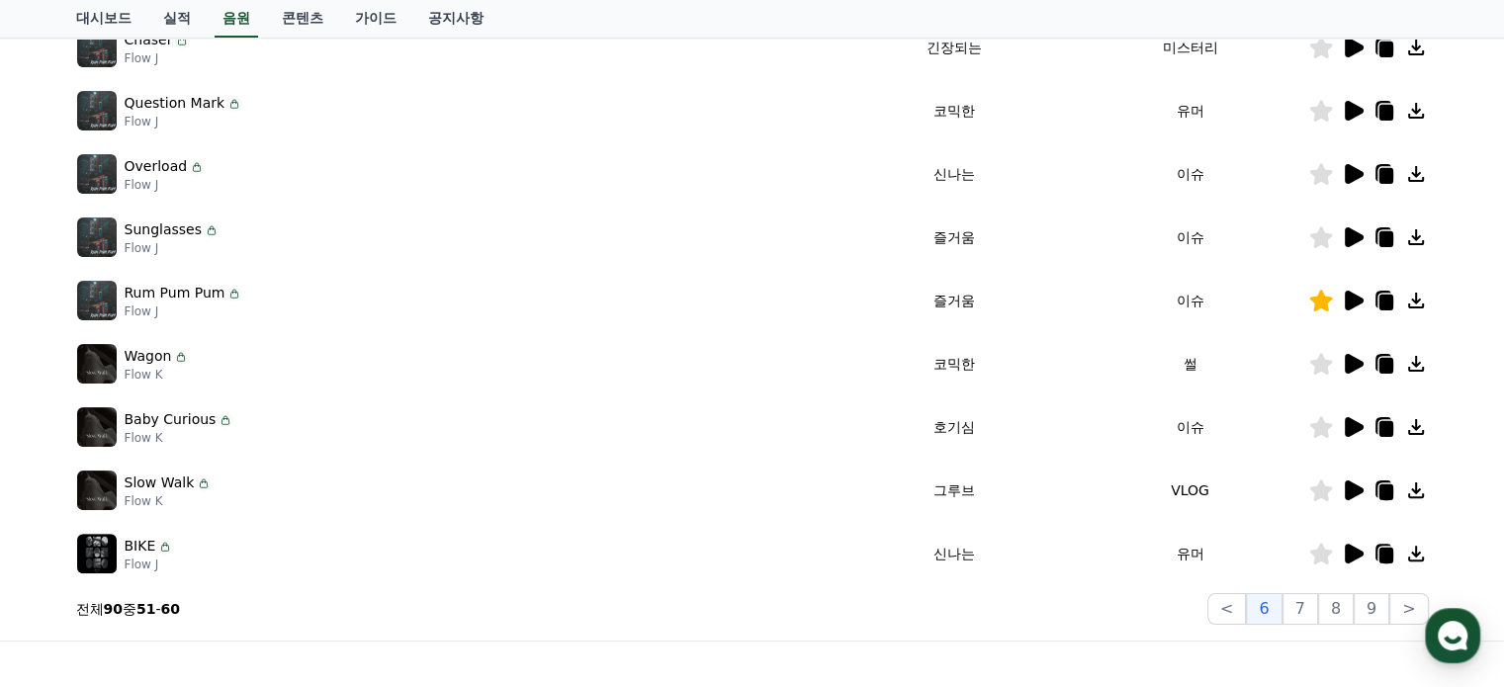
click at [1351, 173] on icon at bounding box center [1354, 174] width 19 height 20
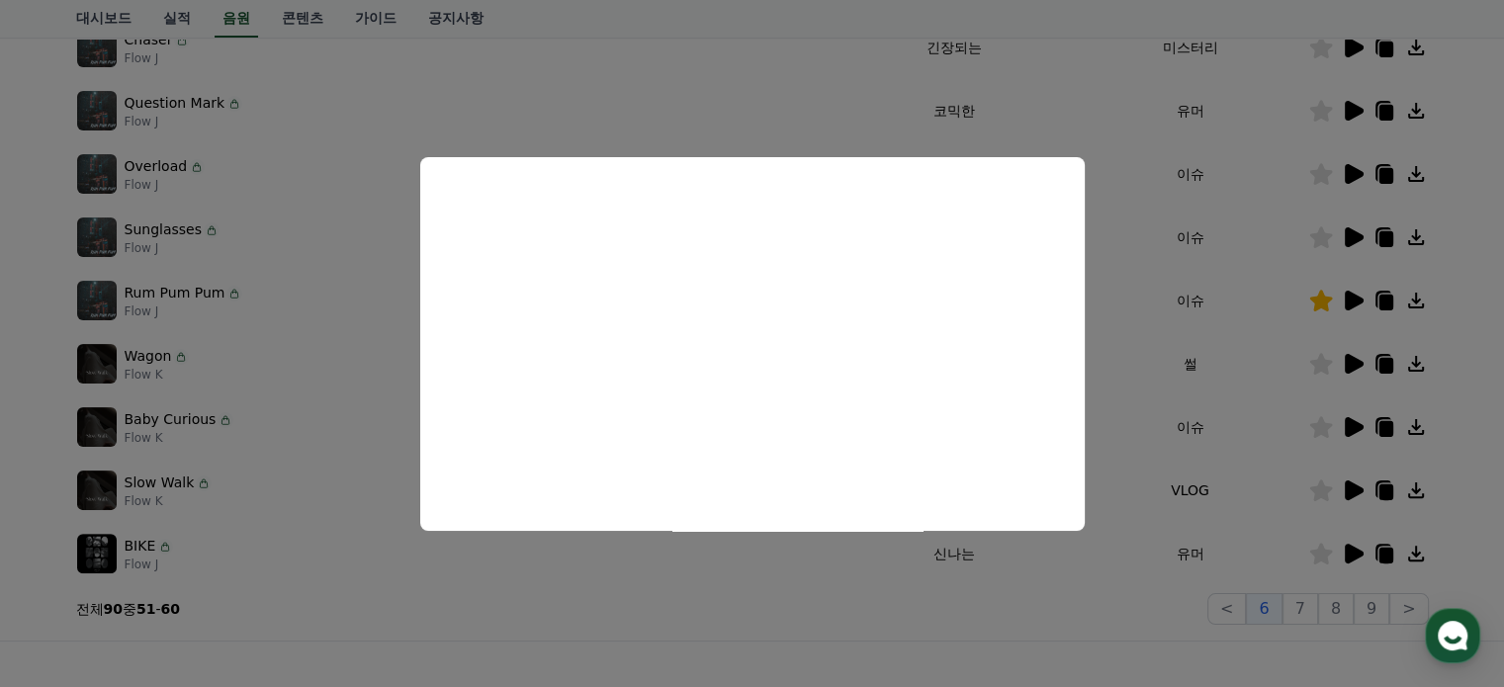
click at [1287, 152] on button "close modal" at bounding box center [752, 343] width 1504 height 687
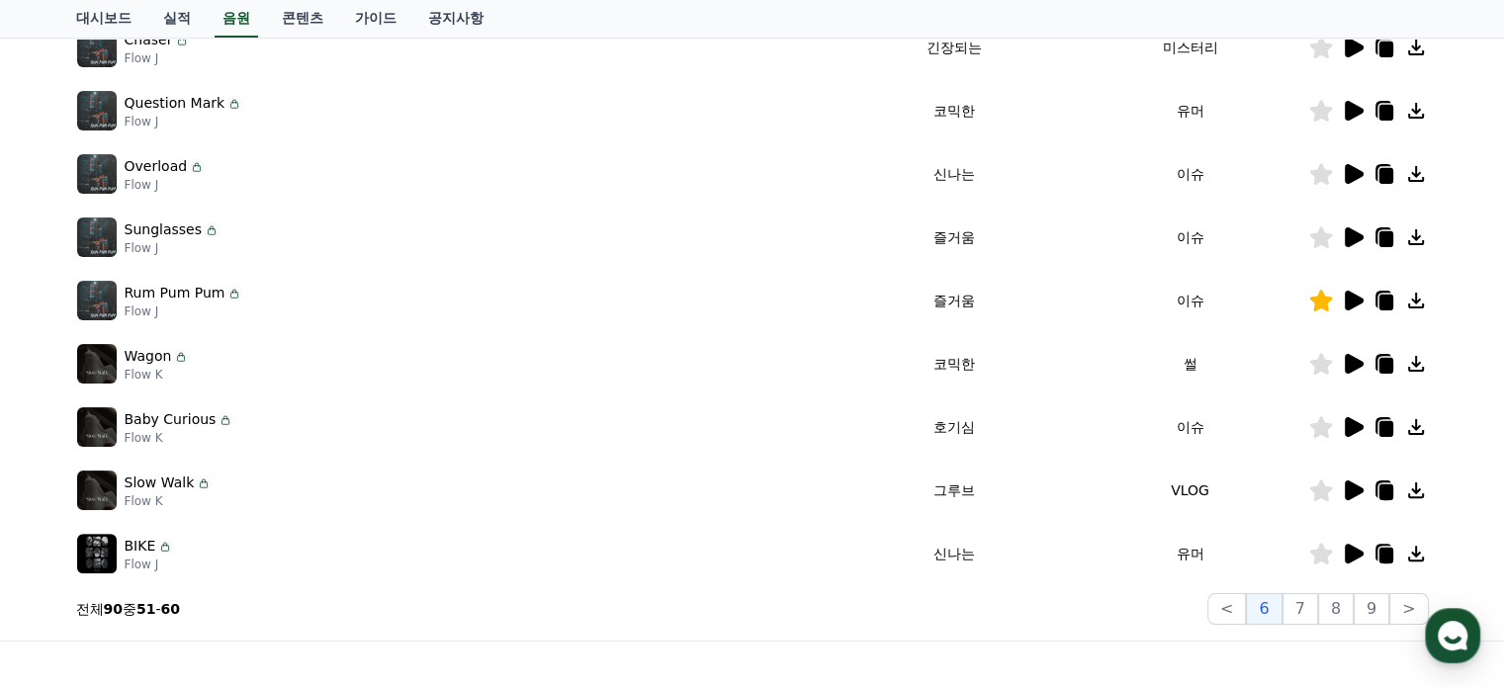
scroll to position [353, 0]
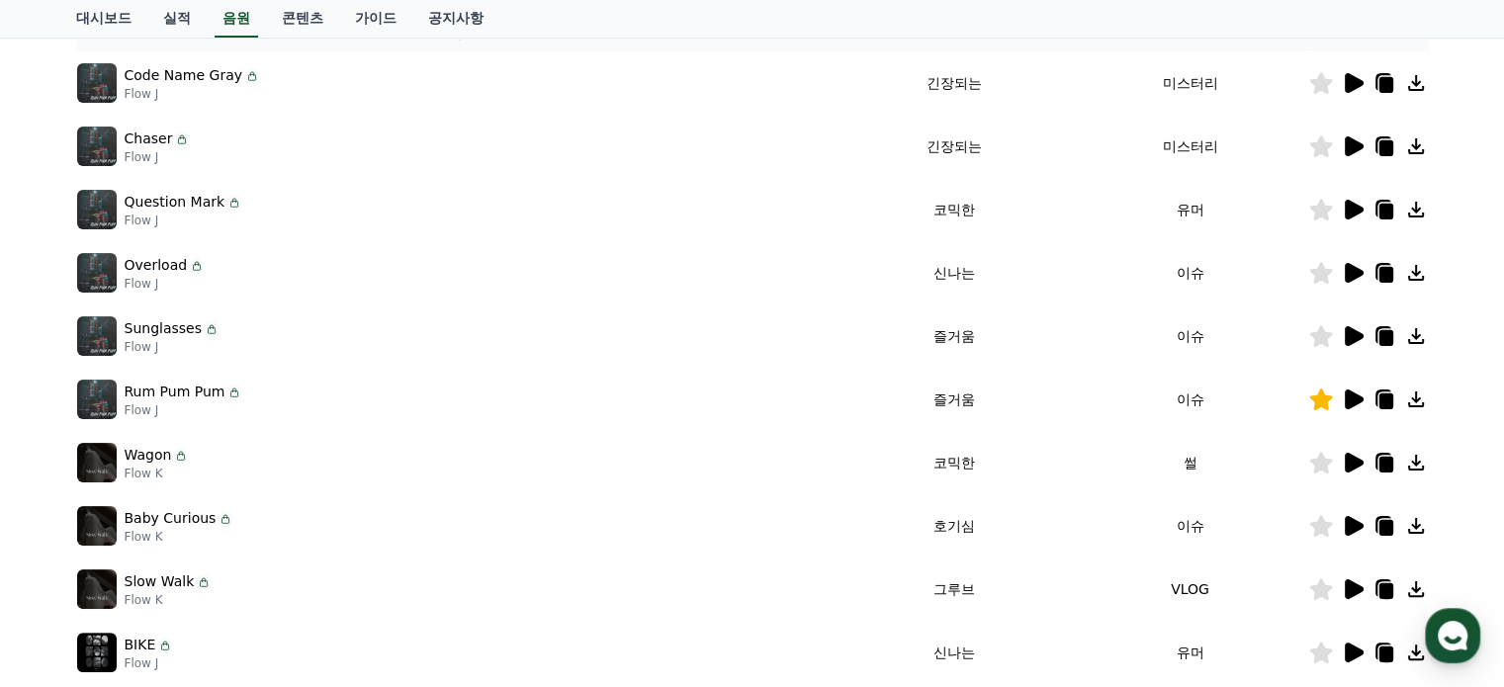
click at [1341, 139] on icon at bounding box center [1353, 146] width 24 height 24
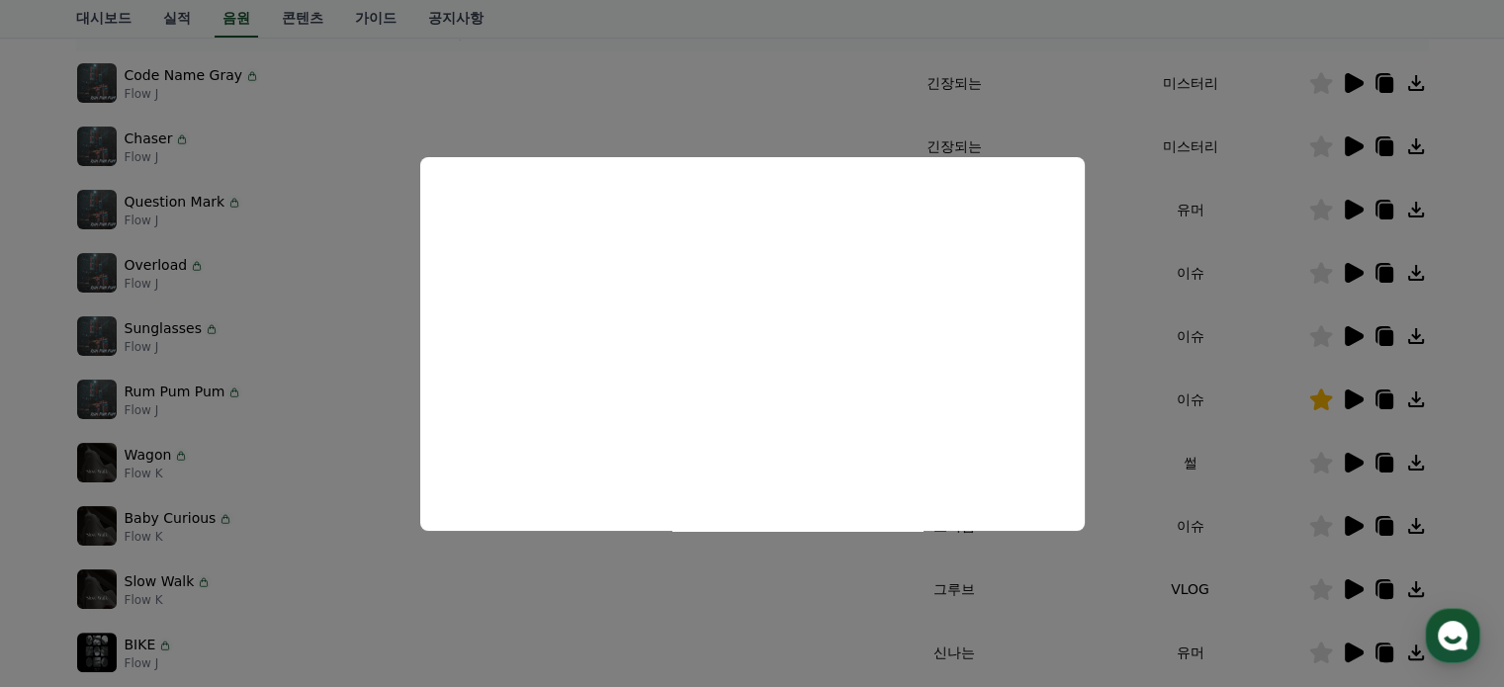
click at [1300, 89] on button "close modal" at bounding box center [752, 343] width 1504 height 687
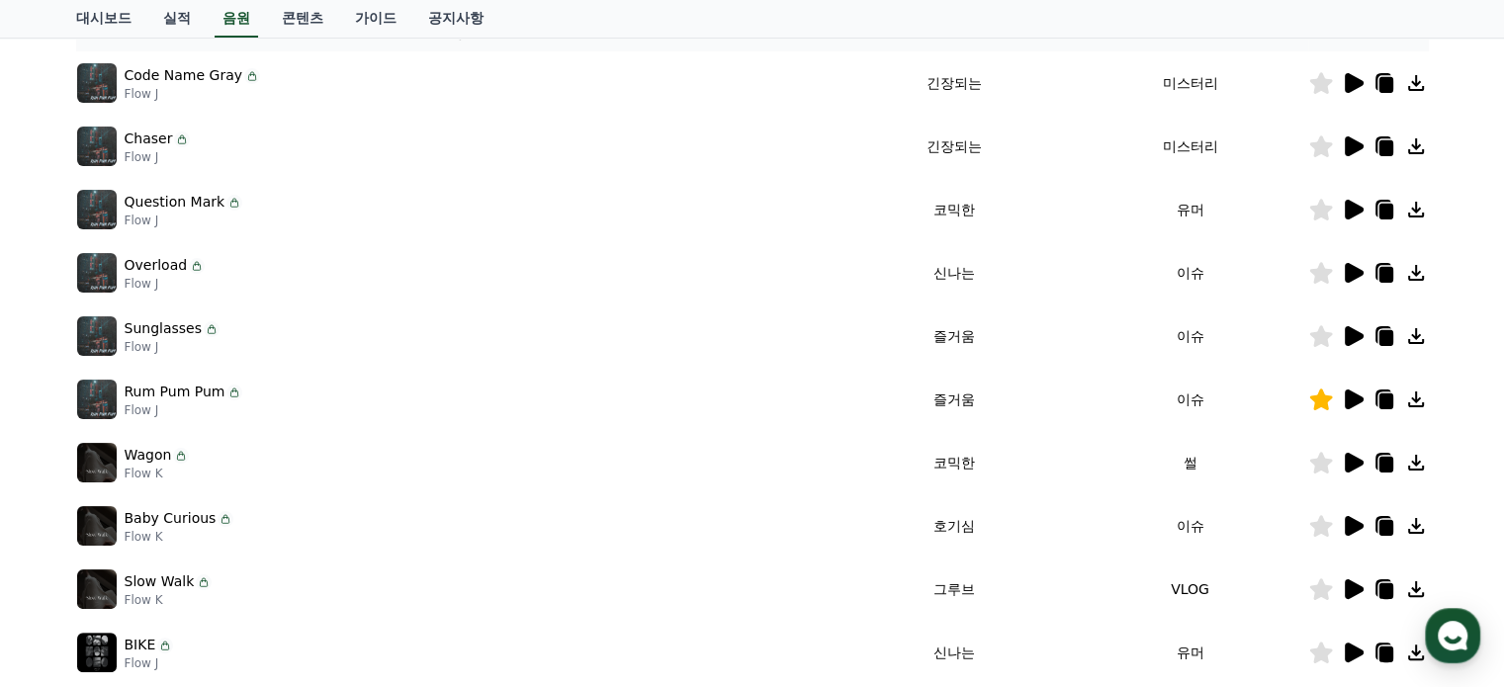
click at [1350, 81] on icon at bounding box center [1354, 83] width 19 height 20
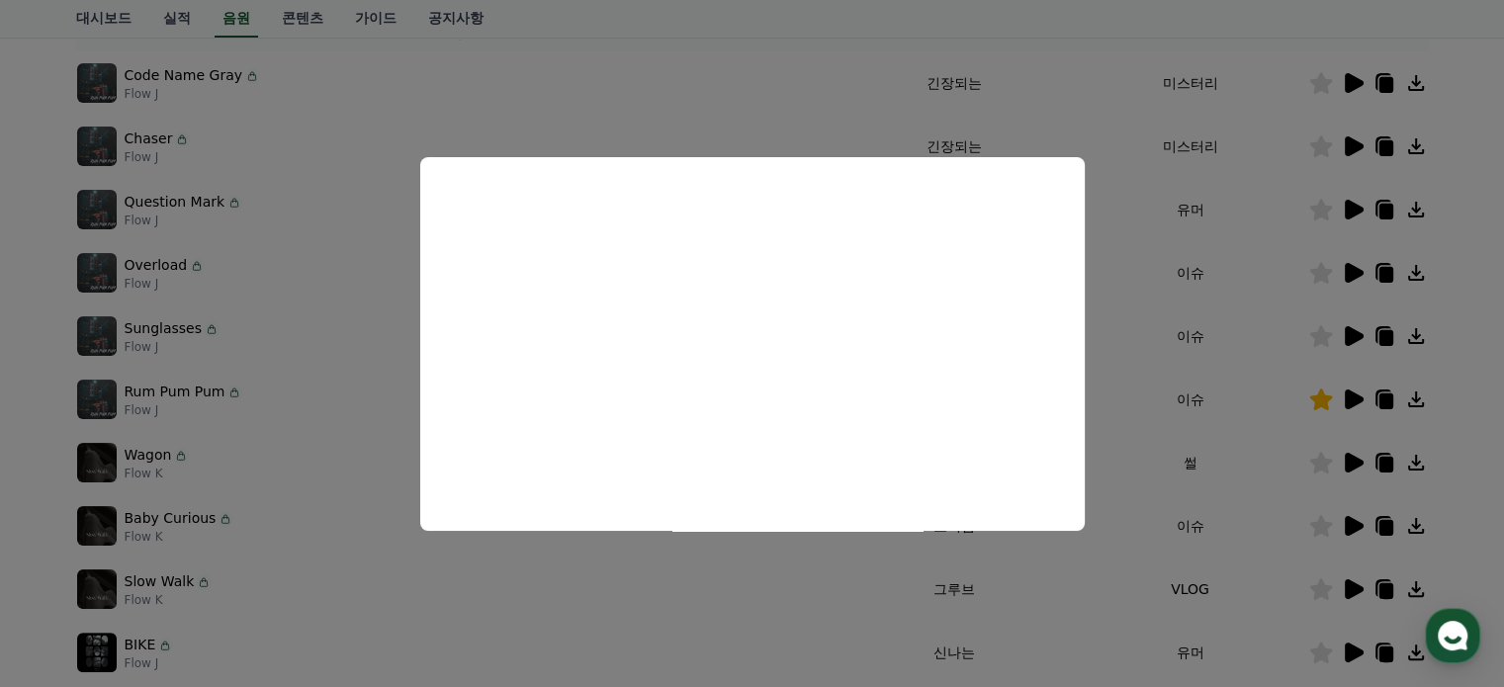
click at [1236, 452] on button "close modal" at bounding box center [752, 343] width 1504 height 687
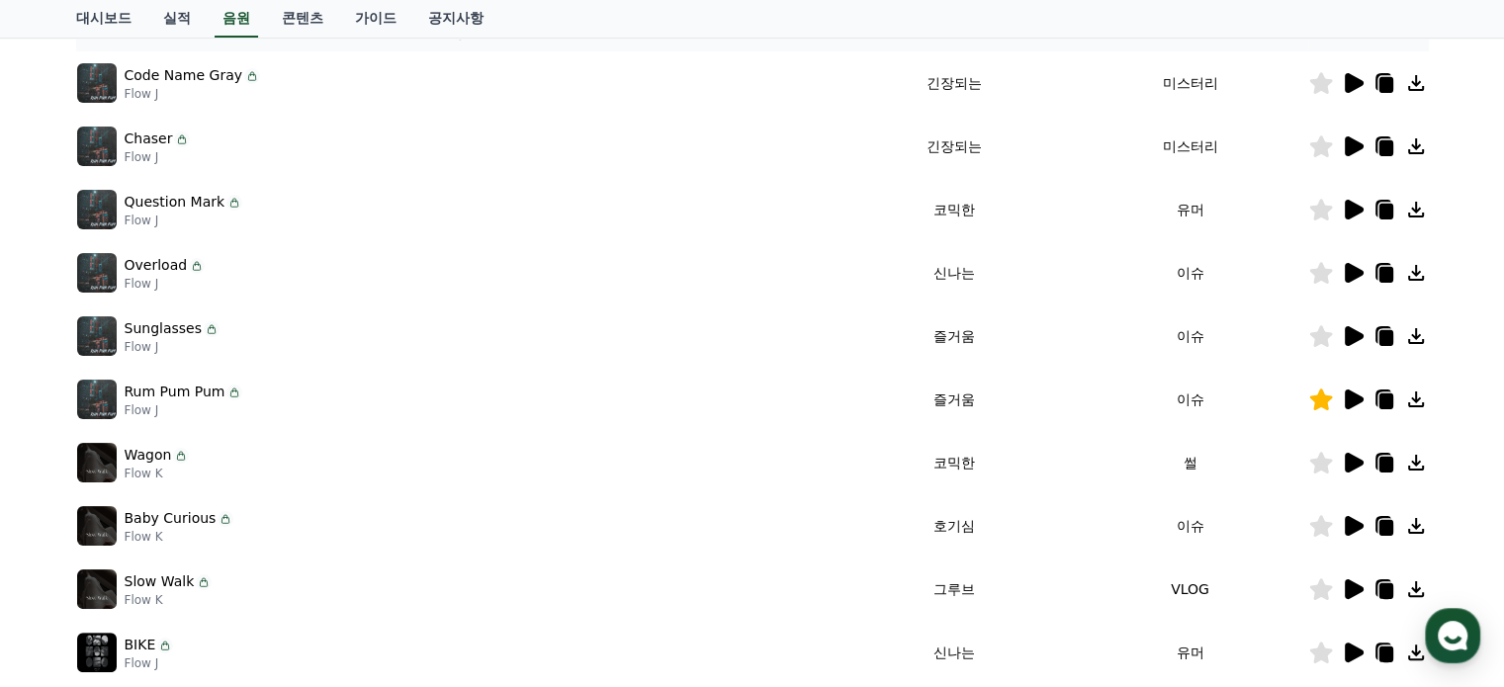
scroll to position [551, 0]
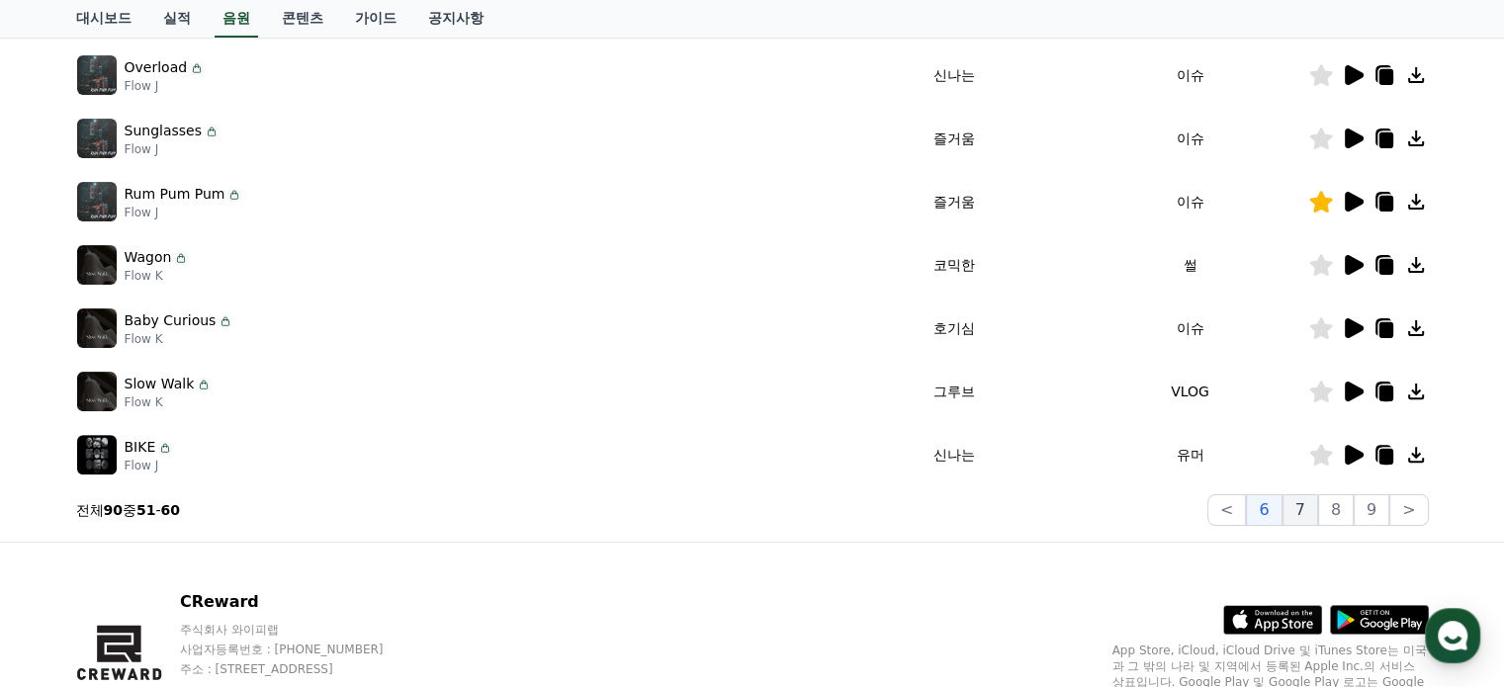
click at [1309, 515] on button "7" at bounding box center [1301, 510] width 36 height 32
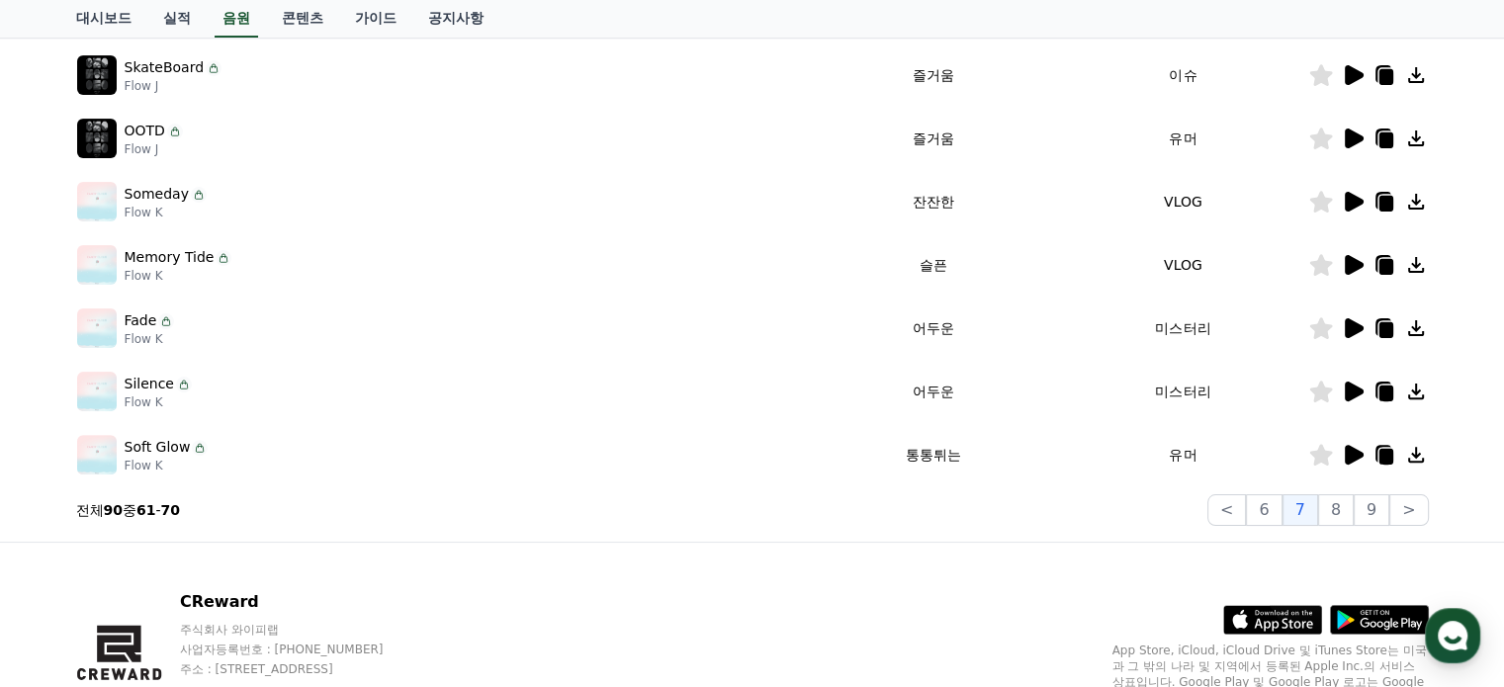
click at [1356, 203] on icon at bounding box center [1354, 202] width 19 height 20
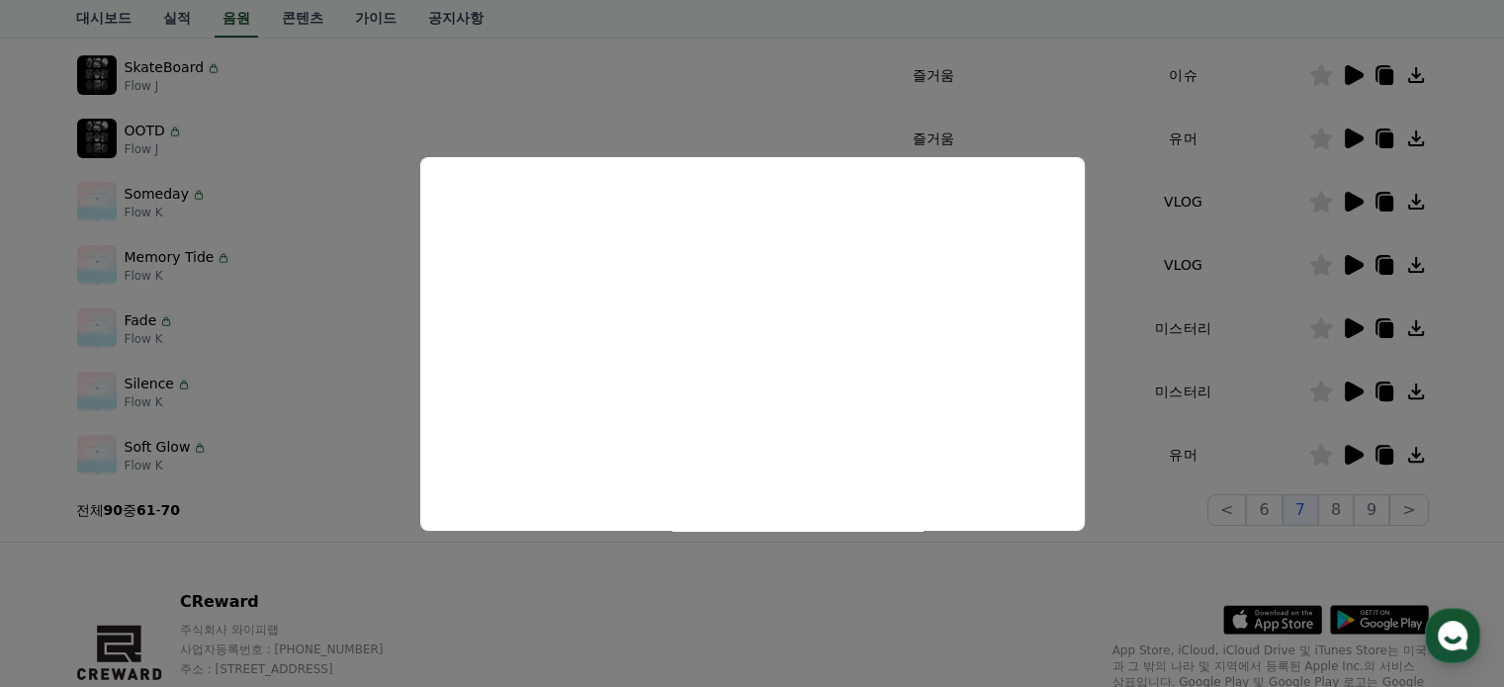
click at [1238, 251] on button "close modal" at bounding box center [752, 343] width 1504 height 687
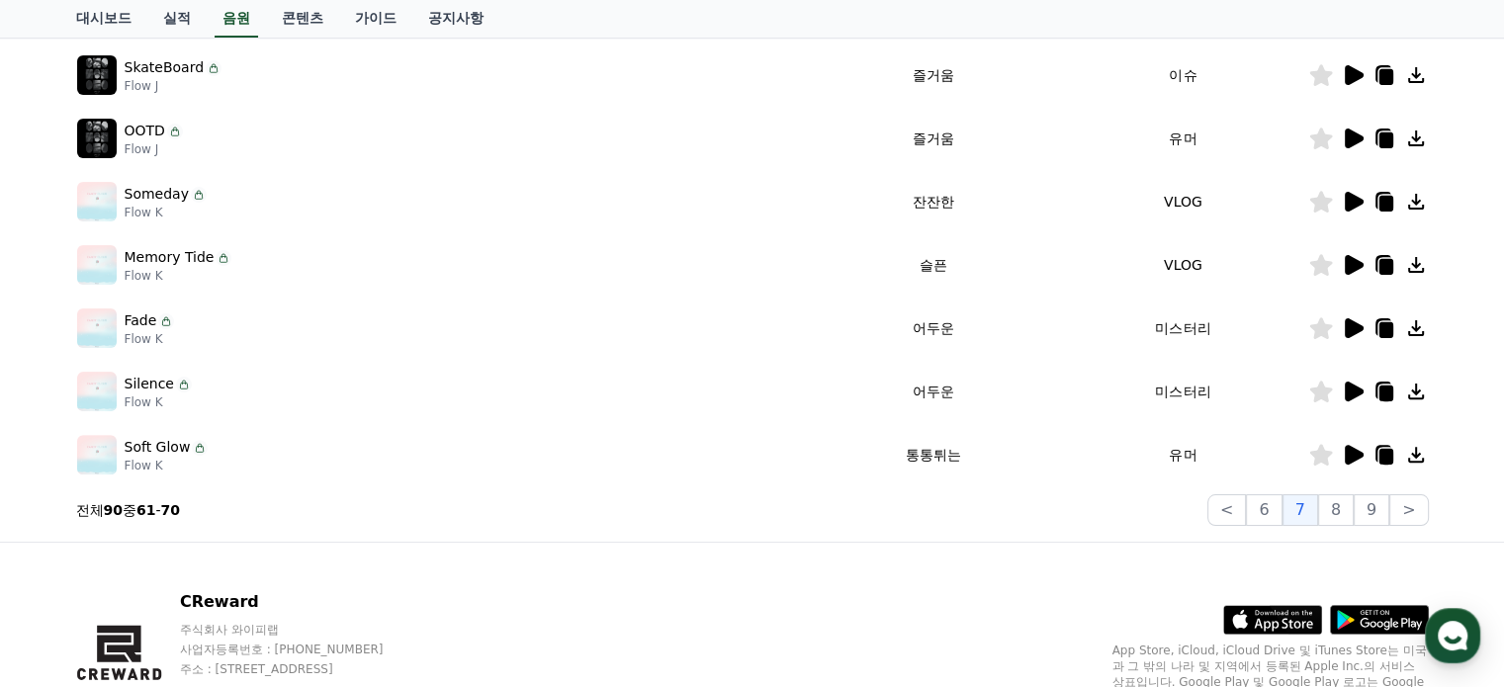
click at [1351, 192] on icon at bounding box center [1354, 202] width 19 height 20
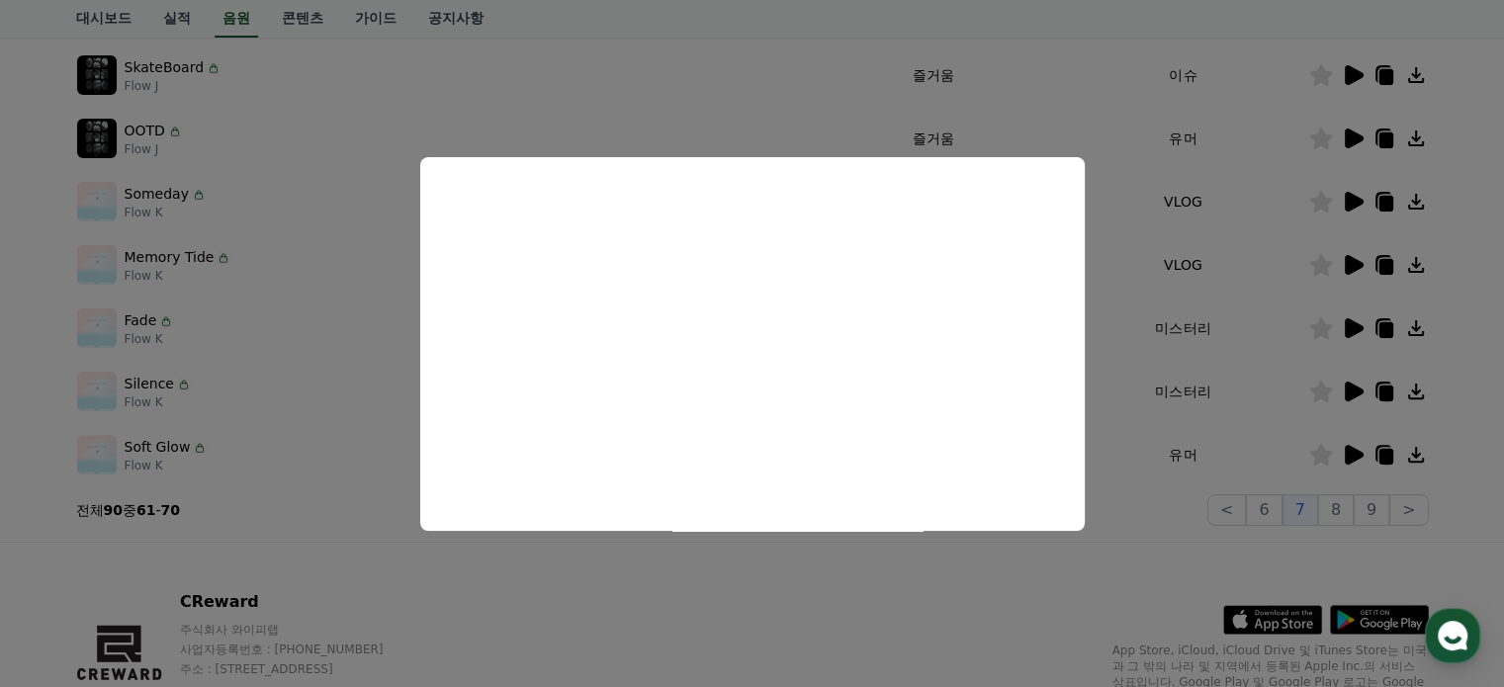
click at [1234, 240] on button "close modal" at bounding box center [752, 343] width 1504 height 687
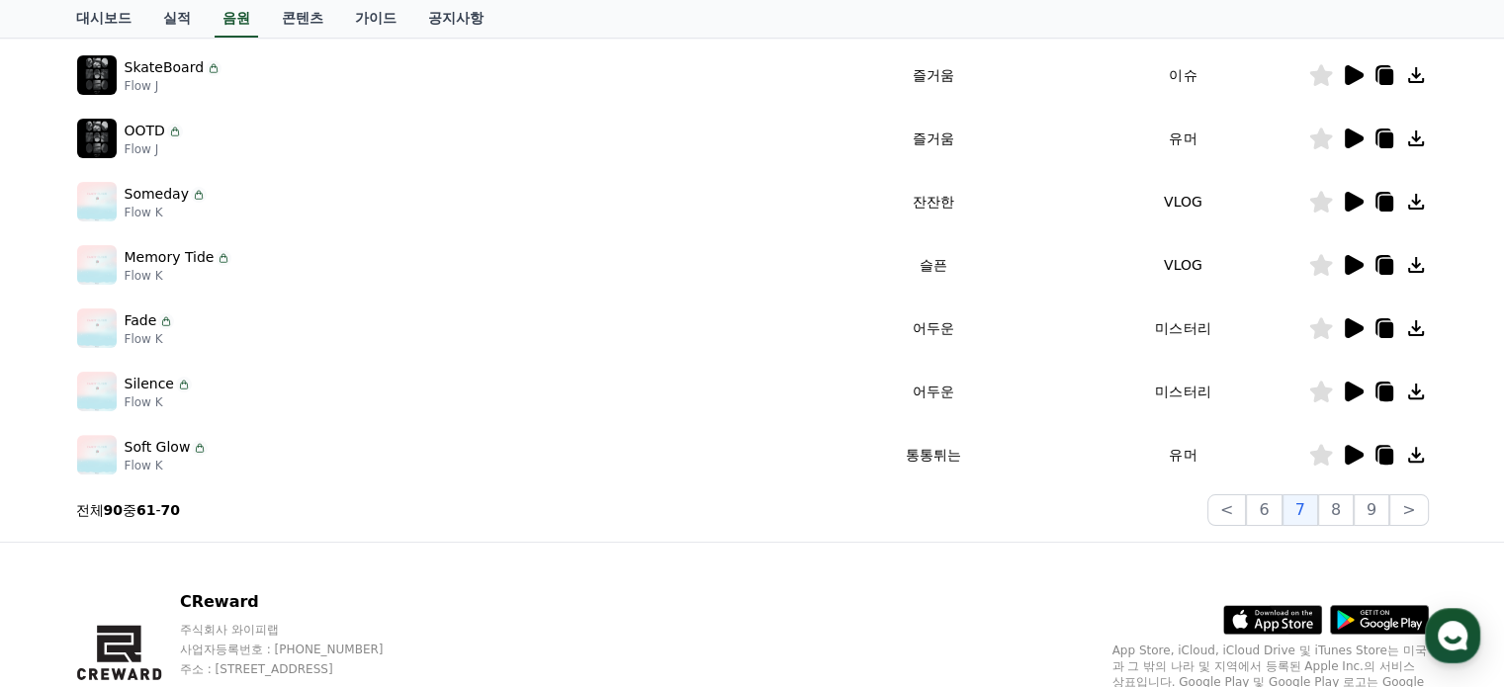
click at [1311, 200] on icon at bounding box center [1320, 202] width 23 height 22
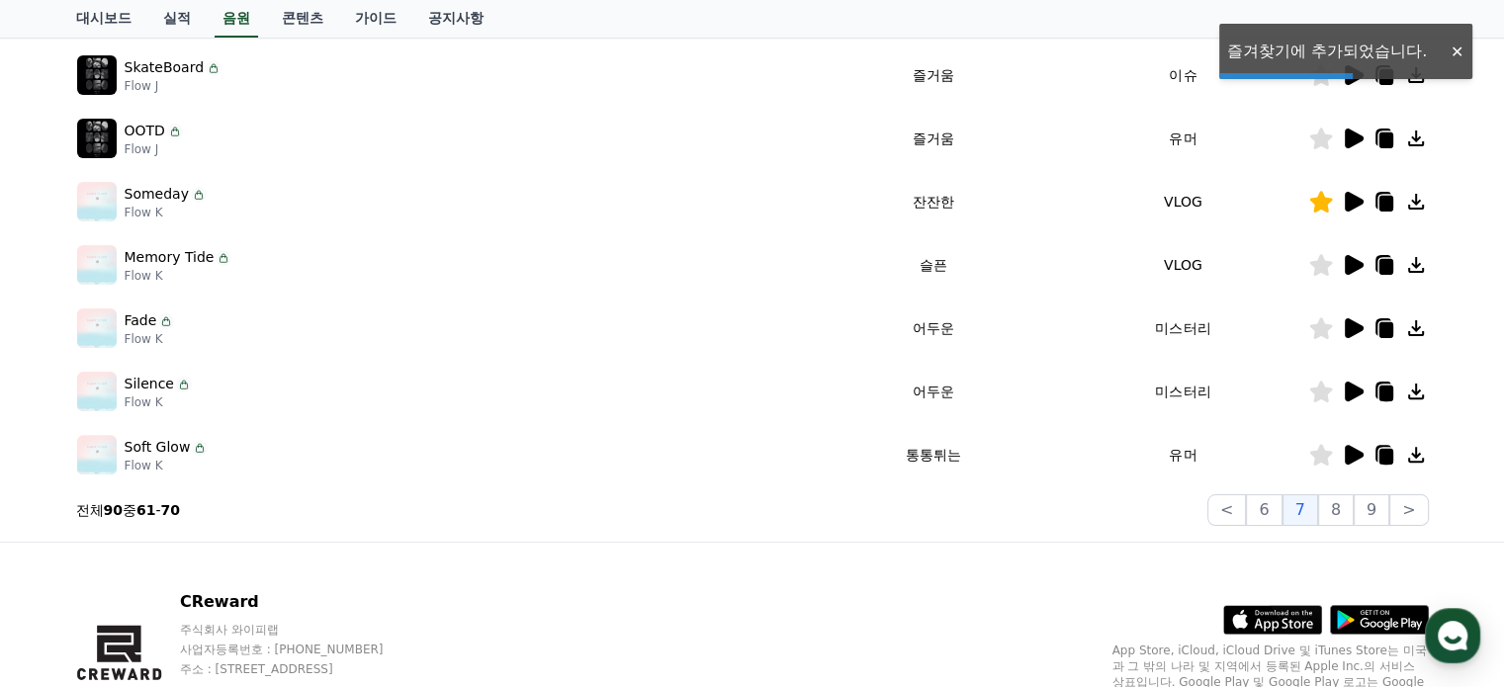
click at [1353, 78] on icon at bounding box center [1354, 75] width 19 height 20
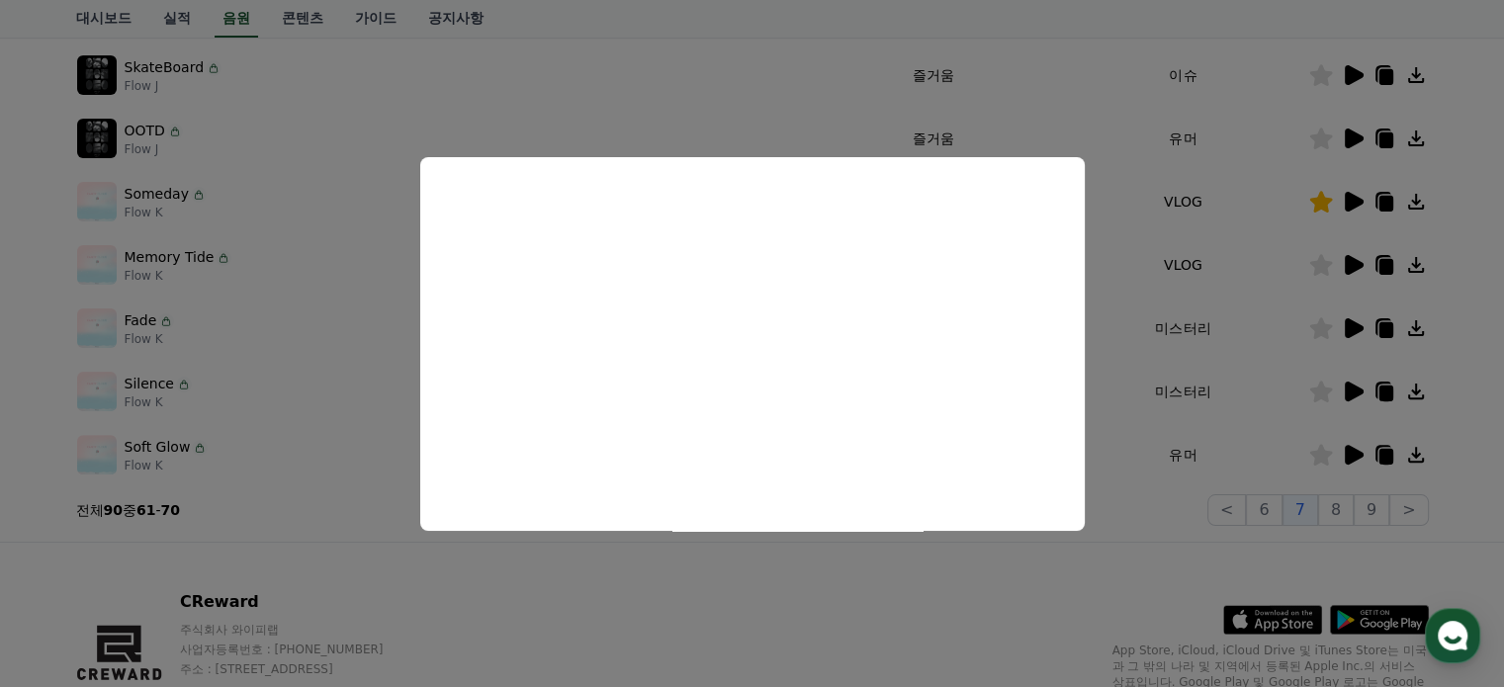
click at [1231, 248] on button "close modal" at bounding box center [752, 343] width 1504 height 687
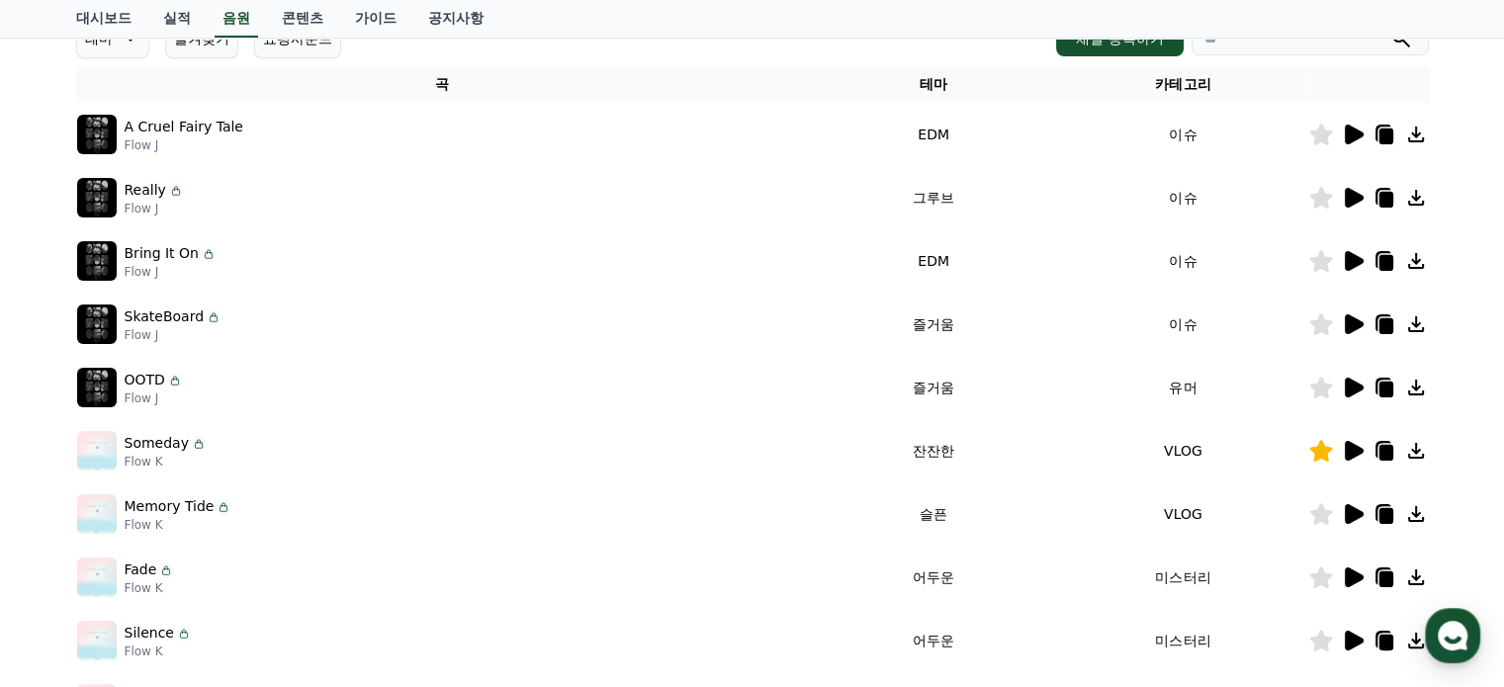
scroll to position [254, 0]
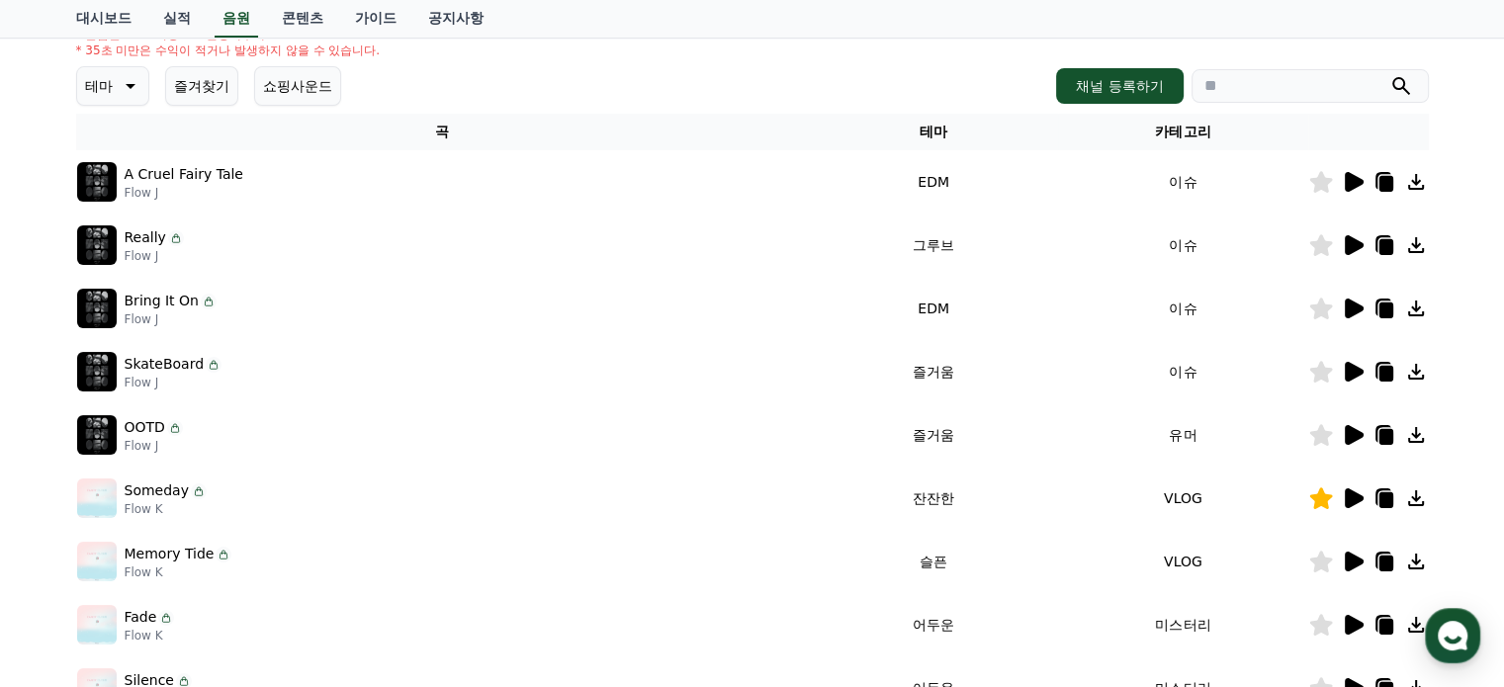
click at [1345, 309] on icon at bounding box center [1354, 309] width 19 height 20
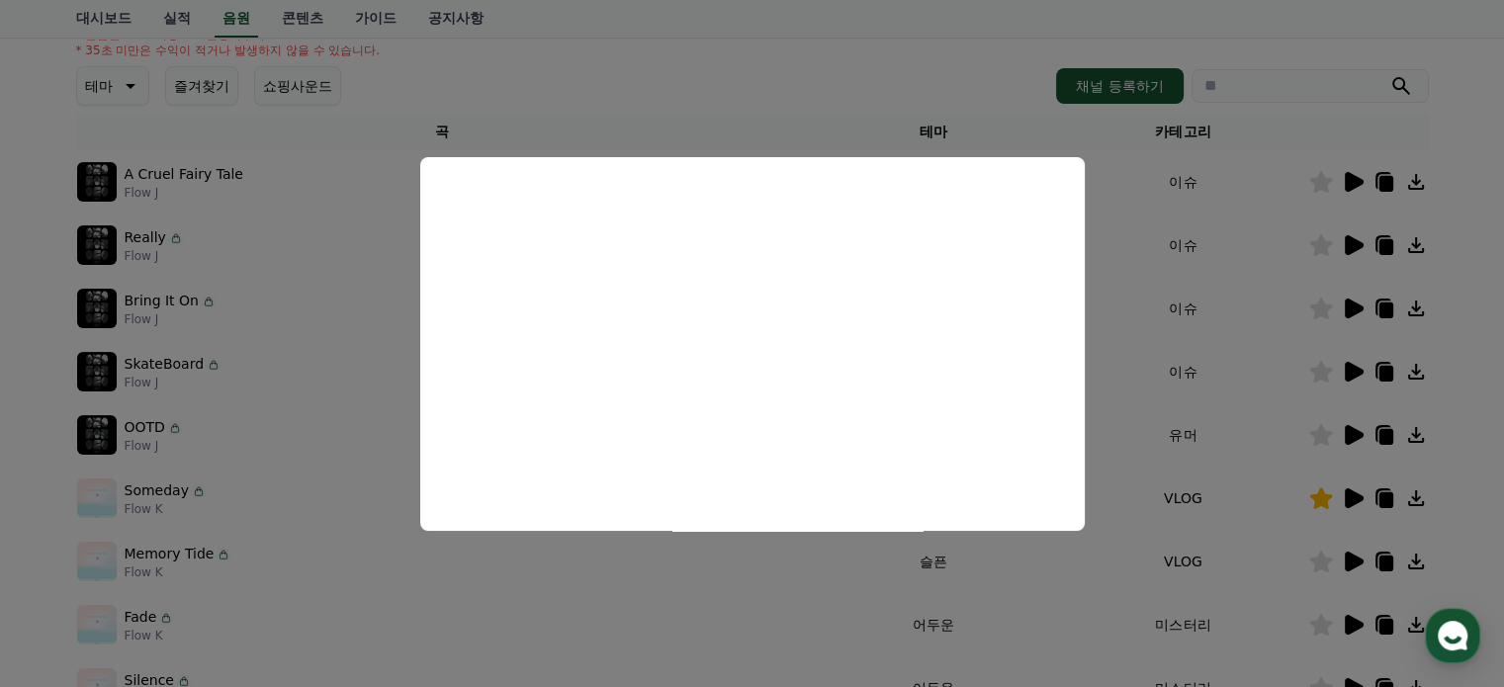
click at [1347, 240] on button "close modal" at bounding box center [752, 343] width 1504 height 687
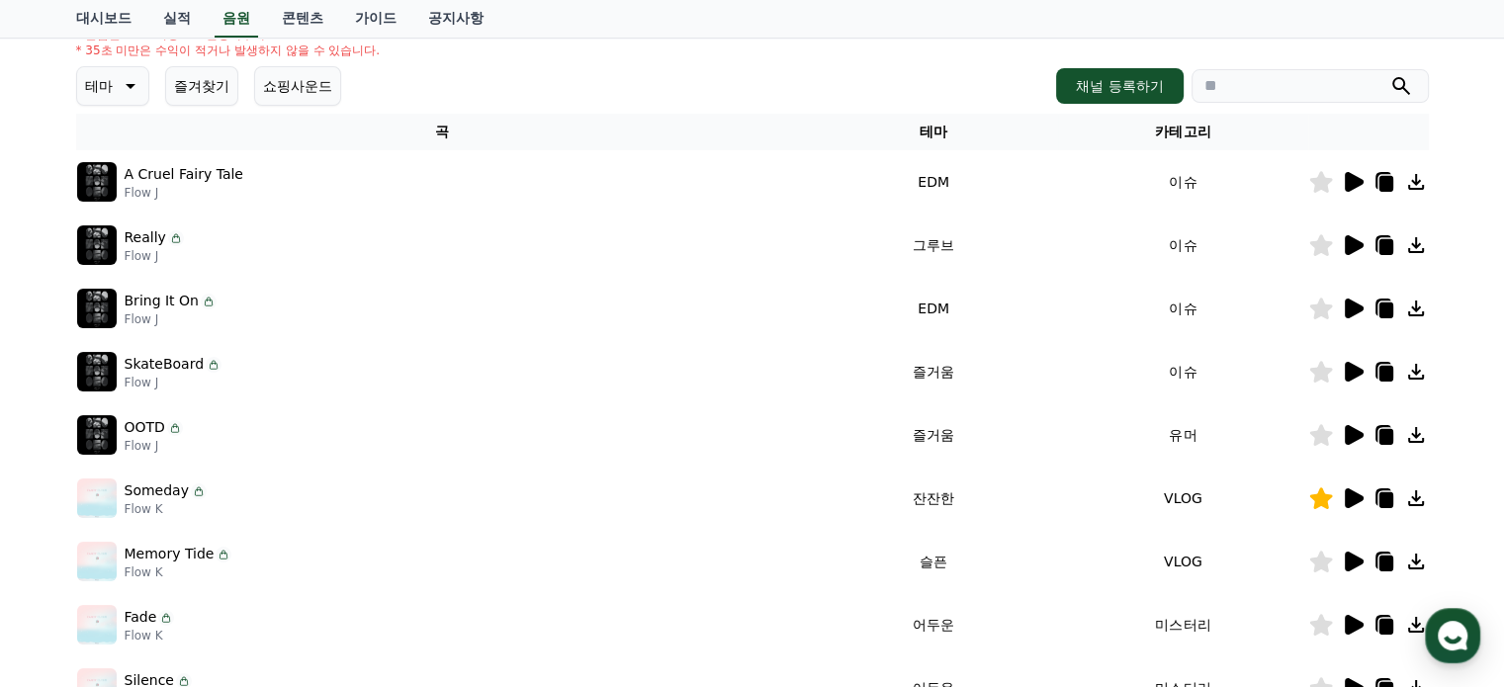
click at [1347, 240] on icon at bounding box center [1354, 245] width 19 height 20
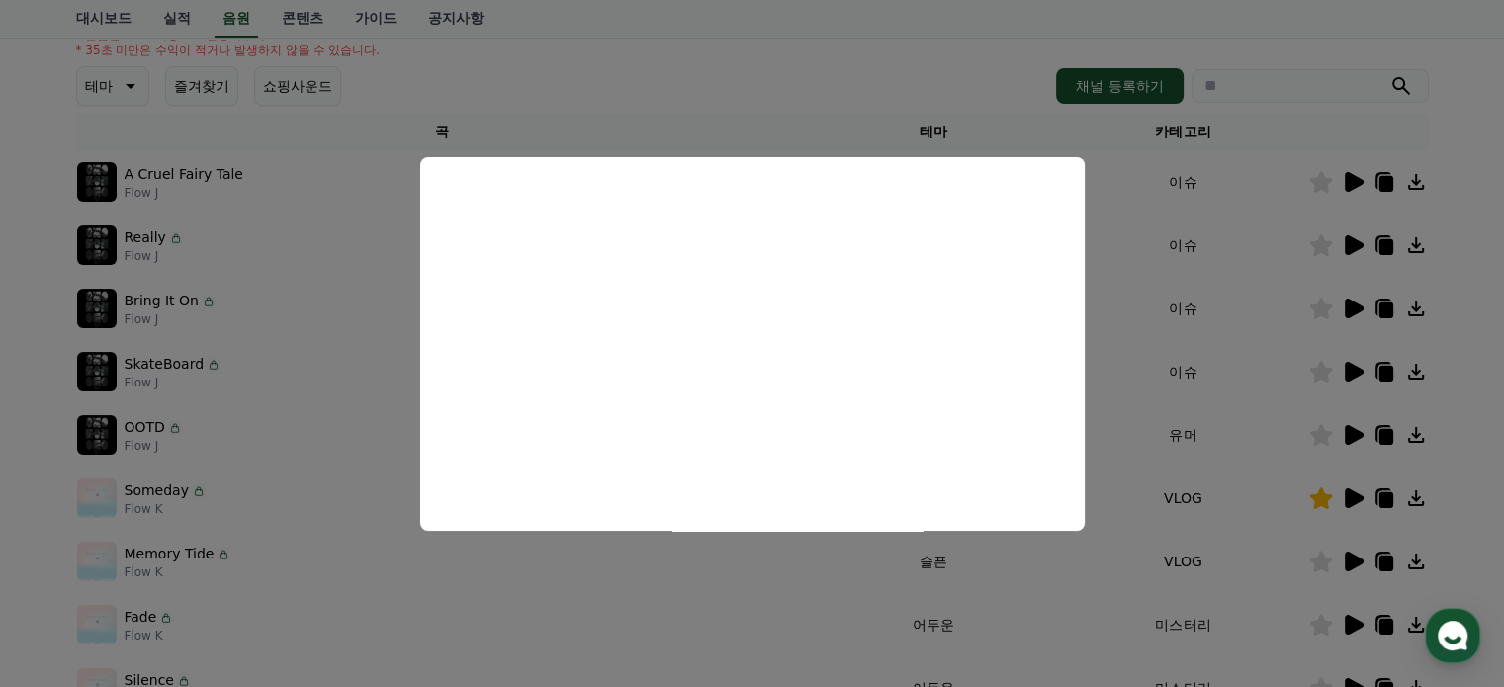
click at [1225, 376] on button "close modal" at bounding box center [752, 343] width 1504 height 687
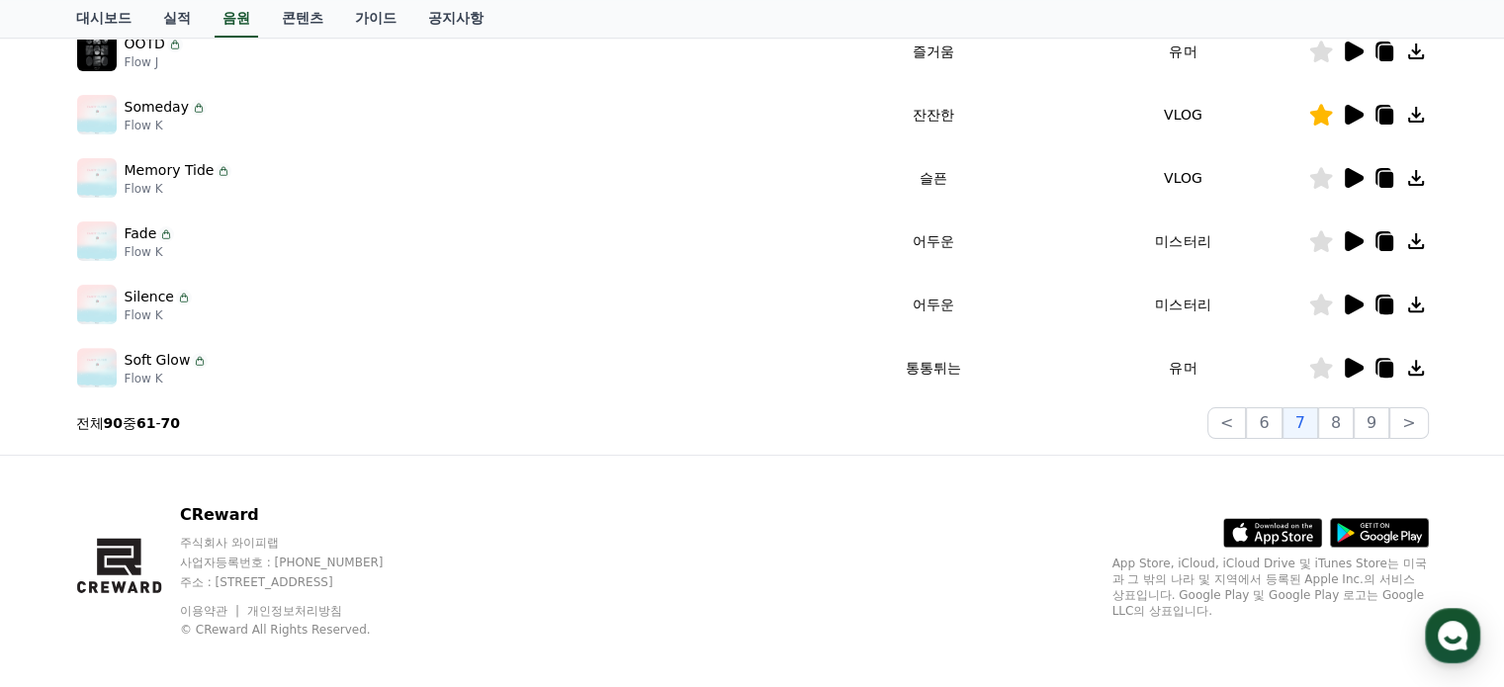
scroll to position [650, 0]
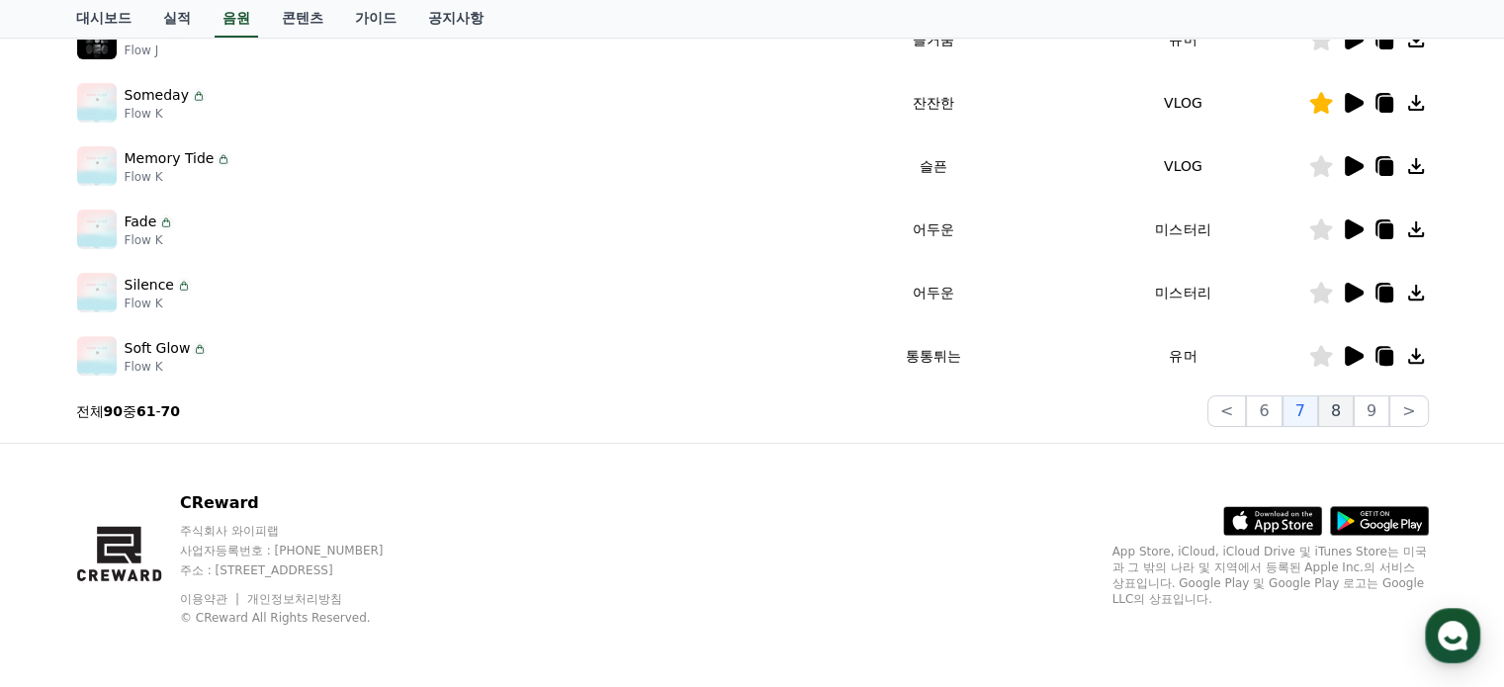
click at [1348, 408] on button "8" at bounding box center [1336, 412] width 36 height 32
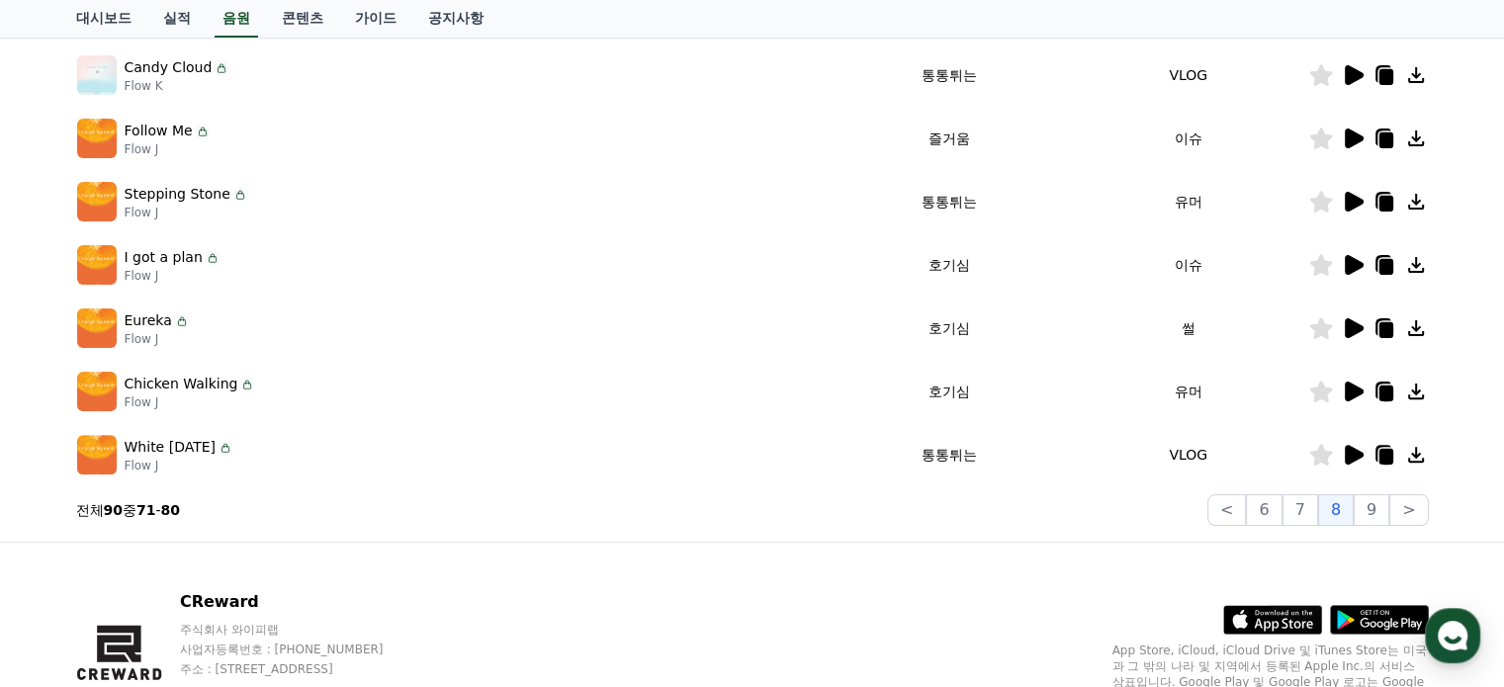
scroll to position [353, 0]
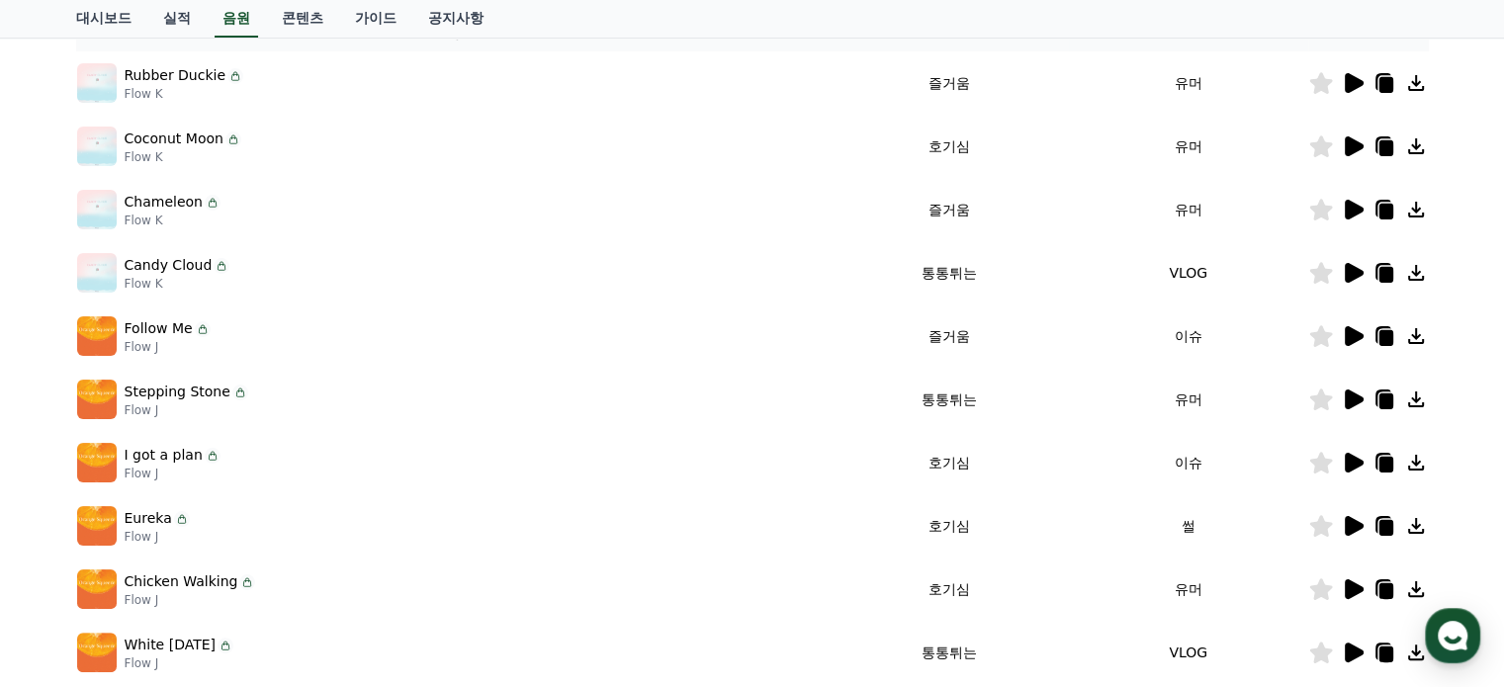
click at [1354, 526] on icon at bounding box center [1354, 526] width 19 height 20
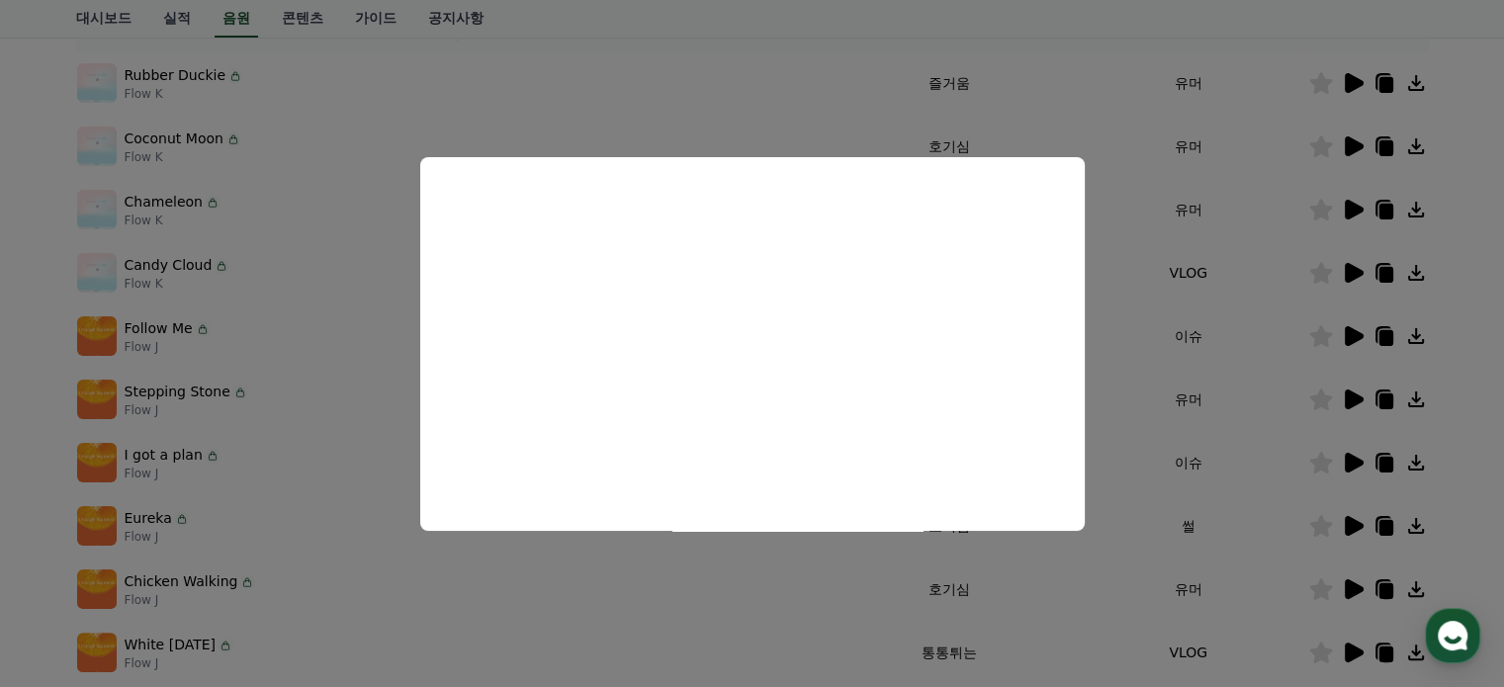
click at [1355, 463] on button "close modal" at bounding box center [752, 343] width 1504 height 687
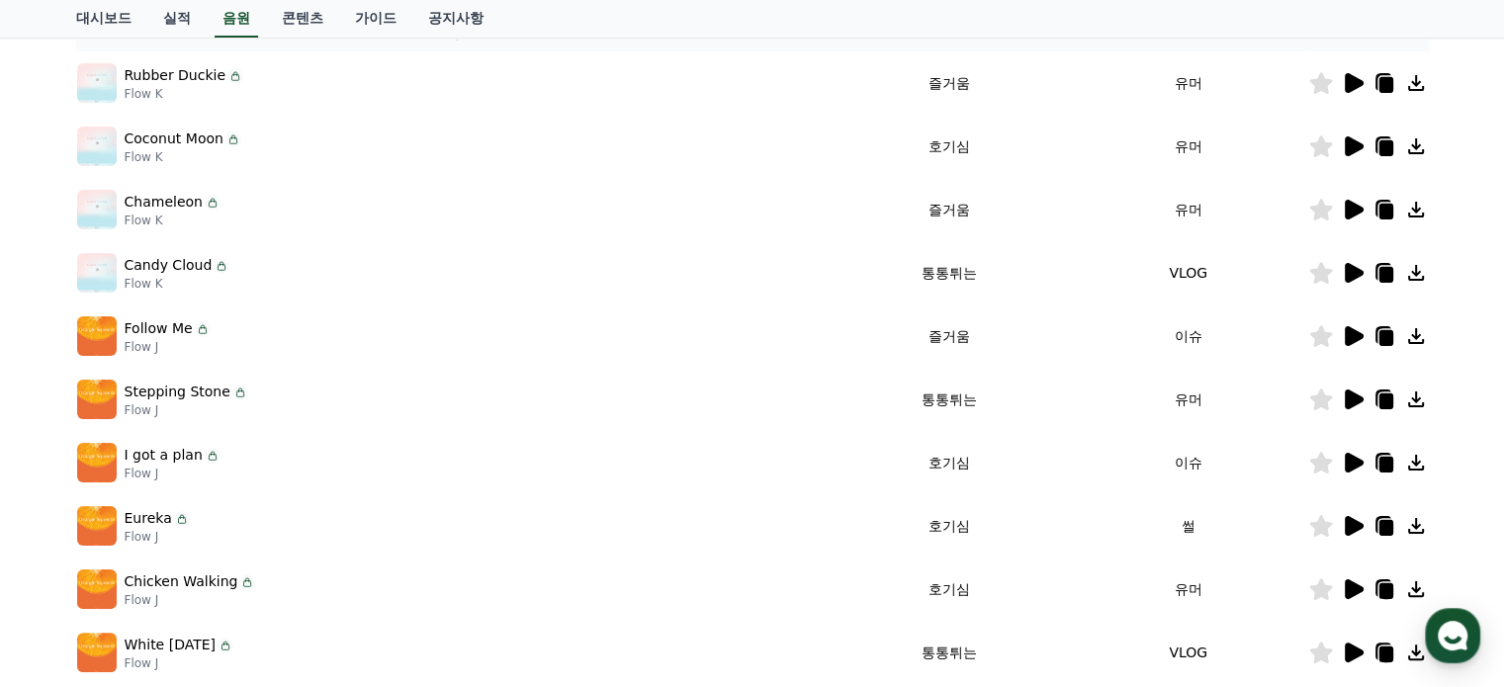
click at [1350, 461] on icon at bounding box center [1354, 463] width 19 height 20
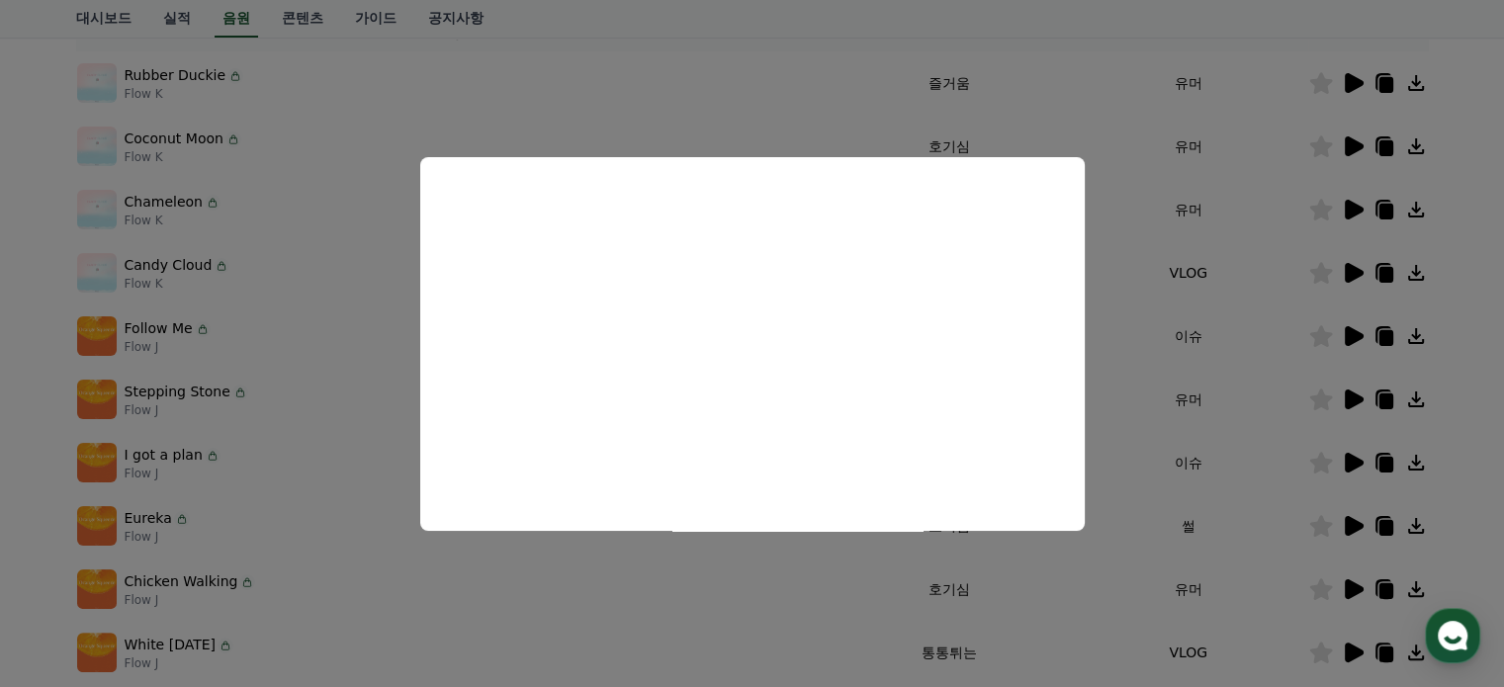
click at [1351, 584] on button "close modal" at bounding box center [752, 343] width 1504 height 687
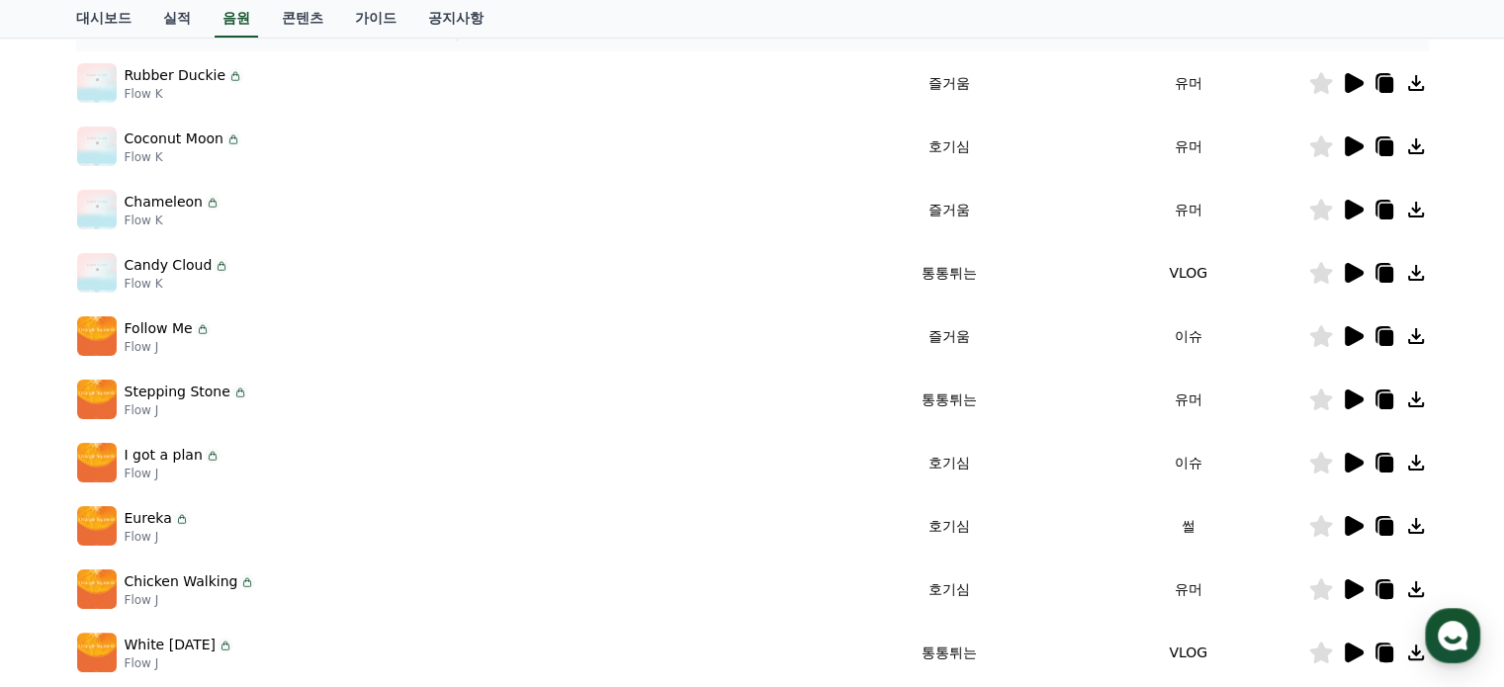
click at [1345, 388] on icon at bounding box center [1353, 400] width 24 height 24
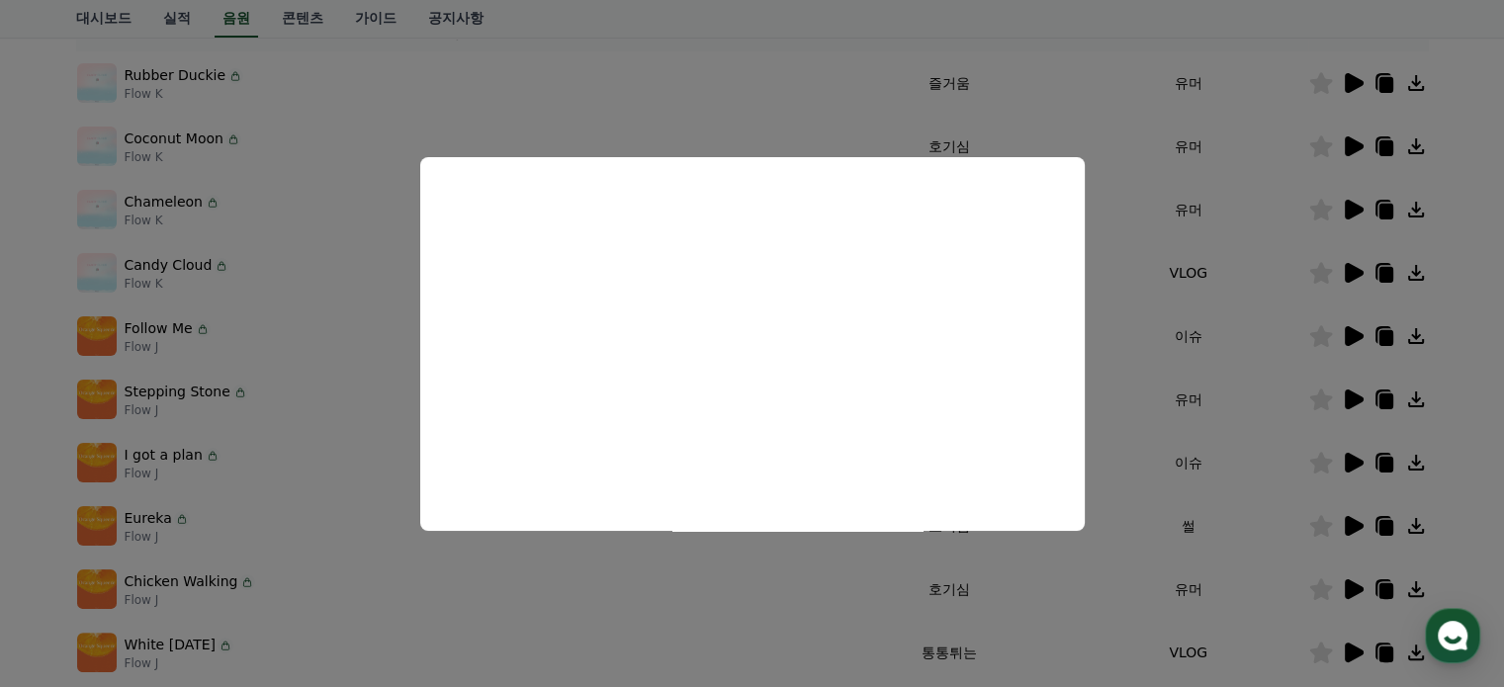
click at [1346, 269] on button "close modal" at bounding box center [752, 343] width 1504 height 687
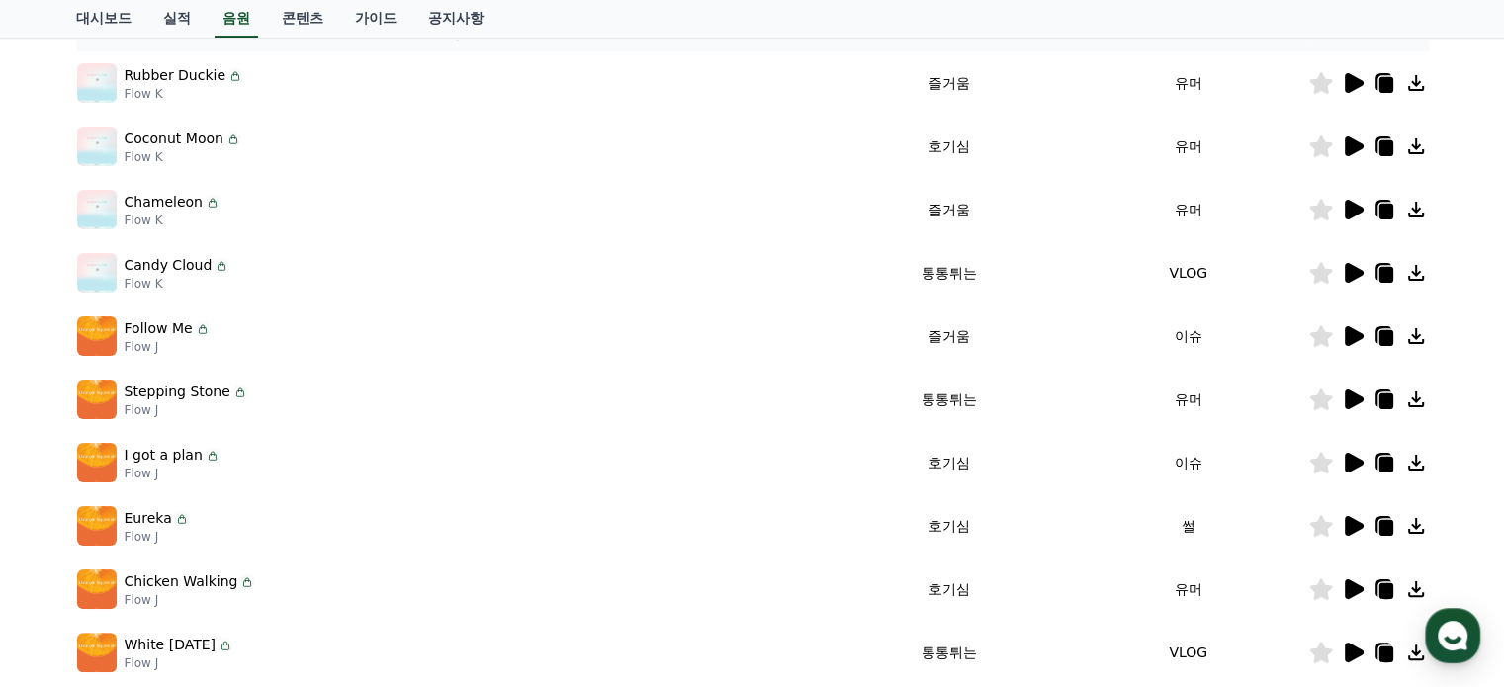
click at [1346, 269] on icon at bounding box center [1354, 273] width 19 height 20
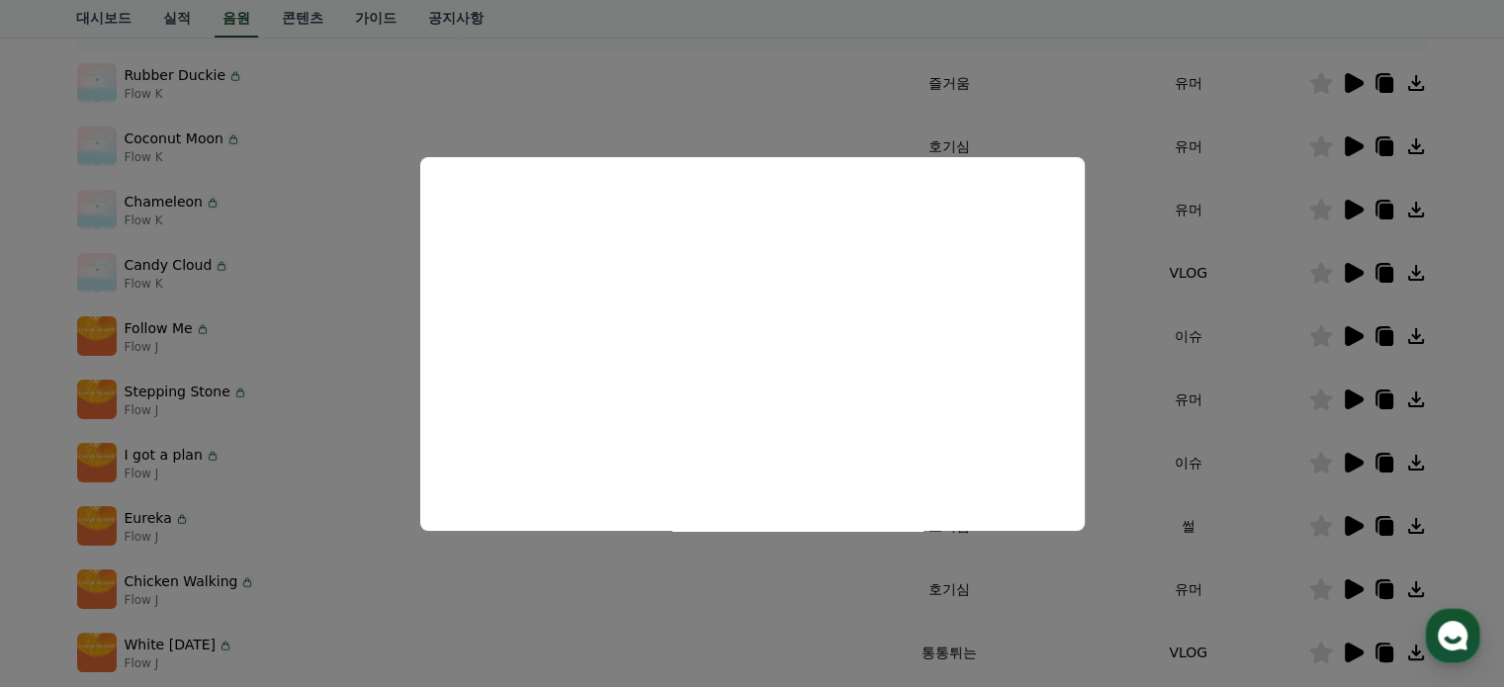
click at [1357, 136] on button "close modal" at bounding box center [752, 343] width 1504 height 687
click at [1357, 136] on icon at bounding box center [1353, 146] width 24 height 24
click at [1230, 273] on button "close modal" at bounding box center [752, 343] width 1504 height 687
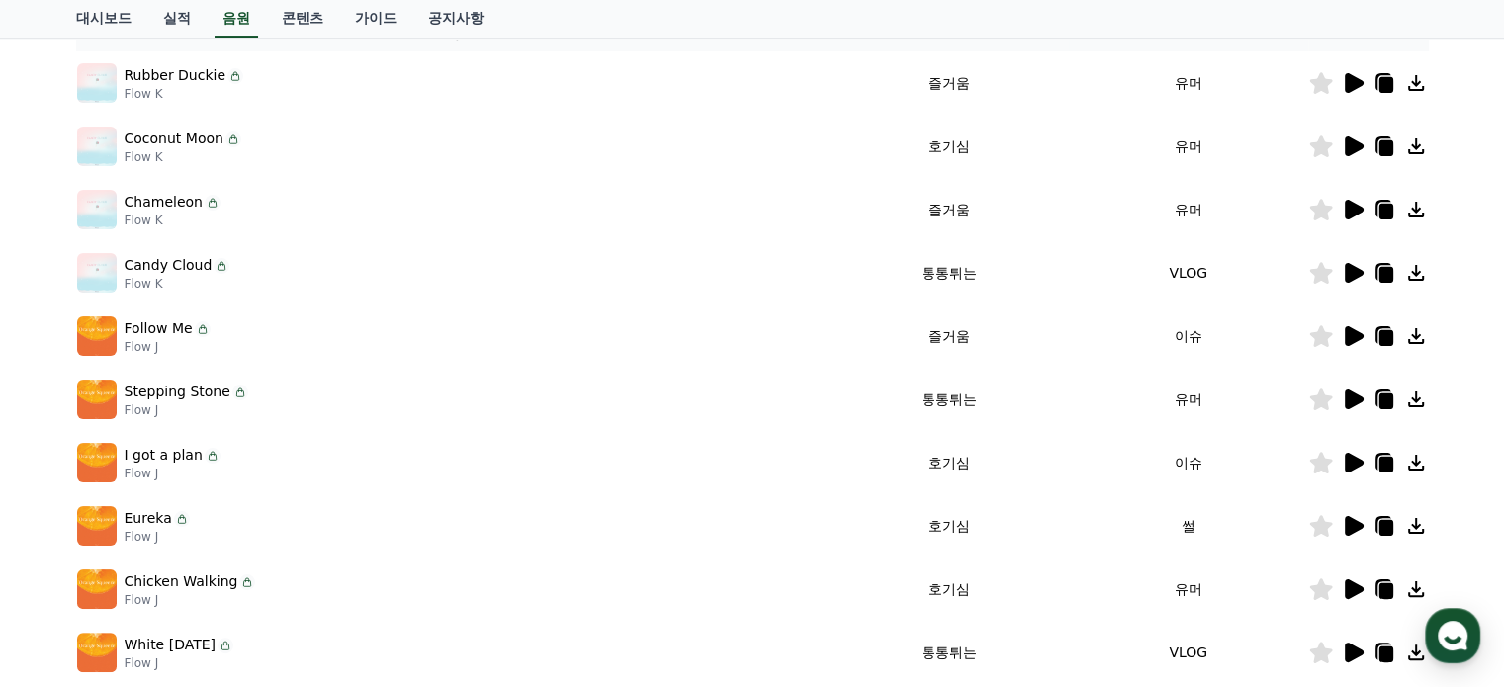
click at [1351, 134] on icon at bounding box center [1353, 146] width 24 height 24
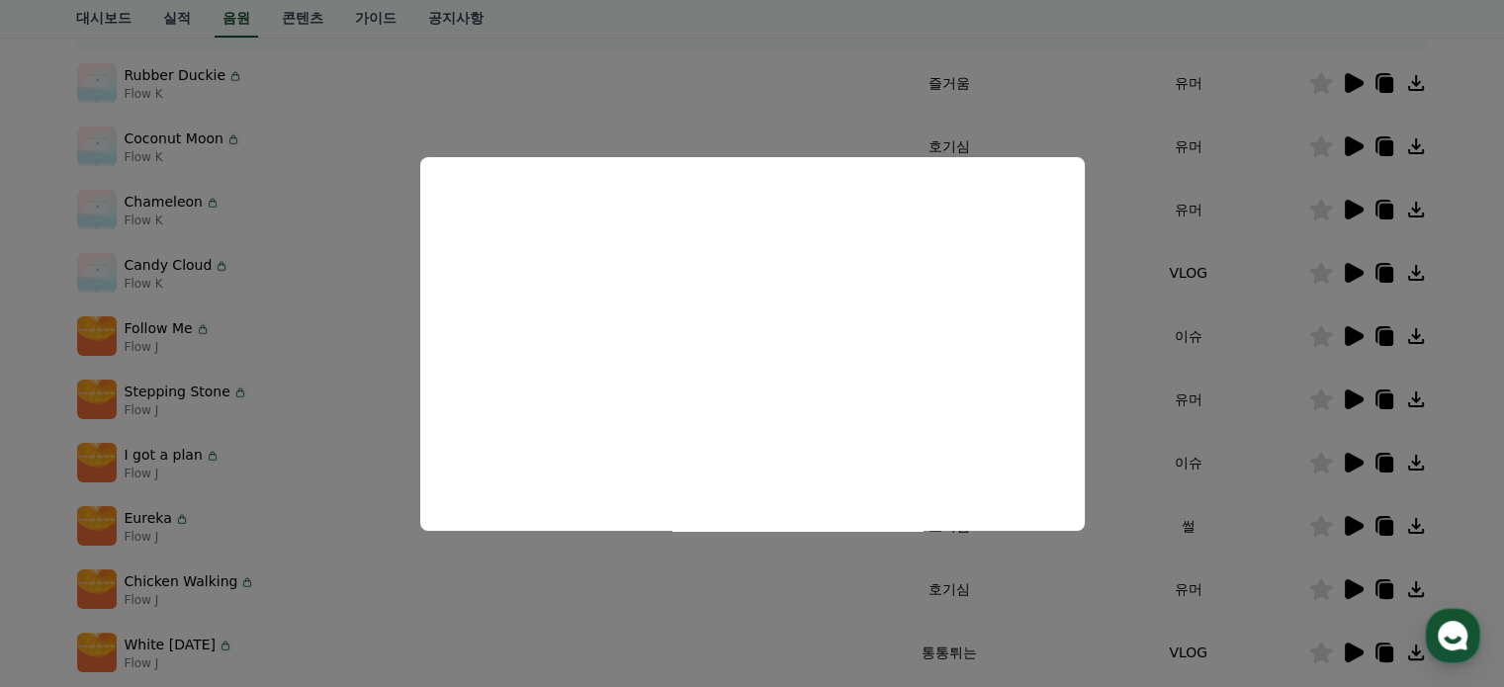
click at [1355, 78] on button "close modal" at bounding box center [752, 343] width 1504 height 687
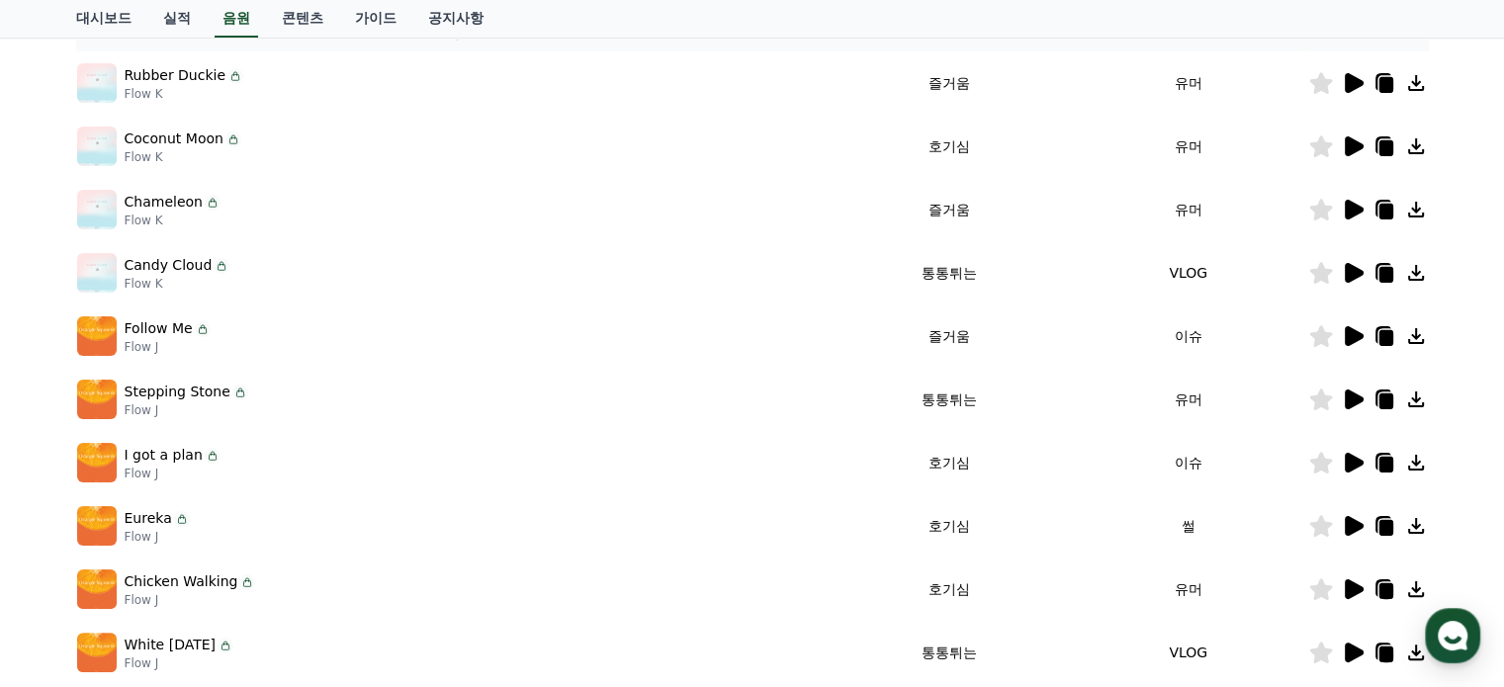
click at [1355, 78] on icon at bounding box center [1354, 83] width 19 height 20
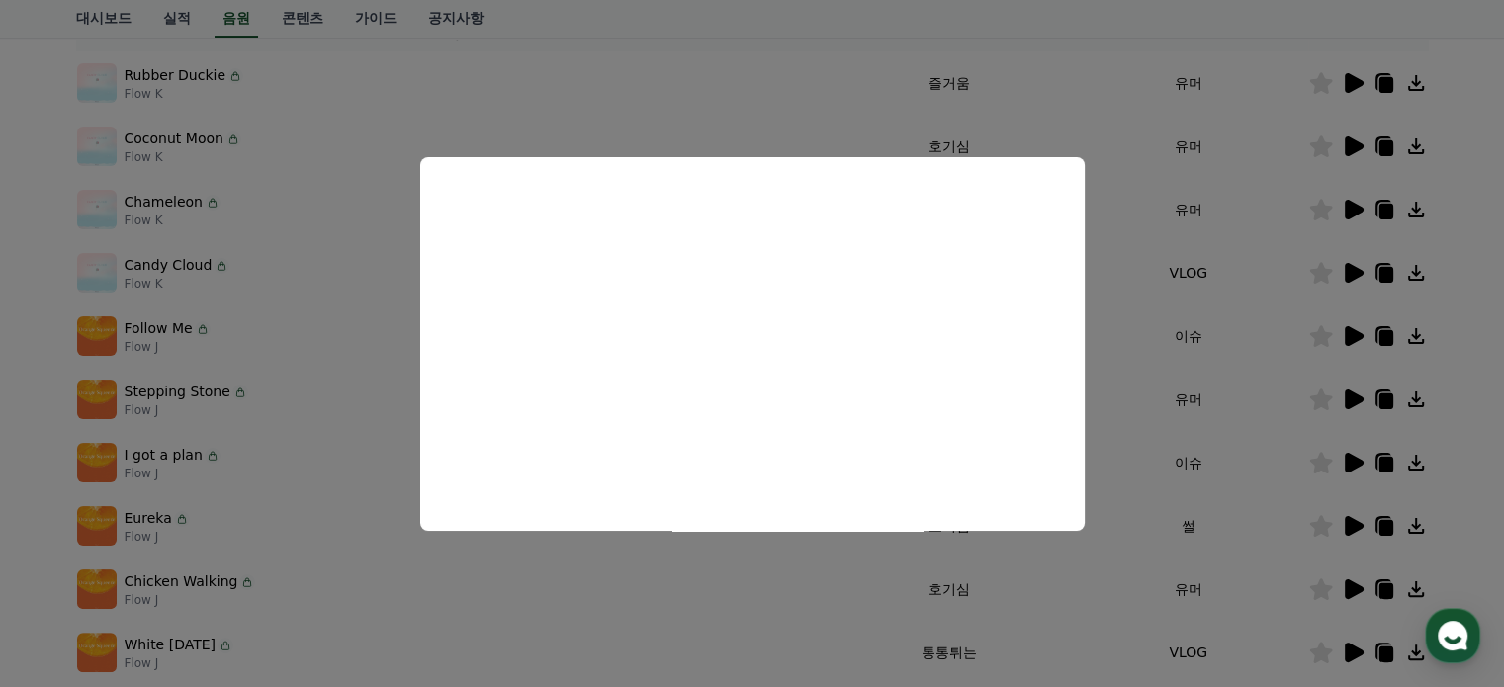
scroll to position [650, 0]
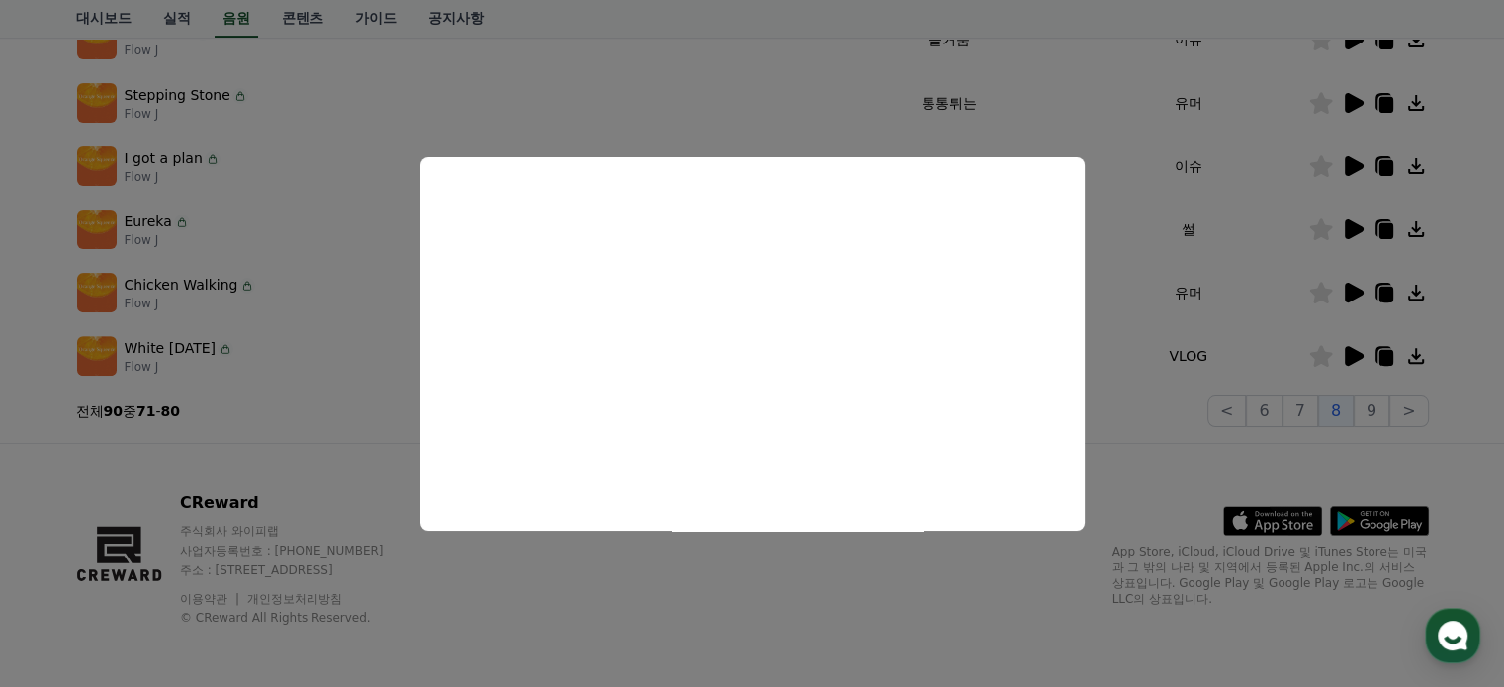
click at [1286, 448] on button "close modal" at bounding box center [752, 343] width 1504 height 687
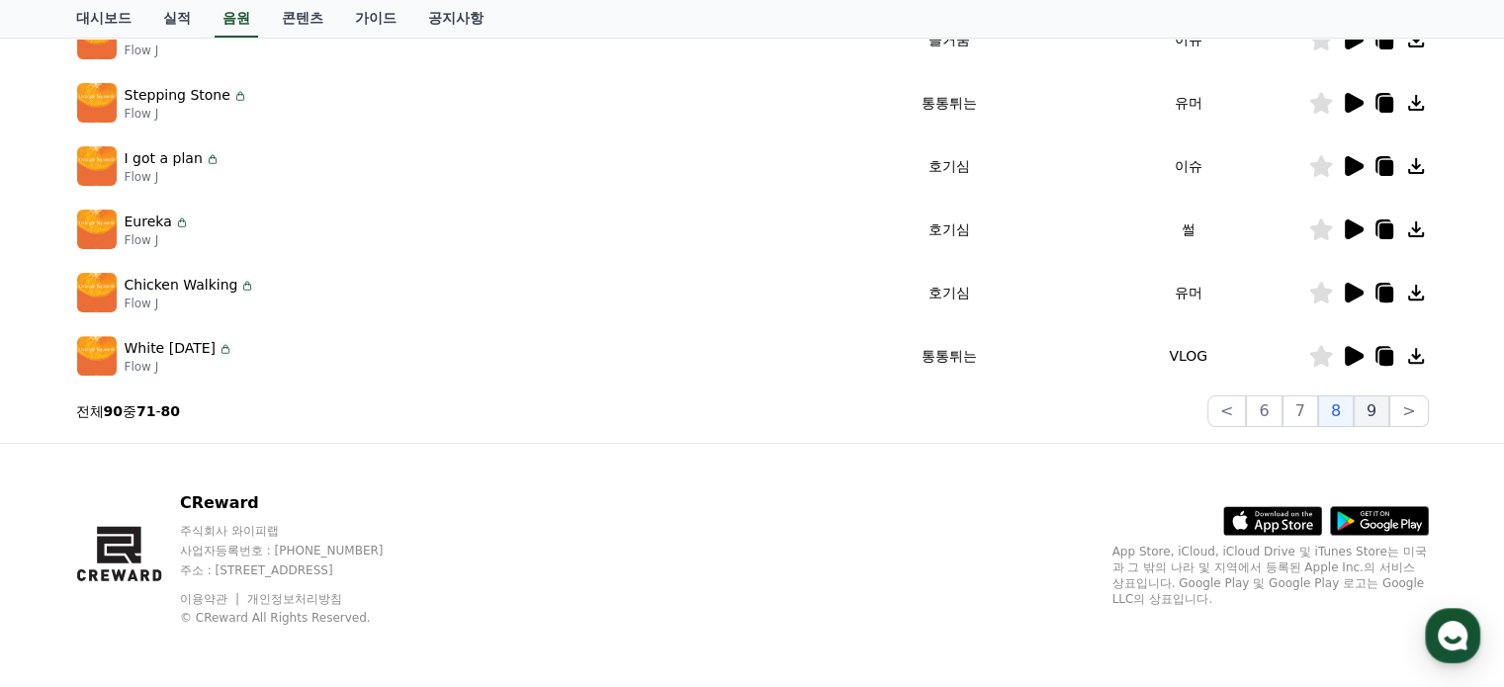
click at [1381, 408] on button "9" at bounding box center [1372, 412] width 36 height 32
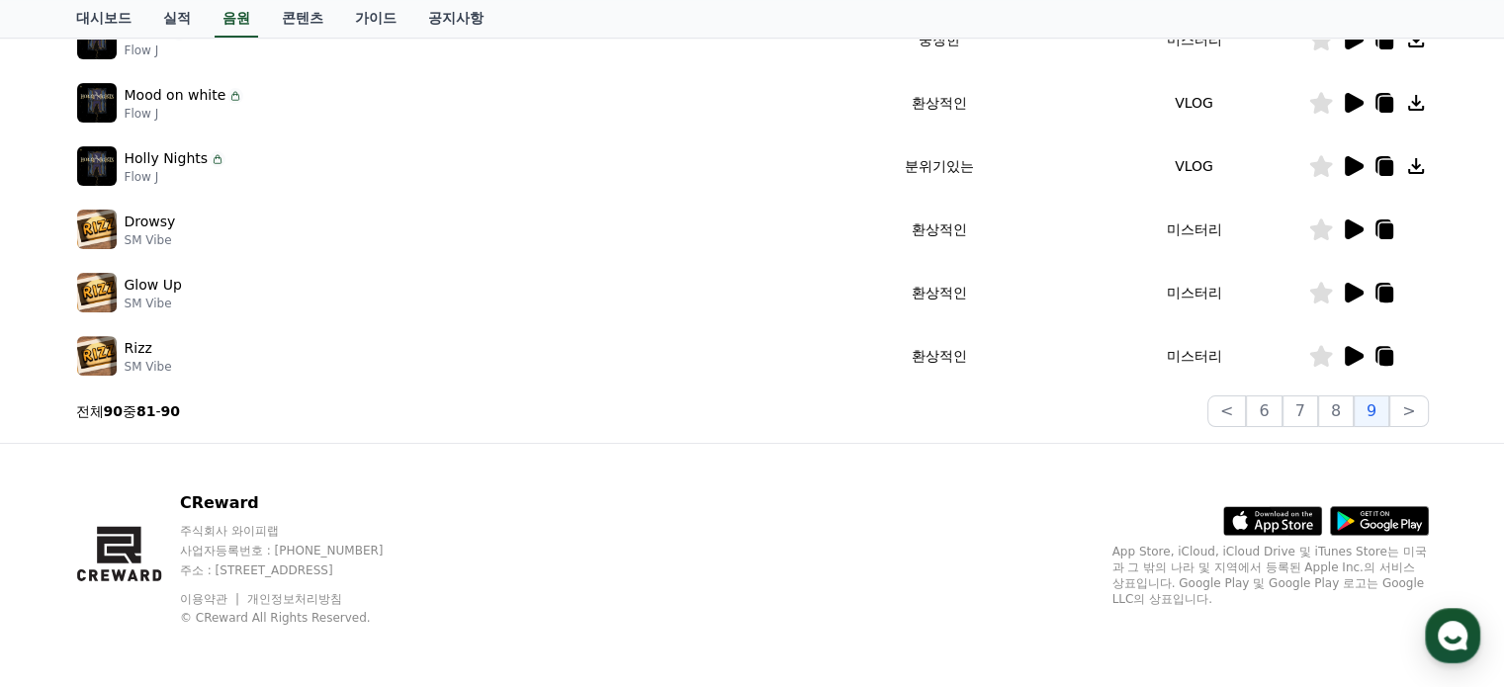
click at [1341, 351] on icon at bounding box center [1353, 356] width 24 height 24
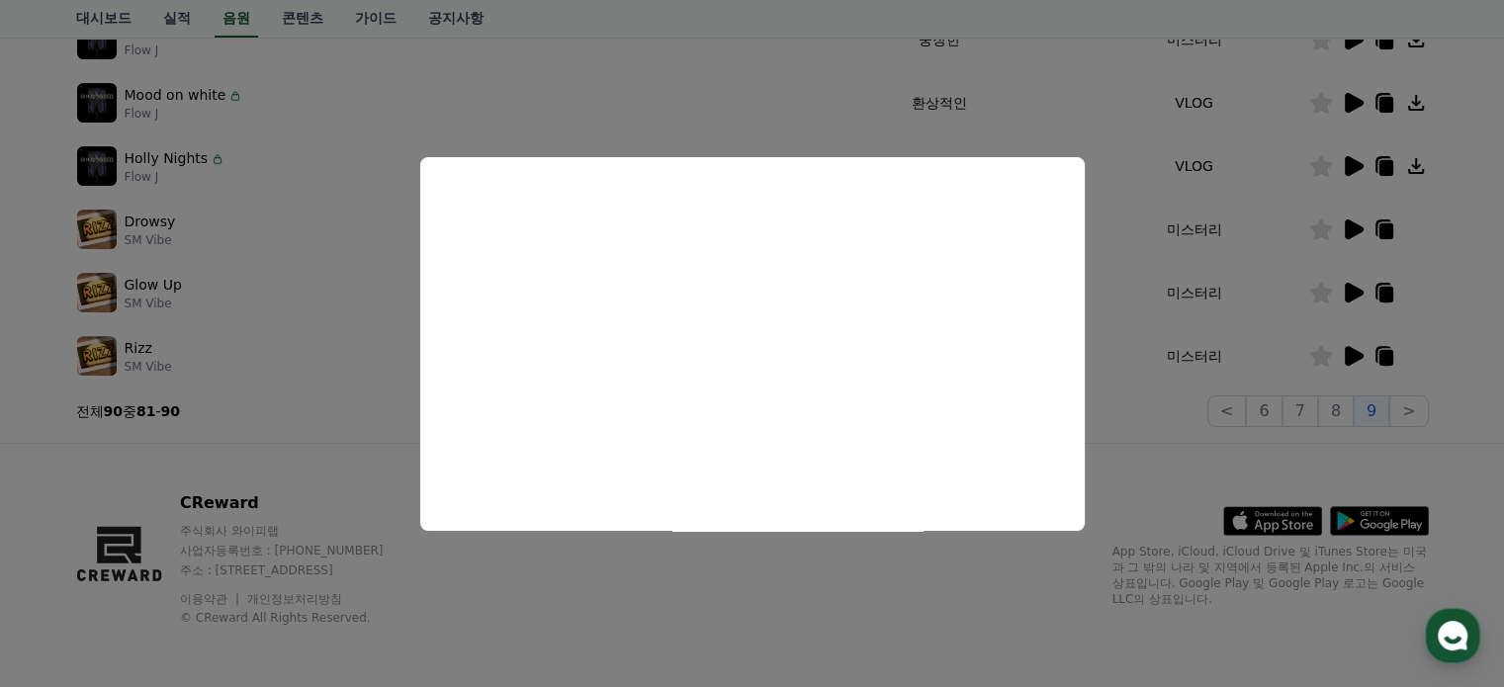
click at [1304, 296] on button "close modal" at bounding box center [752, 343] width 1504 height 687
click at [1349, 288] on icon at bounding box center [1354, 293] width 19 height 20
click at [1353, 223] on button "close modal" at bounding box center [752, 343] width 1504 height 687
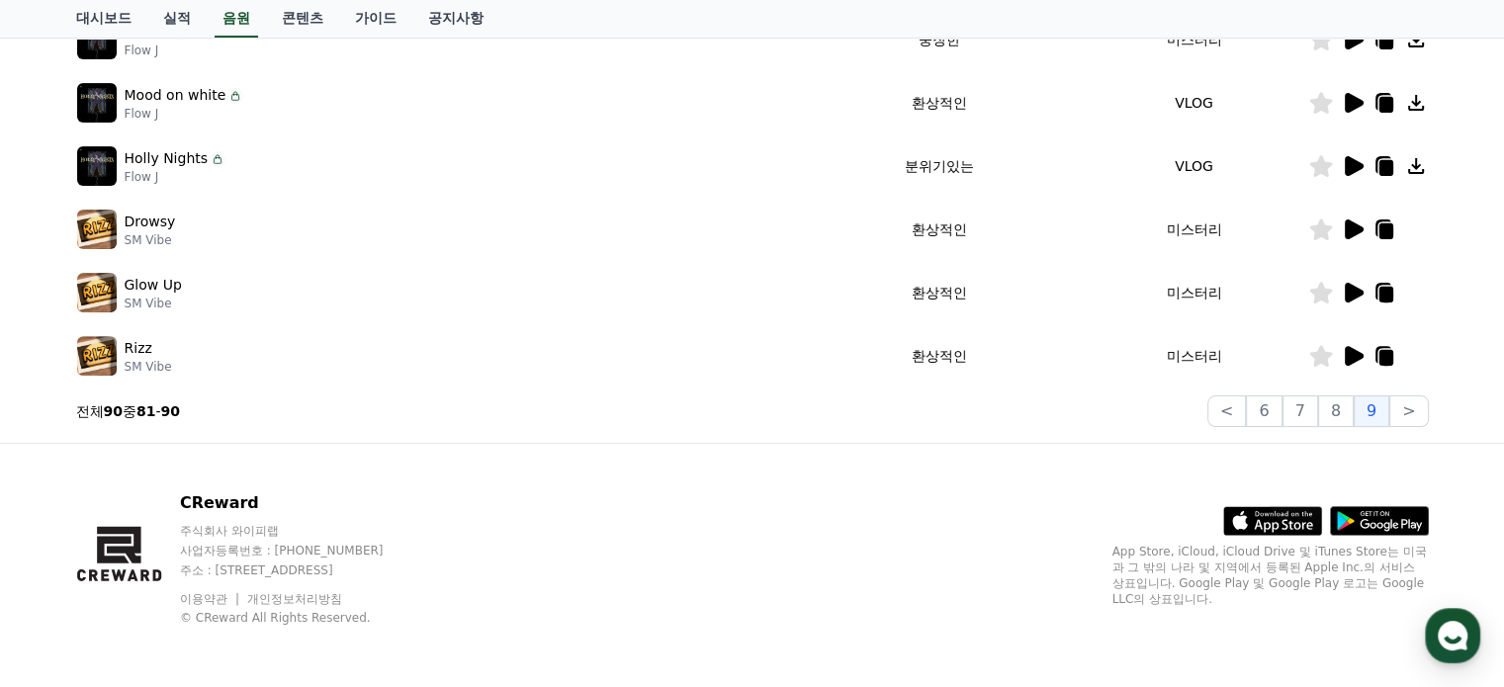
click at [1350, 226] on icon at bounding box center [1354, 230] width 19 height 20
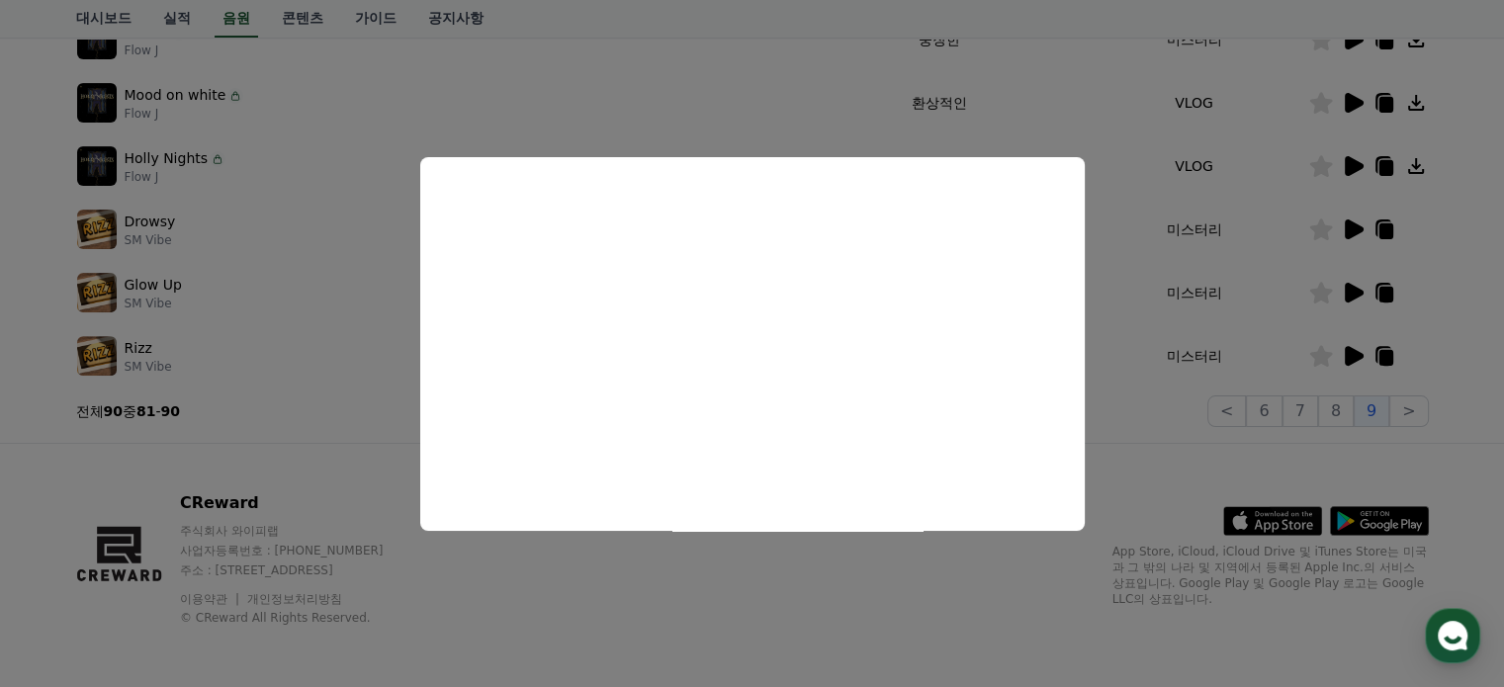
click at [1345, 160] on button "close modal" at bounding box center [752, 343] width 1504 height 687
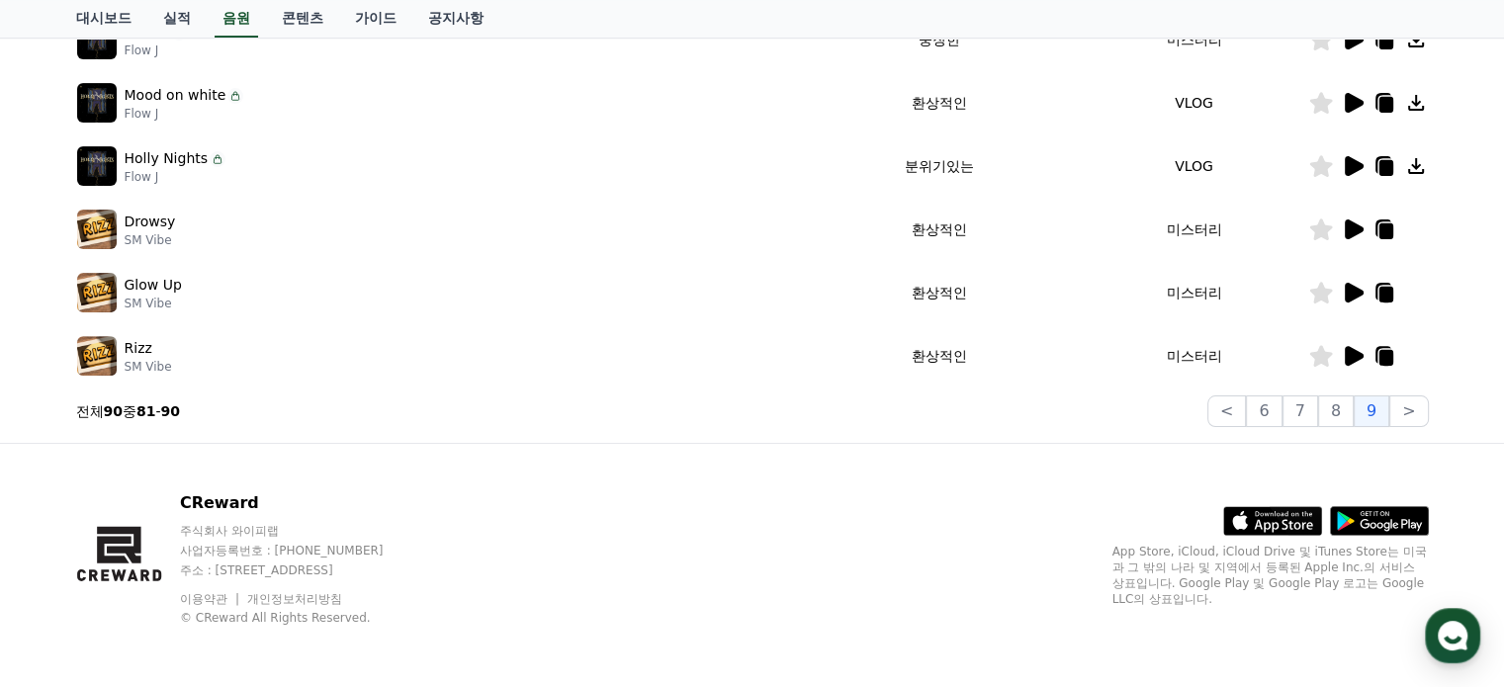
click at [1345, 160] on icon at bounding box center [1354, 166] width 19 height 20
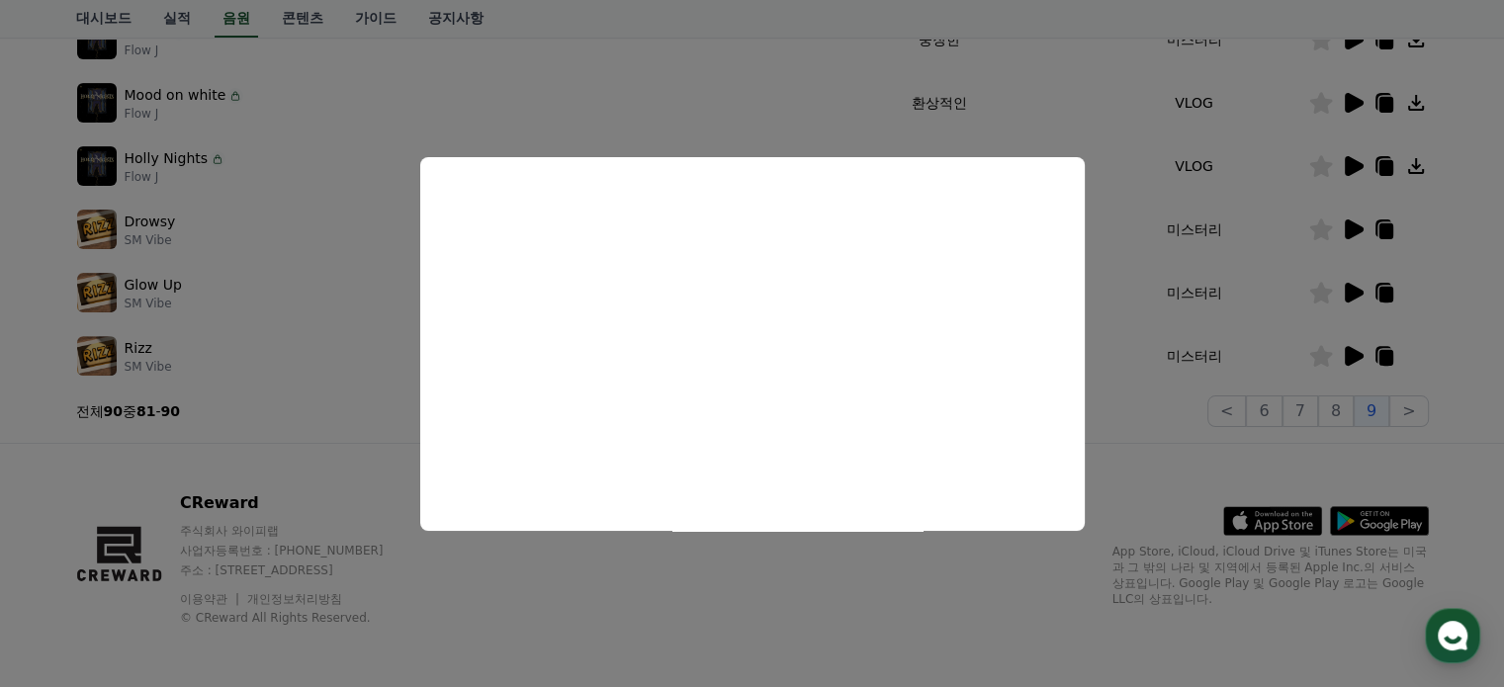
click at [1351, 106] on button "close modal" at bounding box center [752, 343] width 1504 height 687
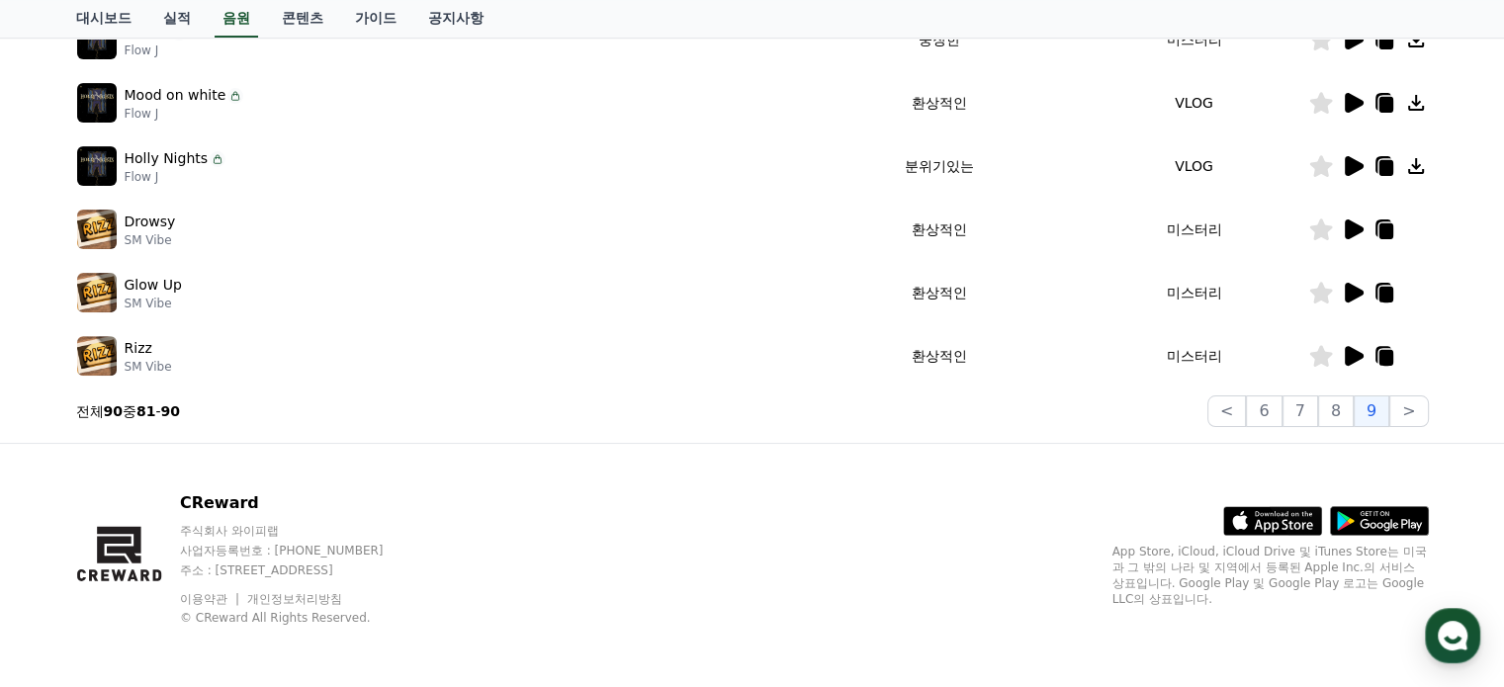
click at [1353, 102] on icon at bounding box center [1354, 103] width 19 height 20
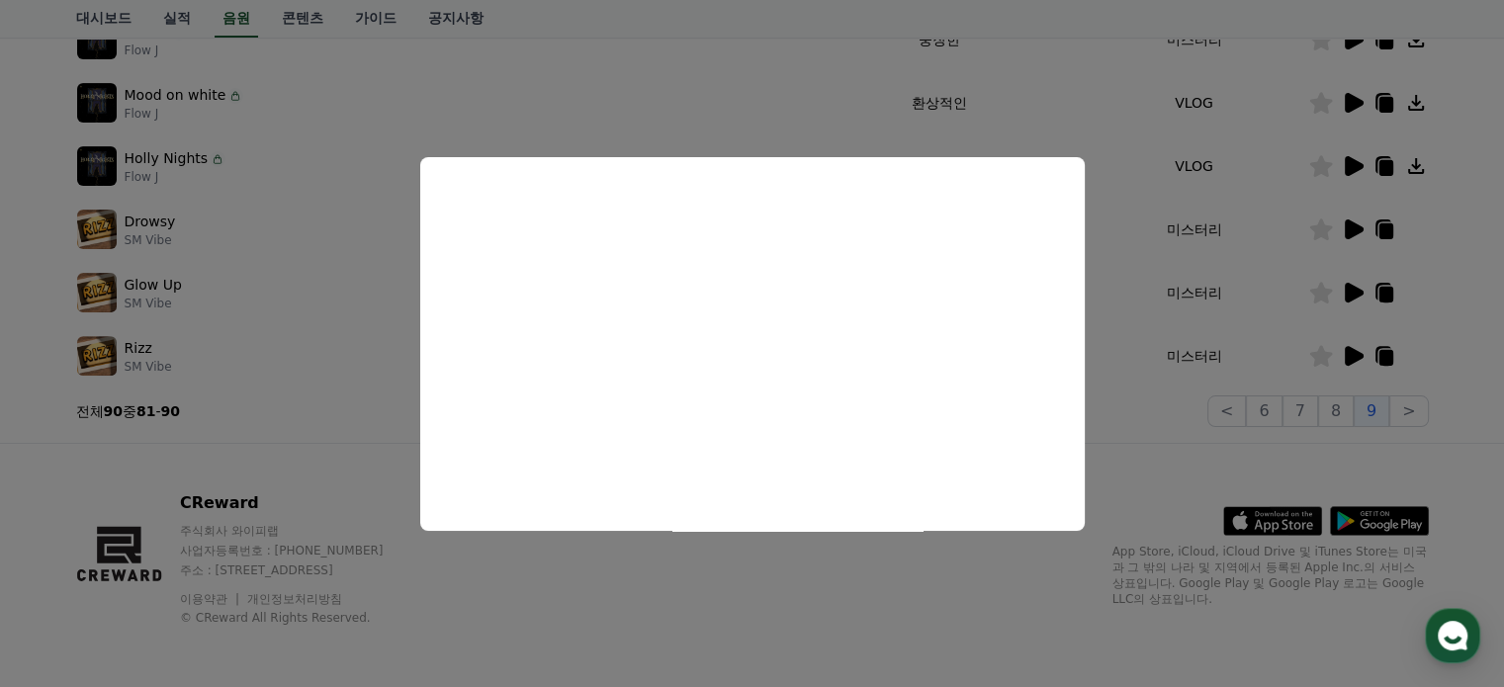
click at [1249, 232] on button "close modal" at bounding box center [752, 343] width 1504 height 687
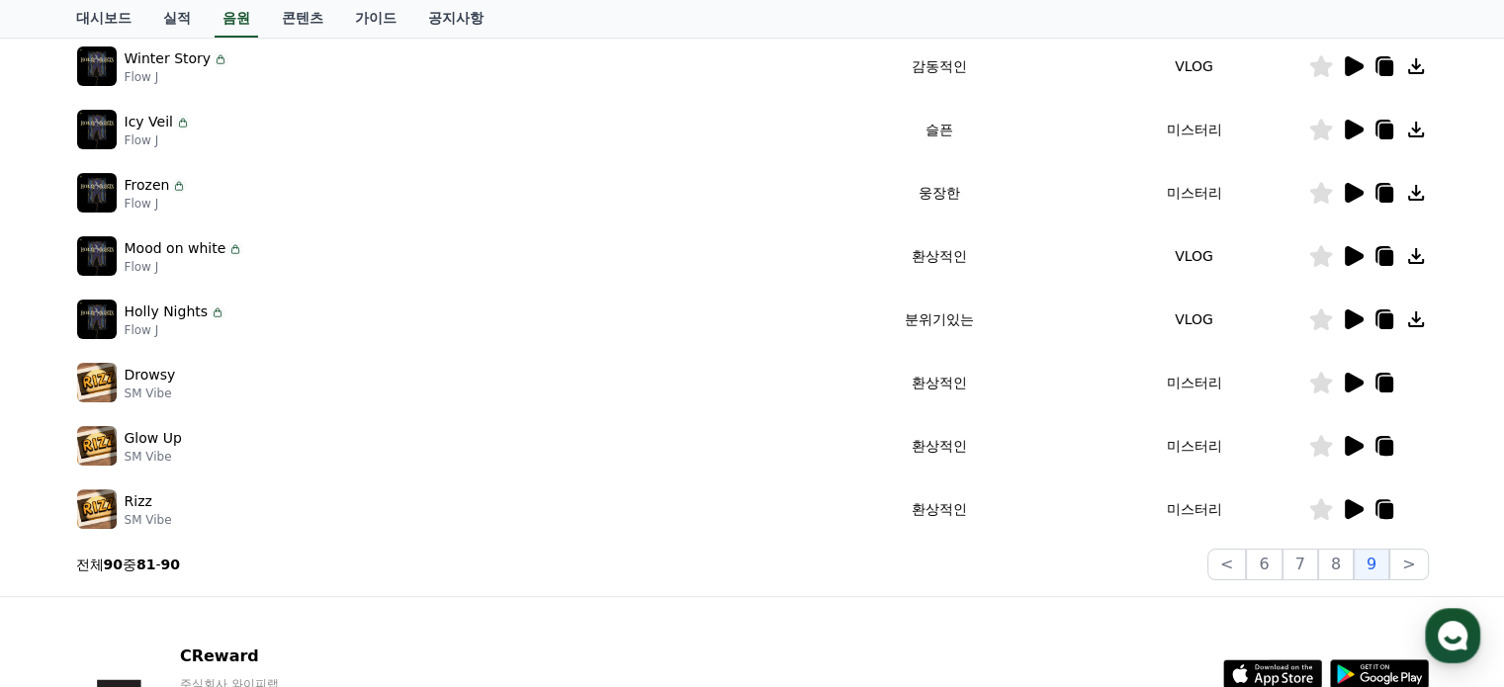
scroll to position [452, 0]
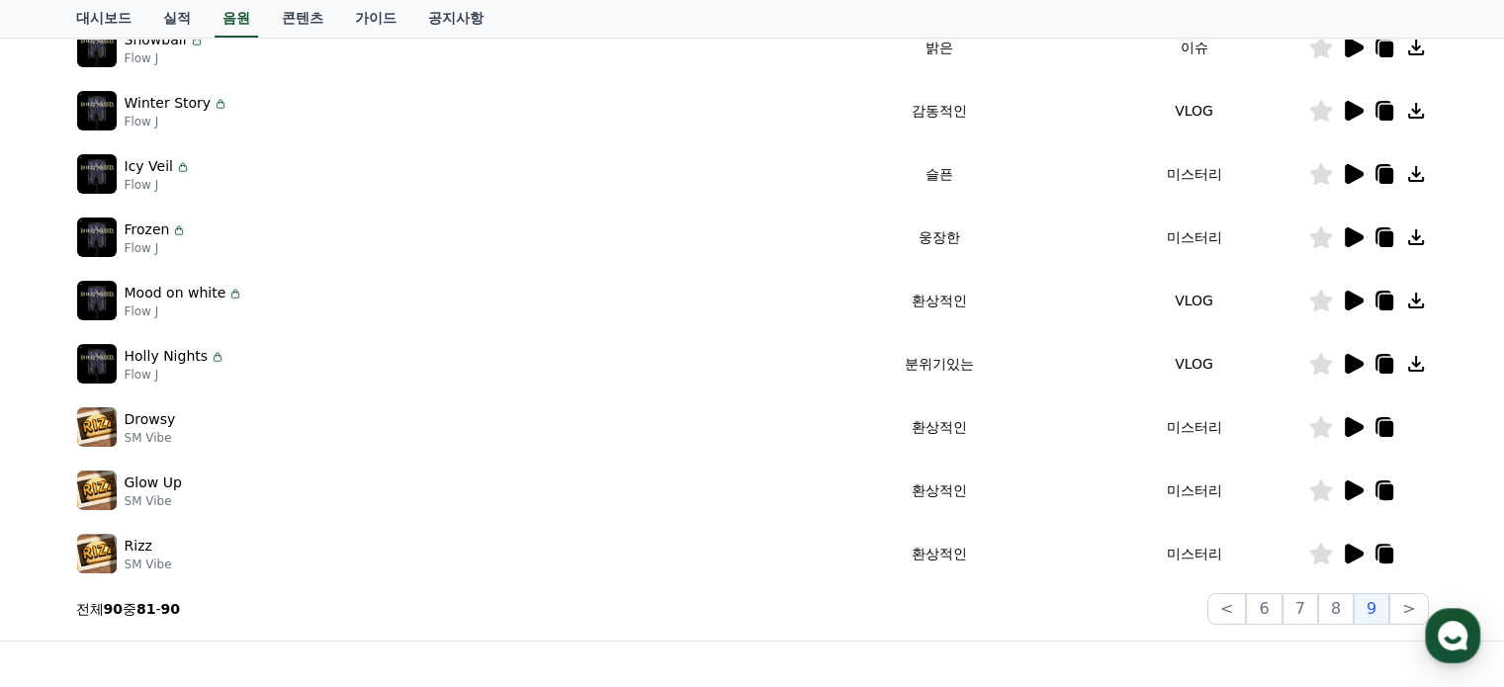
click at [1345, 243] on icon at bounding box center [1354, 237] width 19 height 20
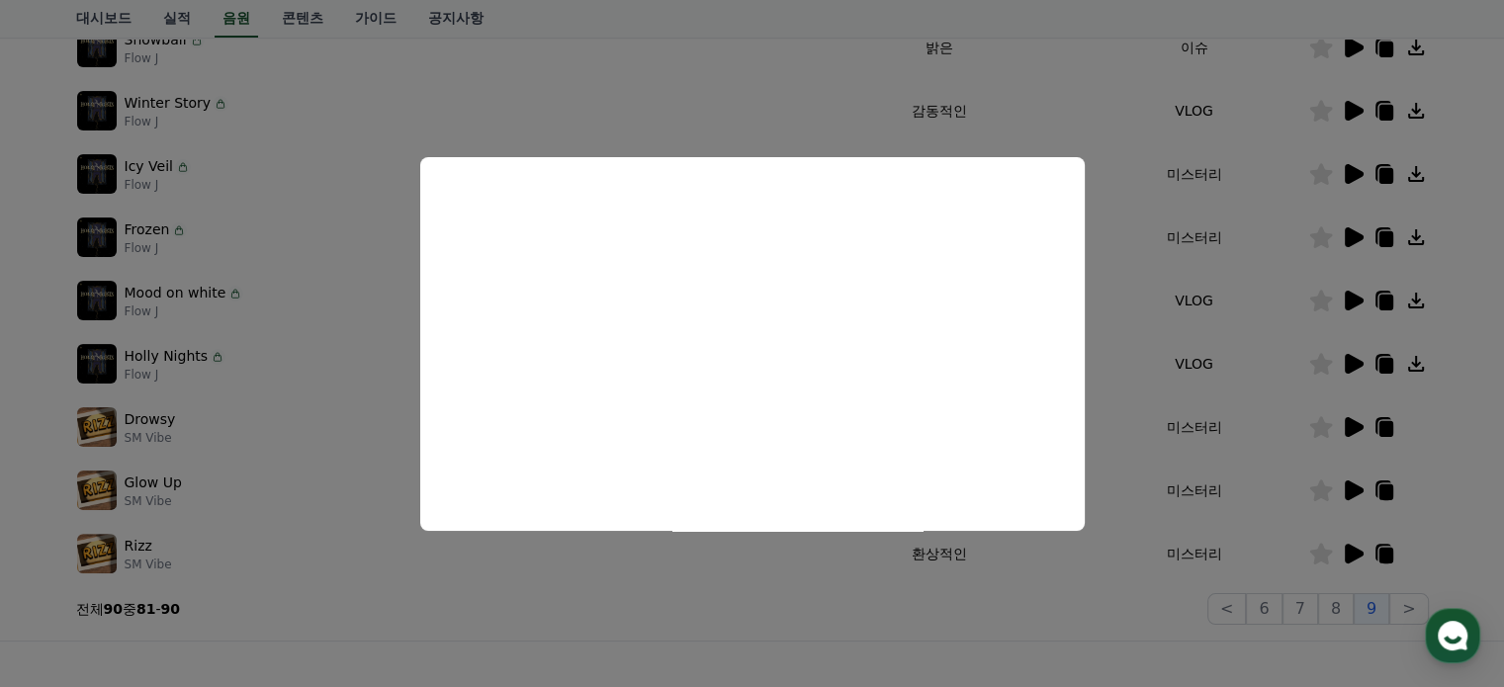
click at [1357, 107] on button "close modal" at bounding box center [752, 343] width 1504 height 687
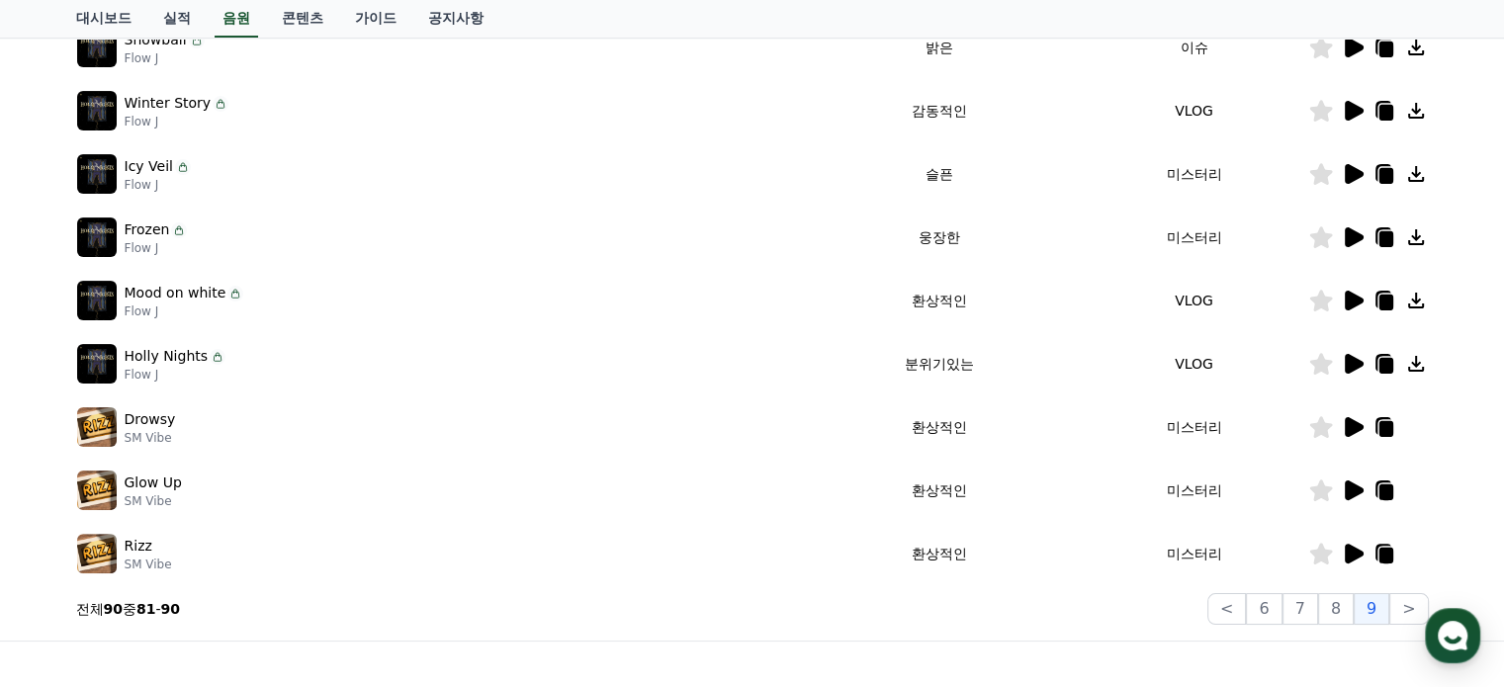
click at [1357, 107] on icon at bounding box center [1354, 111] width 19 height 20
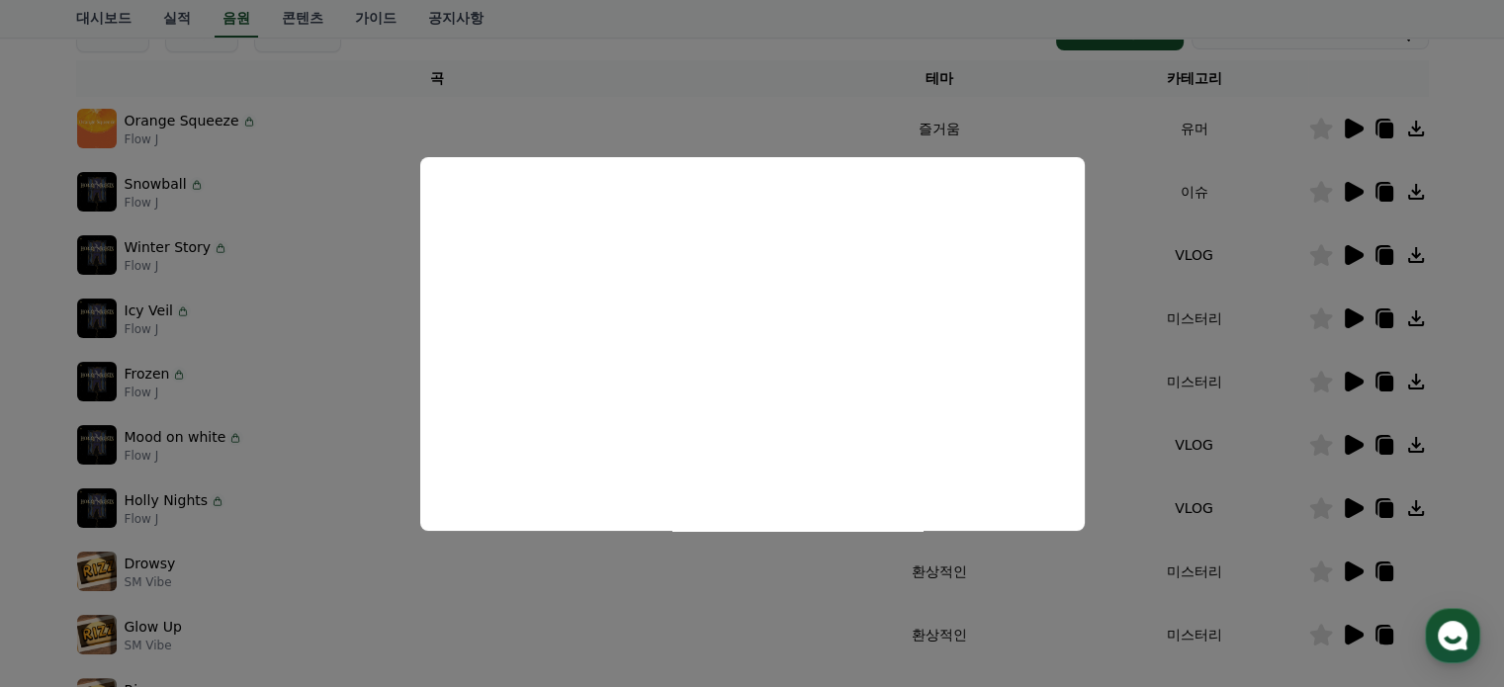
scroll to position [353, 0]
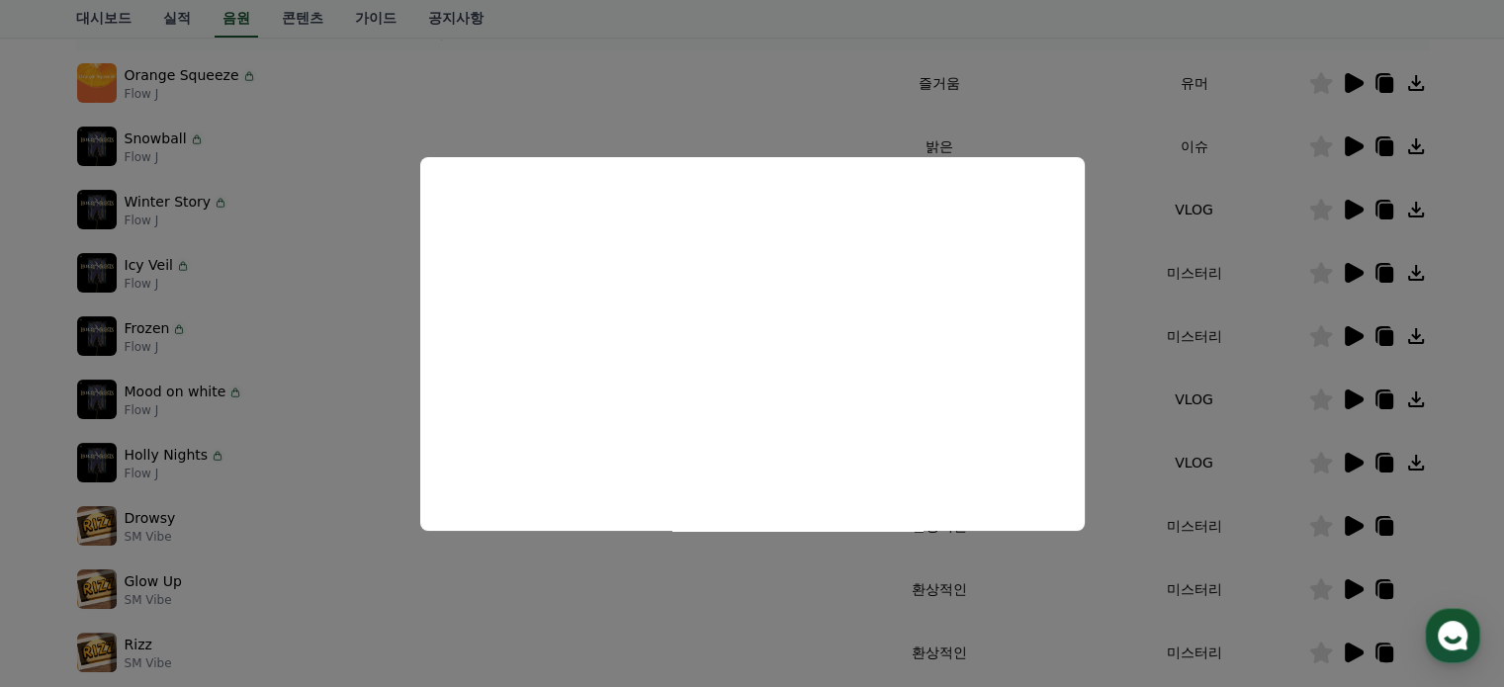
click at [1214, 224] on button "close modal" at bounding box center [752, 343] width 1504 height 687
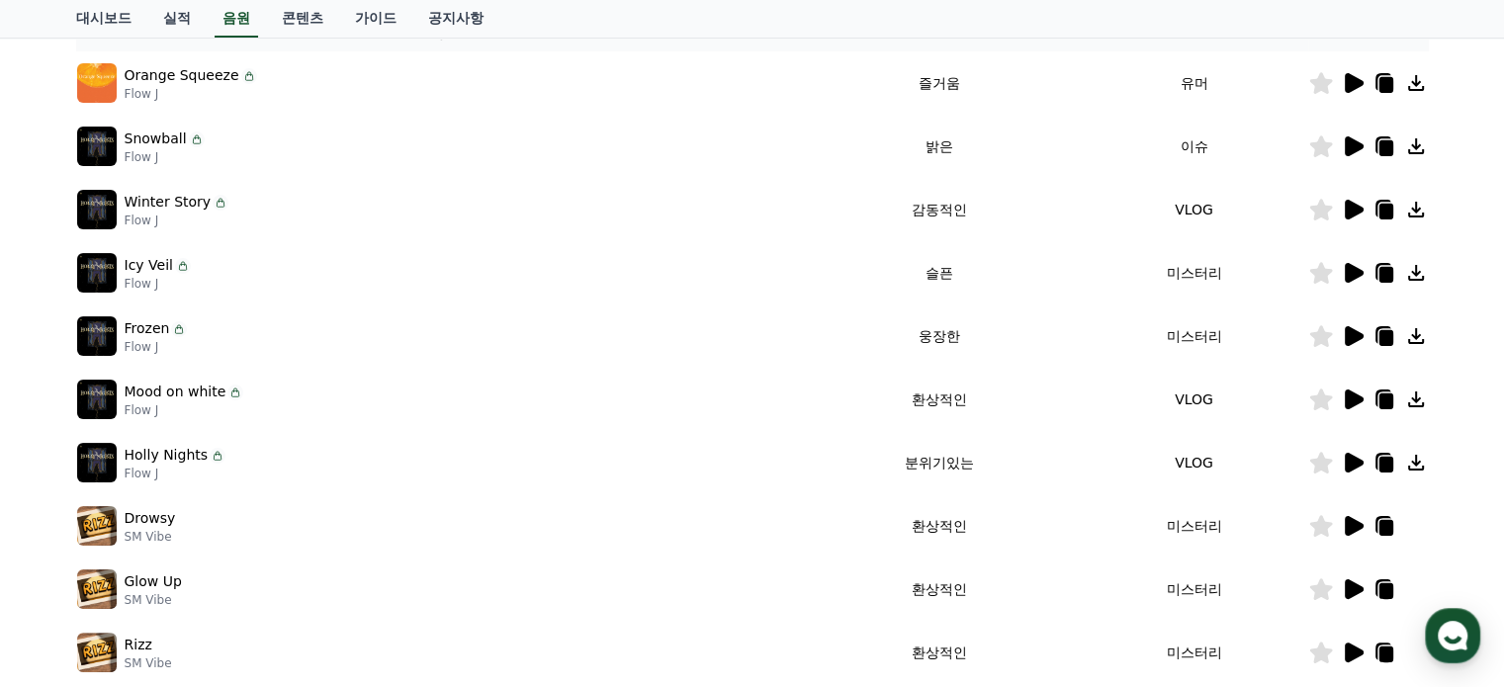
click at [1350, 152] on icon at bounding box center [1354, 146] width 19 height 20
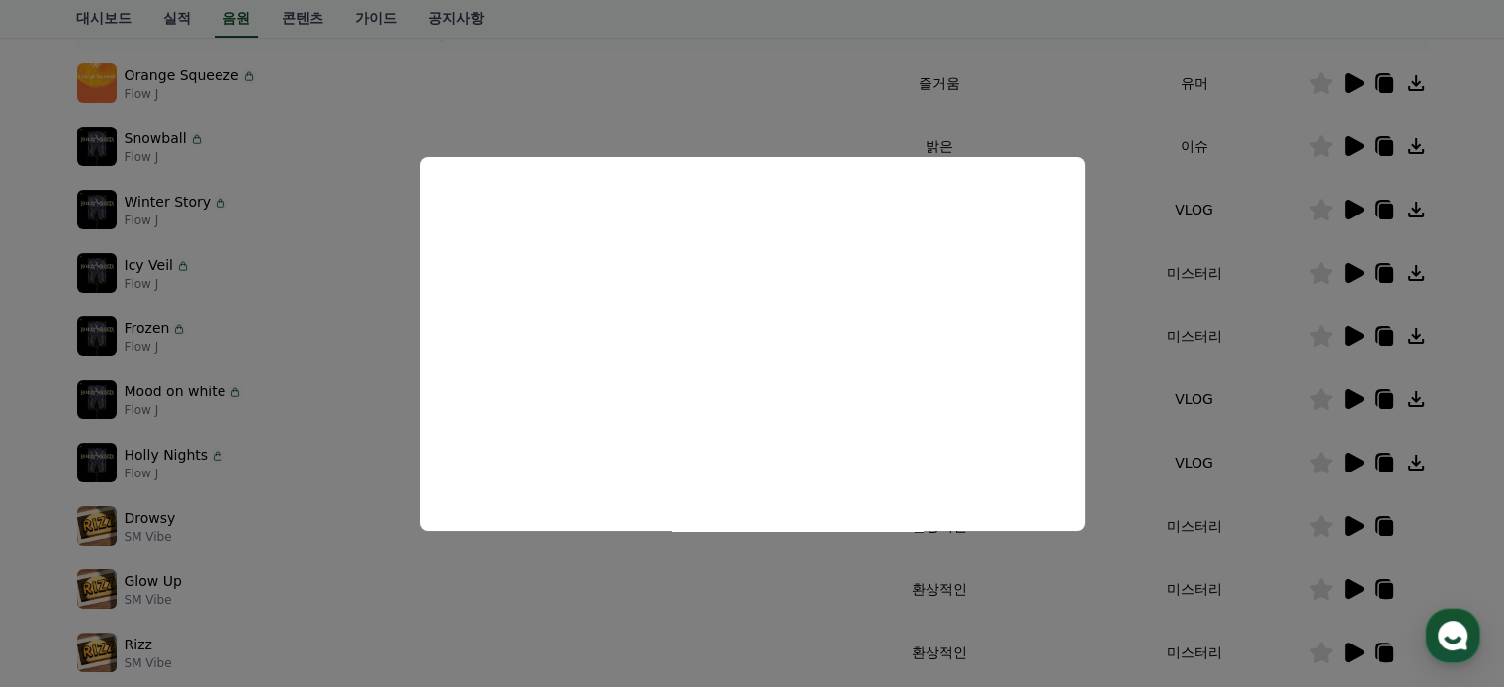
click at [1210, 447] on button "close modal" at bounding box center [752, 343] width 1504 height 687
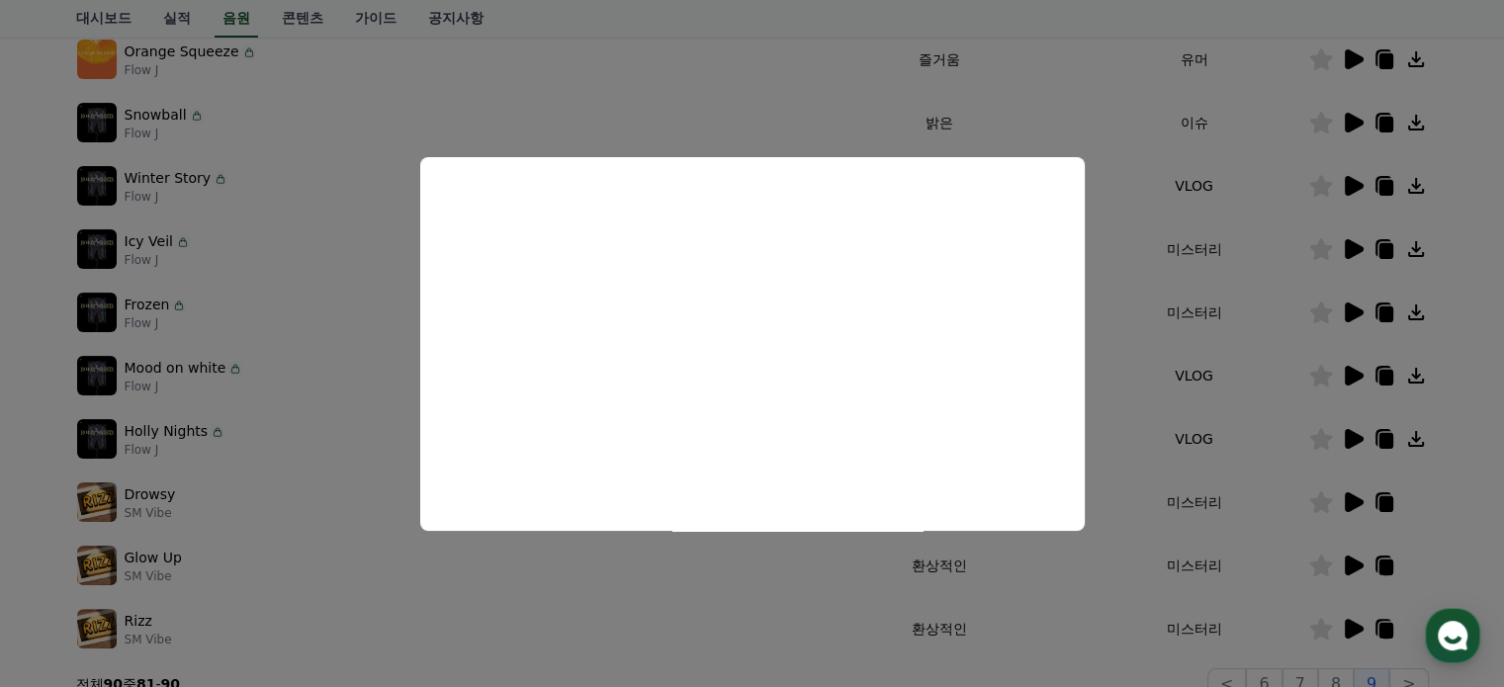
scroll to position [650, 0]
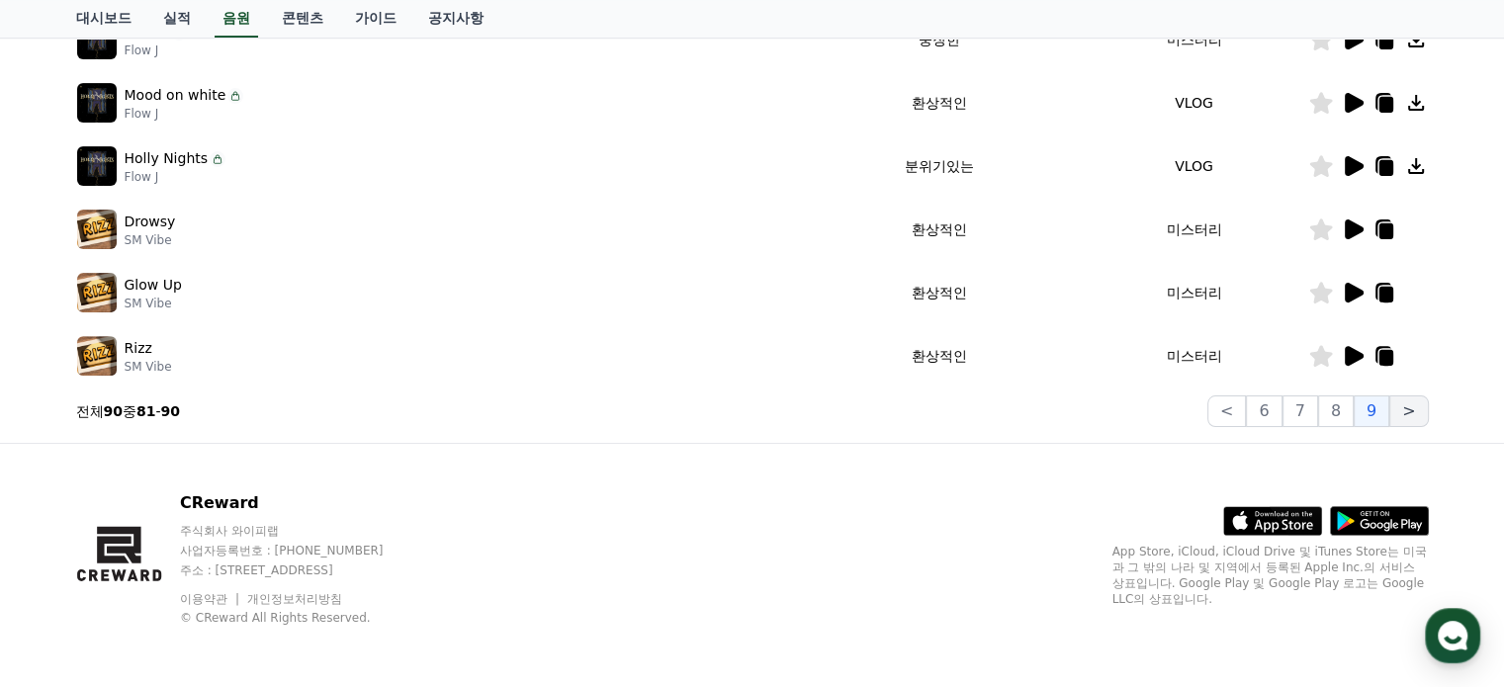
click at [1405, 410] on button ">" at bounding box center [1409, 412] width 39 height 32
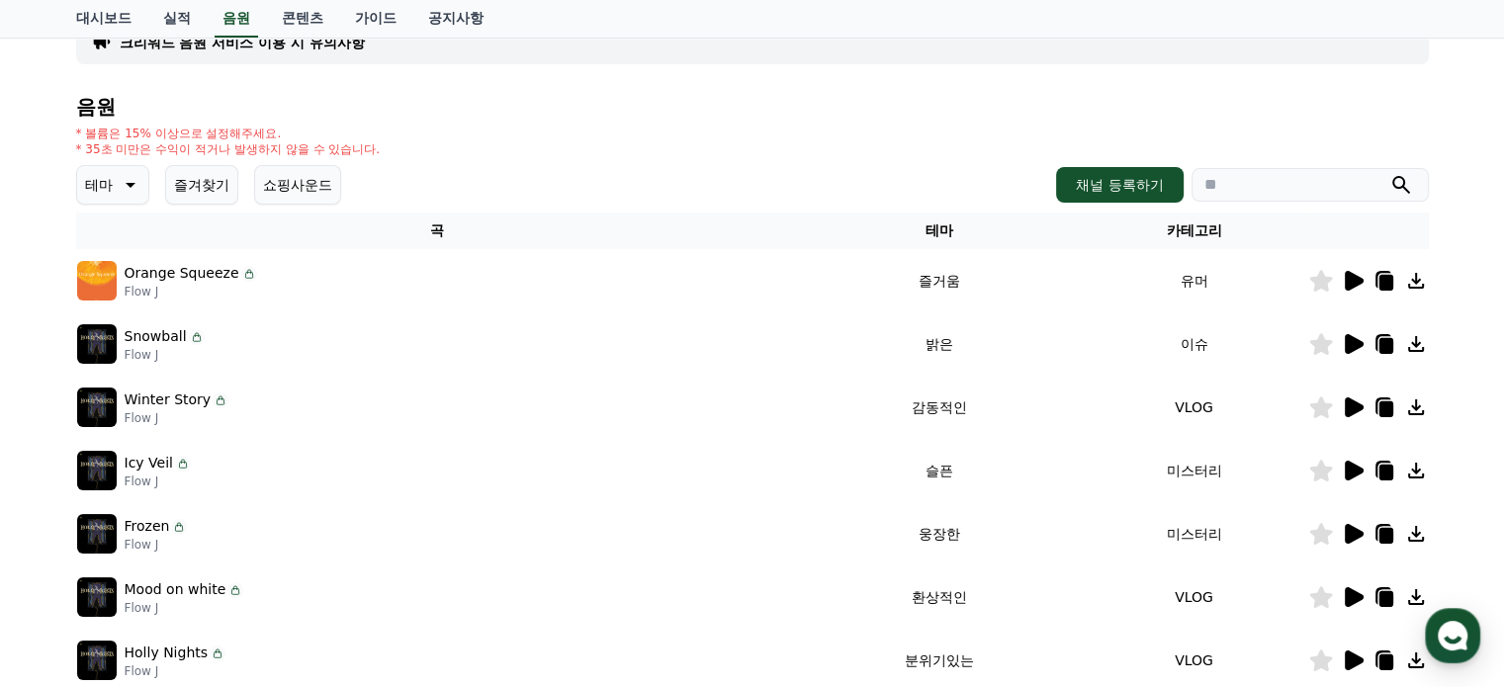
scroll to position [0, 0]
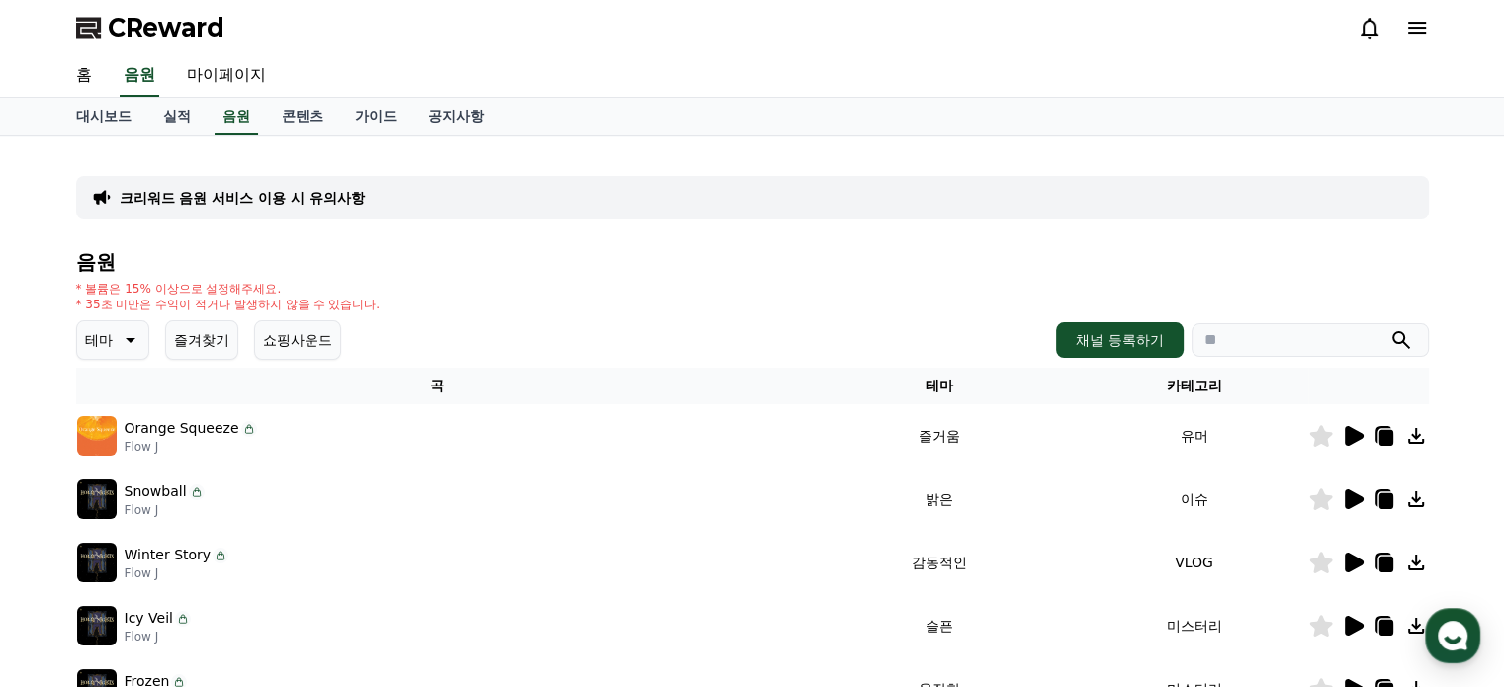
click at [299, 330] on button "쇼핑사운드" at bounding box center [297, 340] width 87 height 40
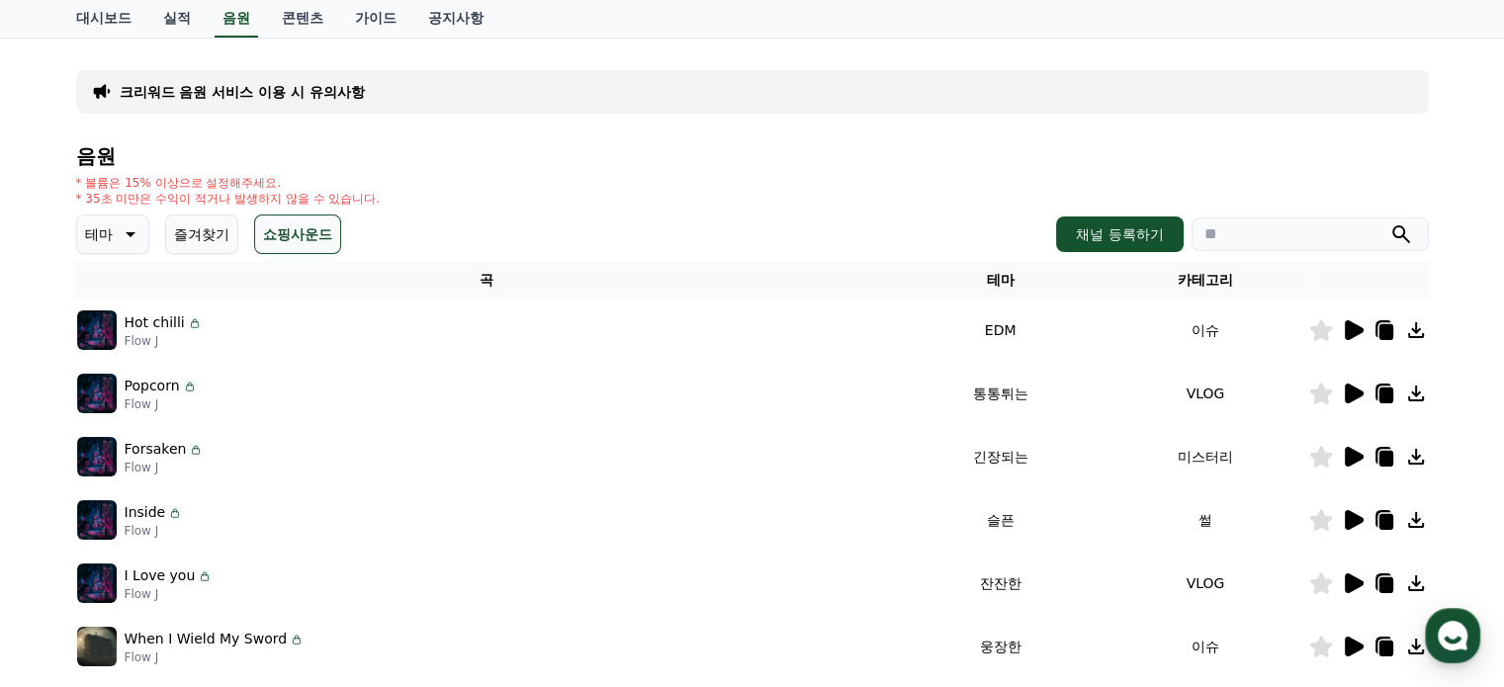
scroll to position [198, 0]
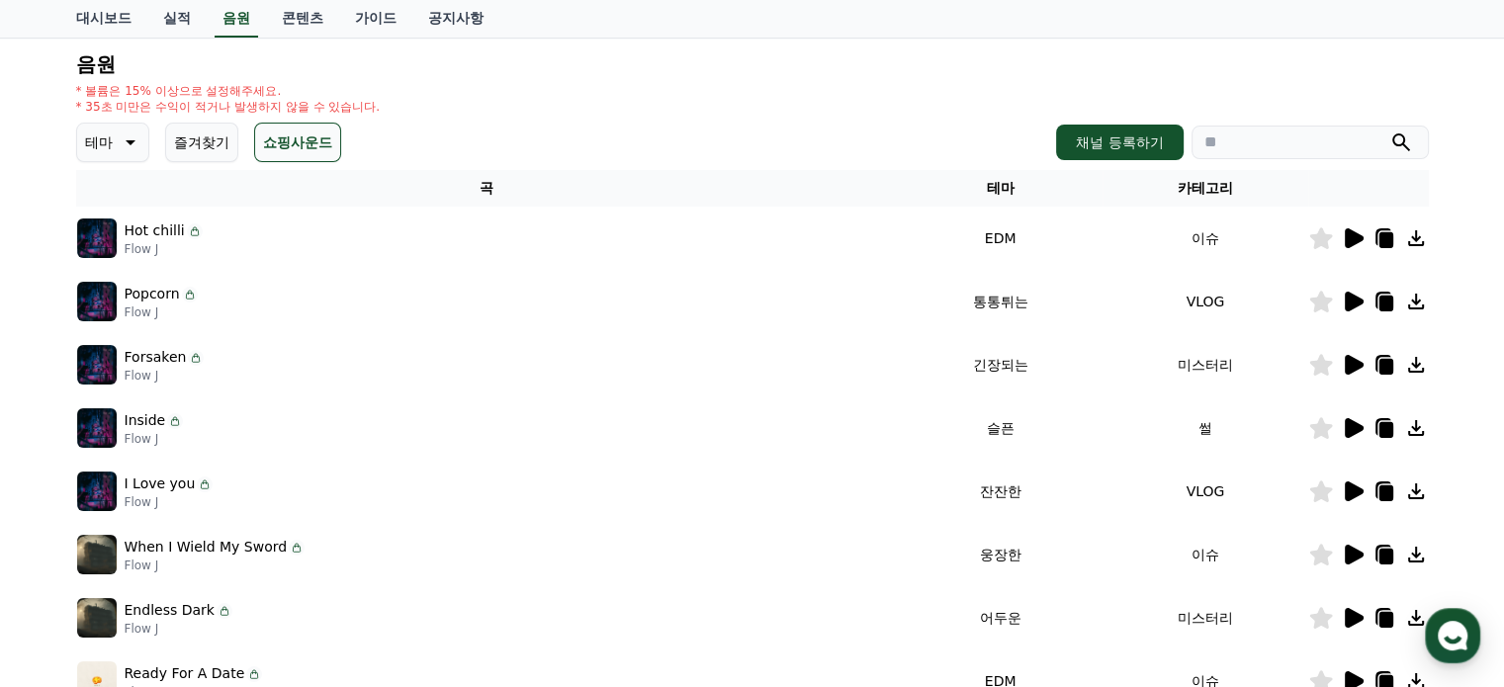
click at [1351, 237] on icon at bounding box center [1354, 238] width 19 height 20
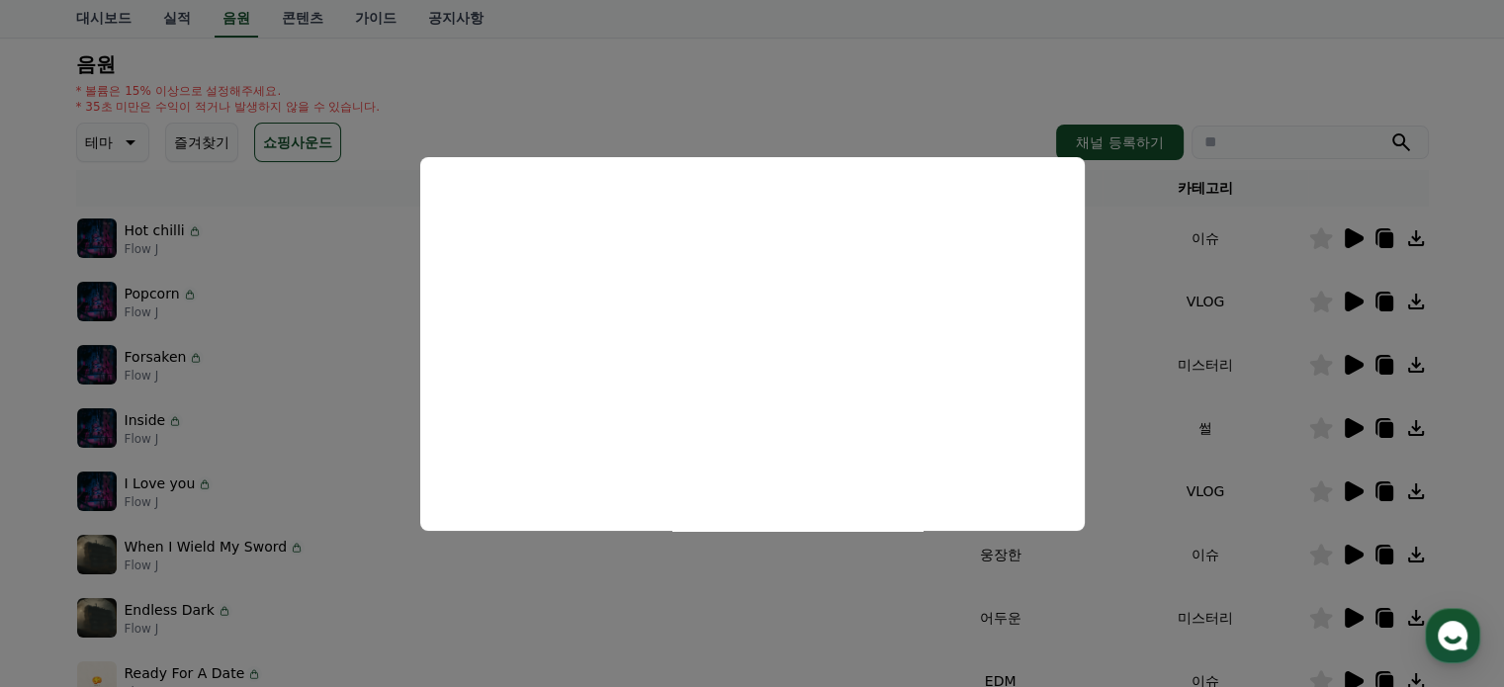
click at [1348, 307] on button "close modal" at bounding box center [752, 343] width 1504 height 687
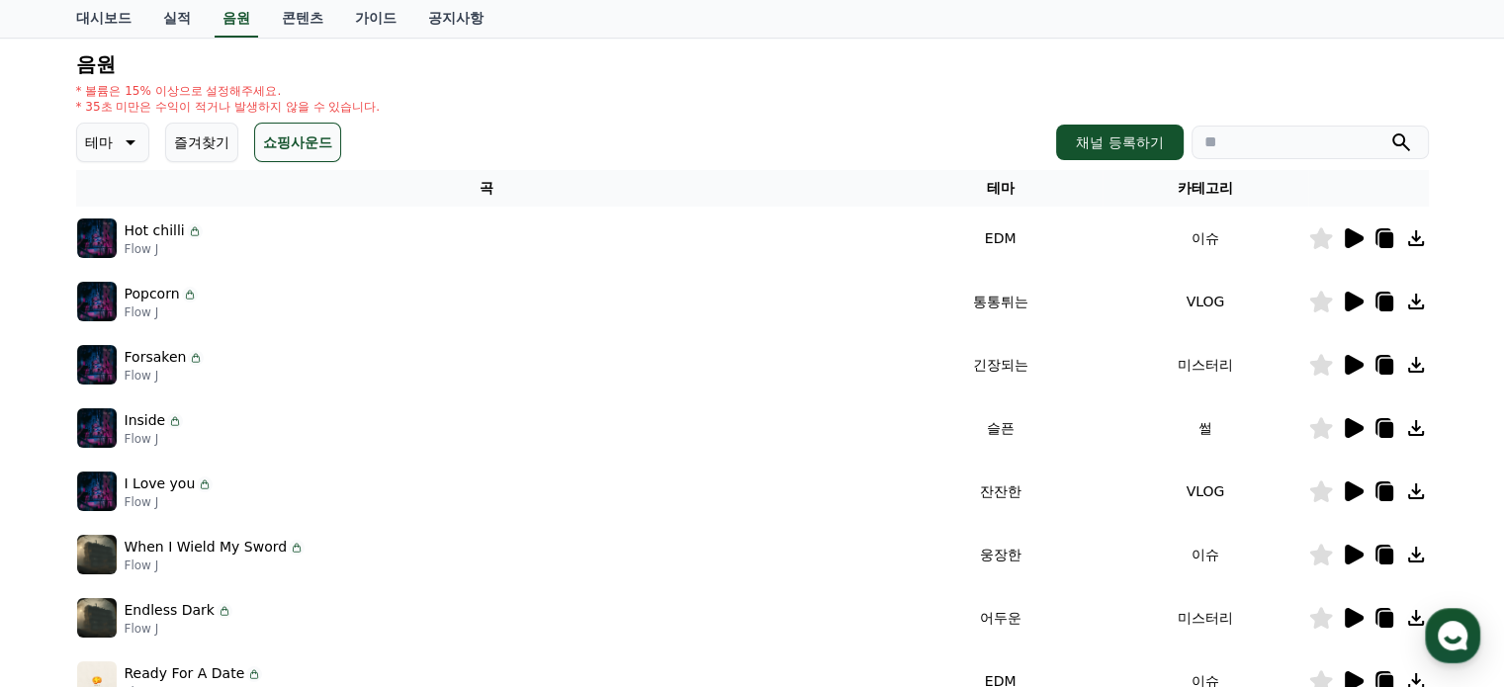
click at [1352, 300] on icon at bounding box center [1354, 302] width 19 height 20
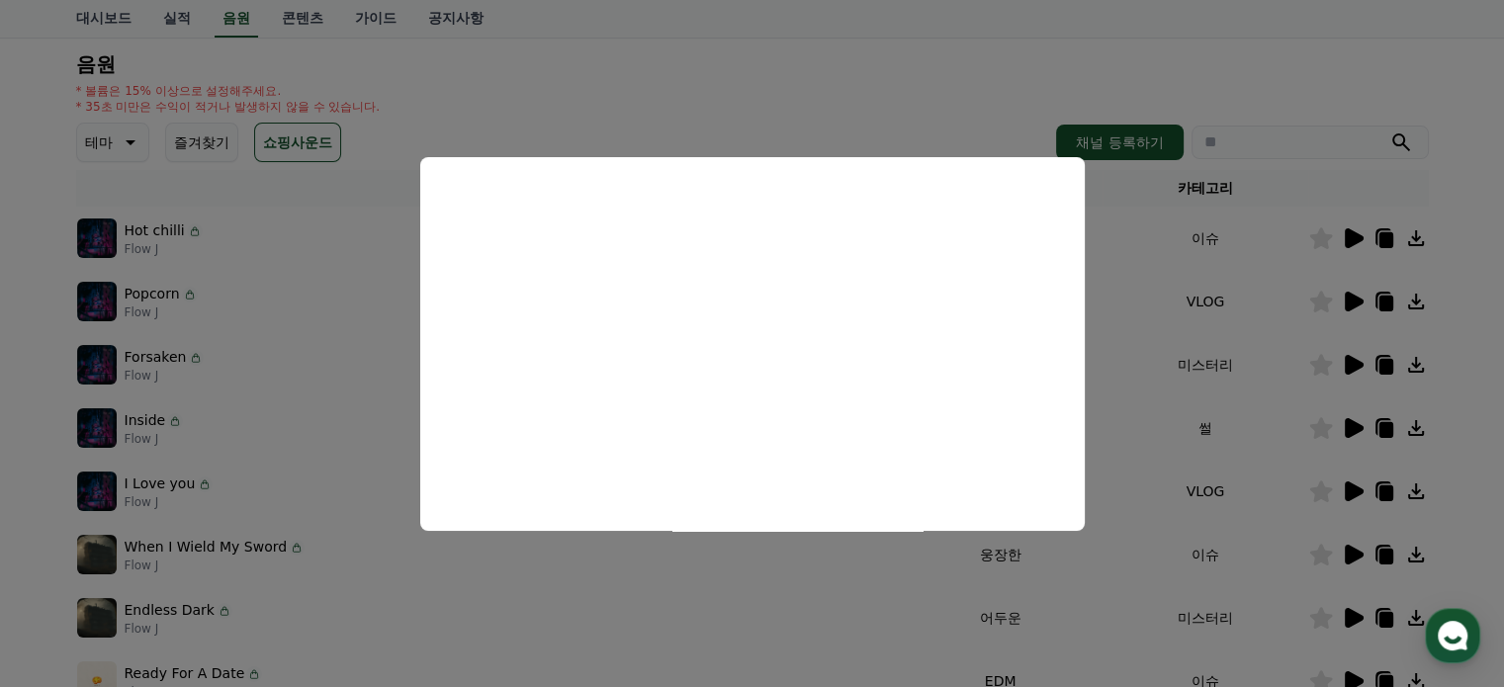
click at [1353, 359] on button "close modal" at bounding box center [752, 343] width 1504 height 687
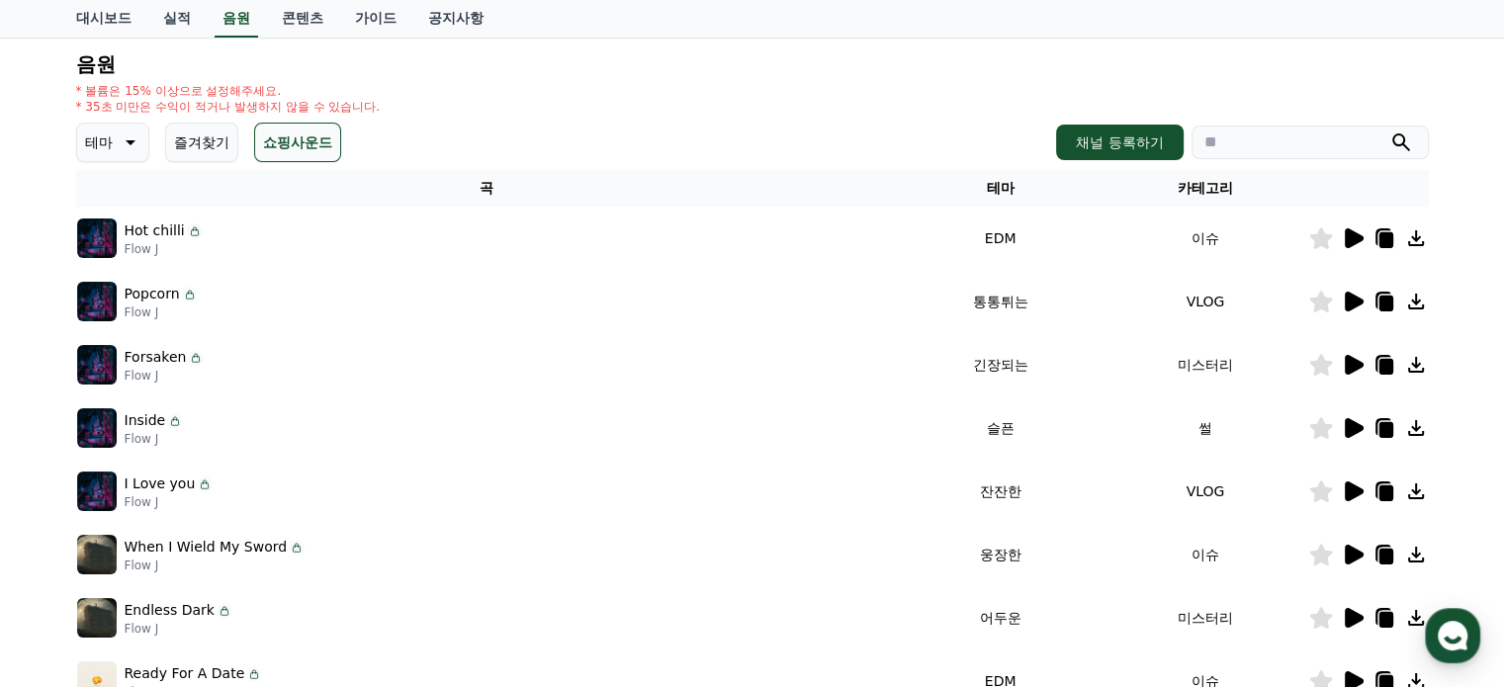
click at [1353, 359] on icon at bounding box center [1354, 365] width 19 height 20
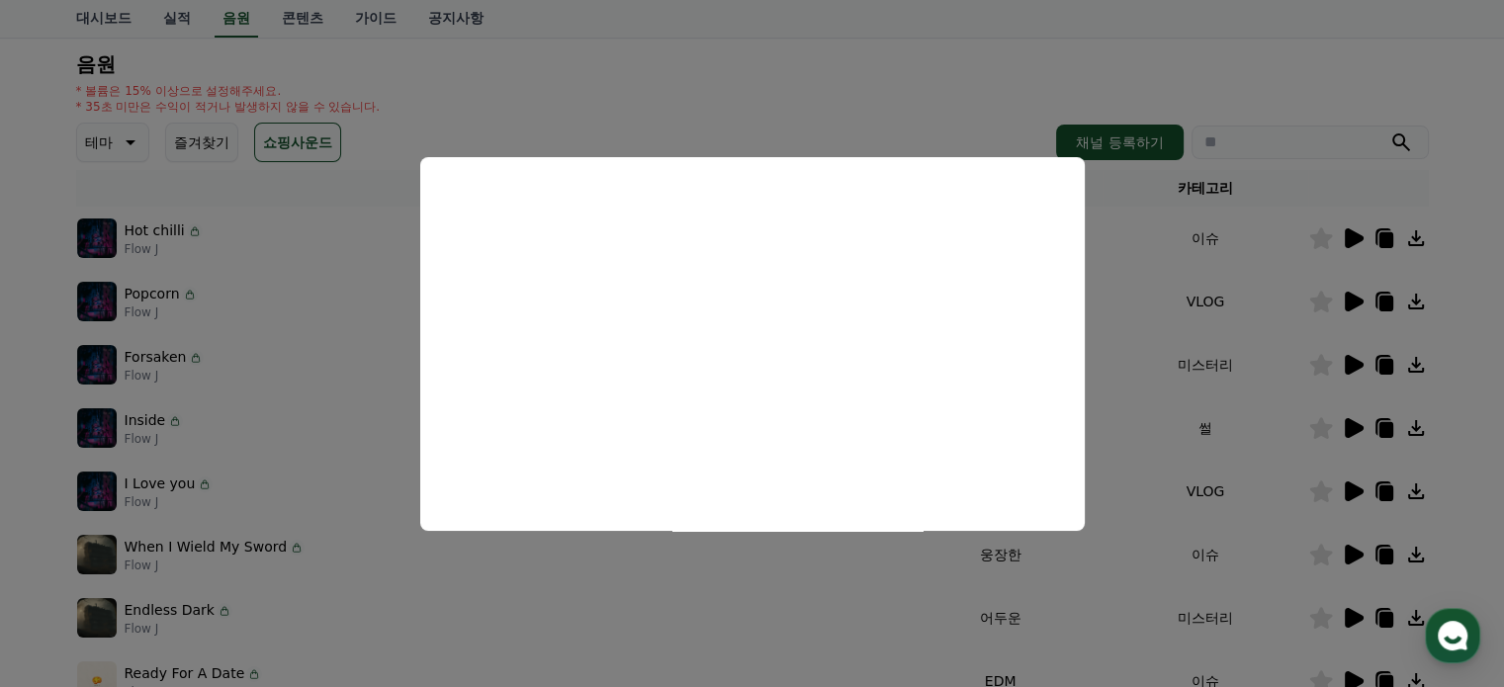
click at [1349, 425] on button "close modal" at bounding box center [752, 343] width 1504 height 687
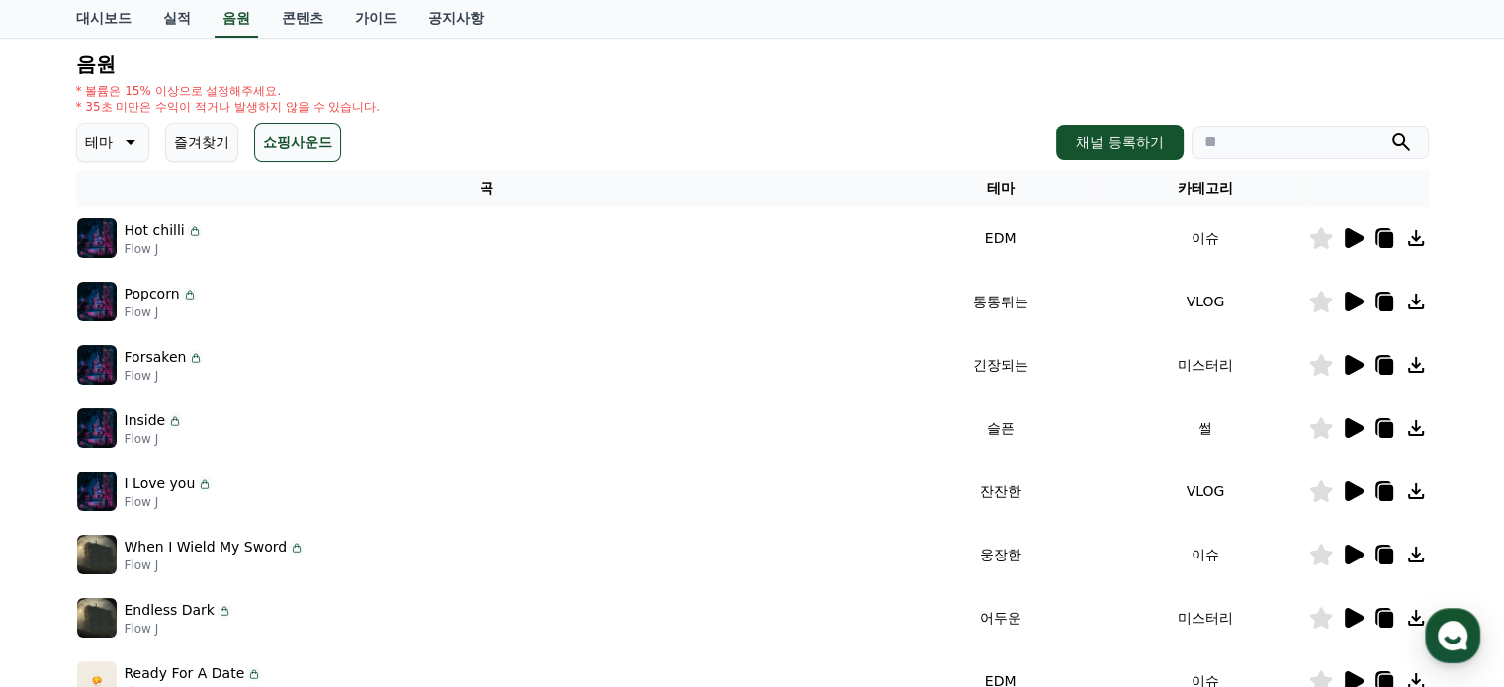
click at [1349, 425] on icon at bounding box center [1354, 428] width 19 height 20
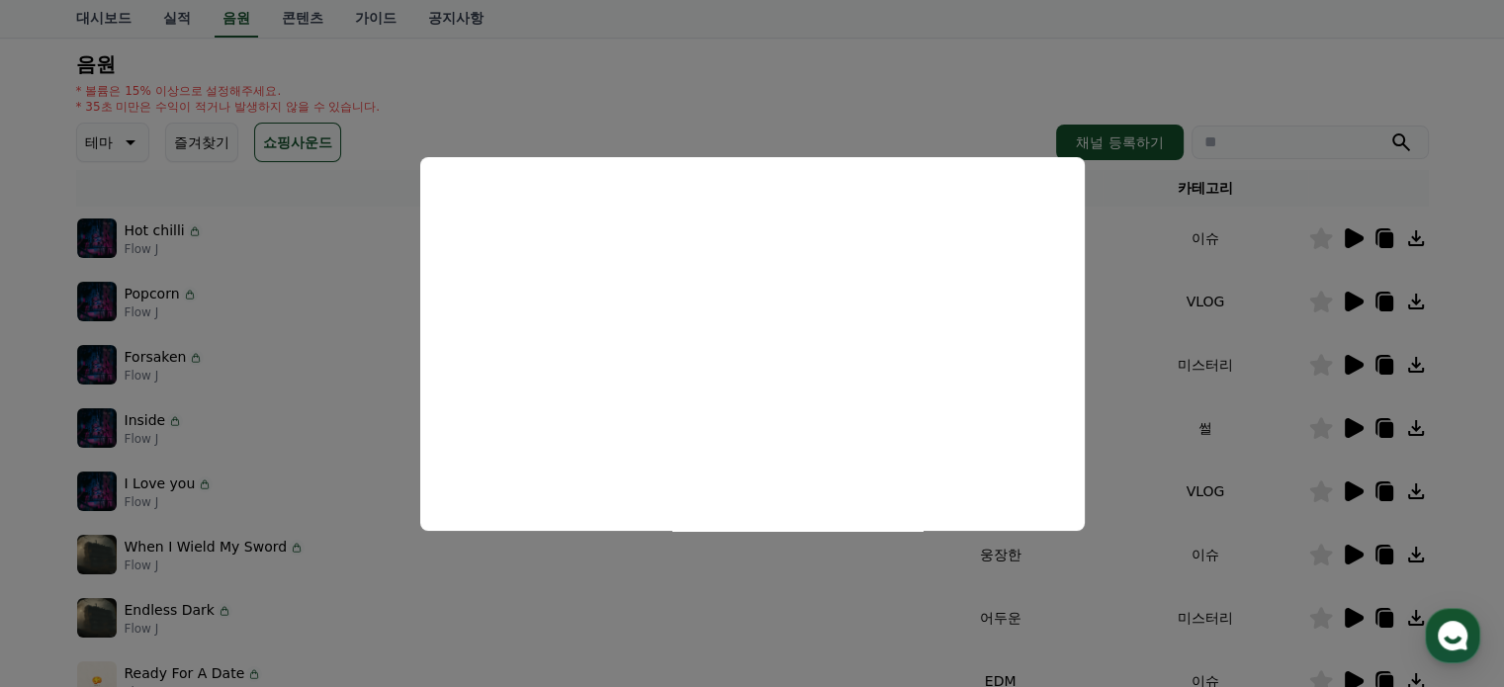
click at [1232, 503] on button "close modal" at bounding box center [752, 343] width 1504 height 687
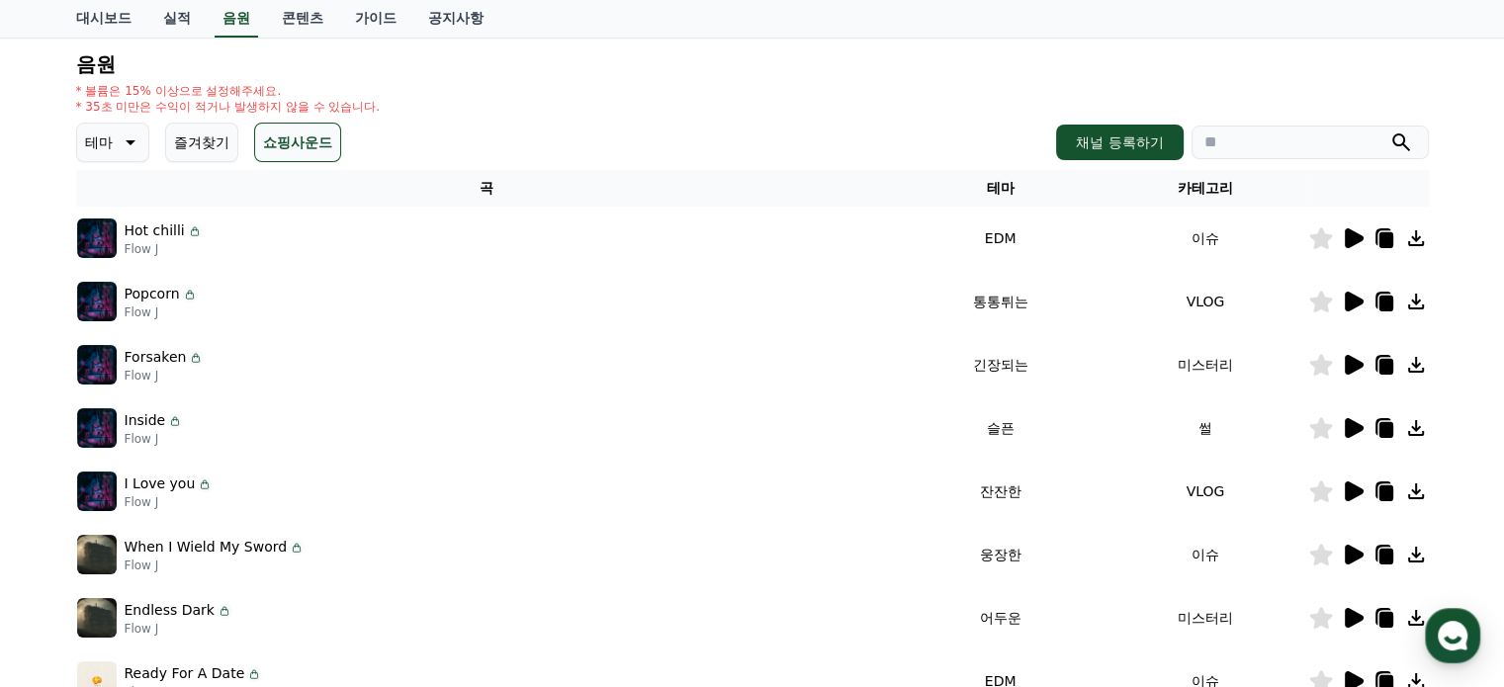
click at [1356, 501] on icon at bounding box center [1353, 492] width 24 height 24
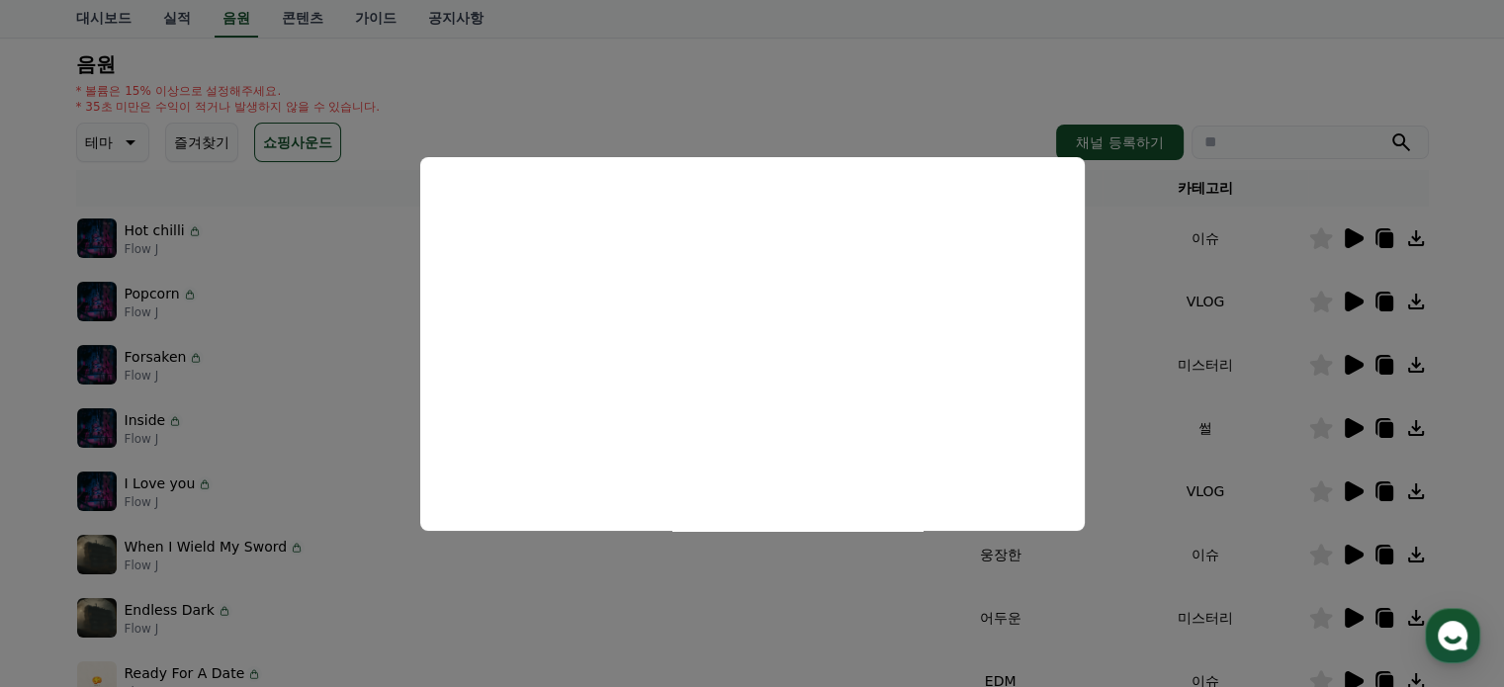
click at [1361, 555] on button "close modal" at bounding box center [752, 343] width 1504 height 687
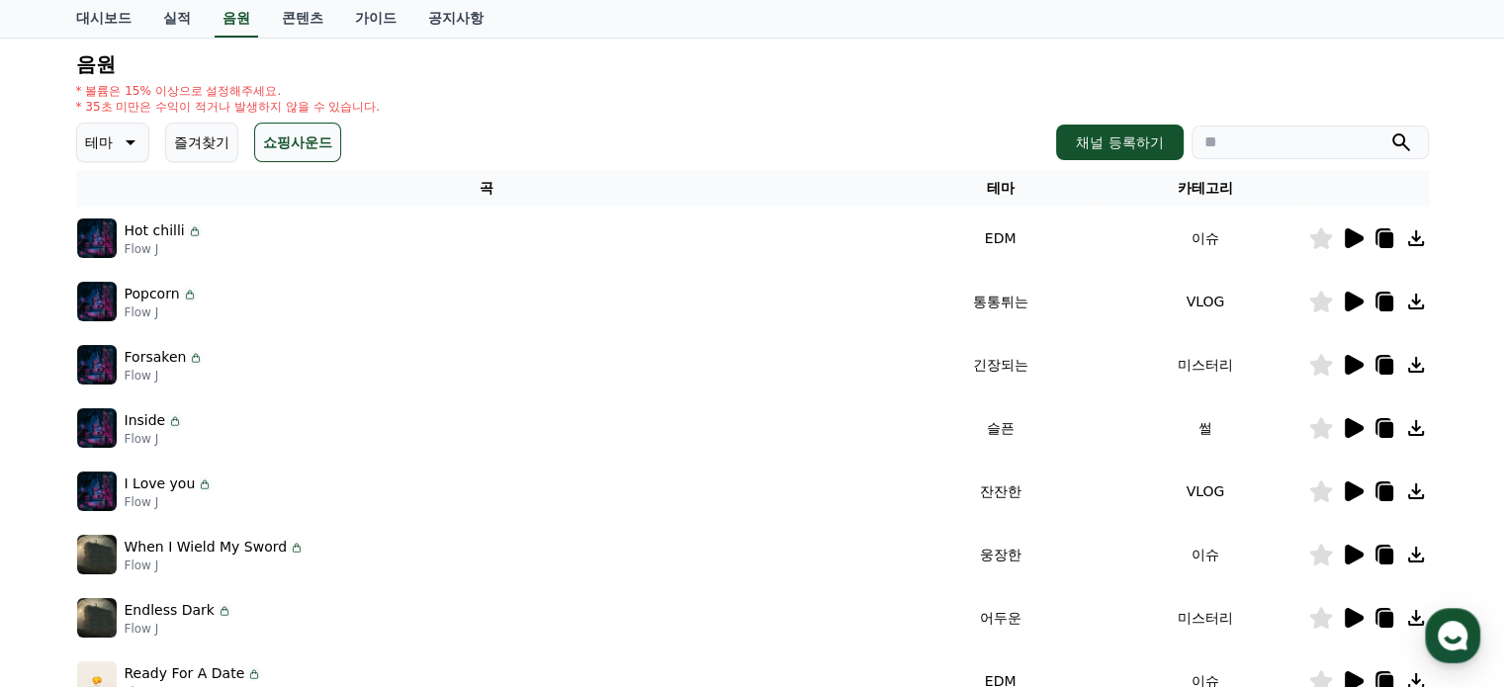
click at [1353, 549] on icon at bounding box center [1354, 555] width 19 height 20
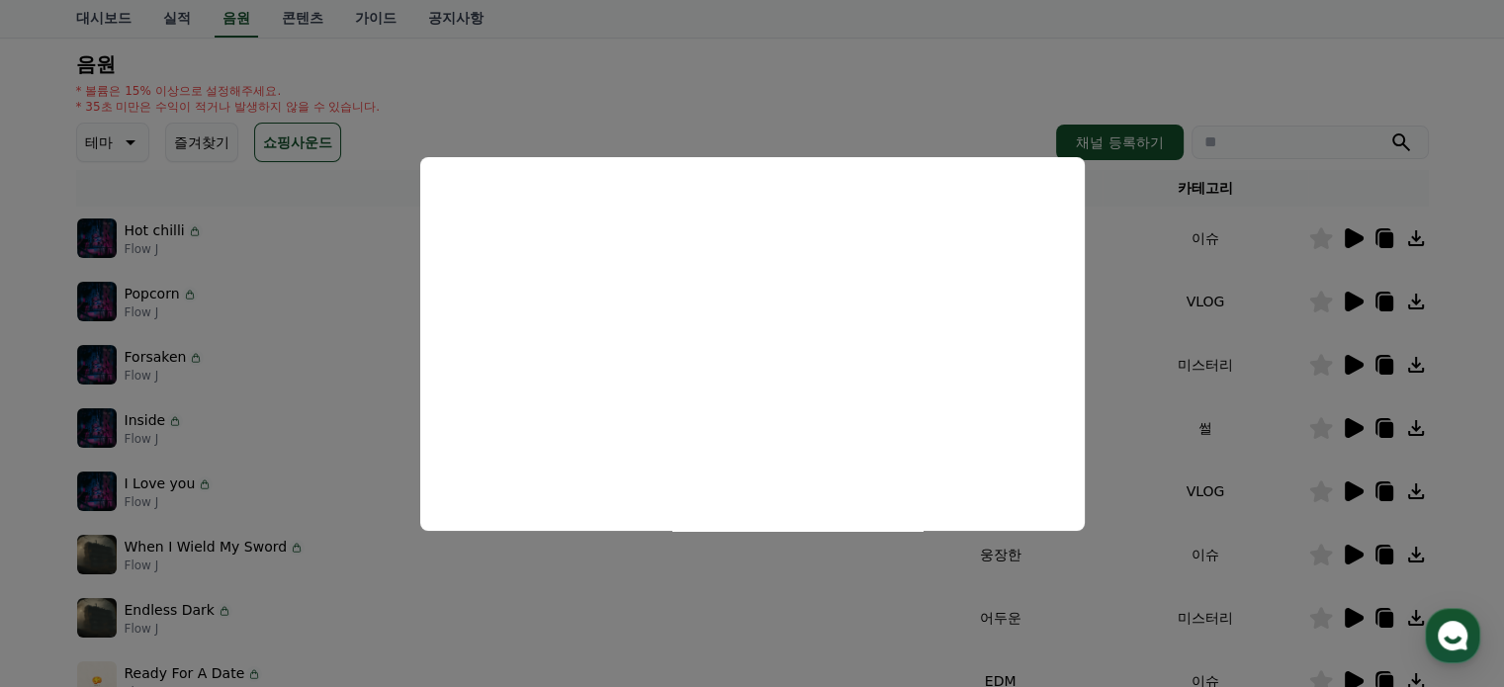
click at [1274, 595] on button "close modal" at bounding box center [752, 343] width 1504 height 687
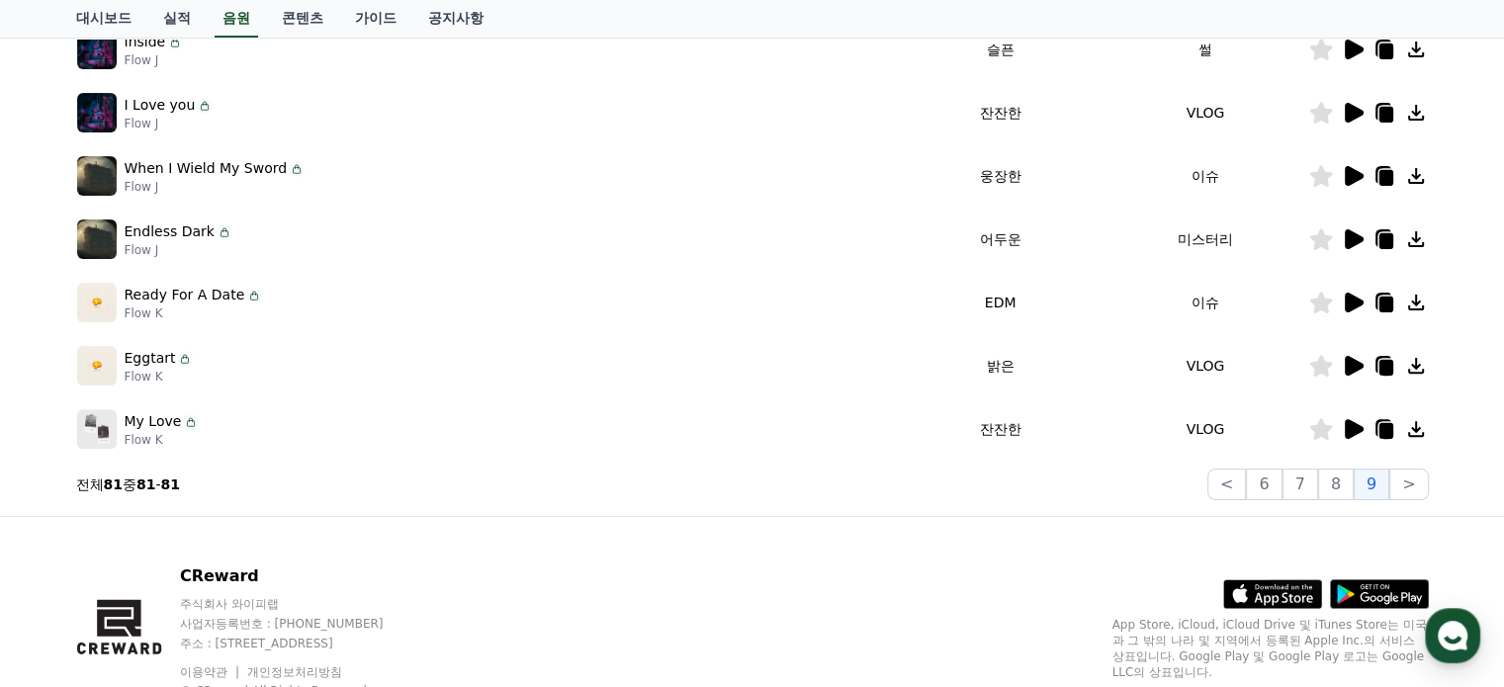
scroll to position [650, 0]
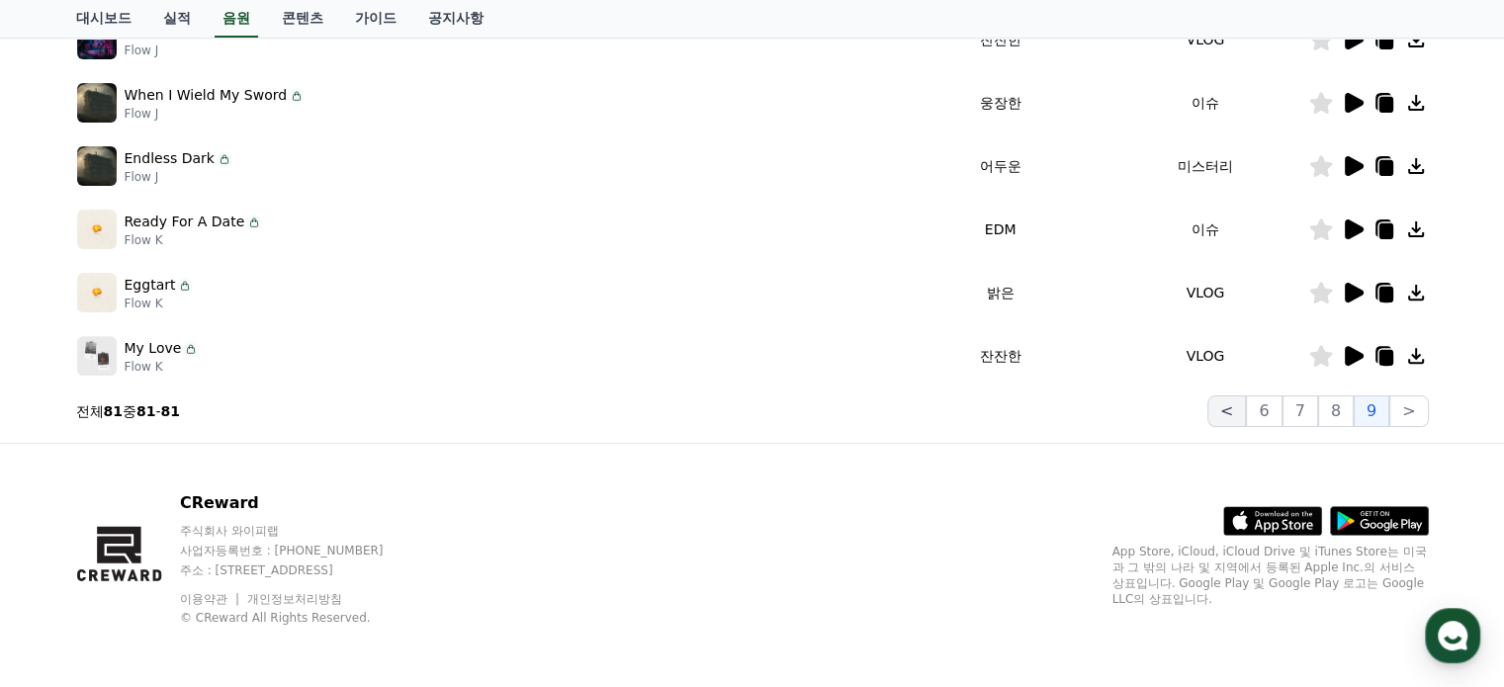
click at [1238, 416] on button "<" at bounding box center [1227, 412] width 39 height 32
click at [1234, 417] on button "1" at bounding box center [1228, 412] width 36 height 32
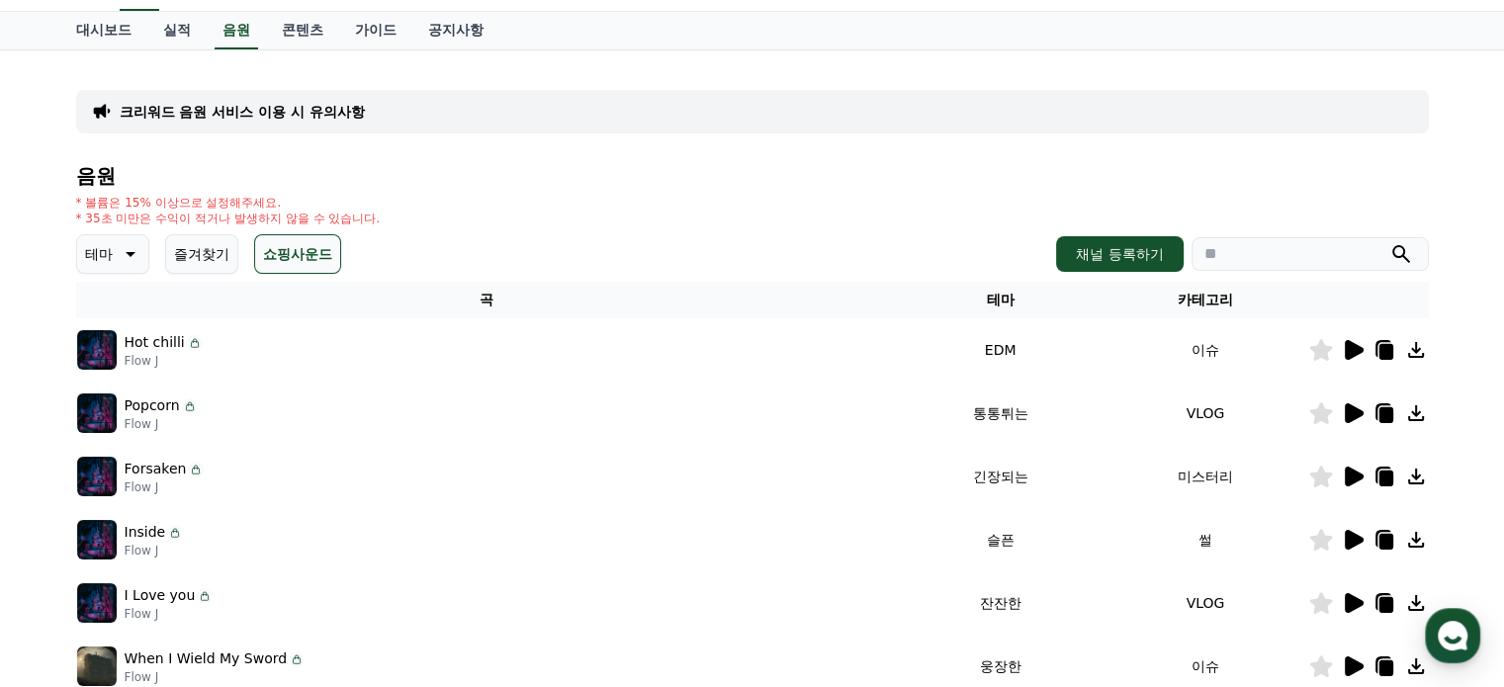
scroll to position [56, 0]
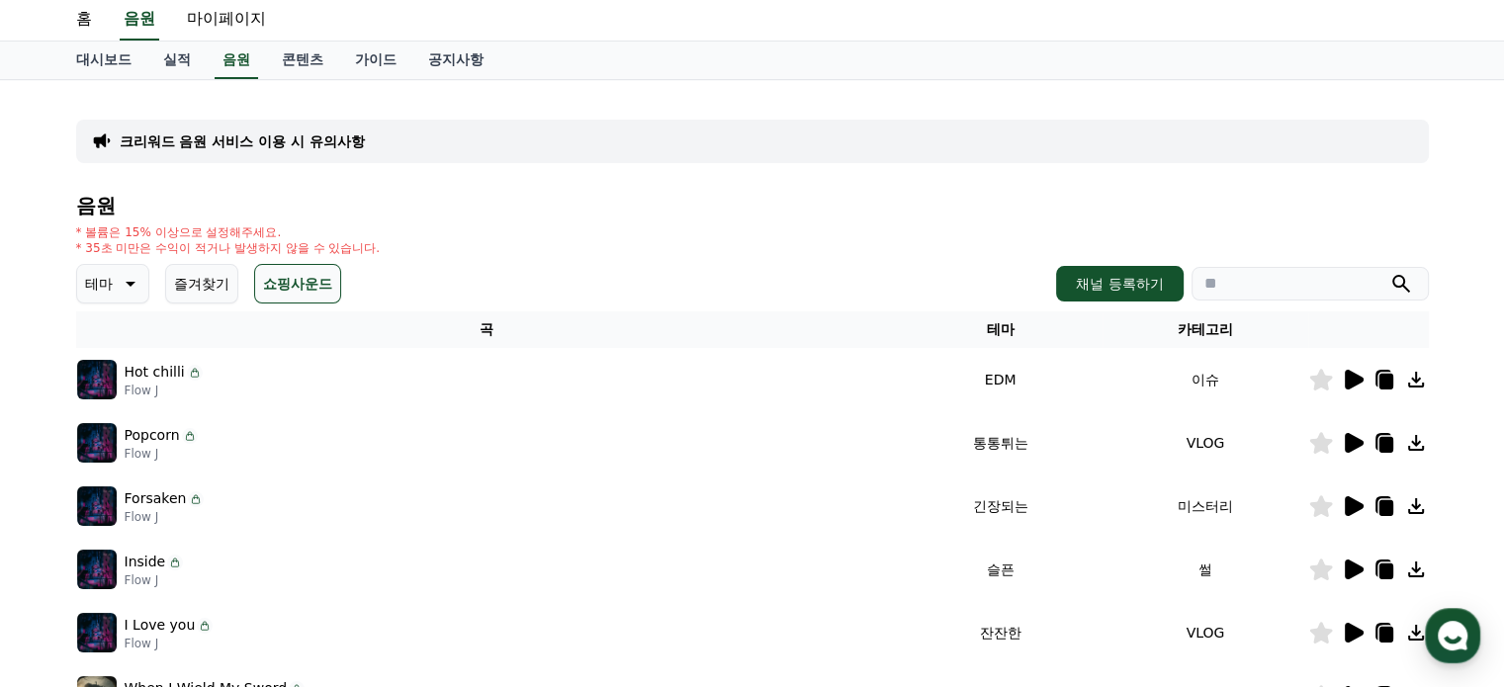
click at [211, 289] on button "즐겨찾기" at bounding box center [201, 284] width 73 height 40
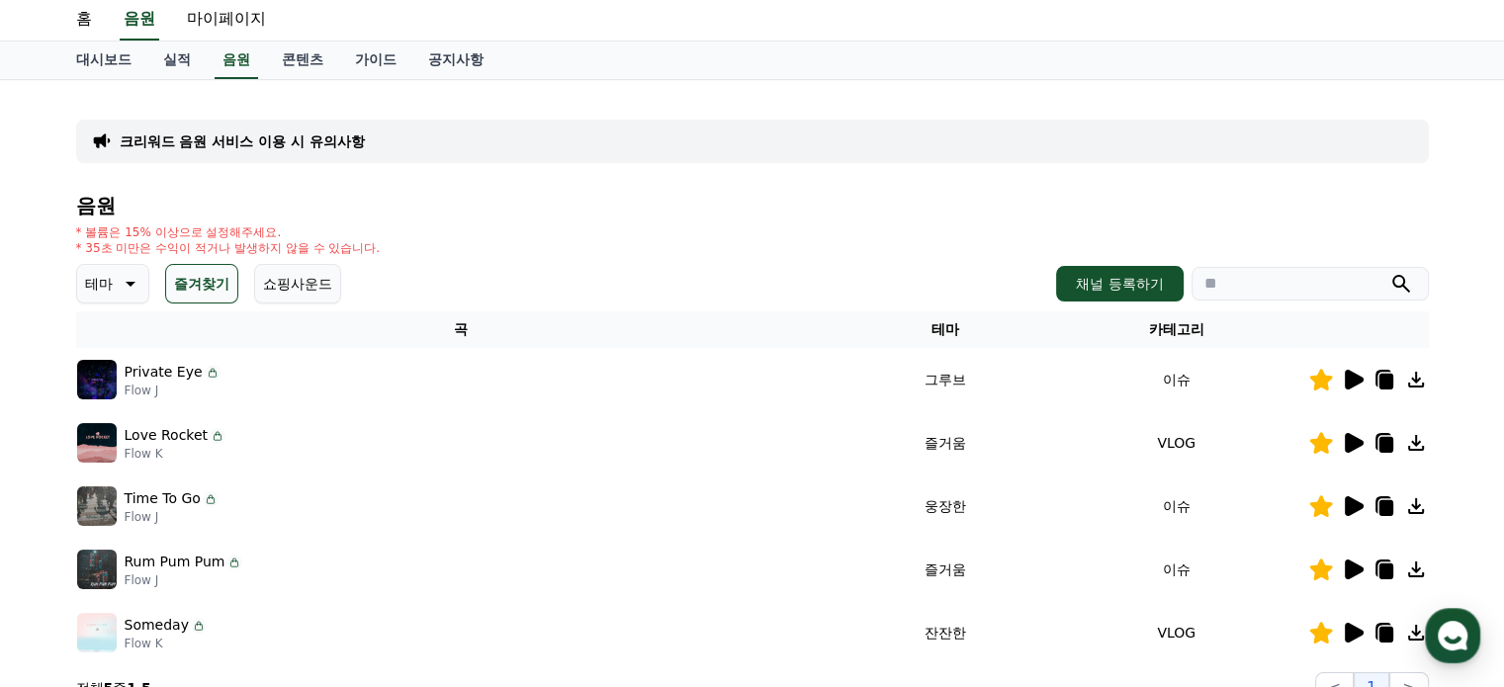
click at [292, 287] on button "쇼핑사운드" at bounding box center [297, 284] width 87 height 40
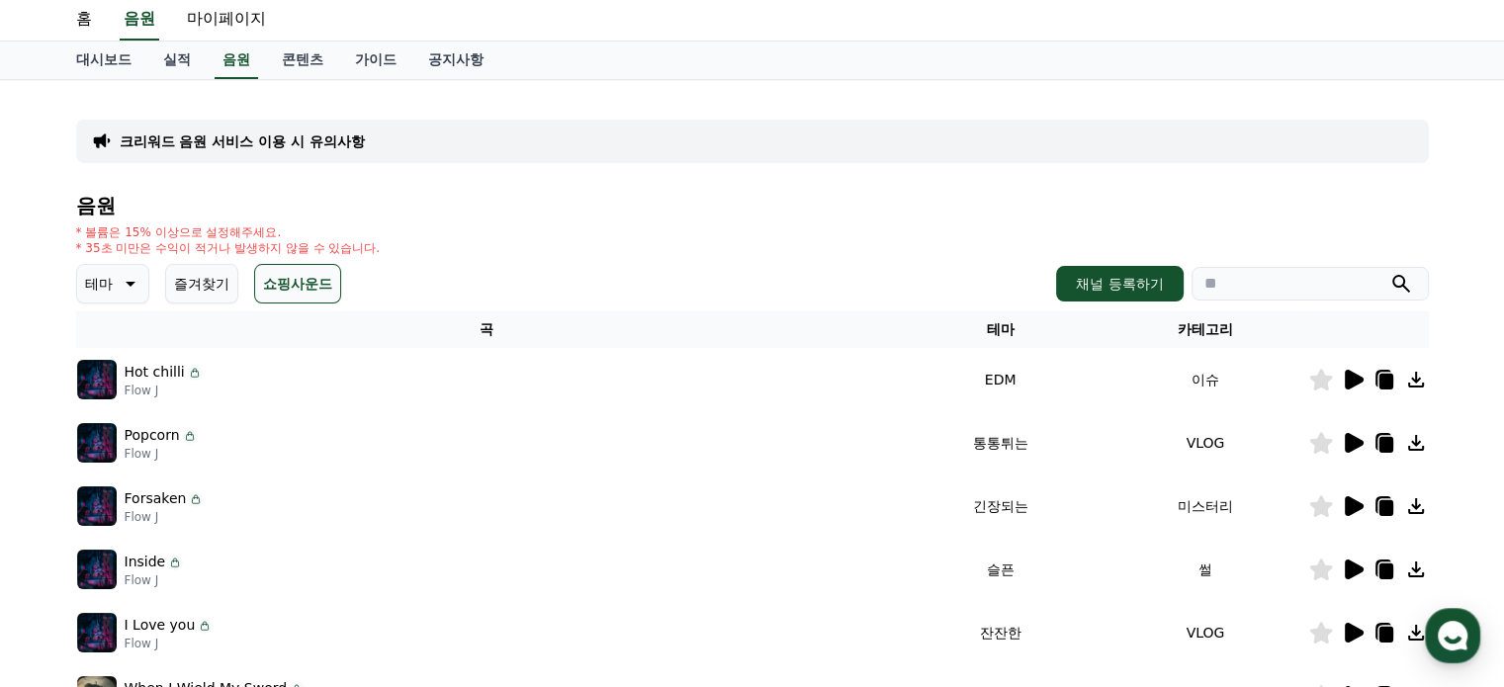
click at [120, 293] on icon at bounding box center [129, 284] width 24 height 24
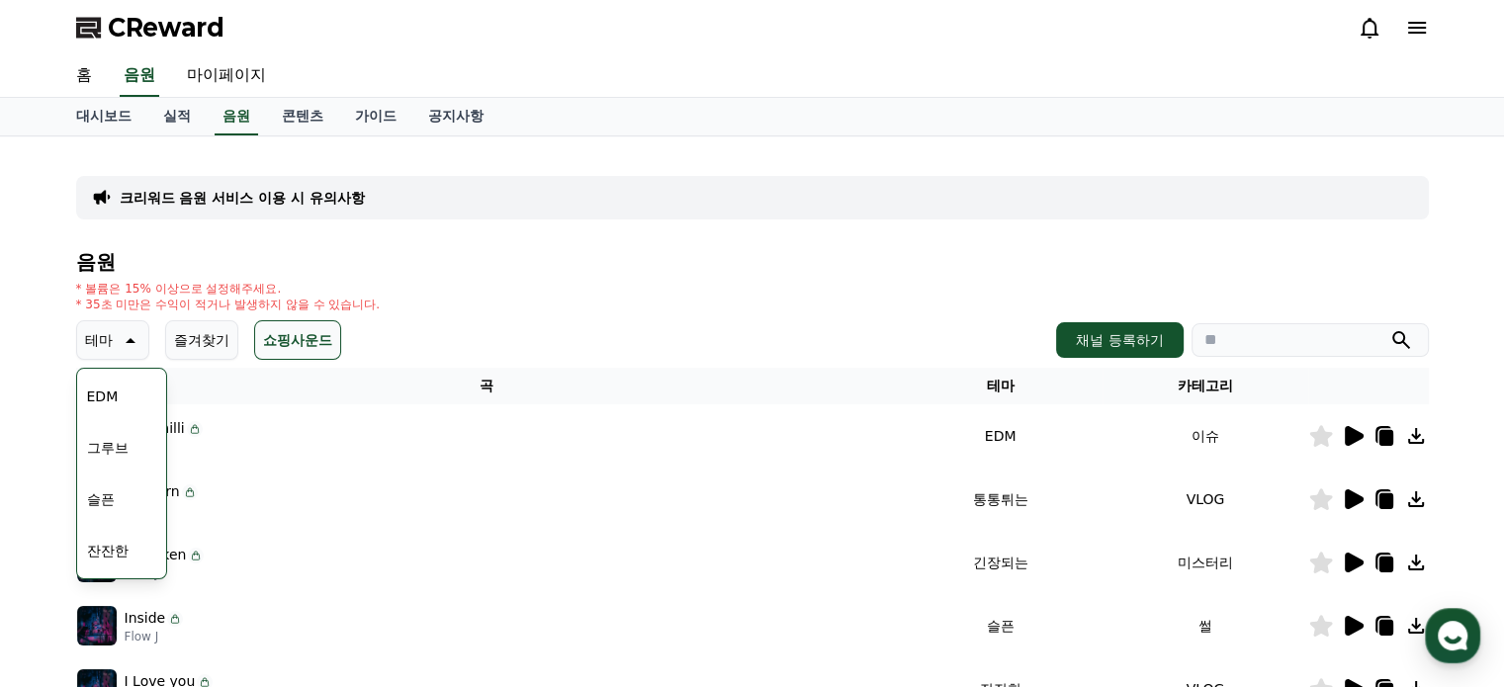
scroll to position [419, 0]
click at [134, 444] on button "드라마틱" at bounding box center [114, 436] width 71 height 44
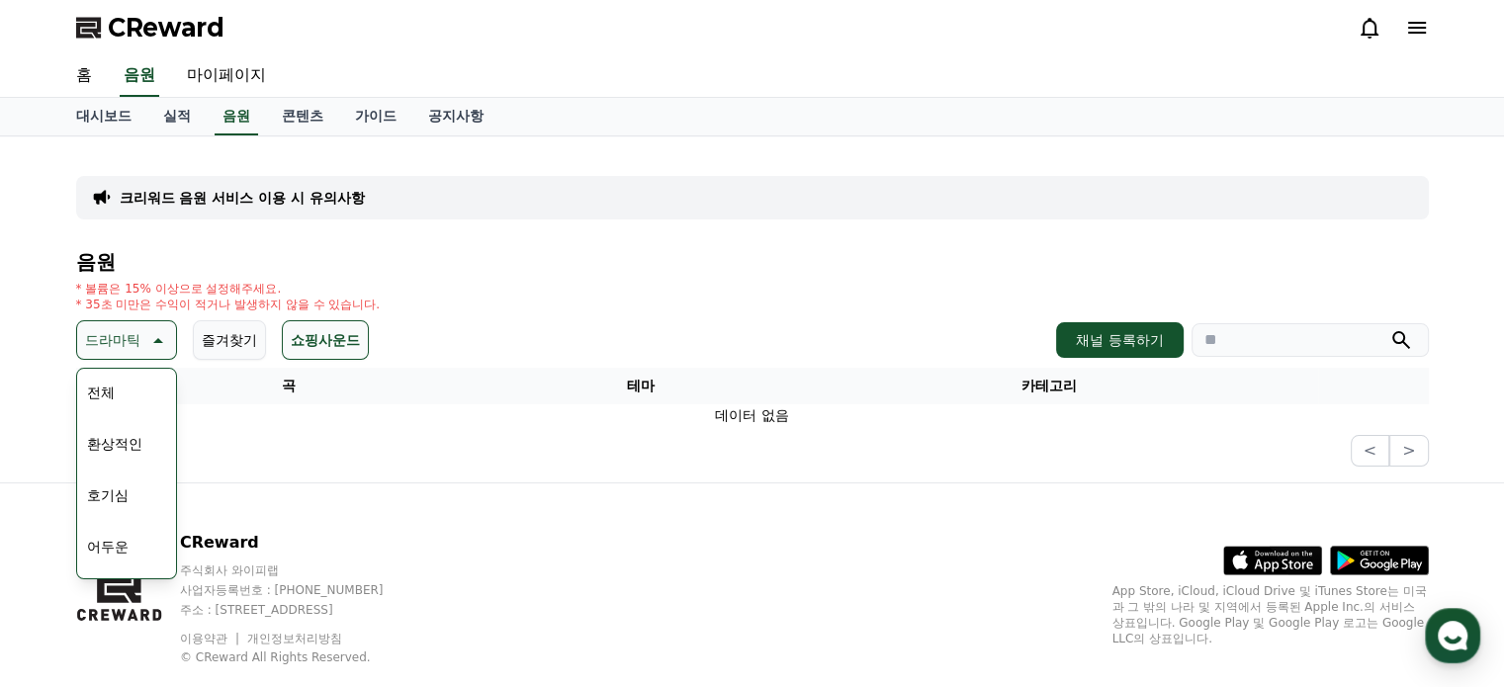
click at [106, 395] on button "전체" at bounding box center [101, 393] width 44 height 44
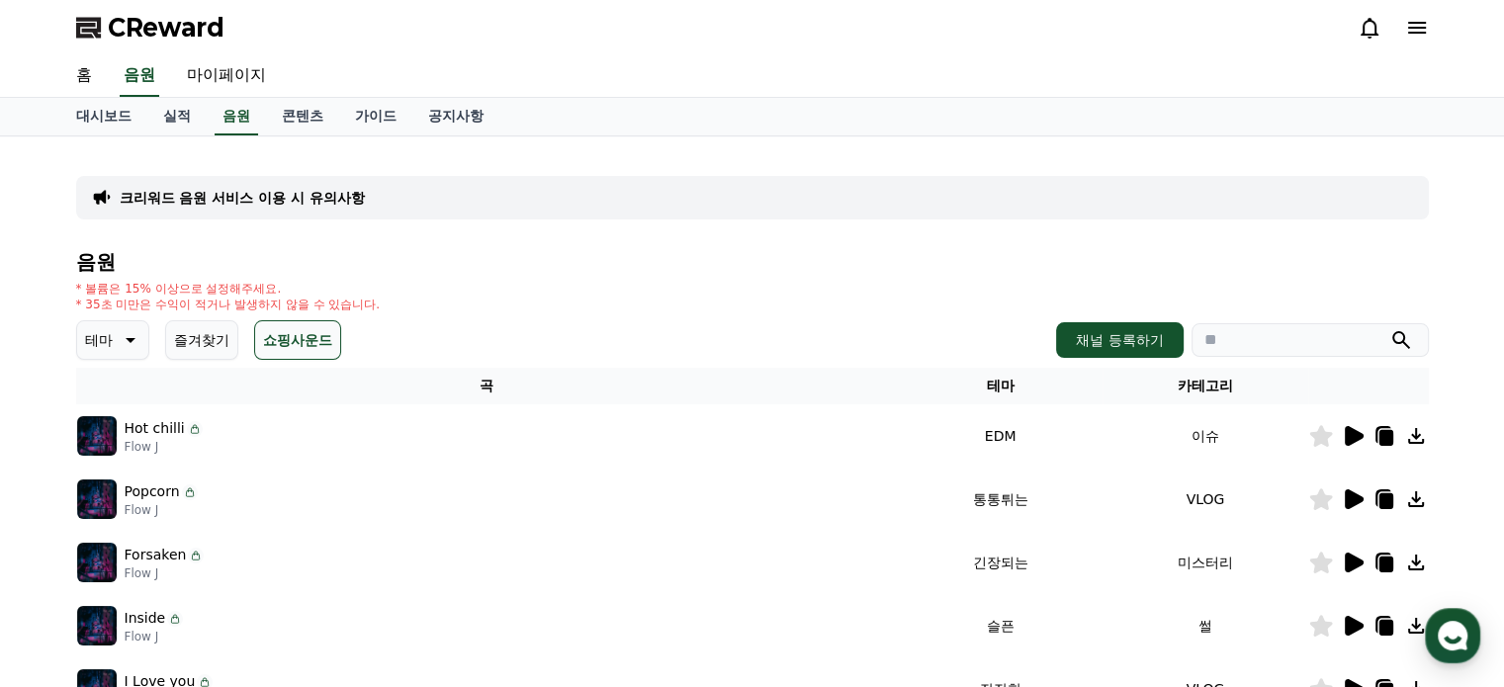
click at [222, 343] on button "즐겨찾기" at bounding box center [201, 340] width 73 height 40
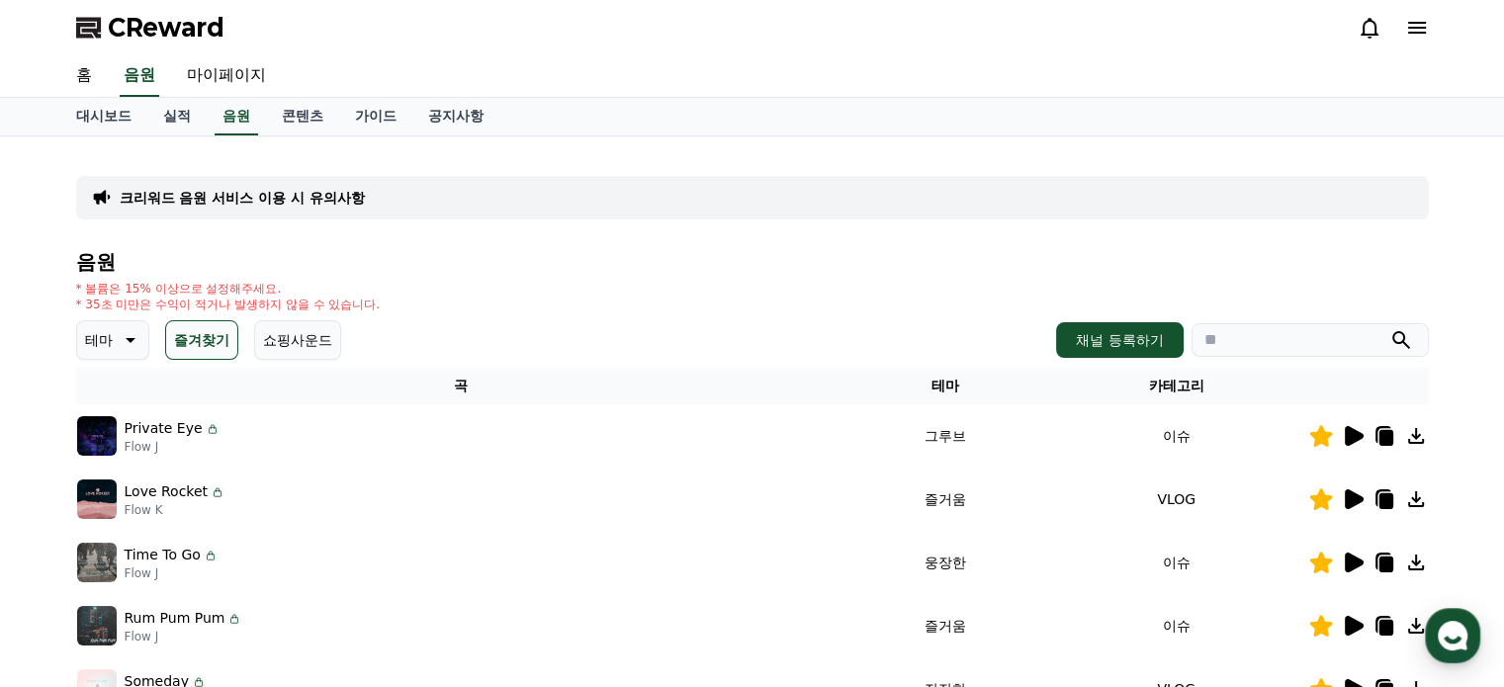
click at [278, 348] on button "쇼핑사운드" at bounding box center [297, 340] width 87 height 40
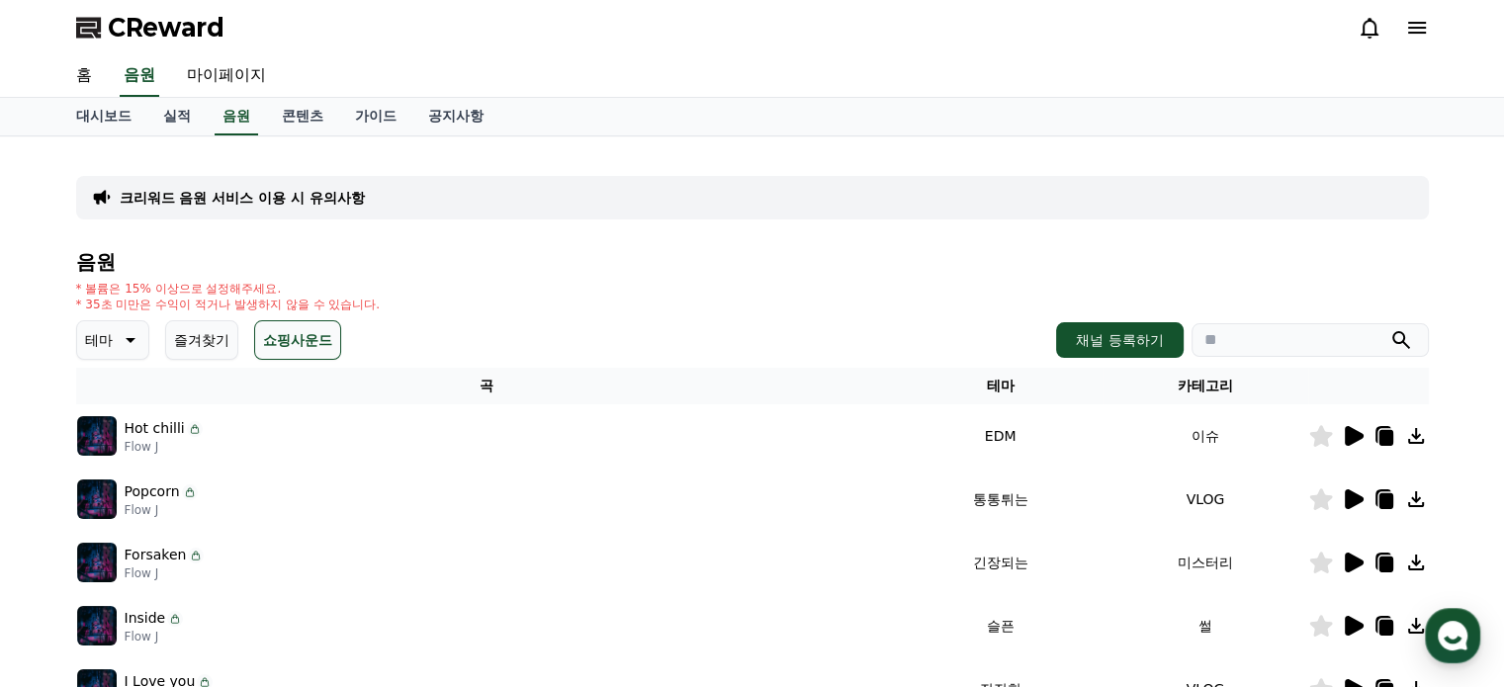
click at [228, 351] on button "즐겨찾기" at bounding box center [201, 340] width 73 height 40
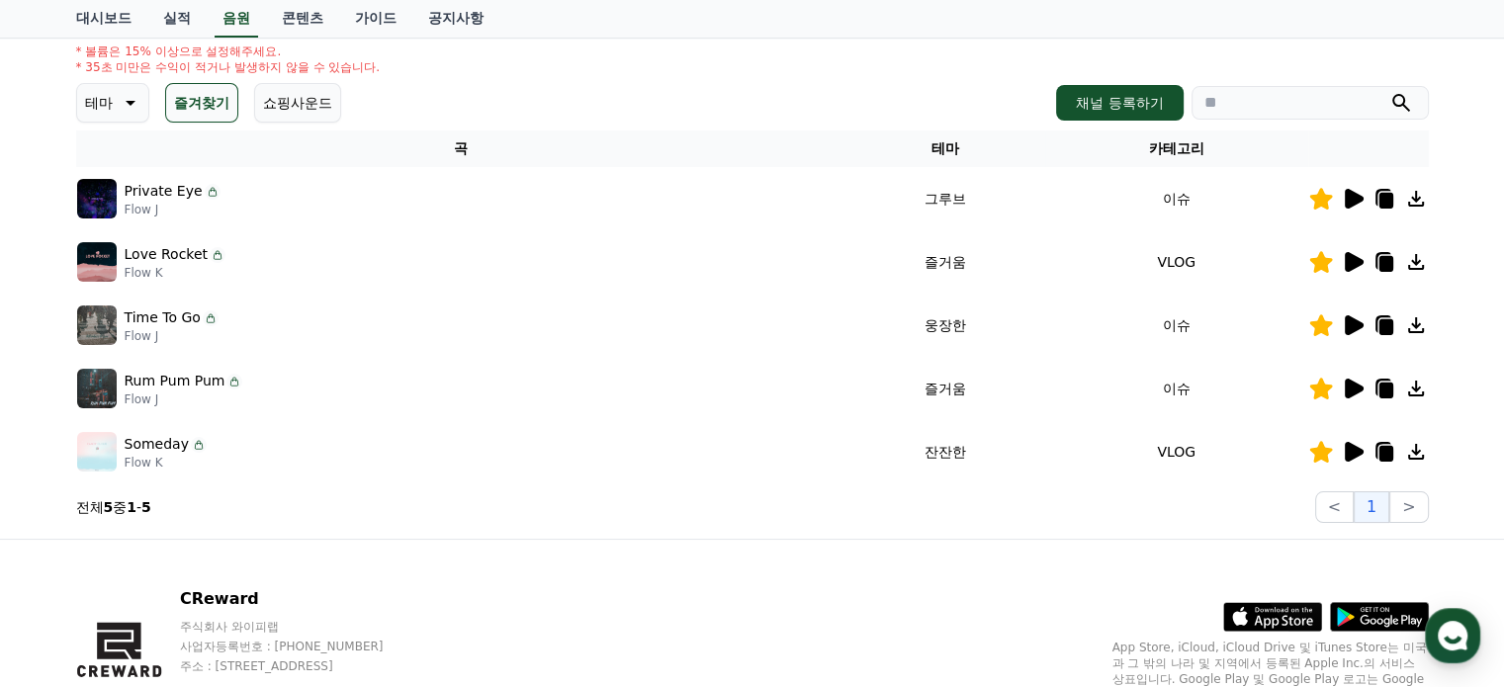
scroll to position [135, 0]
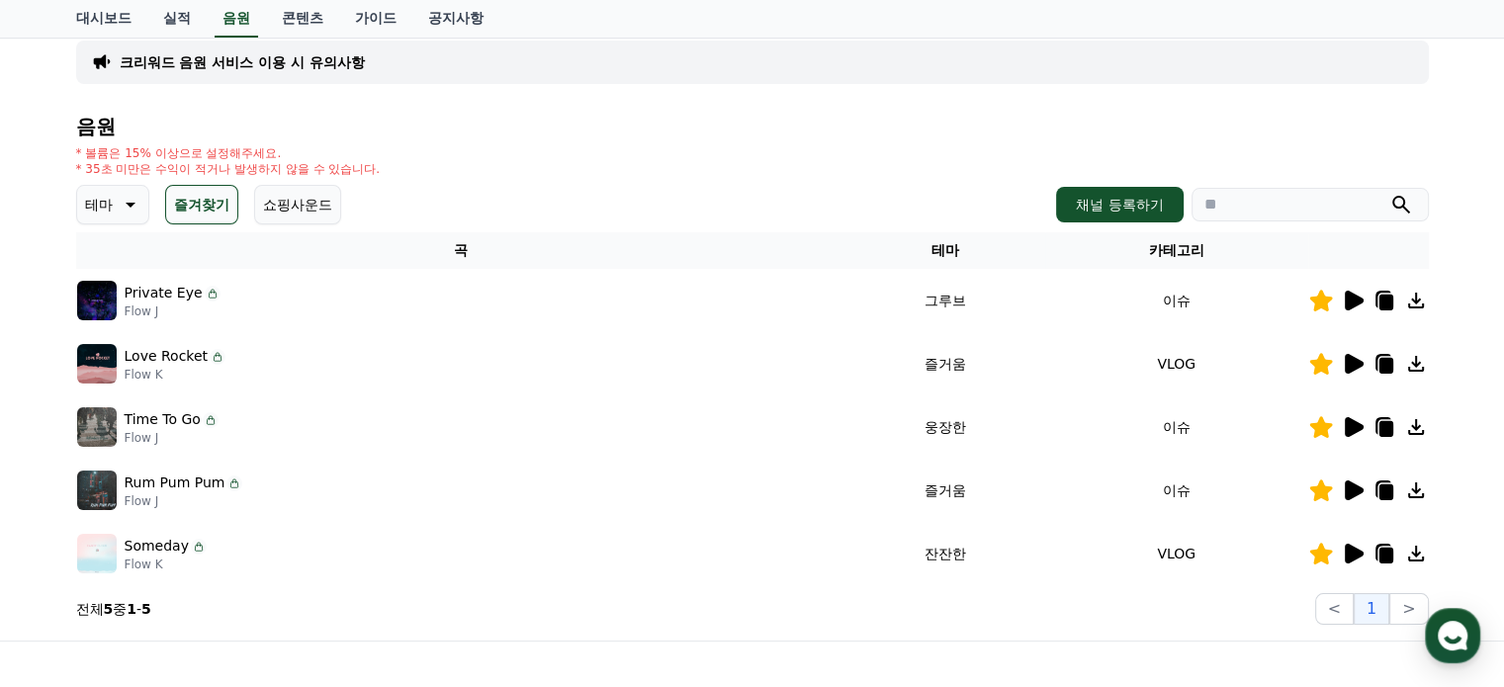
click at [314, 224] on div "음원 * 볼륨은 15% 이상으로 설정해주세요. * 35초 미만은 수익이 적거나 발생하지 않을 수 있습니다. 테마 즐겨찾기 쇼핑사운드 채널 등록…" at bounding box center [752, 370] width 1353 height 509
click at [315, 211] on button "쇼핑사운드" at bounding box center [297, 205] width 87 height 40
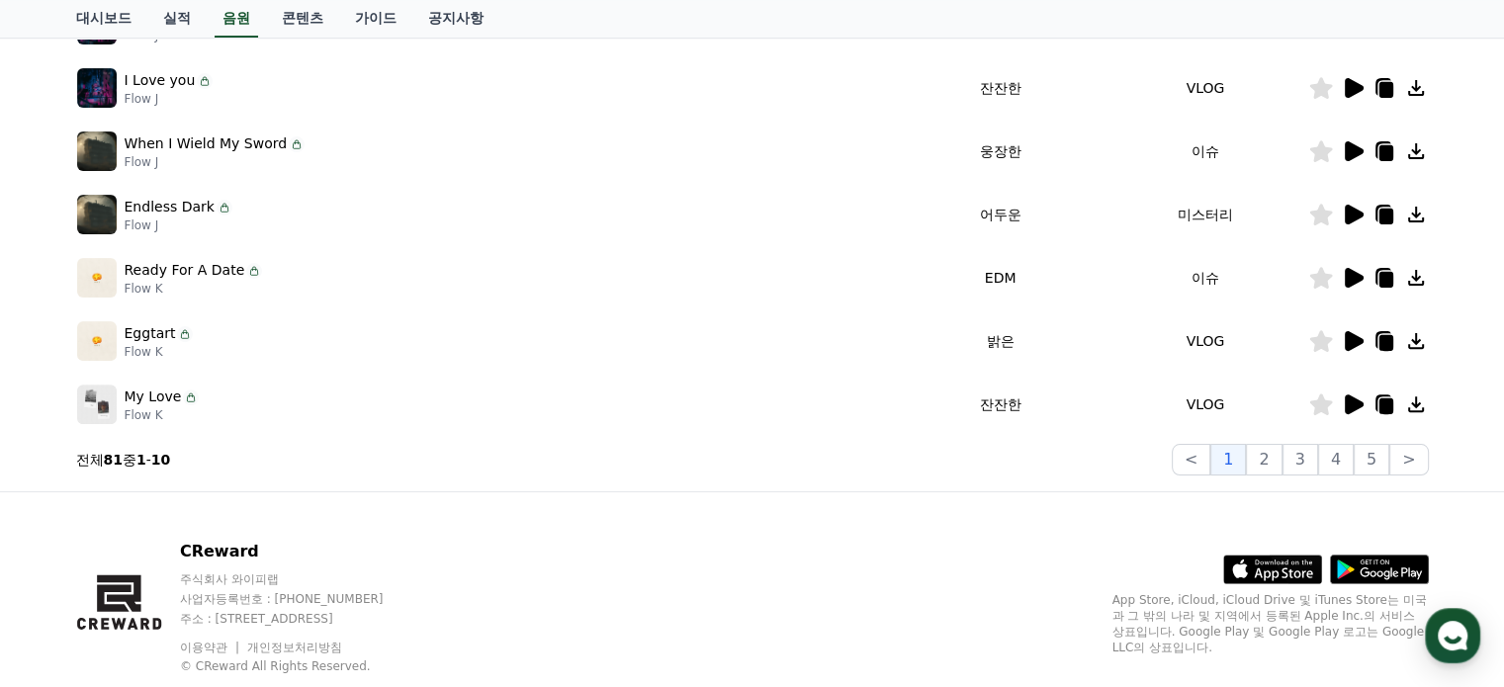
scroll to position [650, 0]
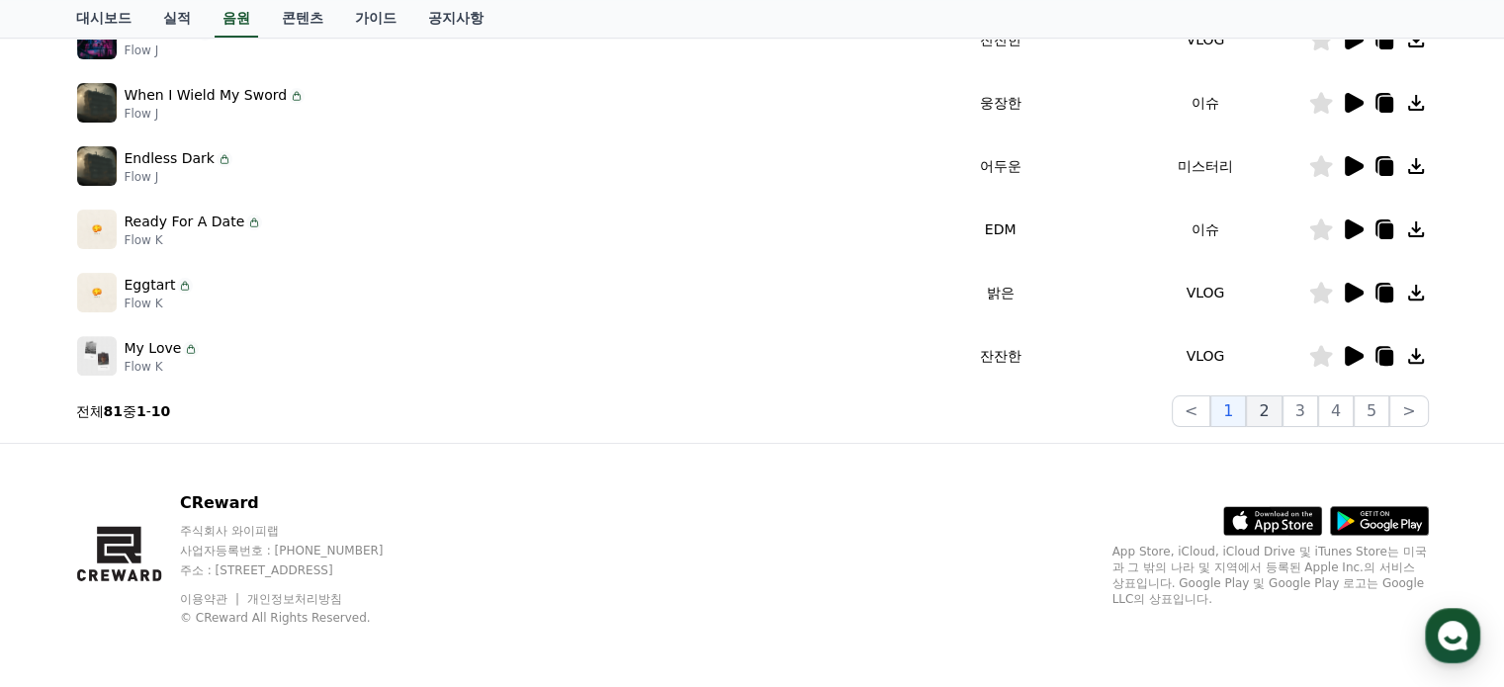
click at [1282, 413] on button "2" at bounding box center [1264, 412] width 36 height 32
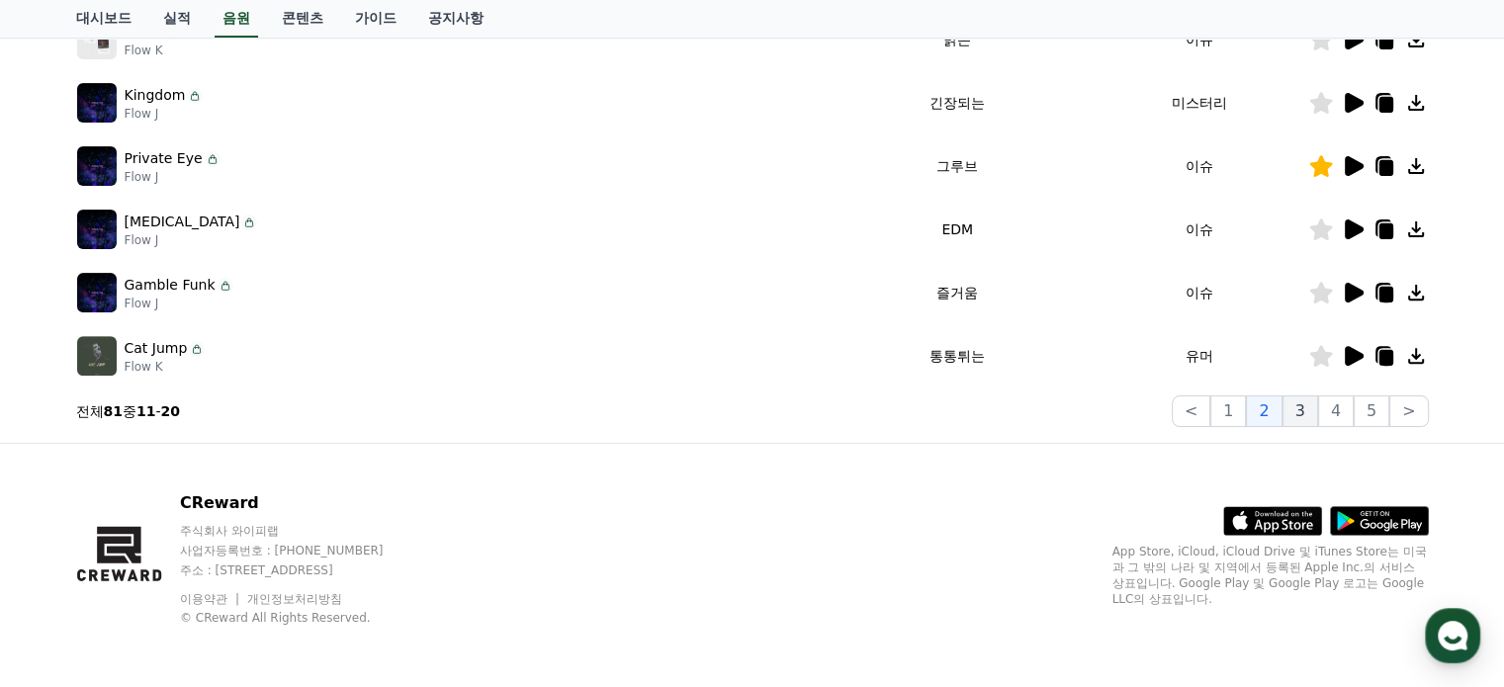
click at [1298, 422] on button "3" at bounding box center [1301, 412] width 36 height 32
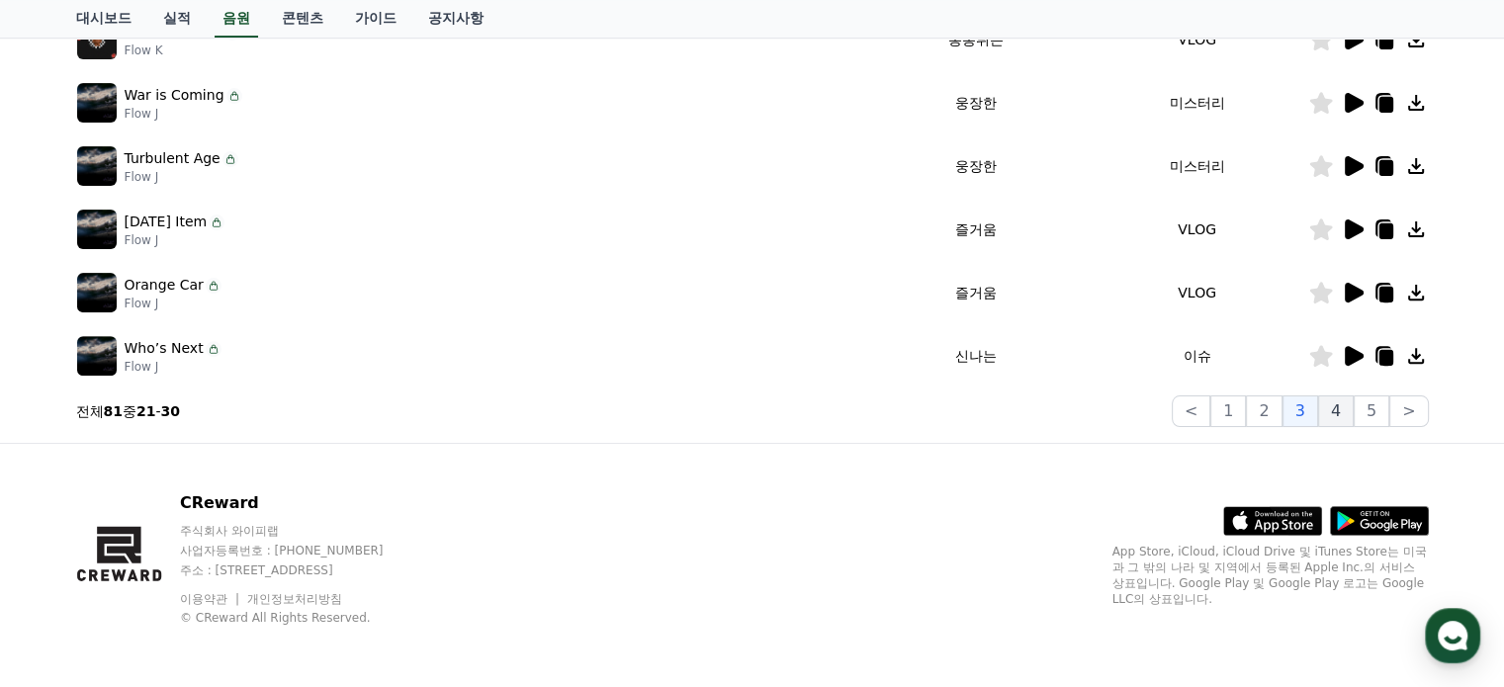
click at [1332, 419] on button "4" at bounding box center [1336, 412] width 36 height 32
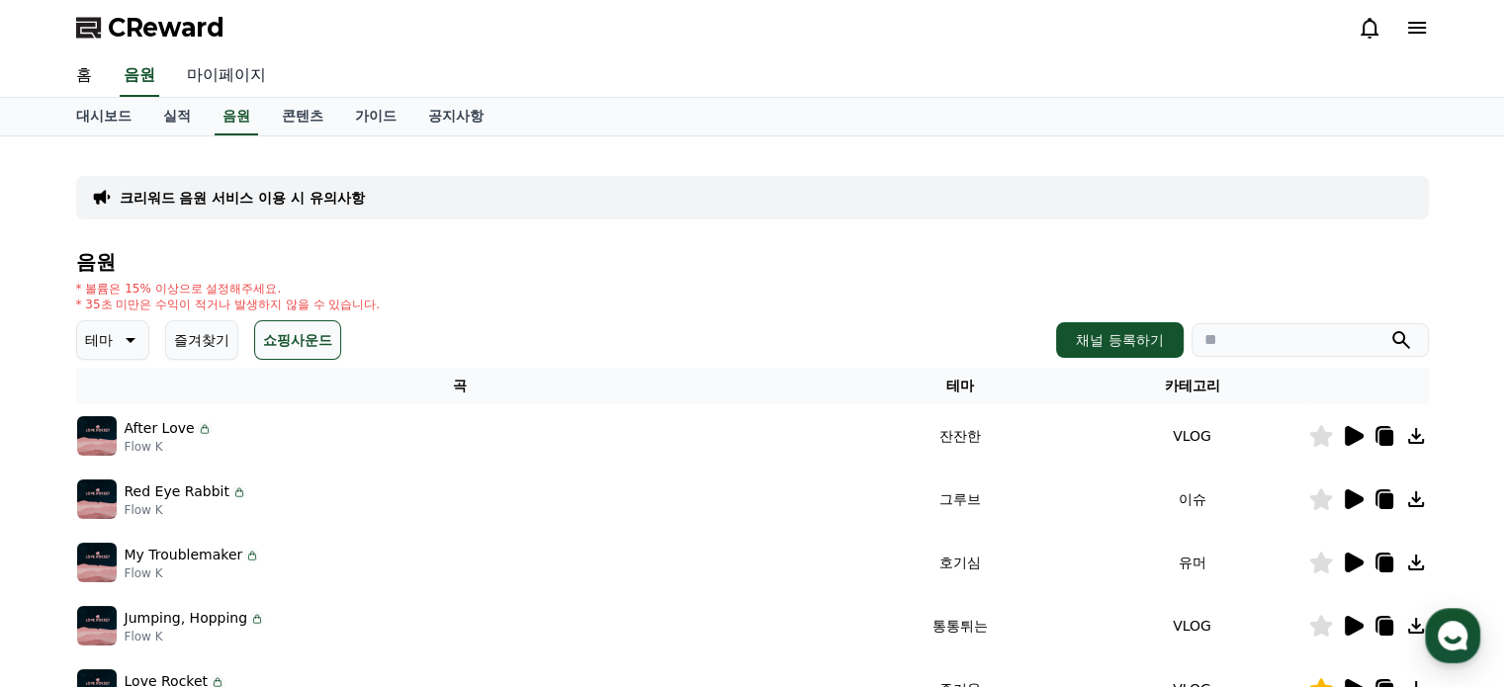
click at [241, 81] on link "마이페이지" at bounding box center [226, 76] width 111 height 42
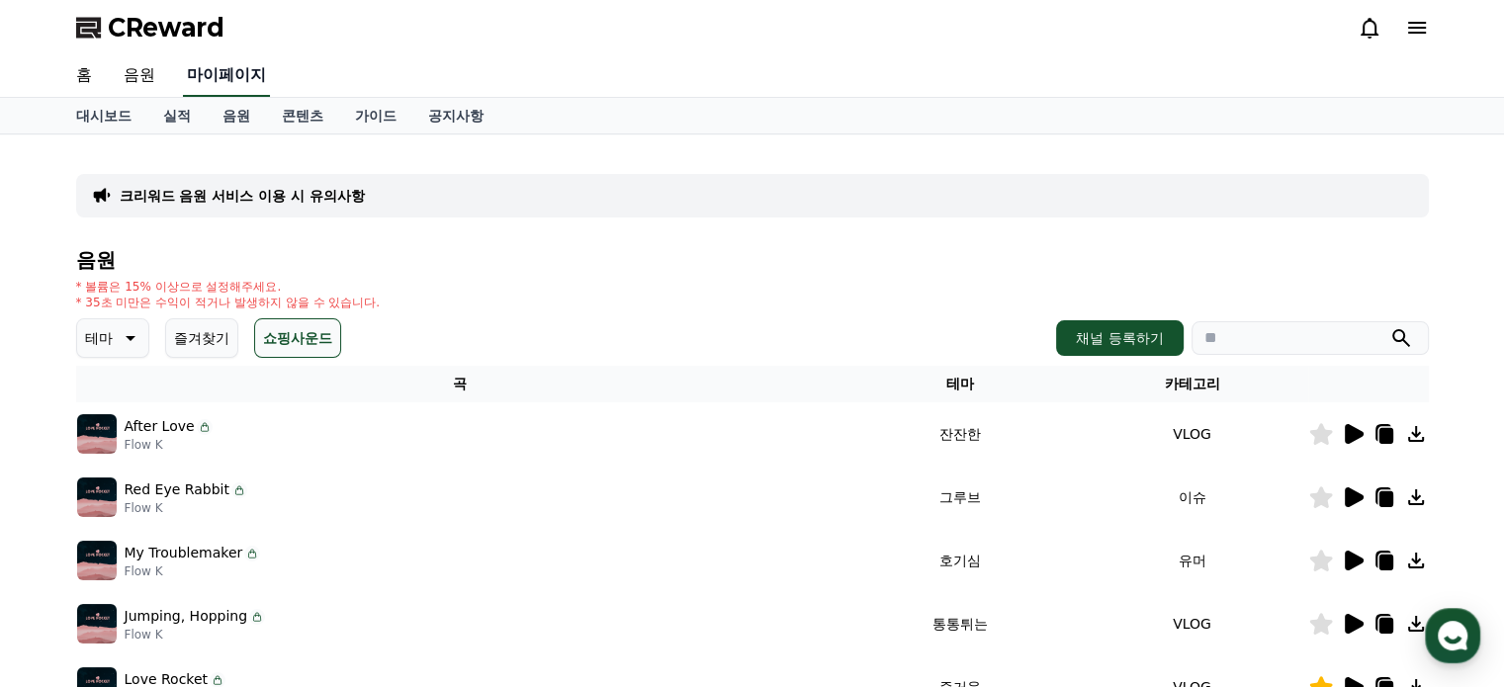
select select "**********"
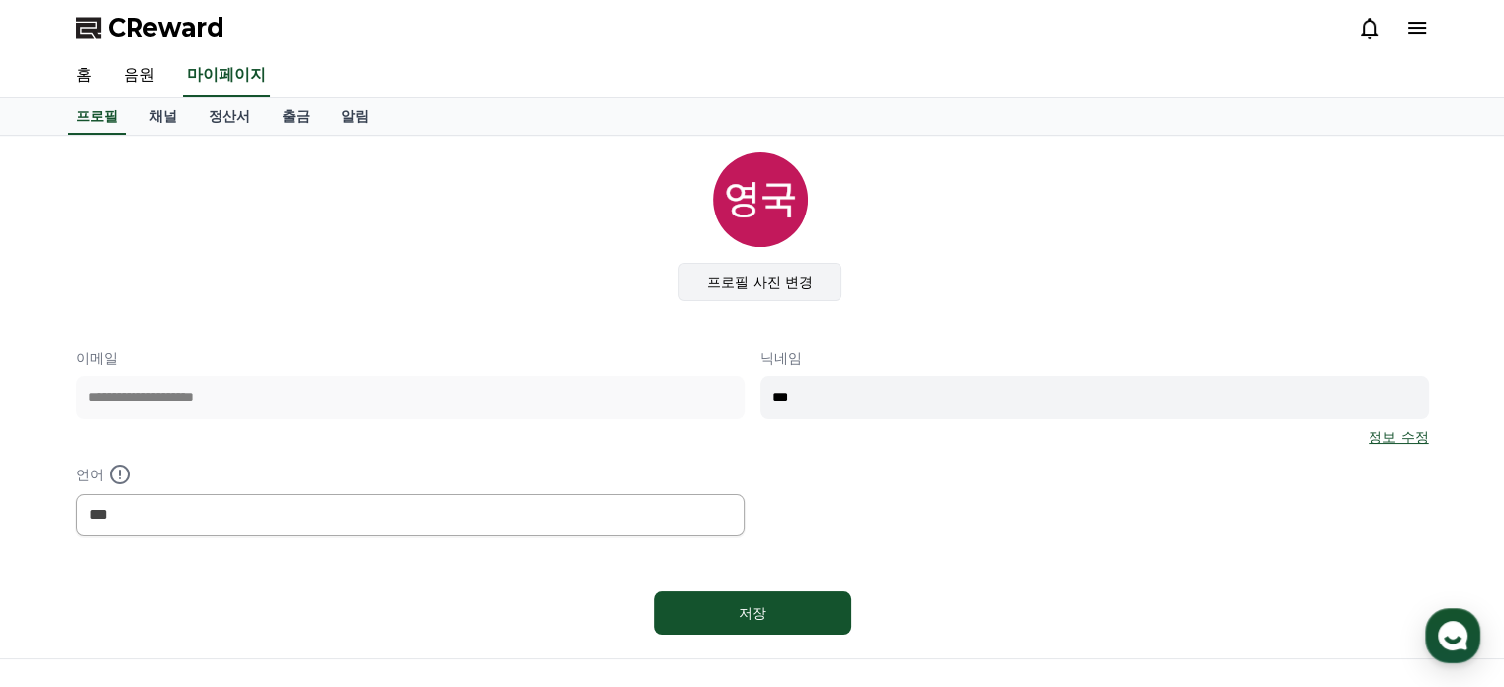
click at [767, 280] on label "프로필 사진 변경" at bounding box center [759, 282] width 163 height 38
click at [0, 0] on input "프로필 사진 변경" at bounding box center [0, 0] width 0 height 0
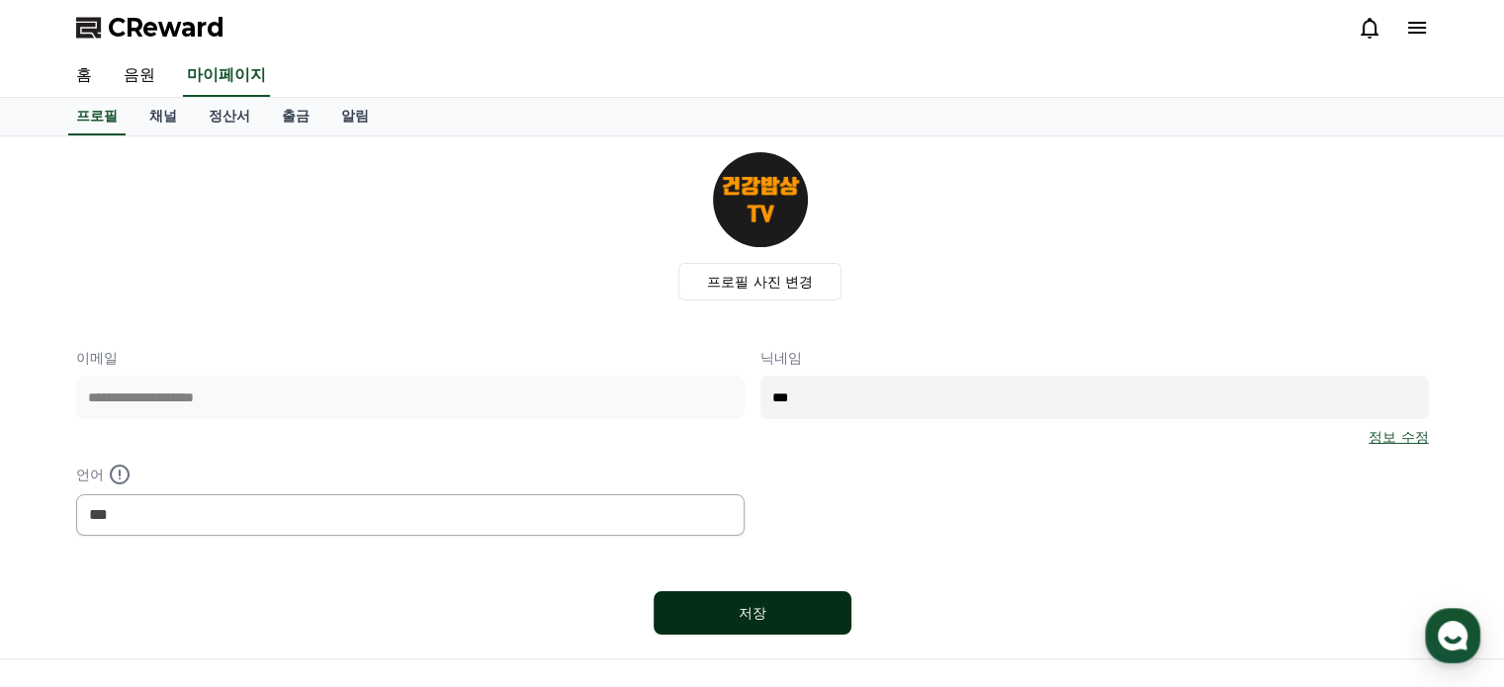
click at [776, 603] on div "저장" at bounding box center [752, 613] width 119 height 20
select select "**********"
click at [679, 371] on div "**********" at bounding box center [752, 442] width 1353 height 188
click at [842, 493] on div "**********" at bounding box center [752, 442] width 1353 height 188
